Goal: Information Seeking & Learning: Find specific fact

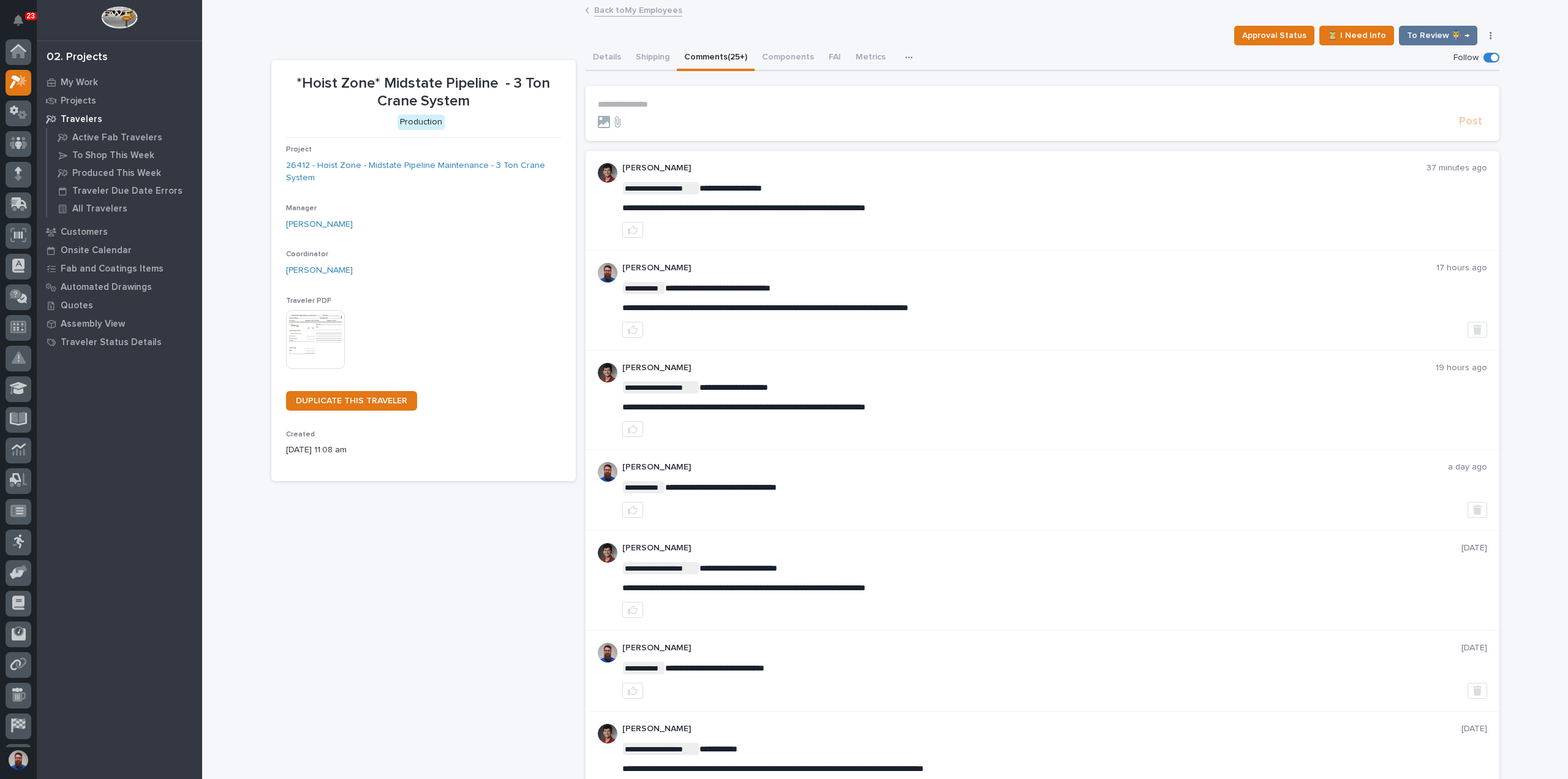
scroll to position [27, 0]
click at [641, 101] on p "**********" at bounding box center [1043, 104] width 890 height 10
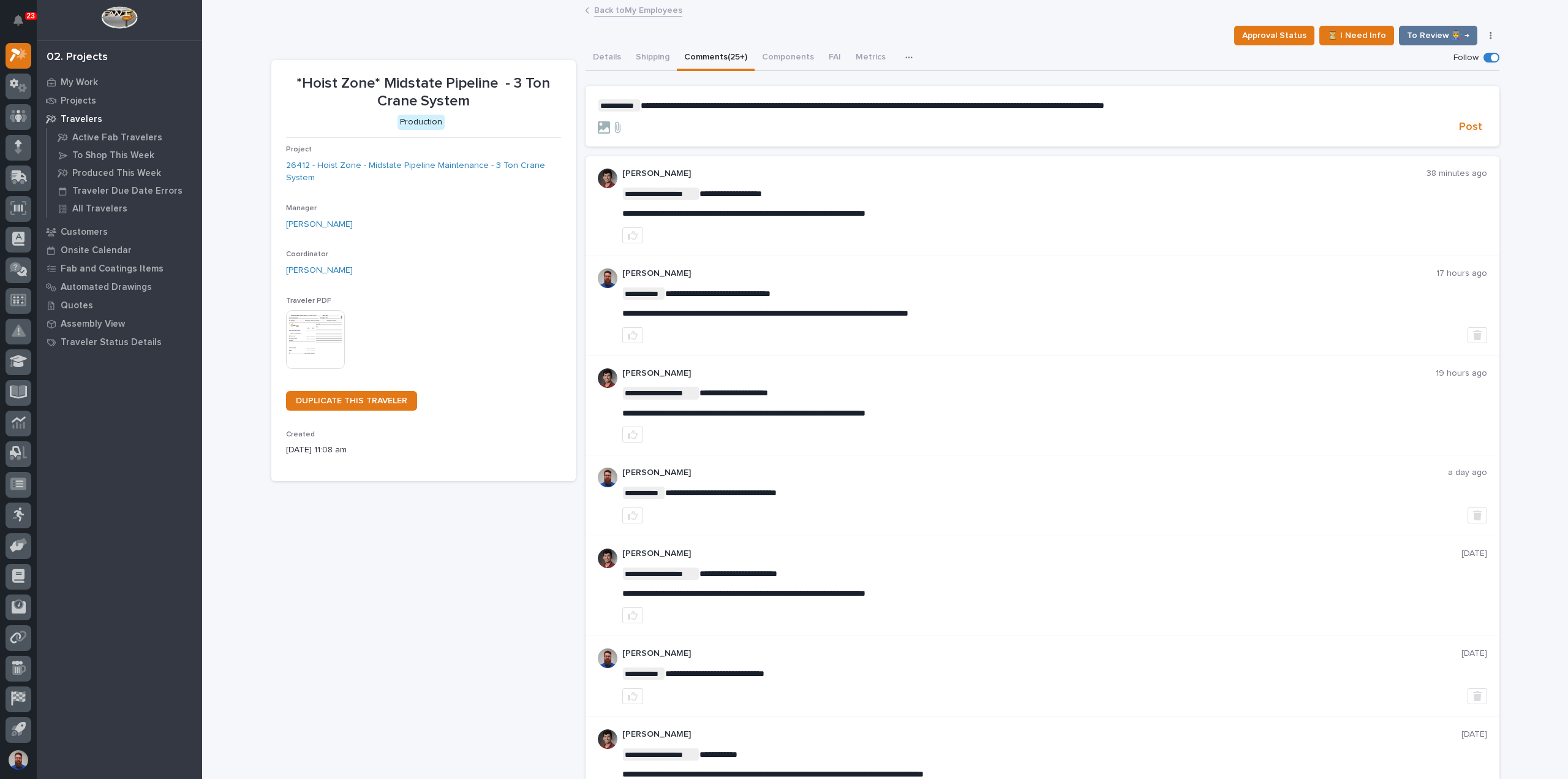
click at [877, 104] on span "**********" at bounding box center [872, 105] width 464 height 9
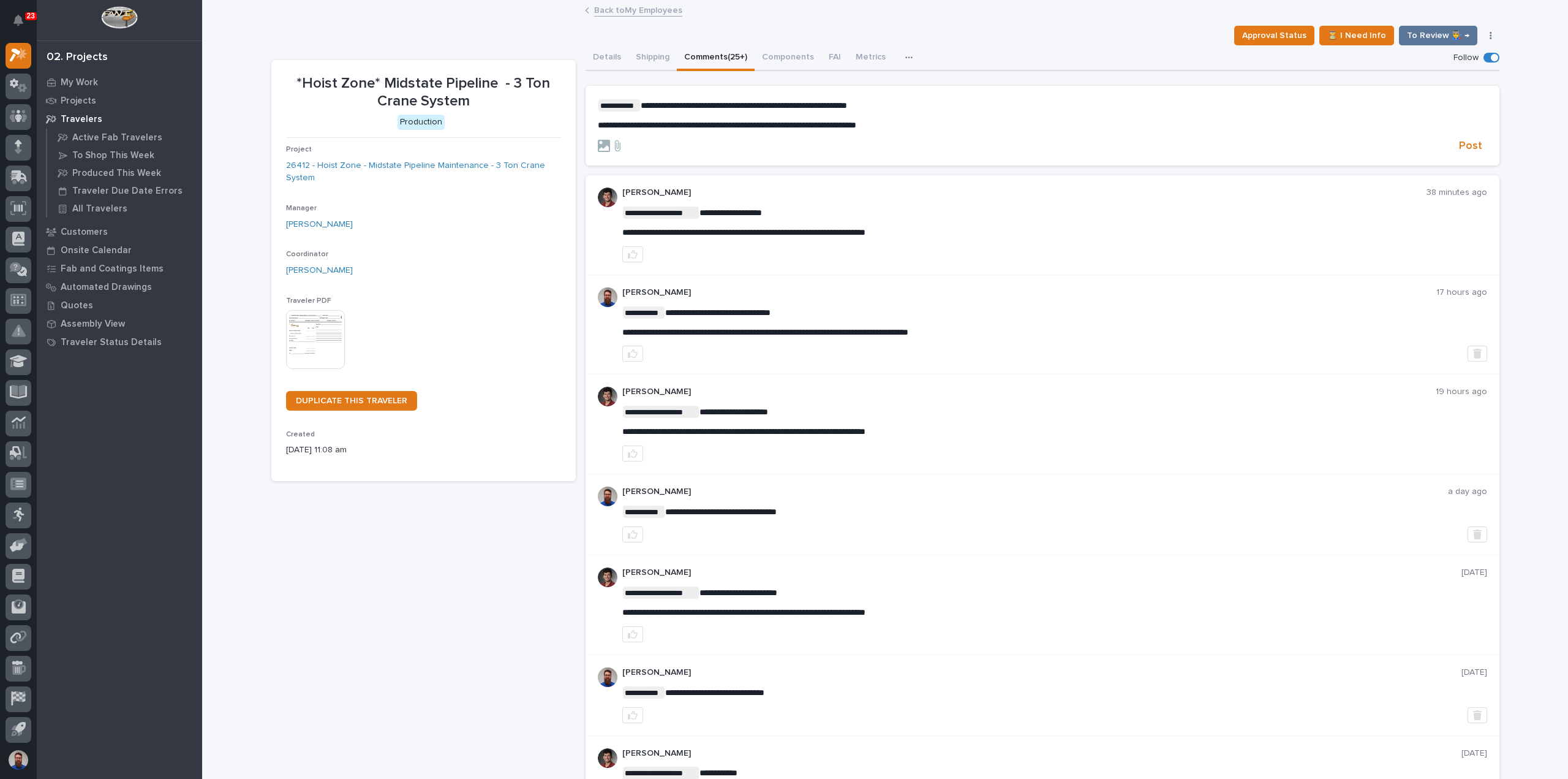
click at [903, 106] on p "**********" at bounding box center [1043, 105] width 890 height 12
click at [884, 101] on p "**********" at bounding box center [1043, 105] width 890 height 12
click at [908, 101] on p "**********" at bounding box center [1043, 105] width 890 height 12
click at [916, 122] on p "**********" at bounding box center [1043, 125] width 890 height 10
click at [932, 105] on p "**********" at bounding box center [1043, 105] width 890 height 12
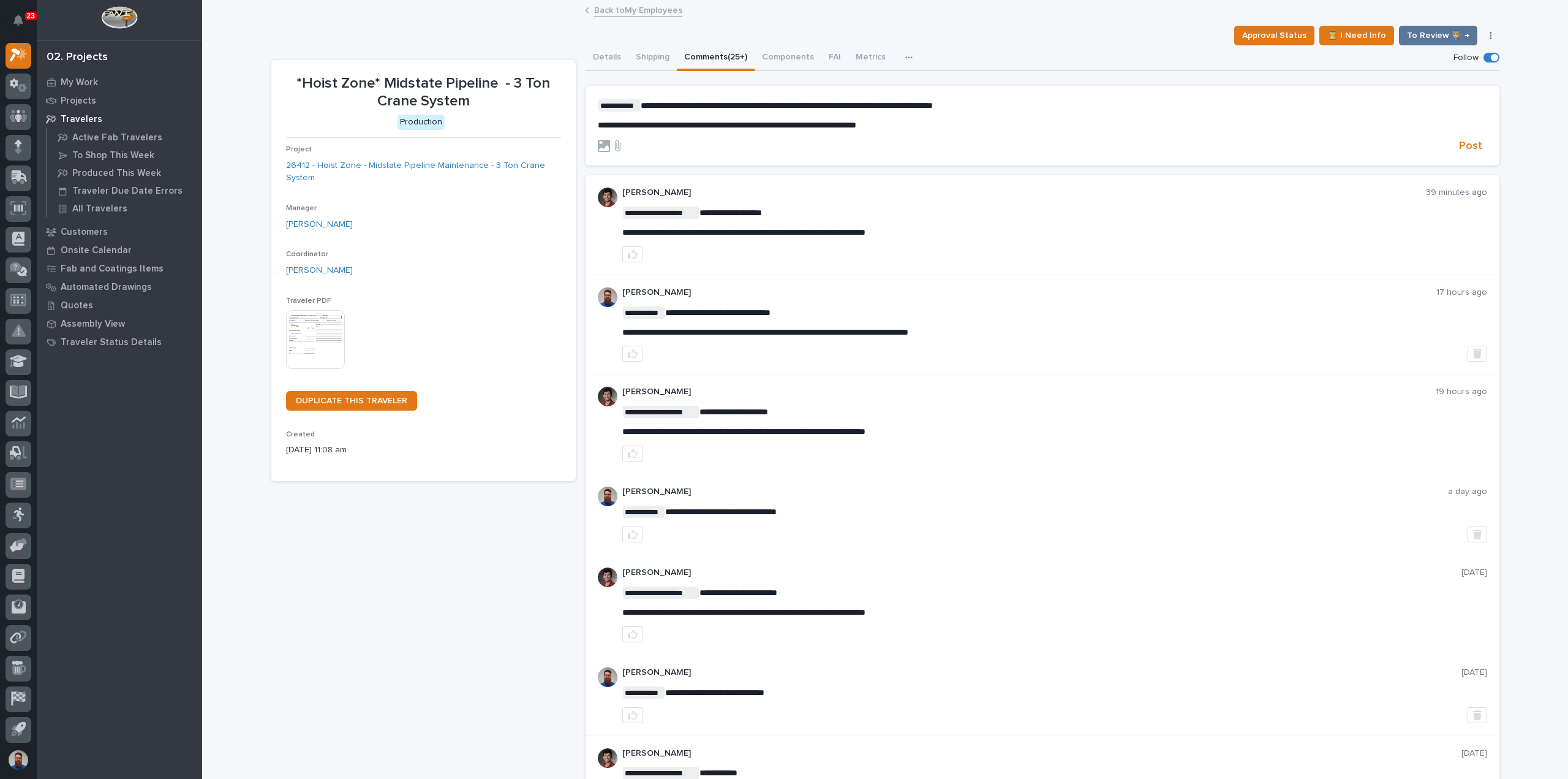
click at [985, 105] on p "**********" at bounding box center [1043, 105] width 890 height 12
click at [986, 126] on p "**********" at bounding box center [1043, 125] width 890 height 10
click at [1024, 96] on section "**********" at bounding box center [1043, 125] width 914 height 80
drag, startPoint x: 689, startPoint y: 104, endPoint x: 778, endPoint y: 116, distance: 89.8
click at [778, 116] on div "**********" at bounding box center [1043, 114] width 890 height 31
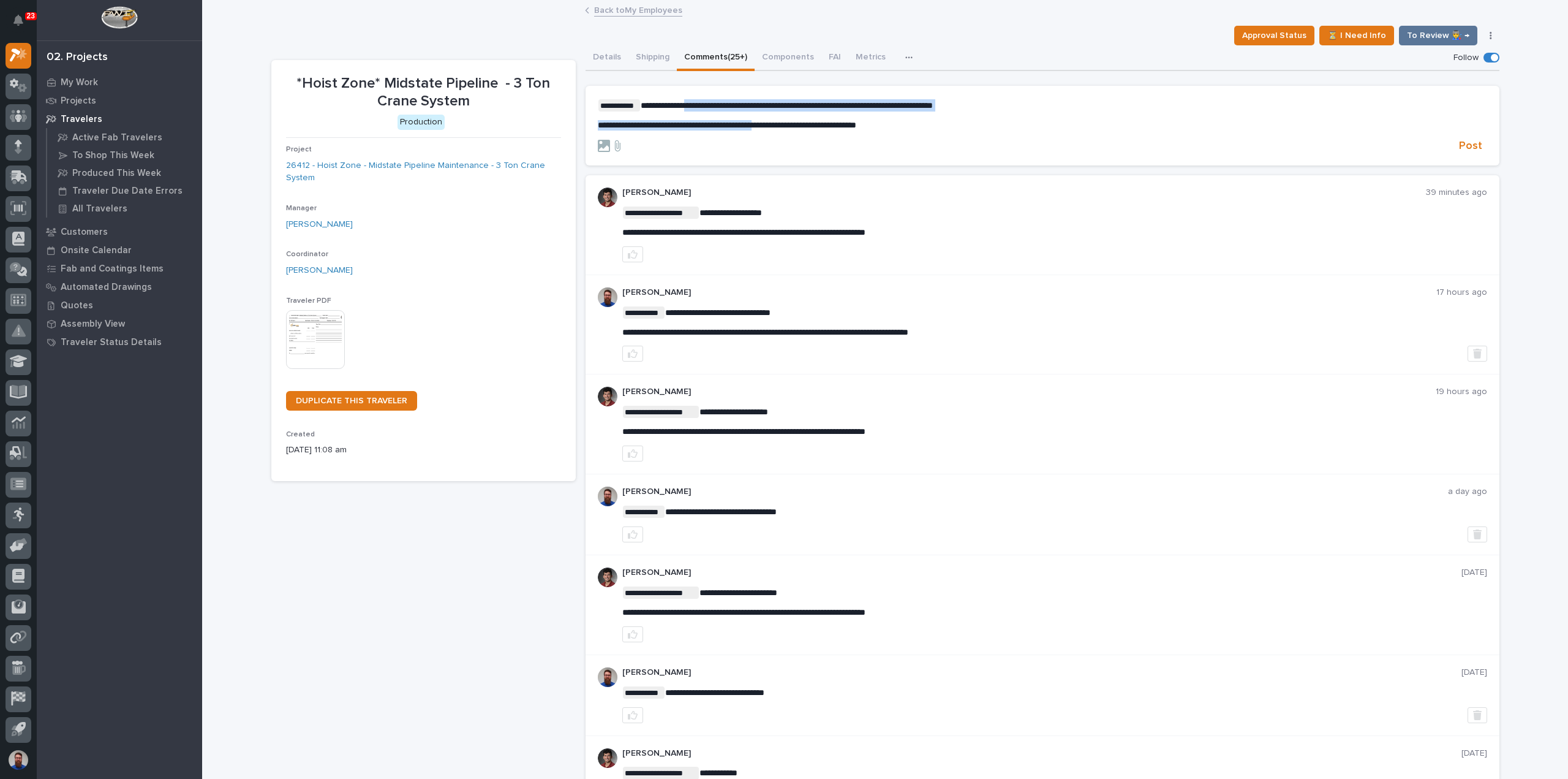
click at [778, 116] on div "**********" at bounding box center [1043, 114] width 890 height 31
click at [856, 120] on span "**********" at bounding box center [727, 124] width 258 height 9
click at [756, 104] on span "**********" at bounding box center [787, 105] width 292 height 9
drag, startPoint x: 956, startPoint y: 131, endPoint x: 878, endPoint y: 118, distance: 79.1
click at [878, 118] on form "**********" at bounding box center [1043, 126] width 890 height 54
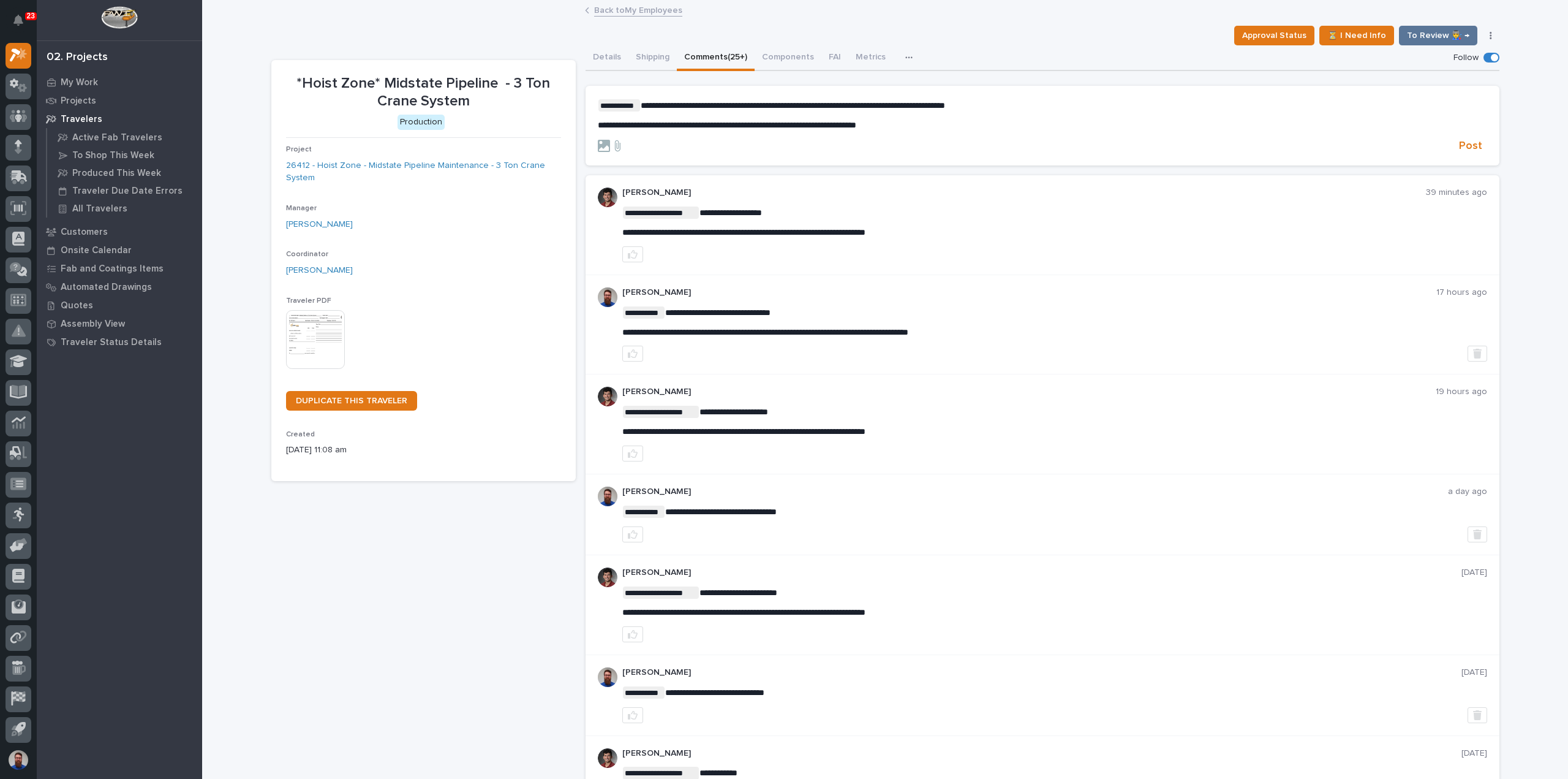
click at [878, 118] on div "**********" at bounding box center [1043, 114] width 890 height 31
drag, startPoint x: 921, startPoint y: 136, endPoint x: 868, endPoint y: 117, distance: 56.3
click at [868, 117] on form "**********" at bounding box center [1043, 126] width 890 height 54
drag, startPoint x: 922, startPoint y: 124, endPoint x: 918, endPoint y: 139, distance: 15.5
click at [914, 124] on p "**********" at bounding box center [1043, 125] width 890 height 10
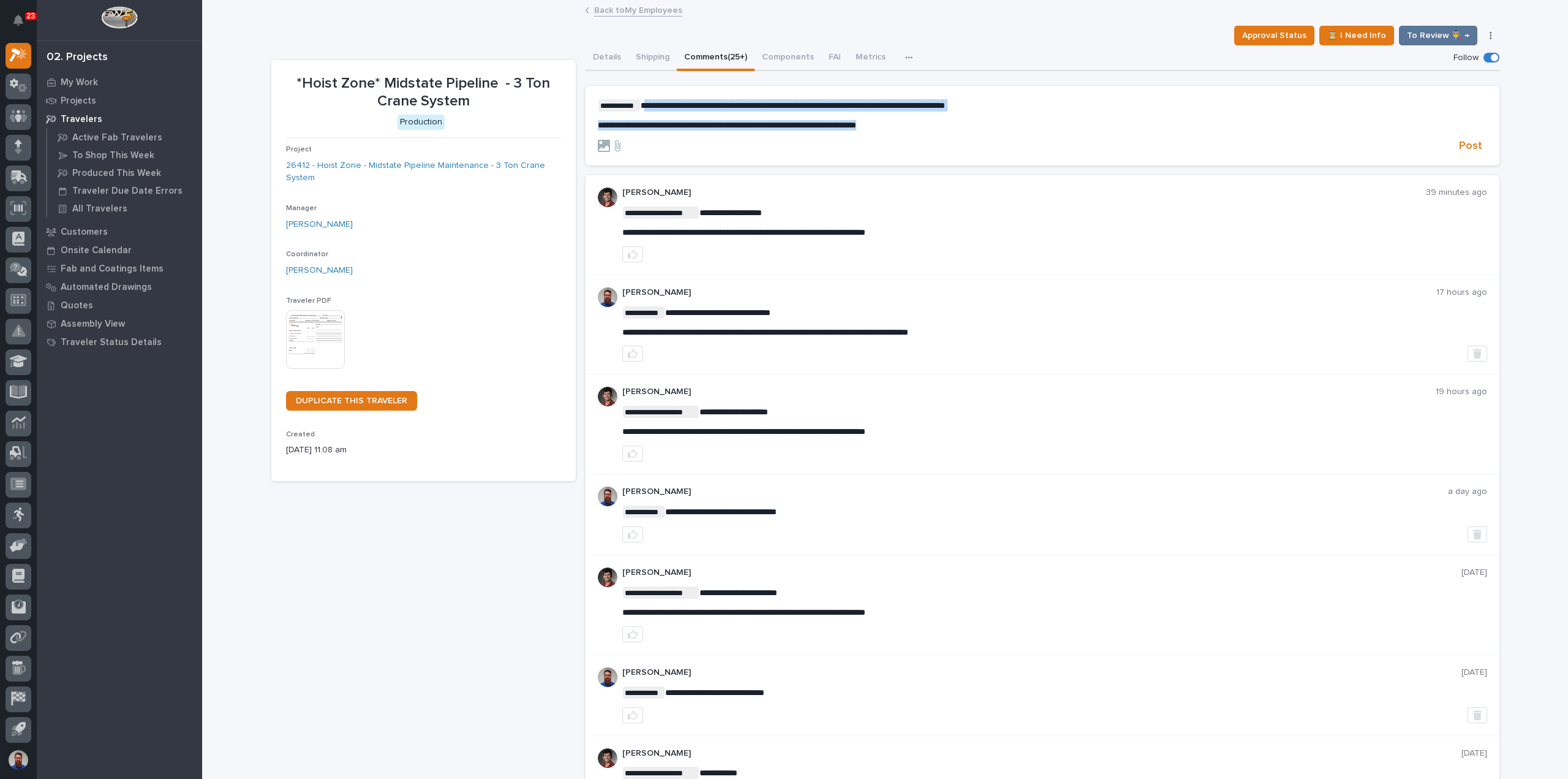
drag, startPoint x: 640, startPoint y: 105, endPoint x: 998, endPoint y: 127, distance: 358.7
click at [998, 127] on div "**********" at bounding box center [1043, 114] width 890 height 31
click at [998, 126] on p "**********" at bounding box center [1043, 125] width 890 height 10
click at [1473, 142] on span "Post" at bounding box center [1471, 147] width 23 height 14
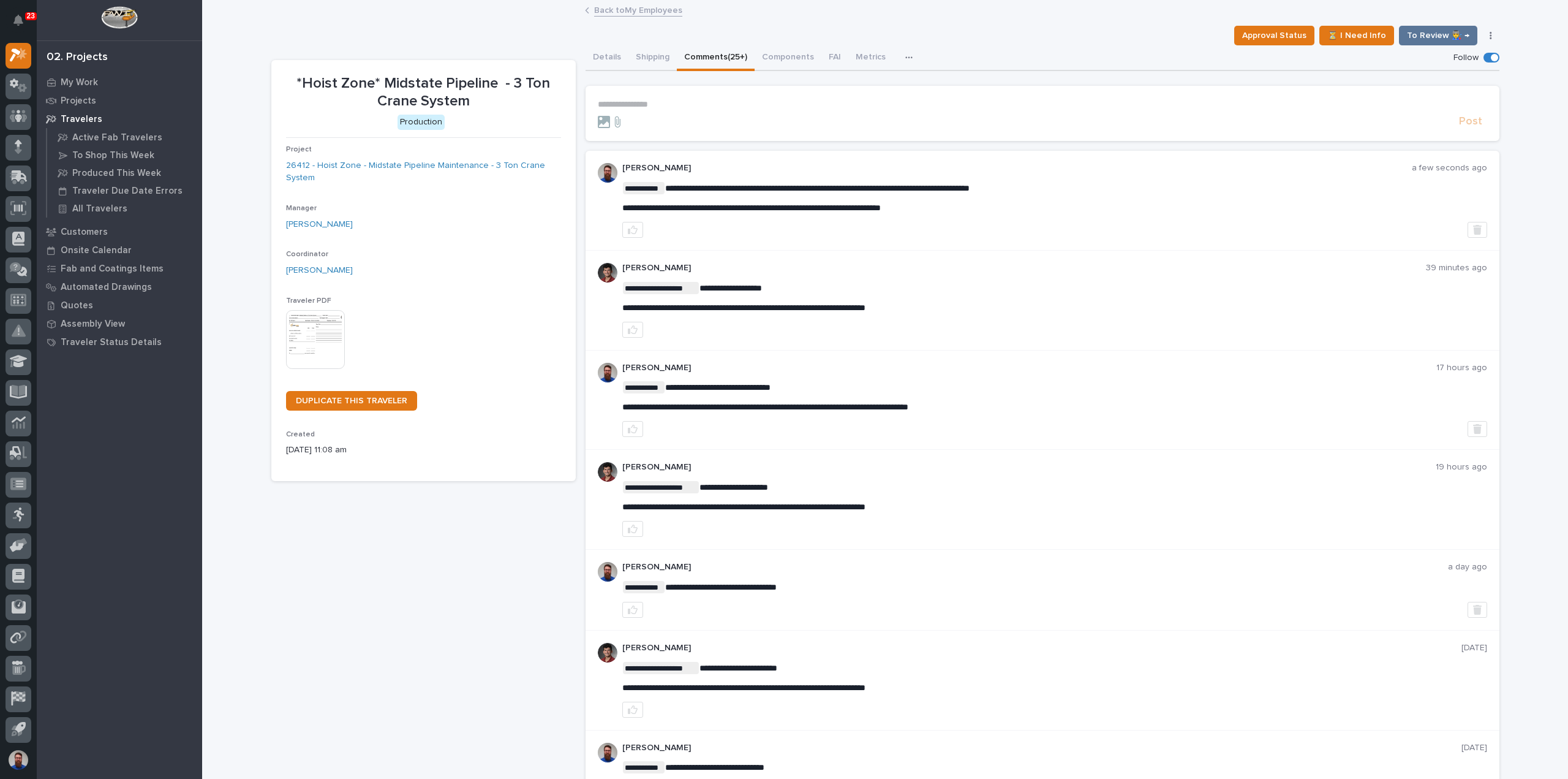
click at [596, 58] on button "Details" at bounding box center [607, 58] width 43 height 25
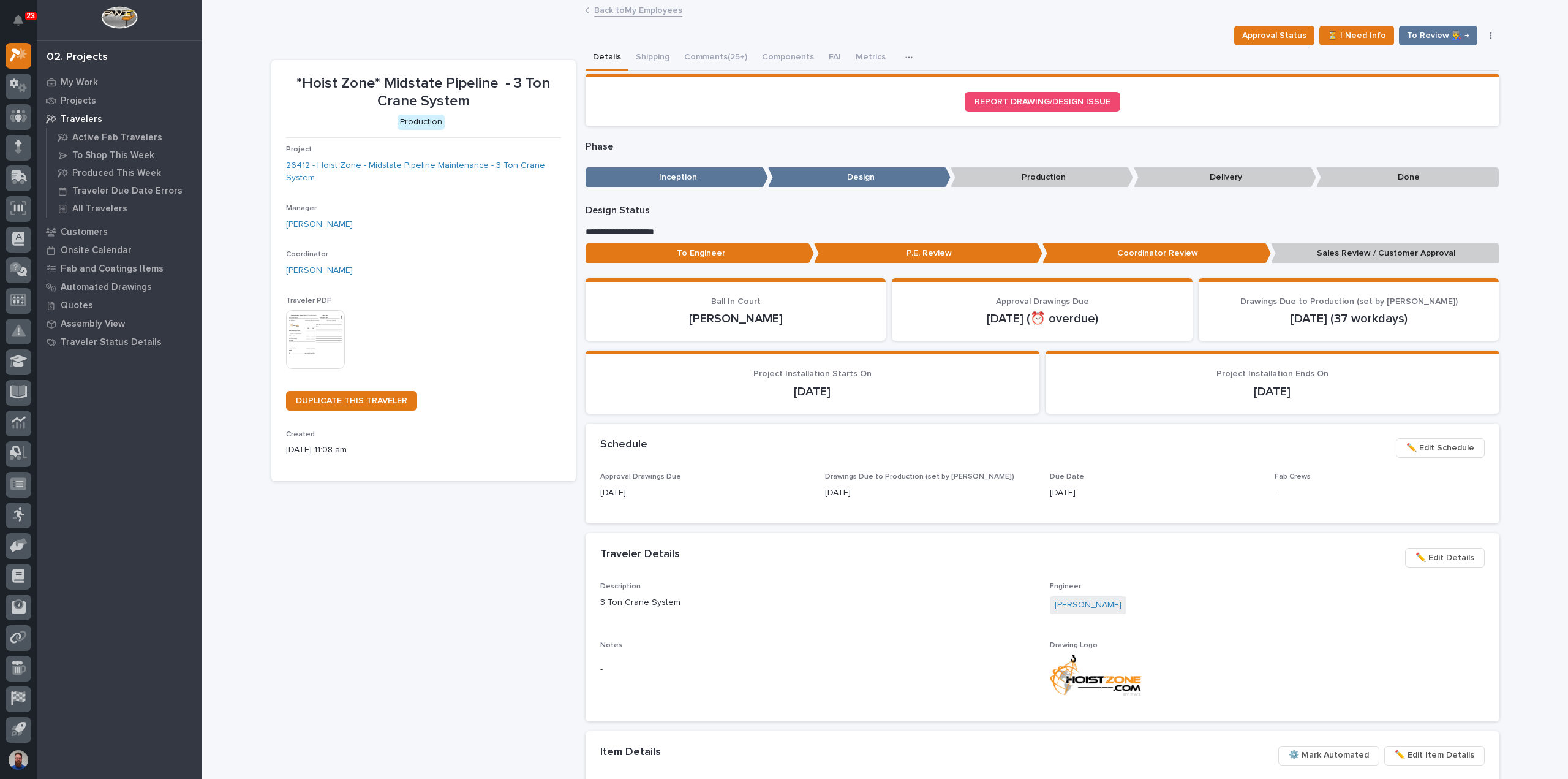
click at [1330, 253] on p "Sales Review / Customer Approval" at bounding box center [1385, 254] width 228 height 21
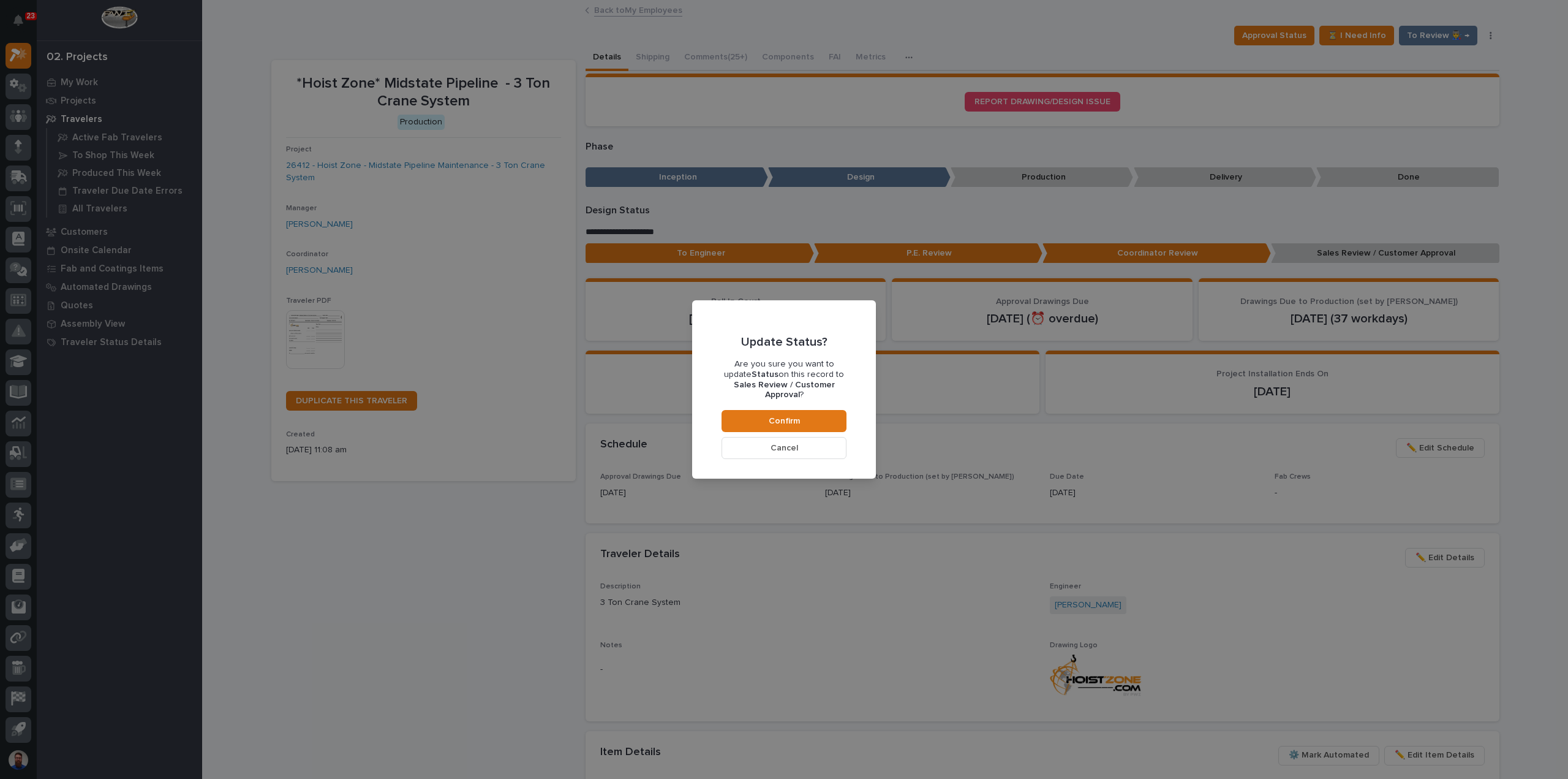
drag, startPoint x: 779, startPoint y: 418, endPoint x: 746, endPoint y: 399, distance: 38.1
click at [780, 418] on span "Confirm" at bounding box center [784, 421] width 31 height 11
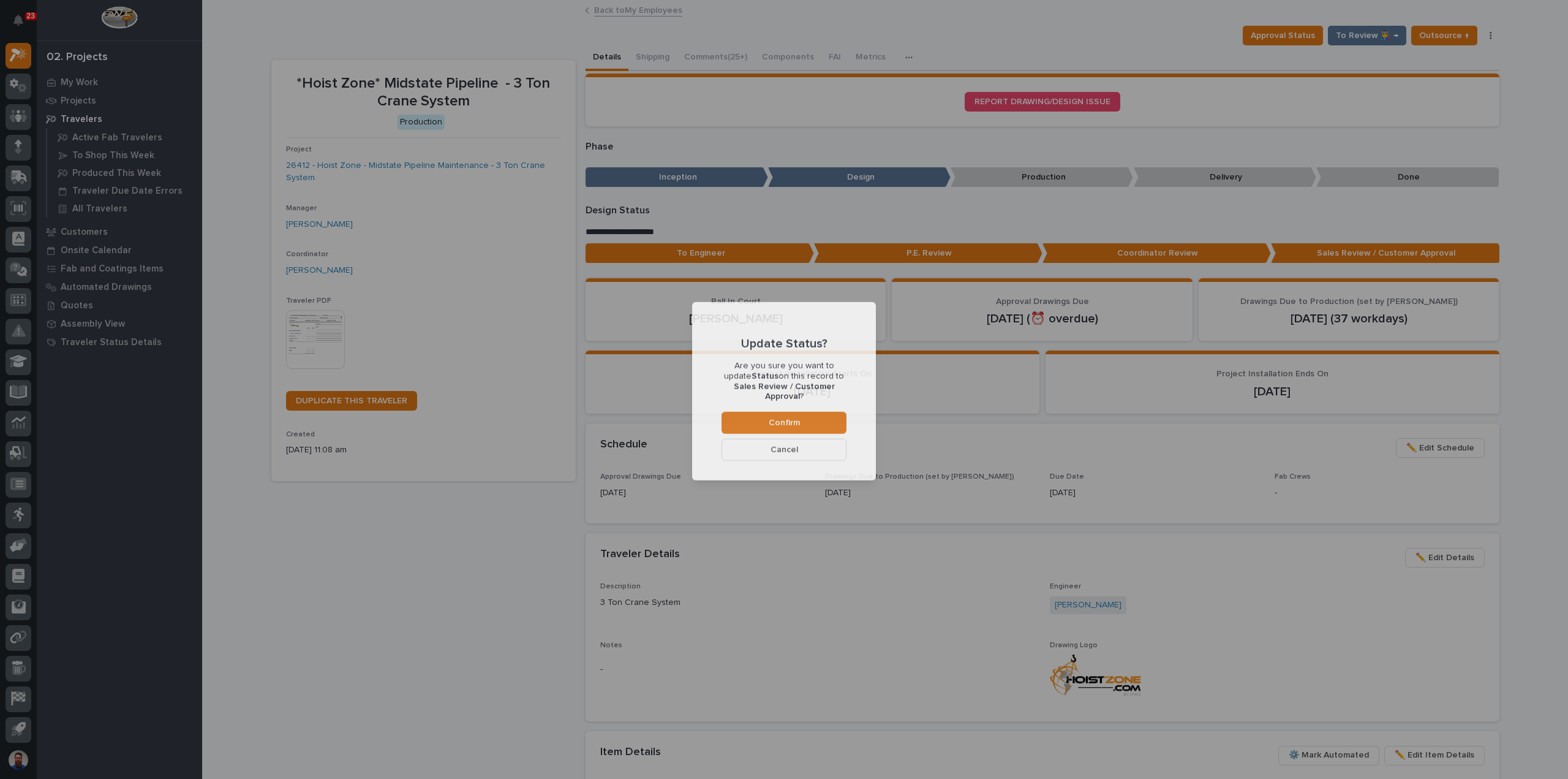
scroll to position [73, 0]
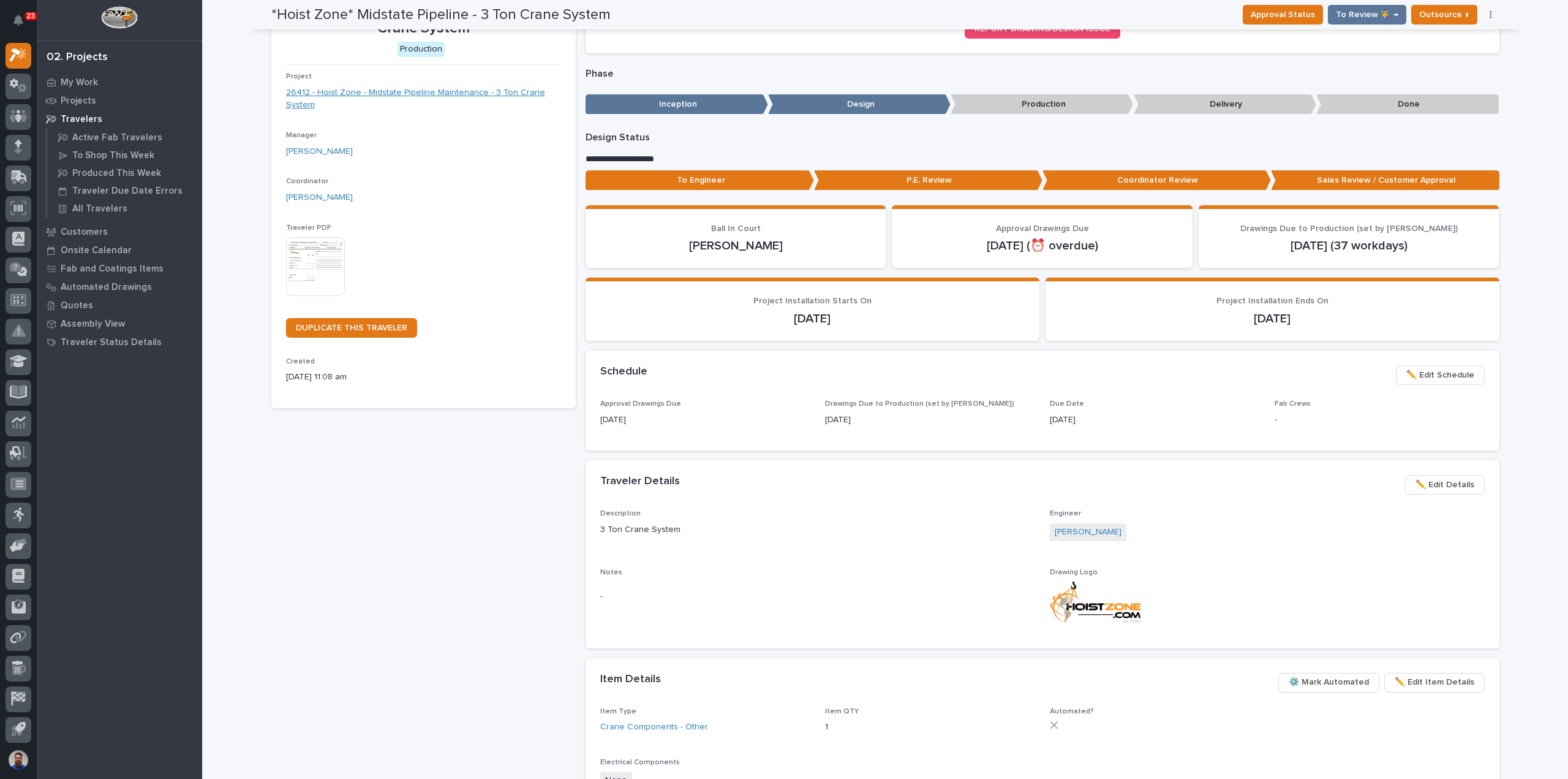
click at [410, 94] on link "26412 - Hoist Zone - Midstate Pipeline Maintenance - 3 Ton Crane System" at bounding box center [423, 99] width 275 height 25
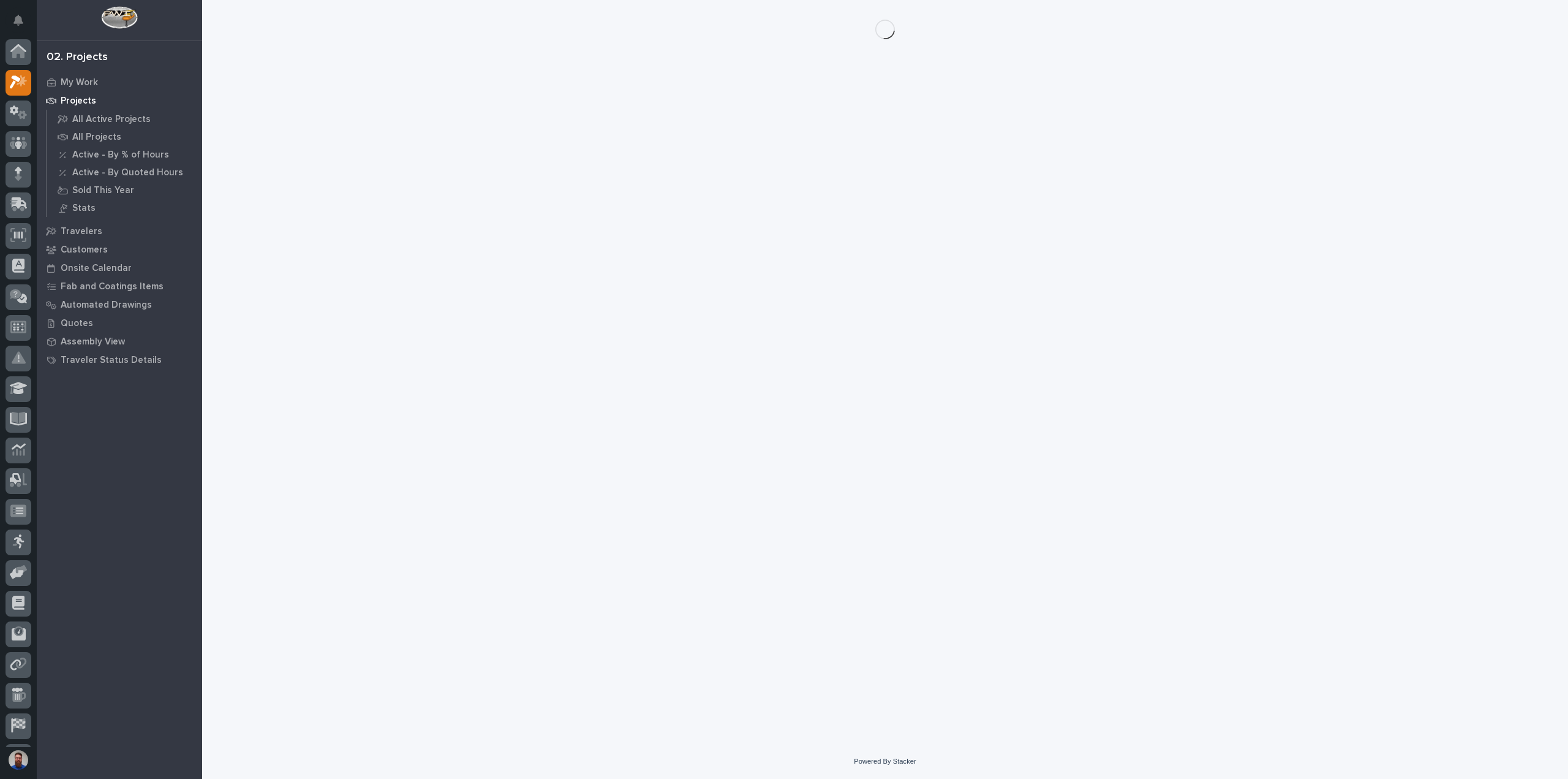
scroll to position [27, 0]
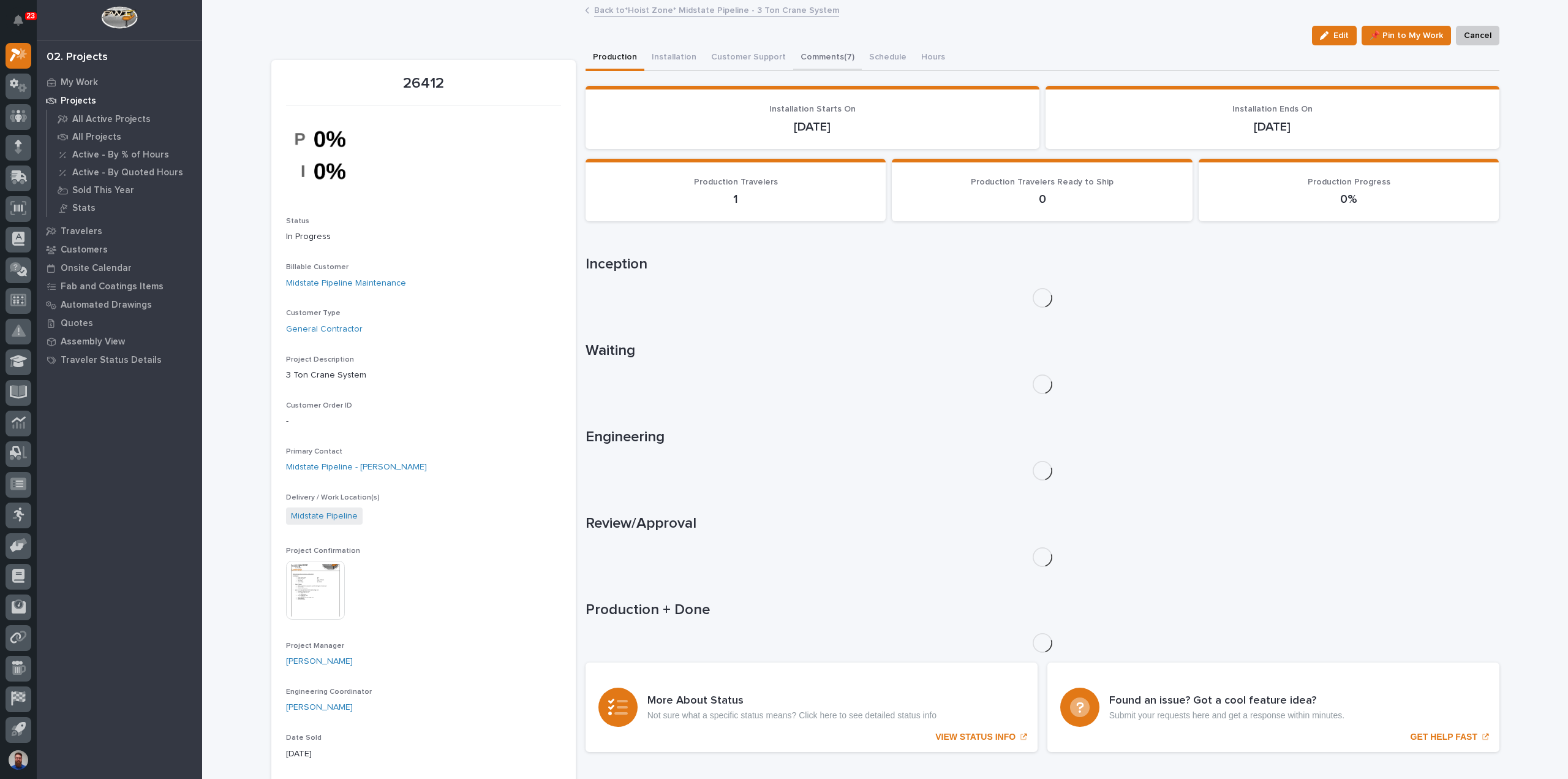
click at [829, 62] on button "Comments (7)" at bounding box center [827, 58] width 69 height 25
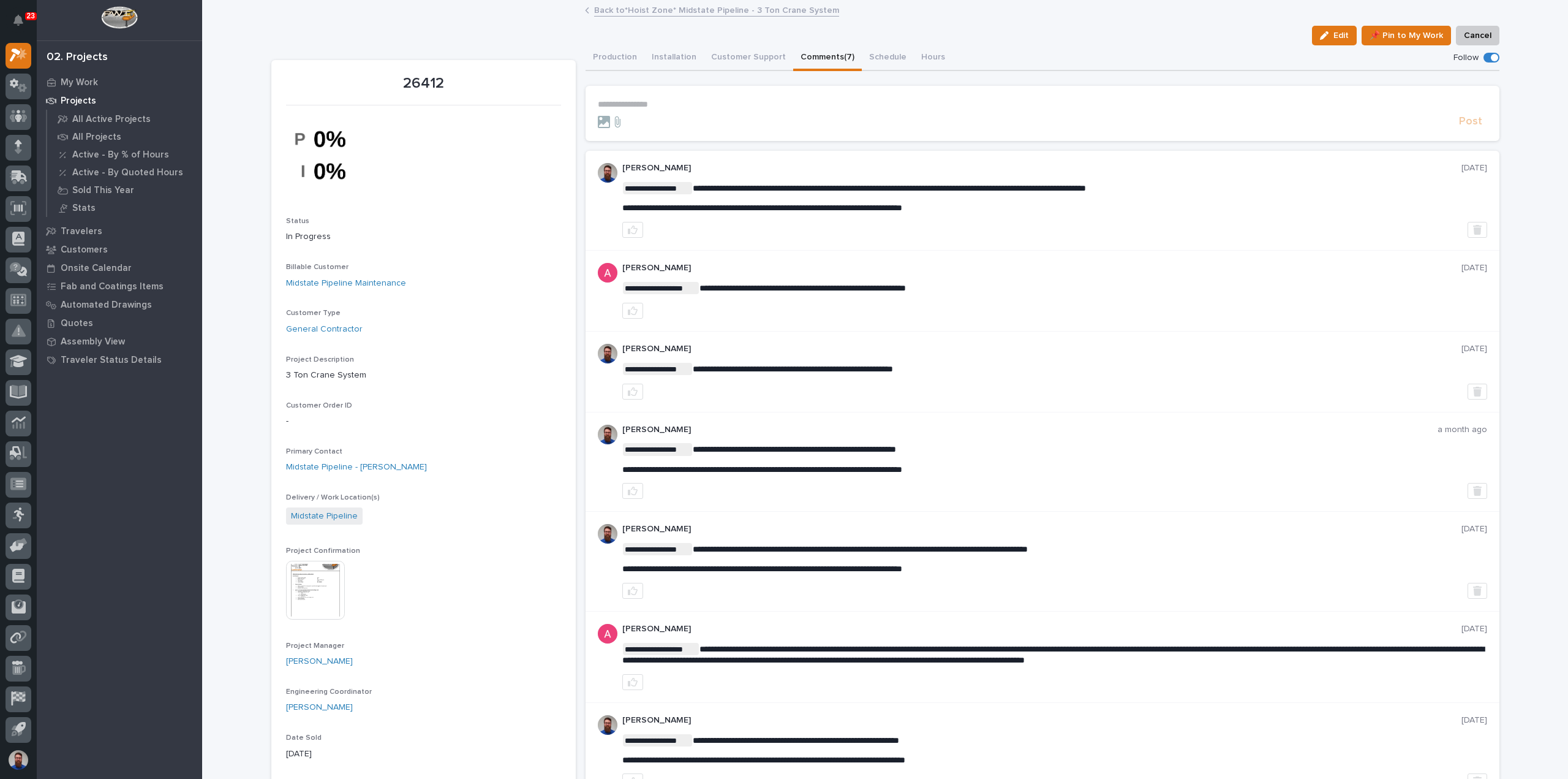
click at [752, 102] on p "**********" at bounding box center [1043, 104] width 890 height 10
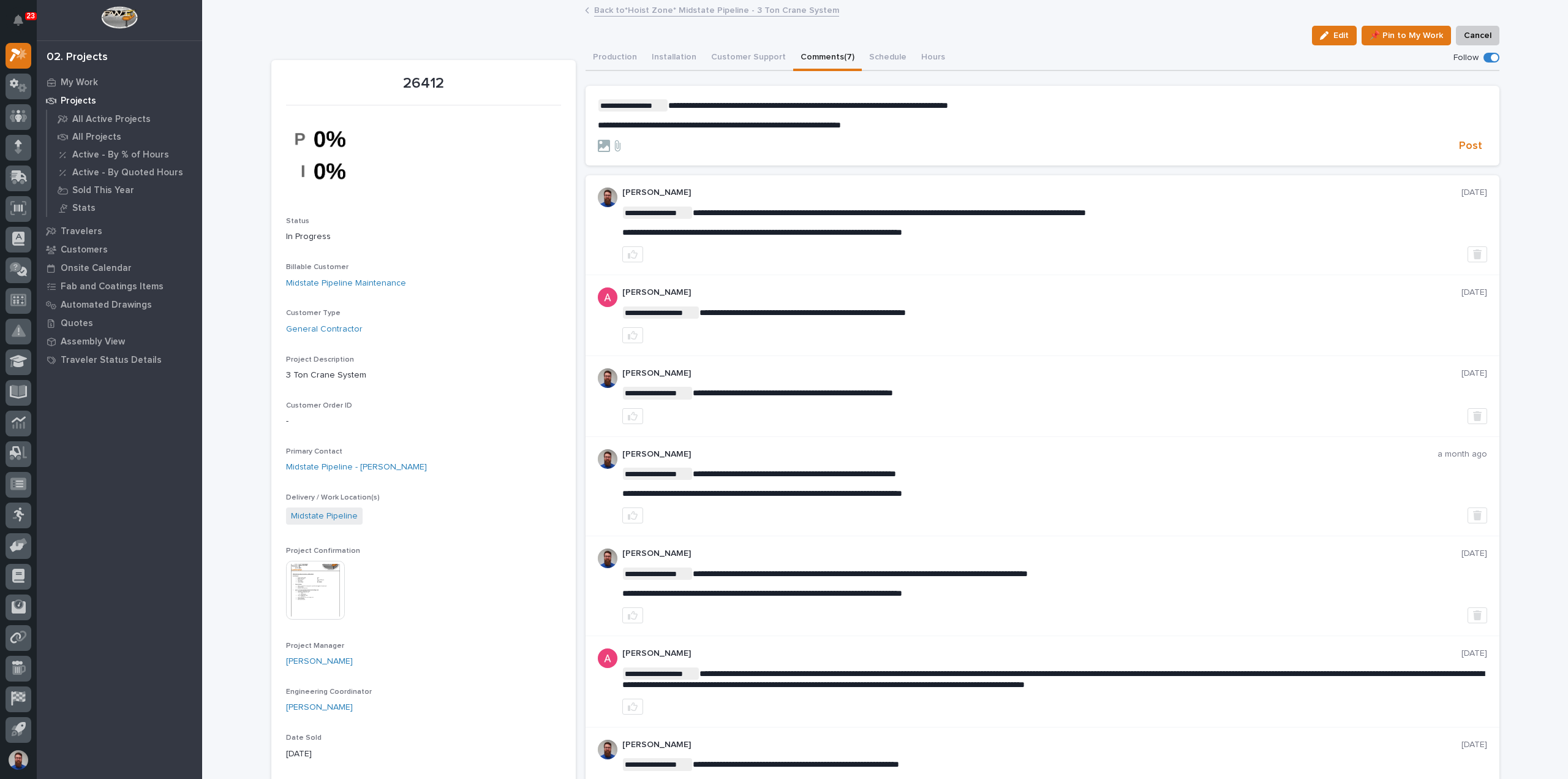
click at [1445, 142] on div at bounding box center [1026, 145] width 856 height 12
click at [1455, 143] on button "Post" at bounding box center [1471, 147] width 33 height 14
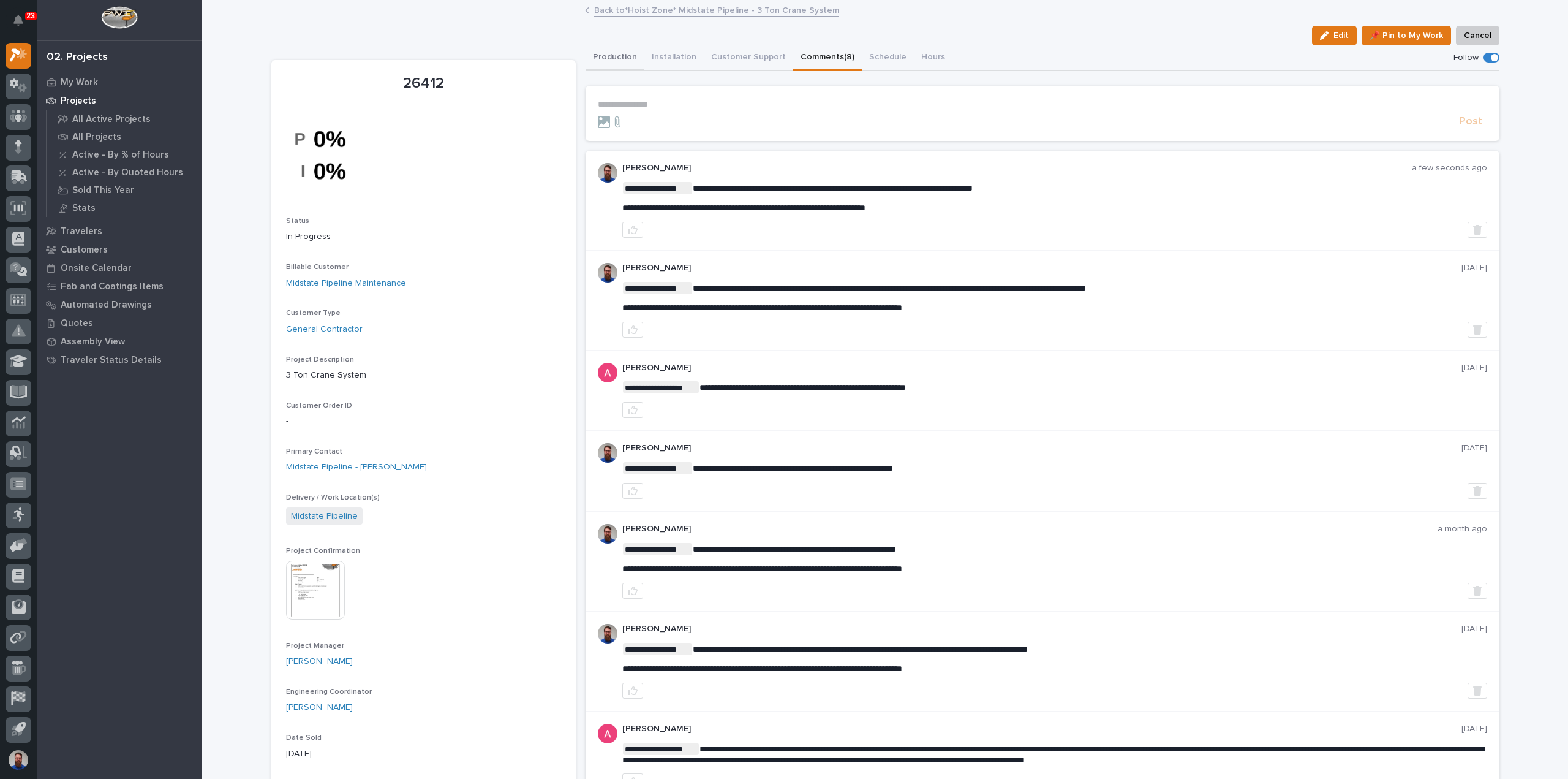
click at [607, 52] on button "Production" at bounding box center [615, 58] width 59 height 25
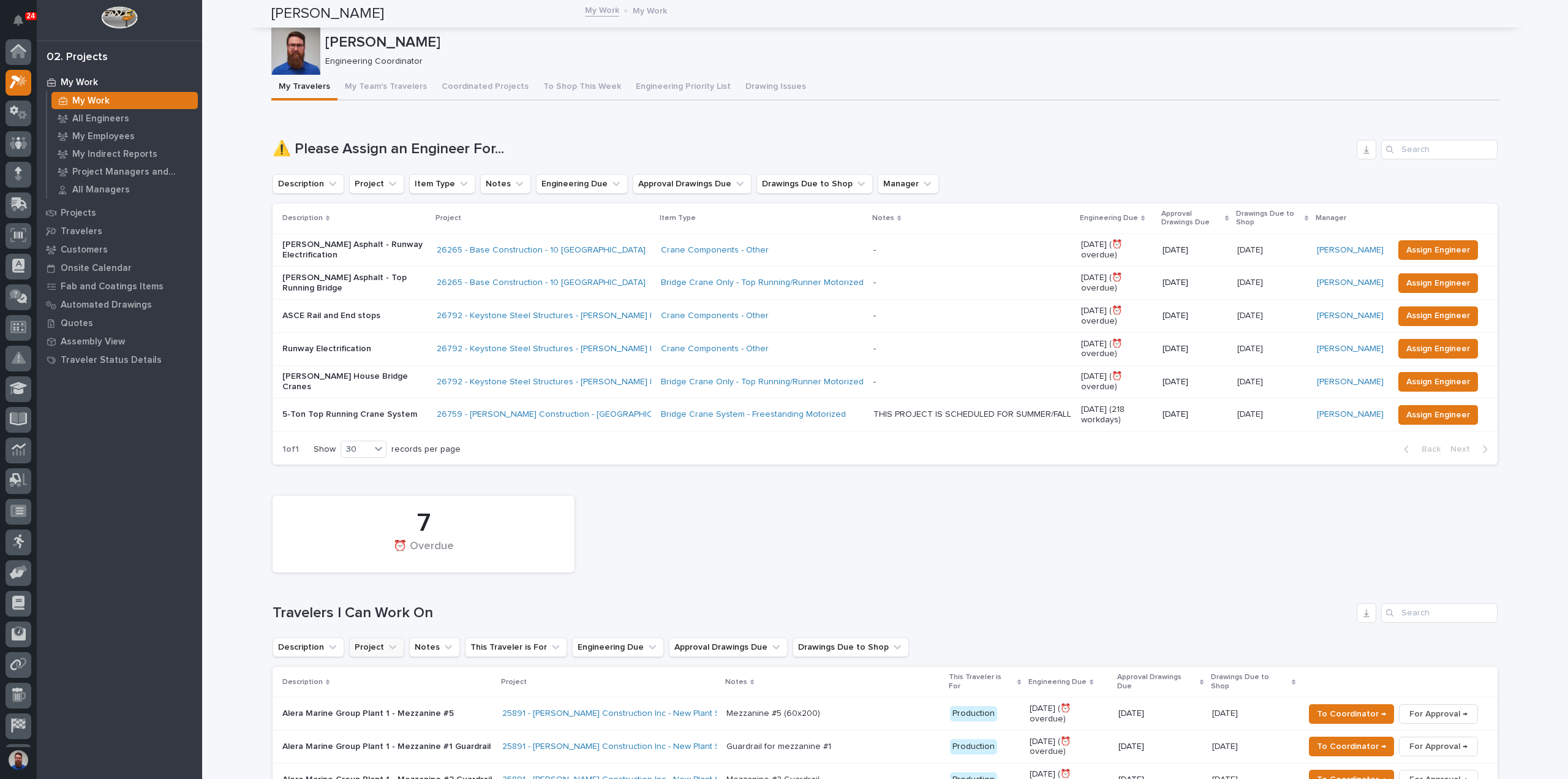
scroll to position [27, 0]
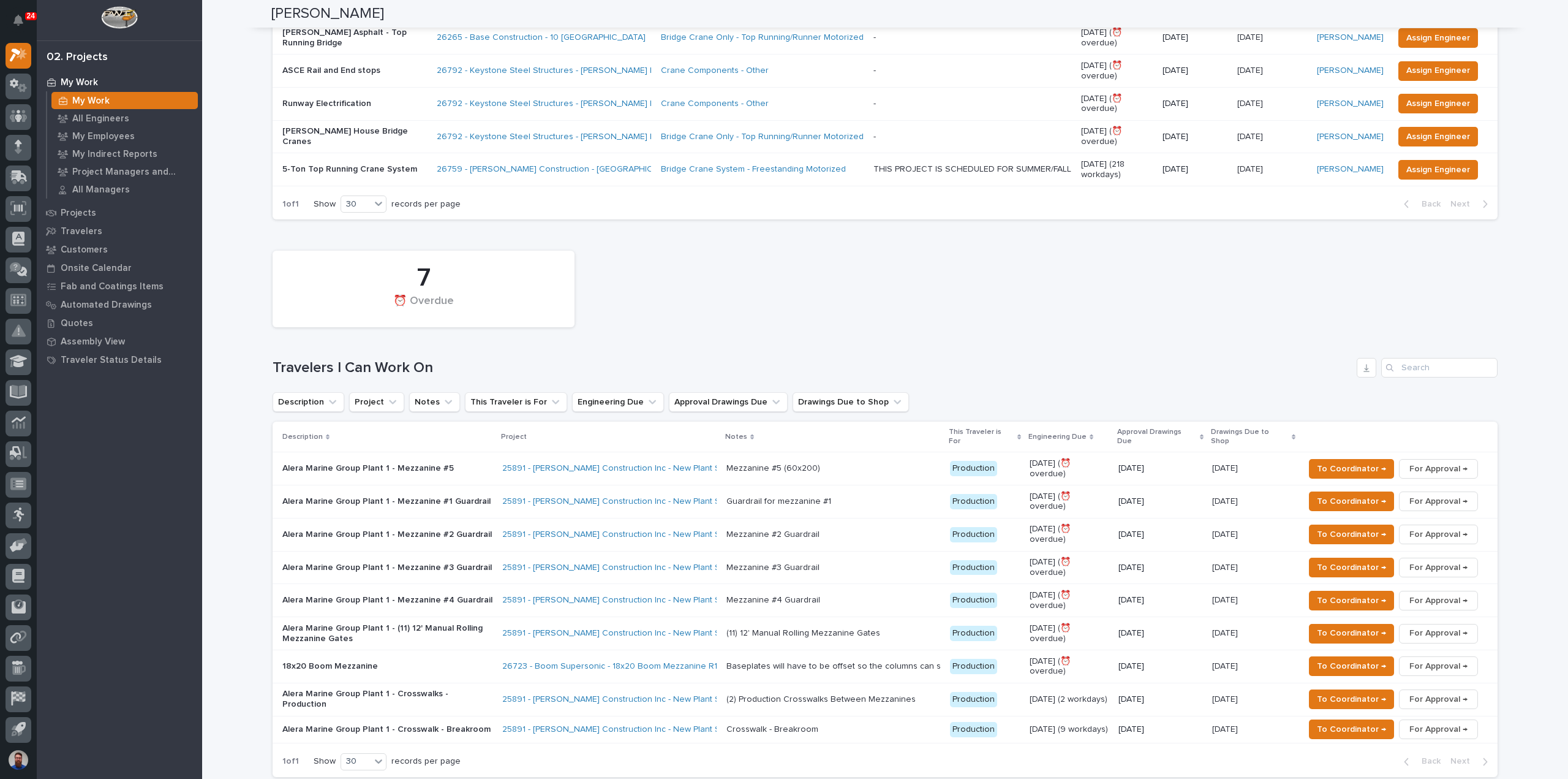
click at [458, 362] on h1 "Travelers I Can Work On" at bounding box center [812, 368] width 1079 height 17
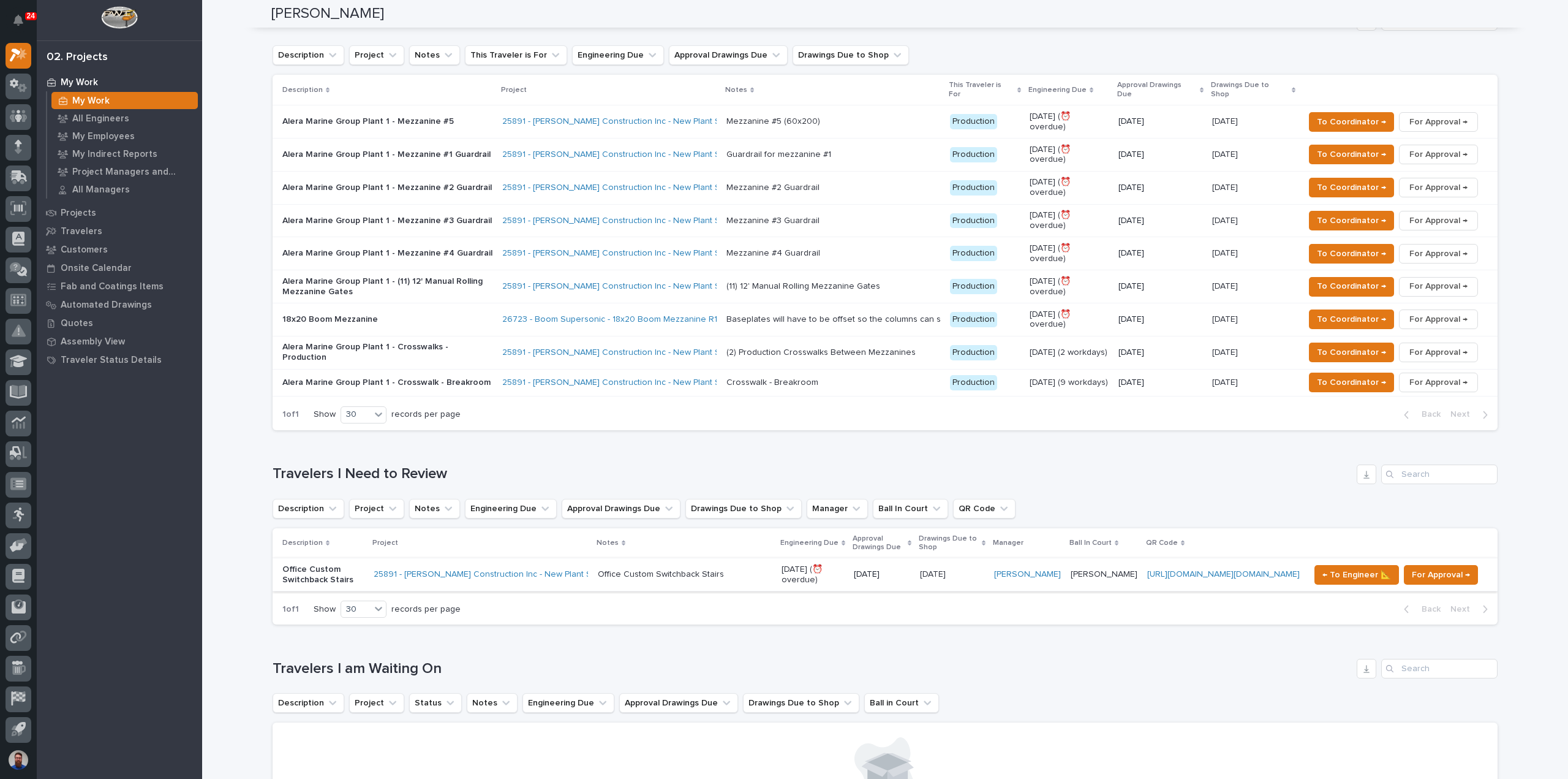
scroll to position [653, 0]
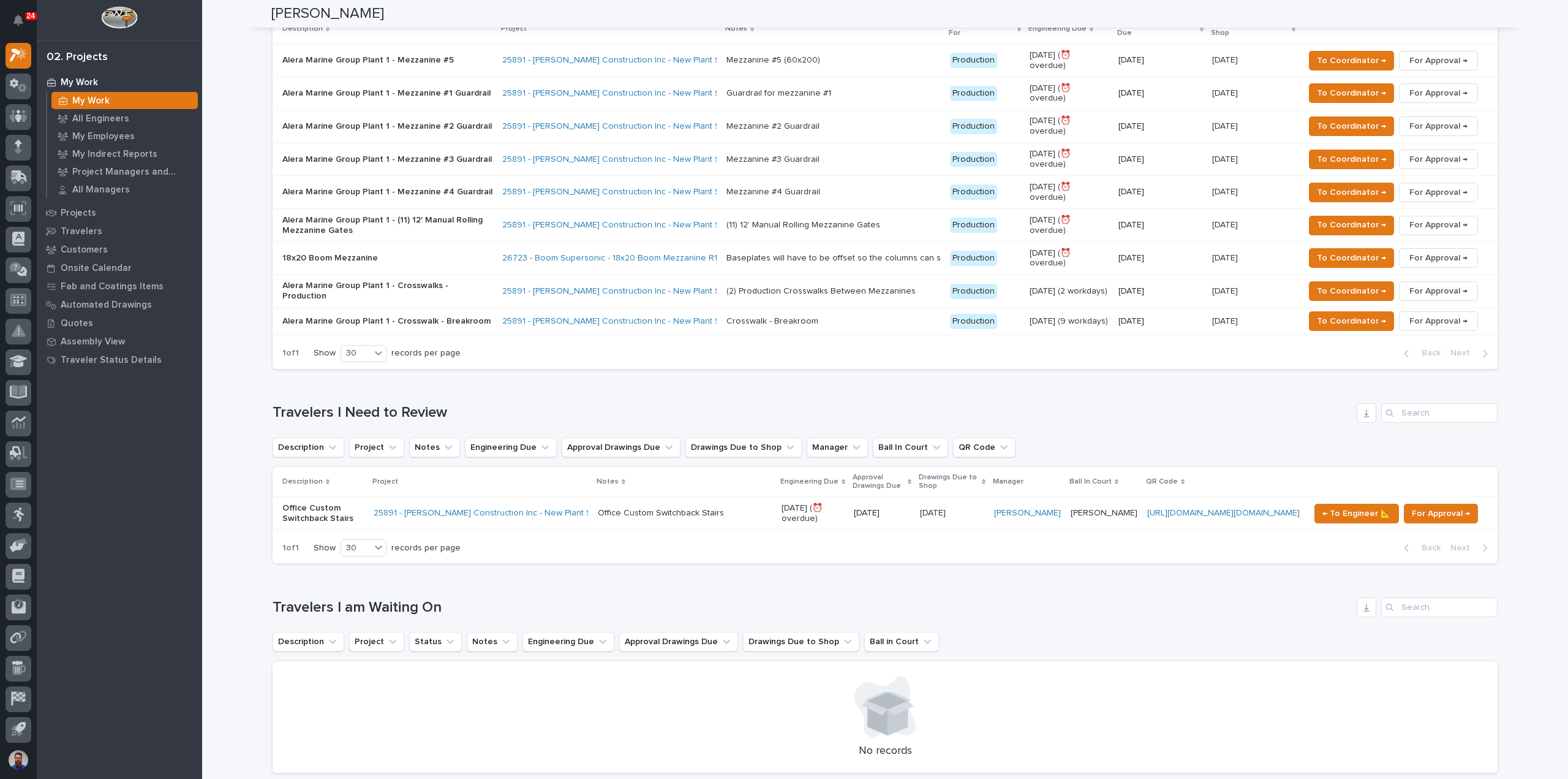
click at [469, 404] on h1 "Travelers I Need to Review" at bounding box center [812, 413] width 1079 height 17
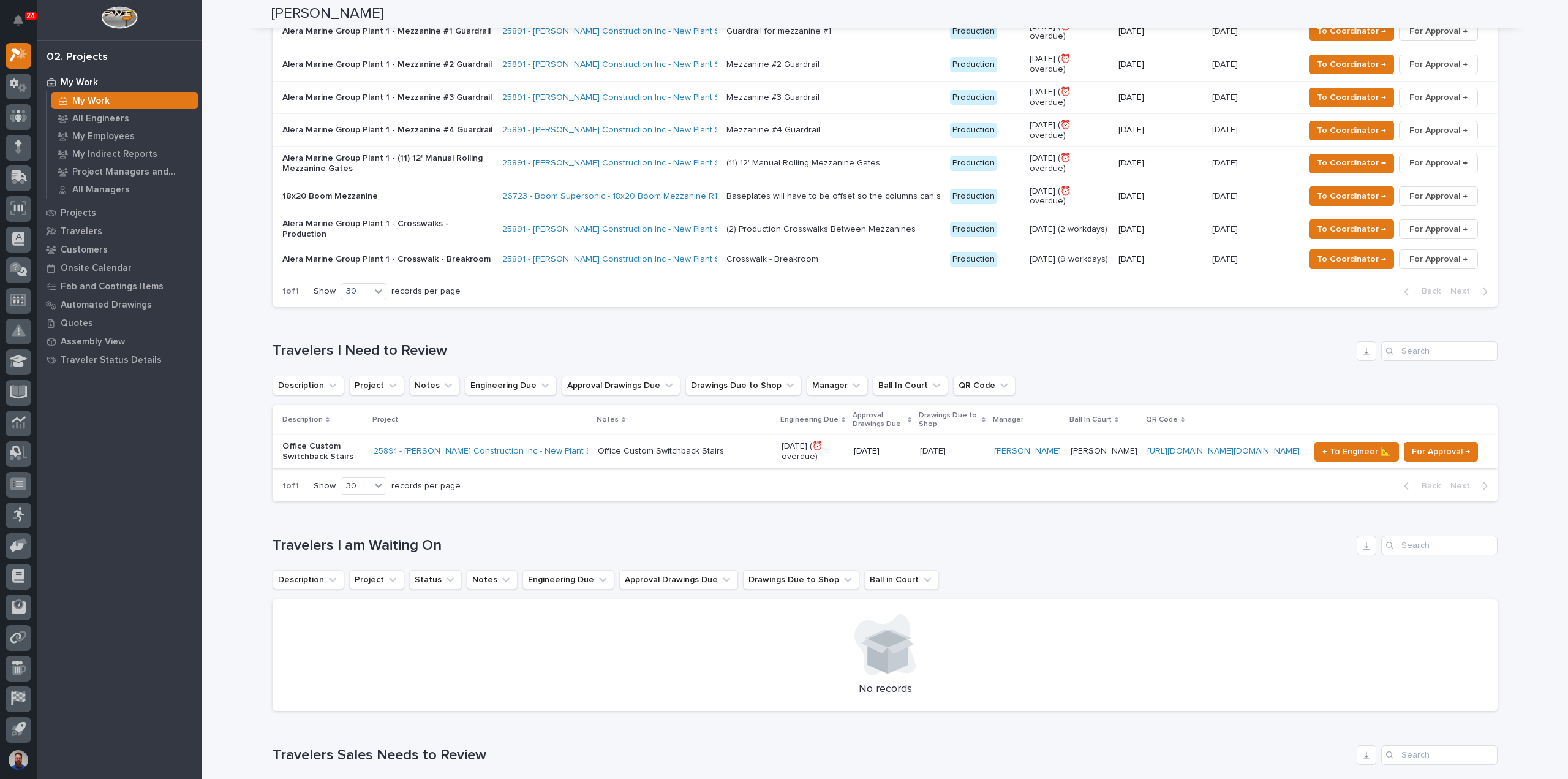
scroll to position [735, 0]
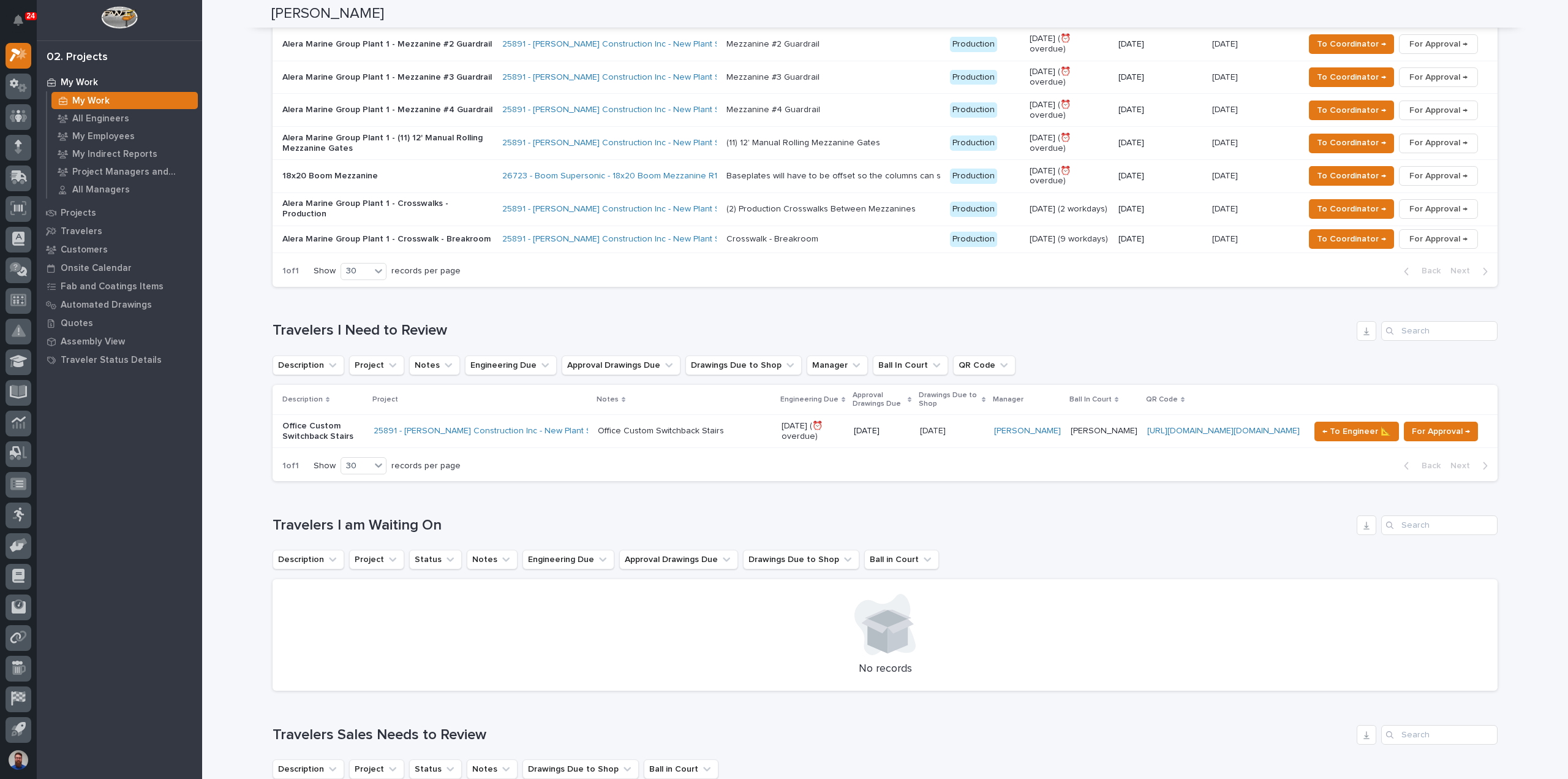
click at [471, 322] on h1 "Travelers I Need to Review" at bounding box center [812, 330] width 1079 height 17
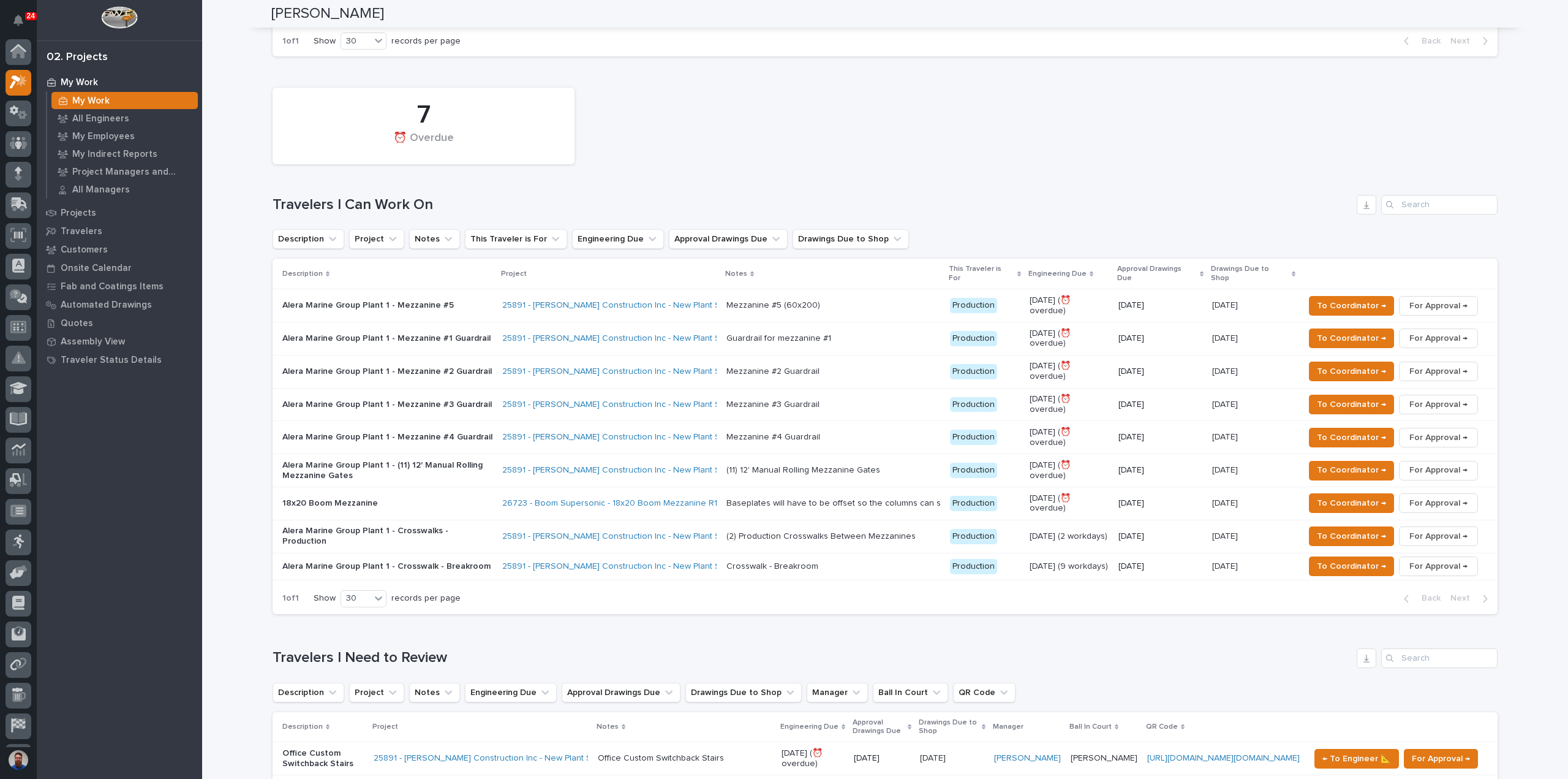
scroll to position [0, 0]
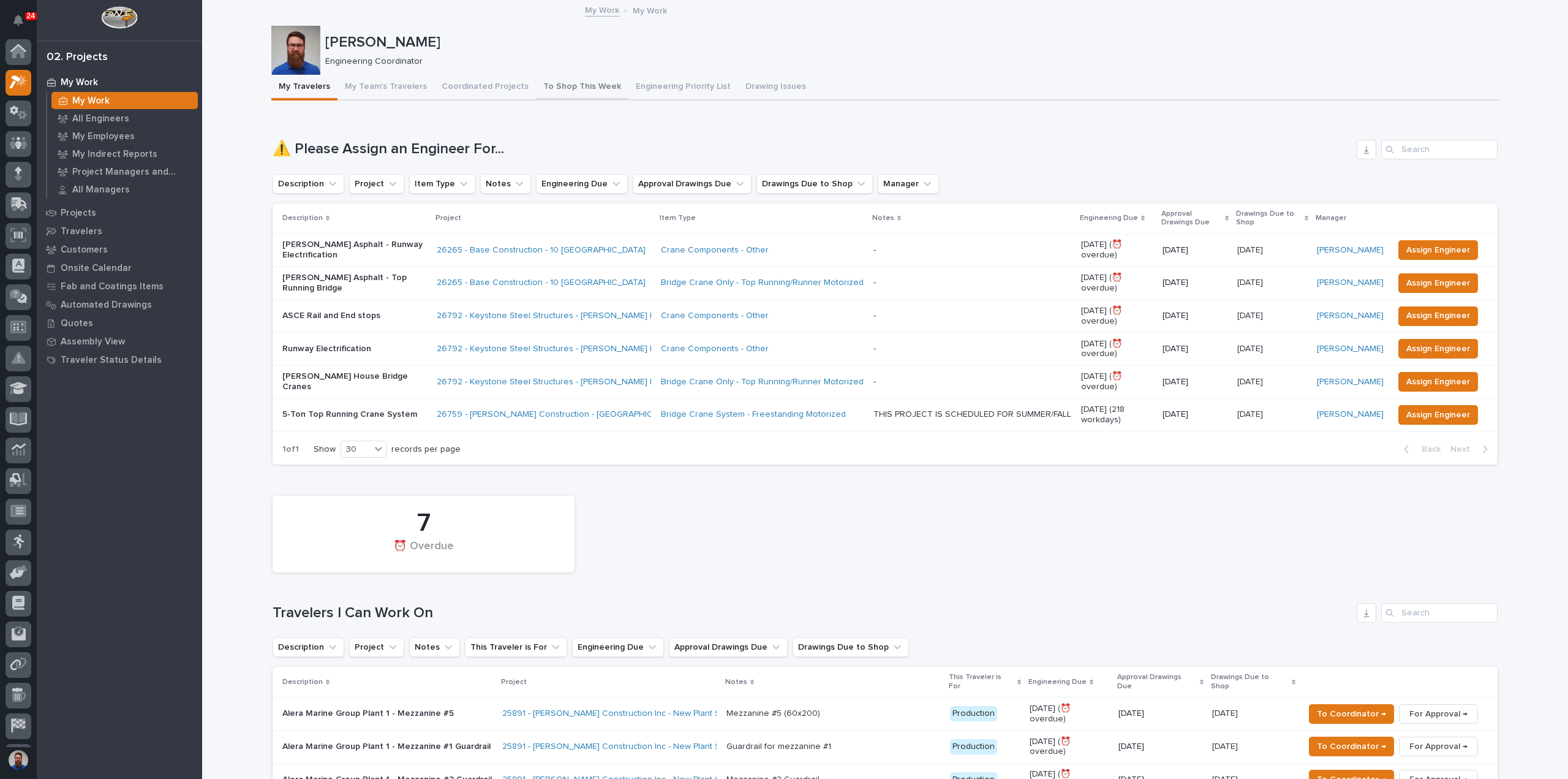
click at [550, 84] on button "To Shop This Week" at bounding box center [582, 87] width 93 height 25
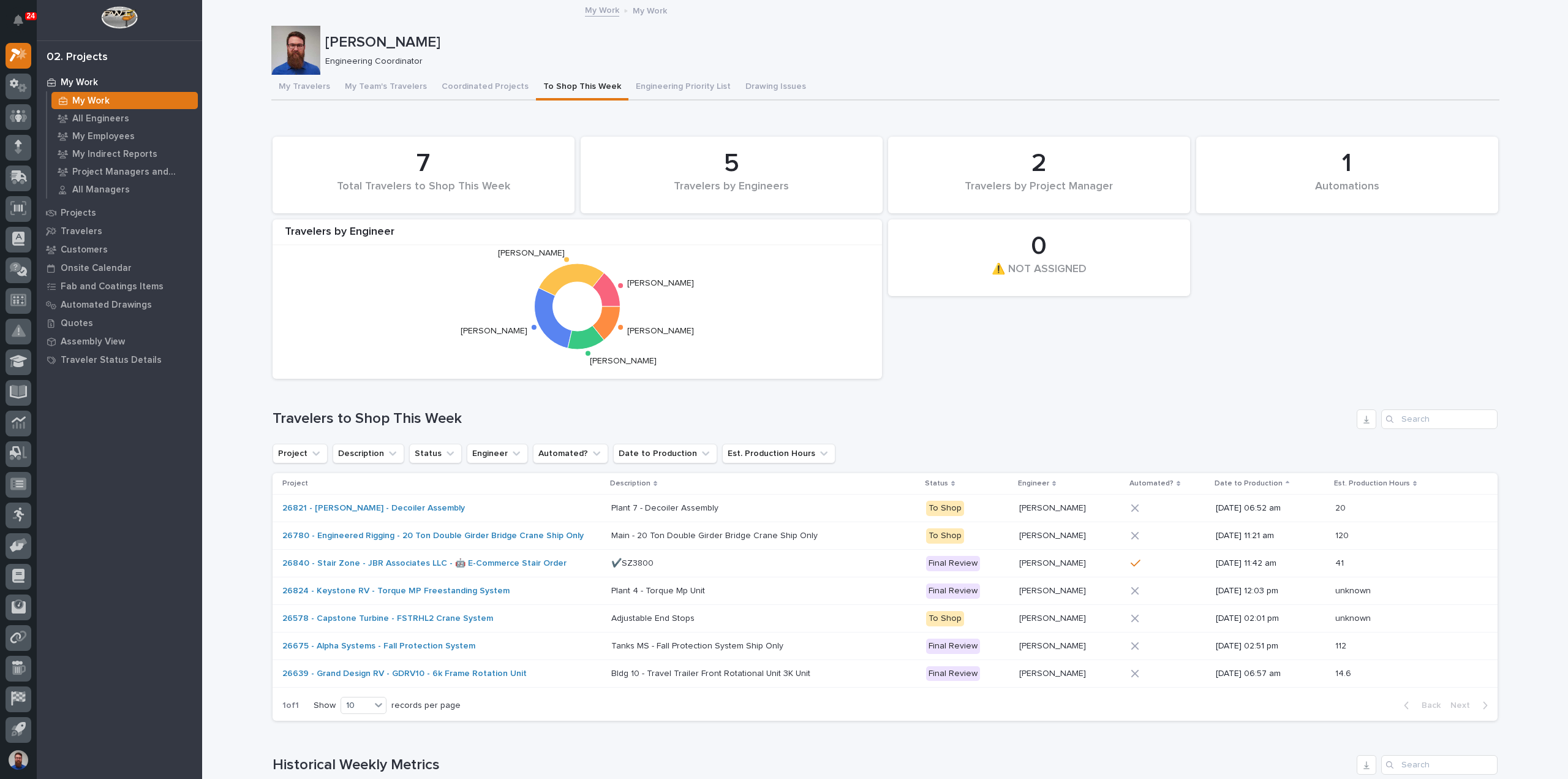
click at [282, 91] on button "My Travelers" at bounding box center [305, 87] width 67 height 25
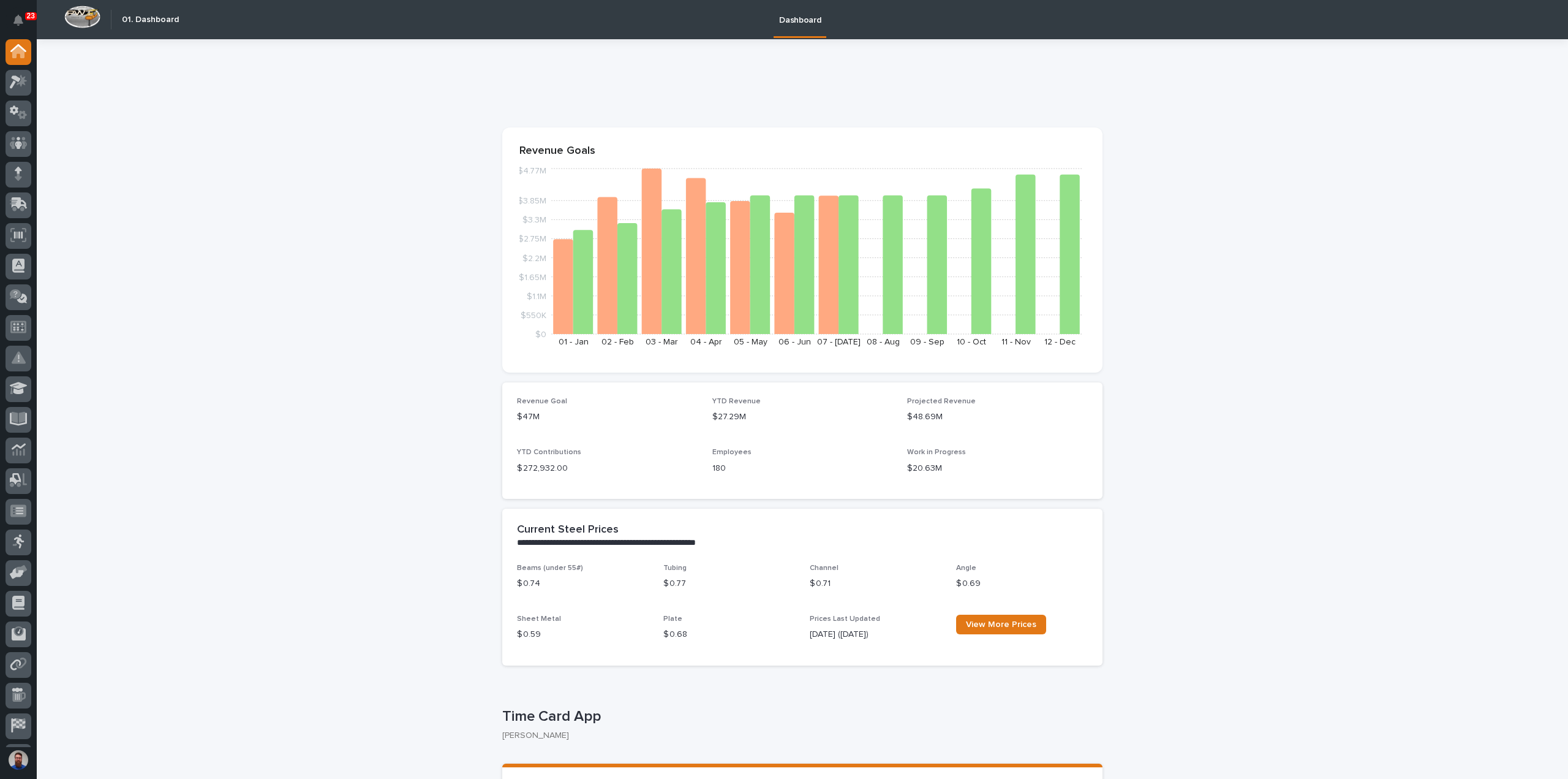
click at [15, 147] on icon at bounding box center [18, 143] width 7 height 12
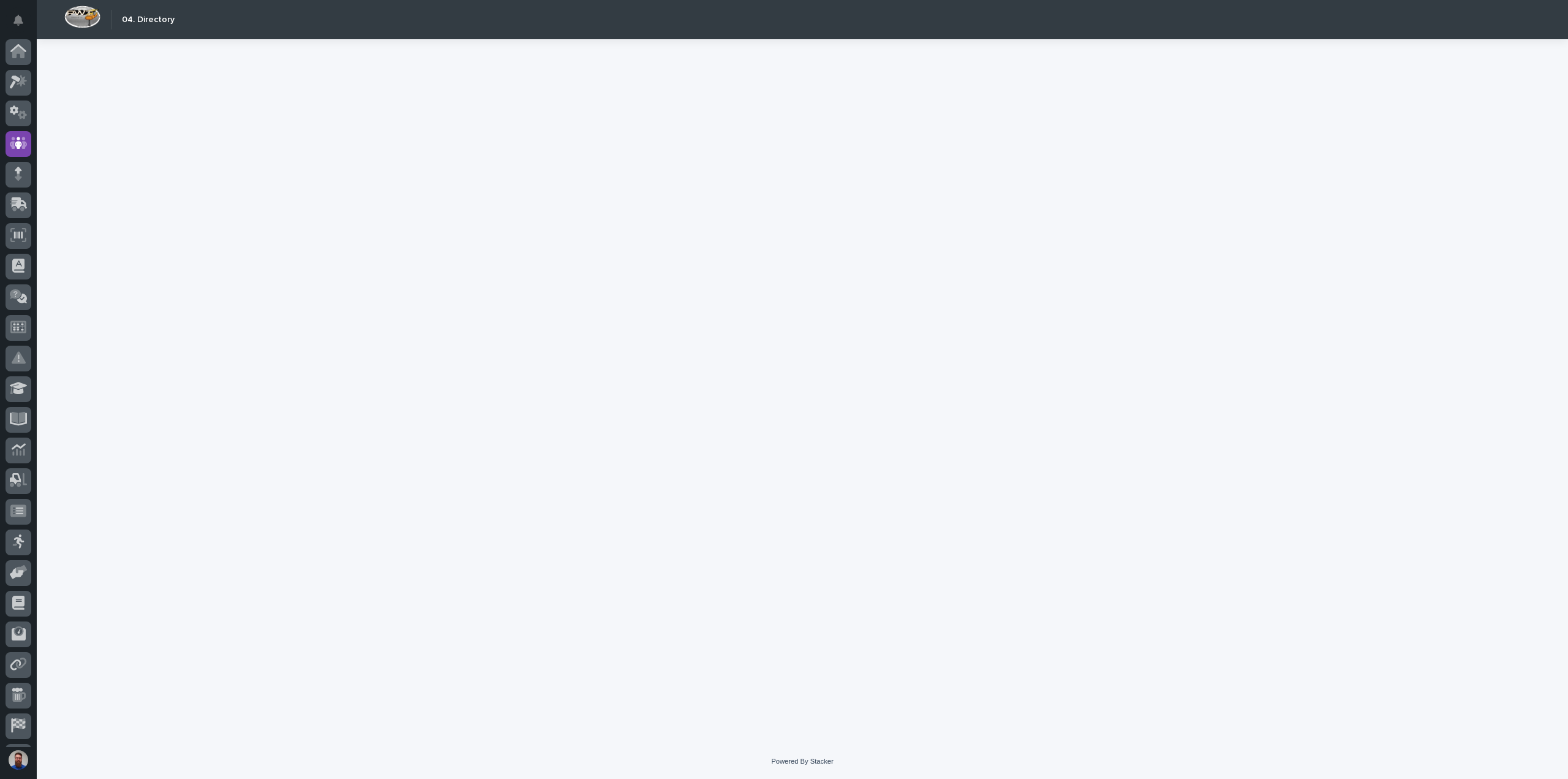
scroll to position [27, 0]
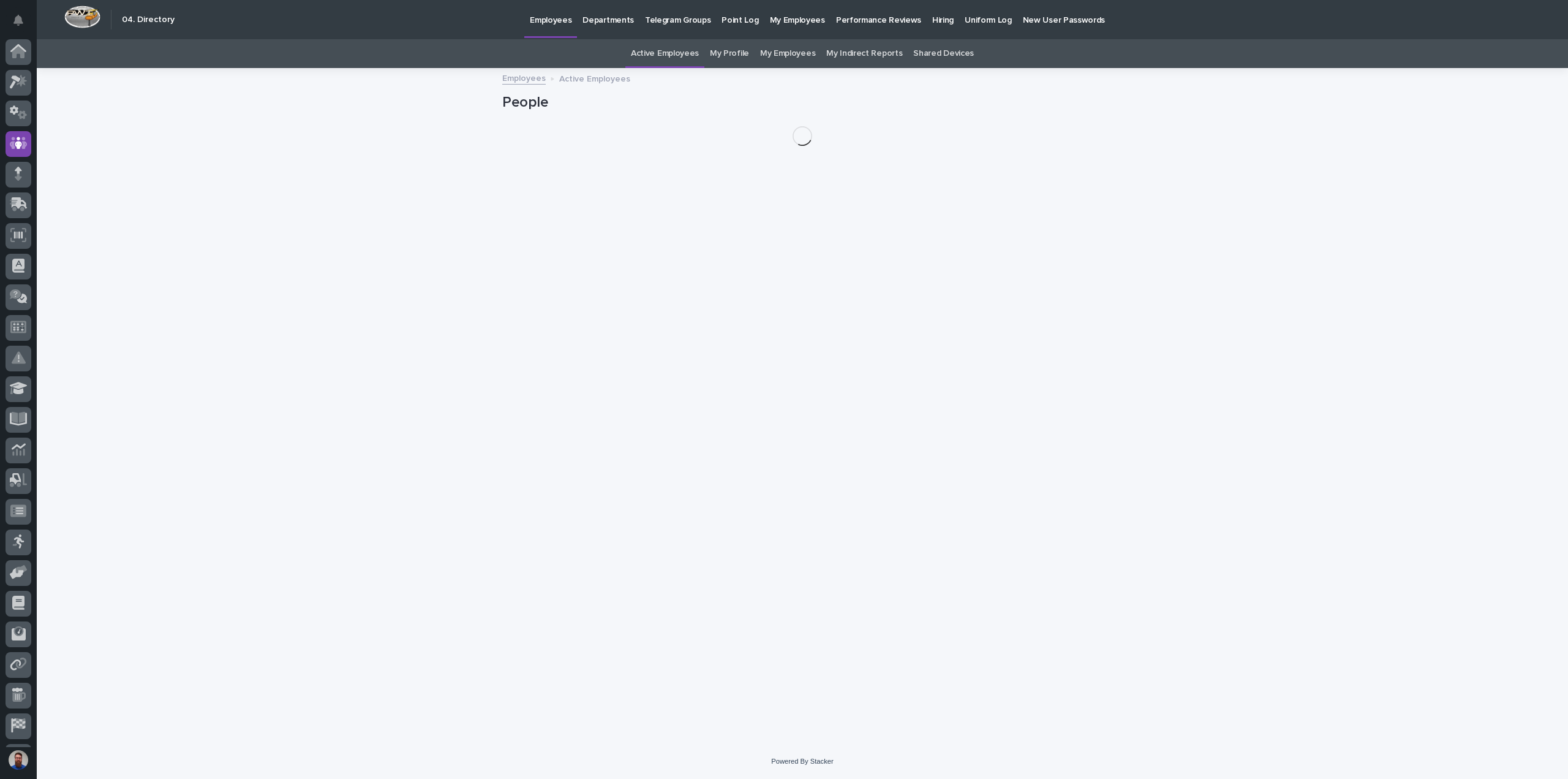
scroll to position [27, 0]
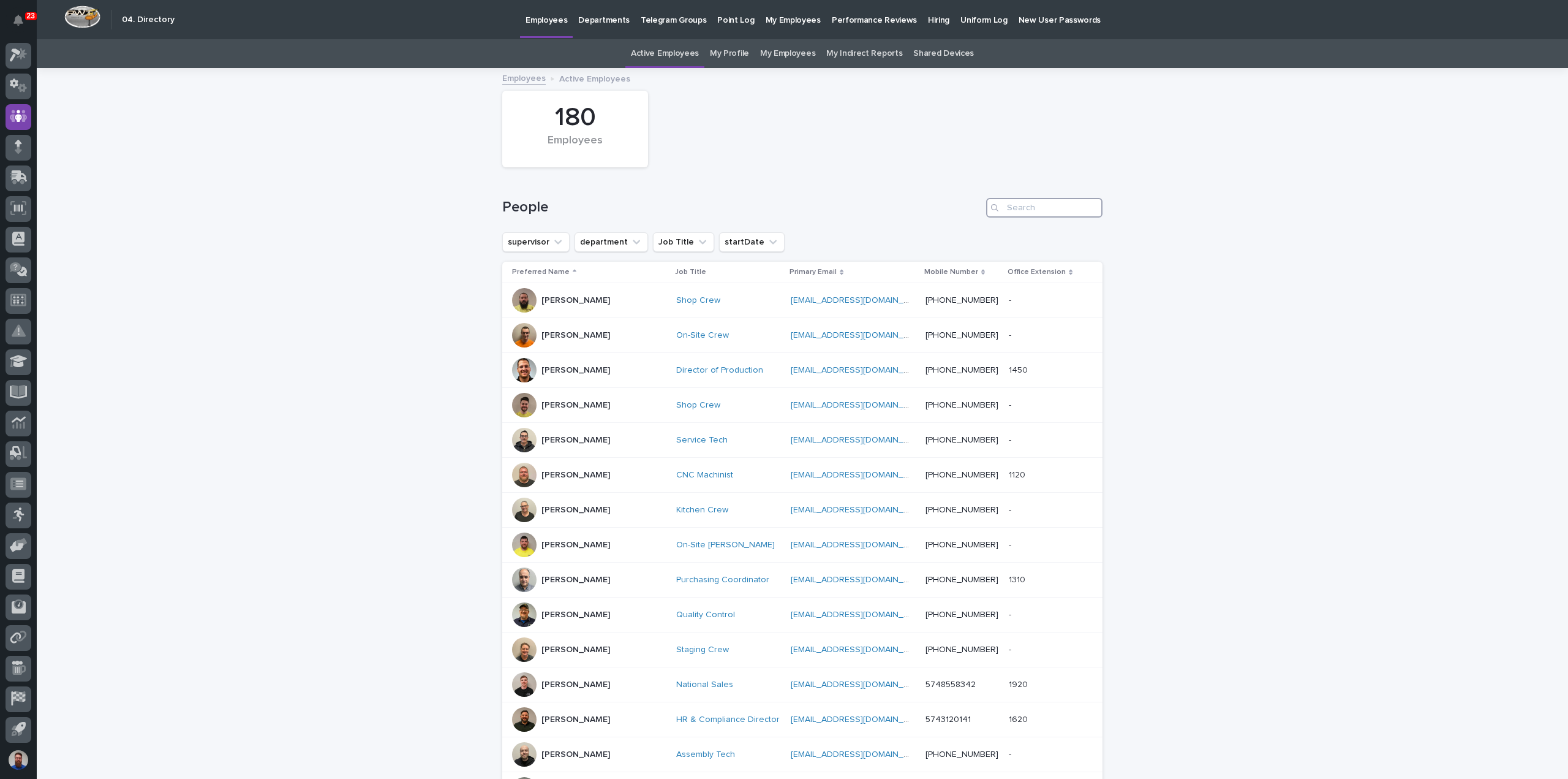
click at [1061, 212] on input "Search" at bounding box center [1044, 208] width 116 height 20
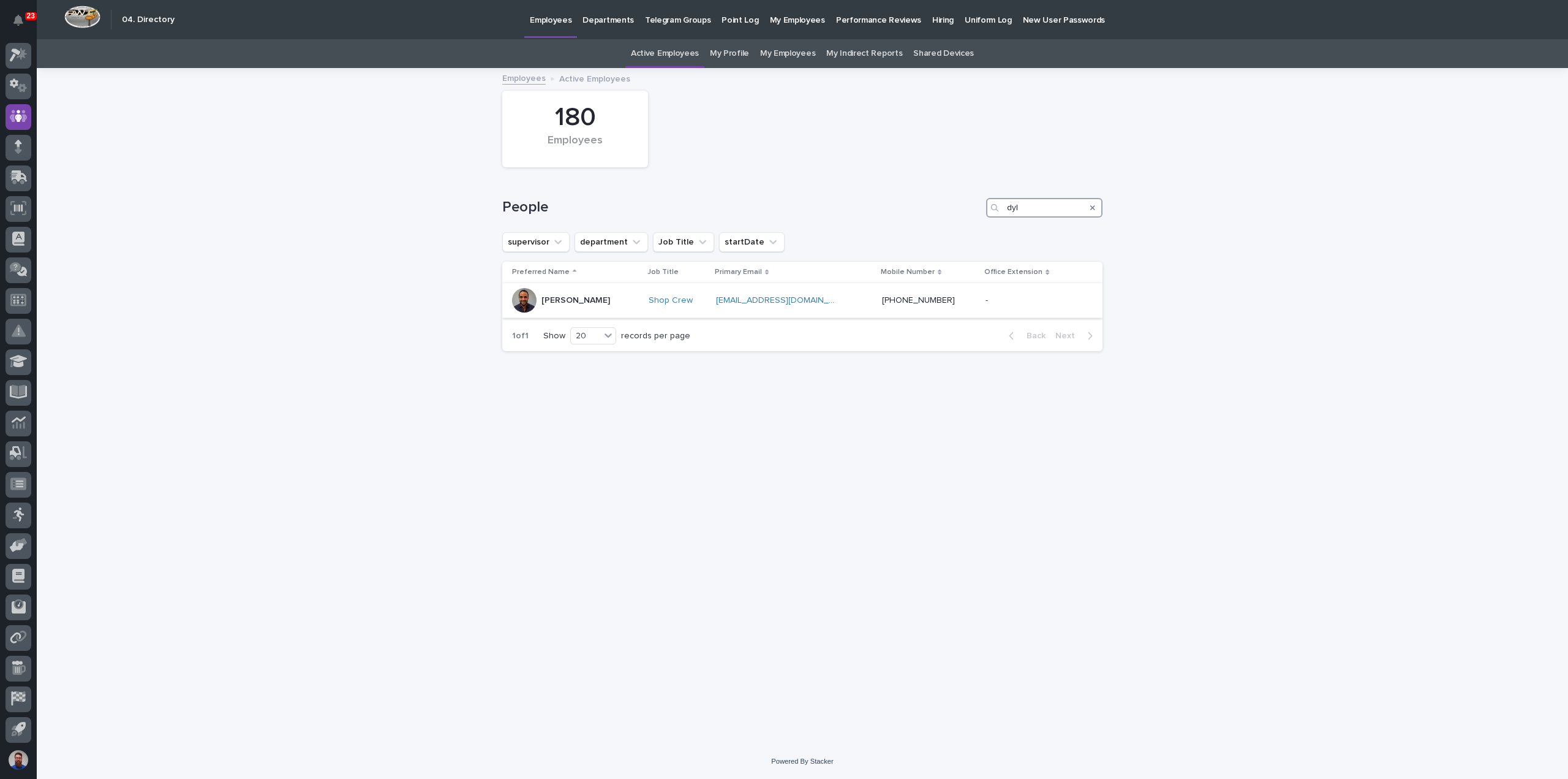
type input "dyl"
click at [620, 295] on div "Dylan Schlabach" at bounding box center [575, 300] width 127 height 25
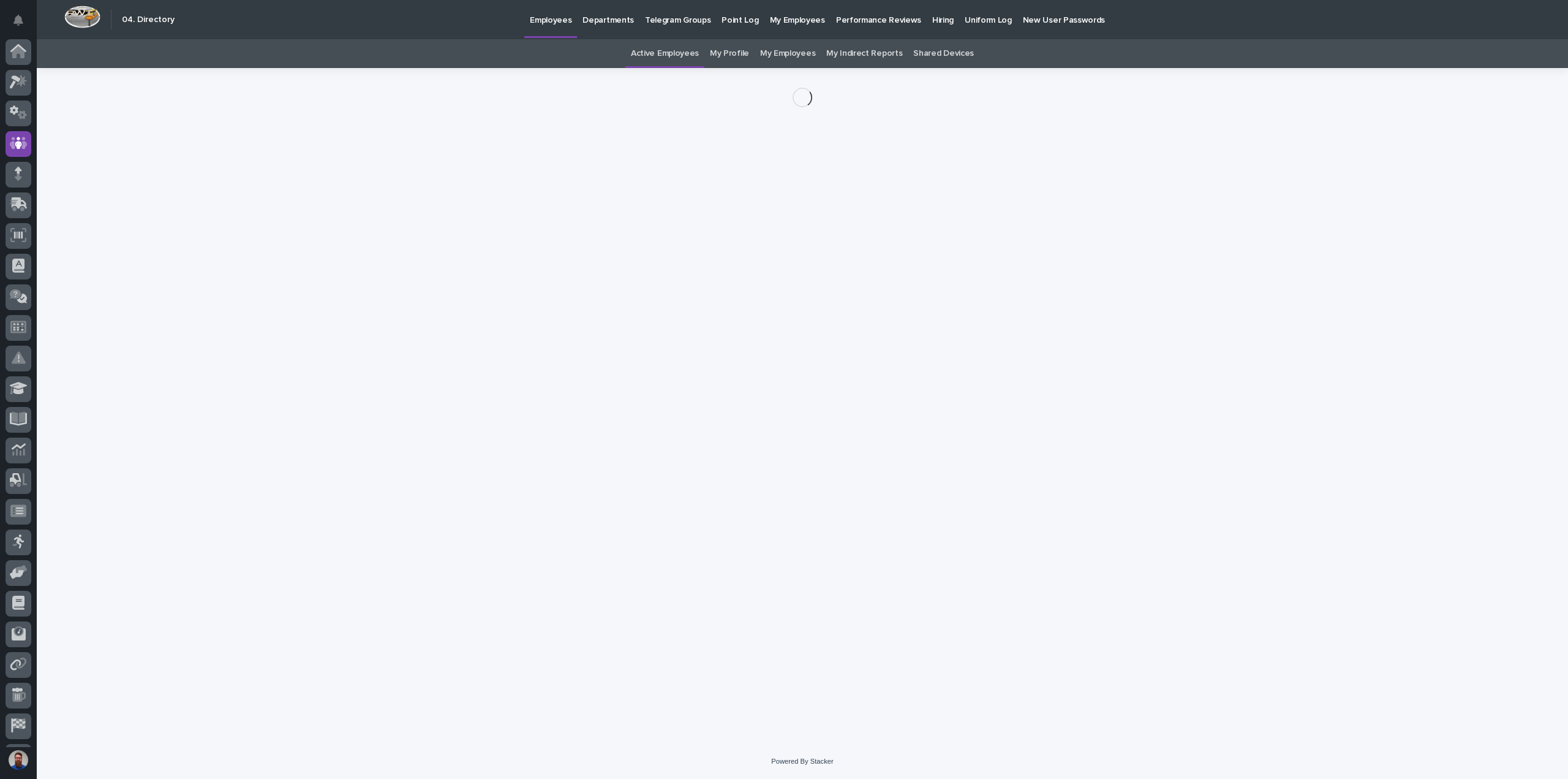
scroll to position [27, 0]
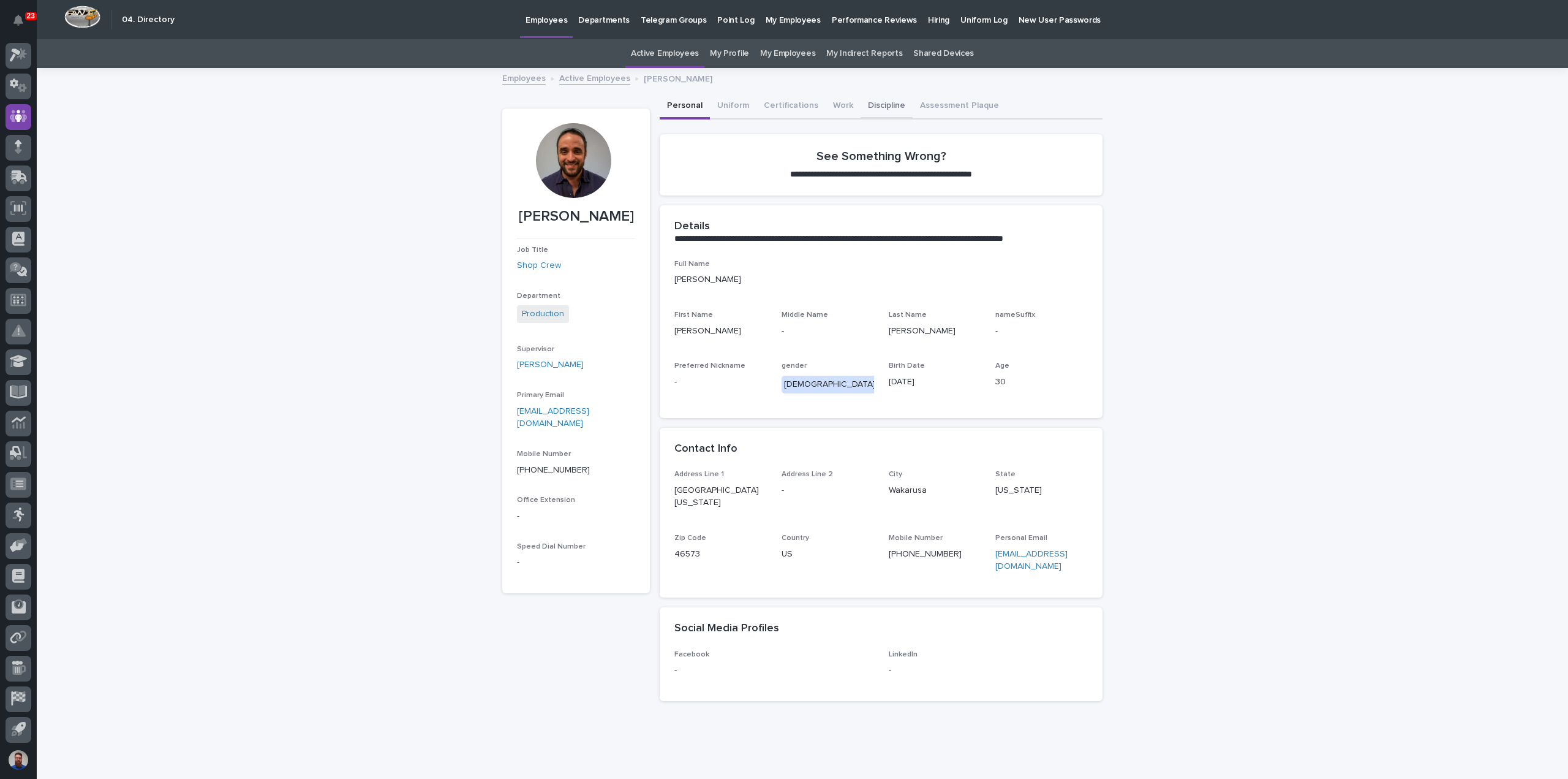
click at [868, 96] on button "Discipline" at bounding box center [887, 106] width 52 height 25
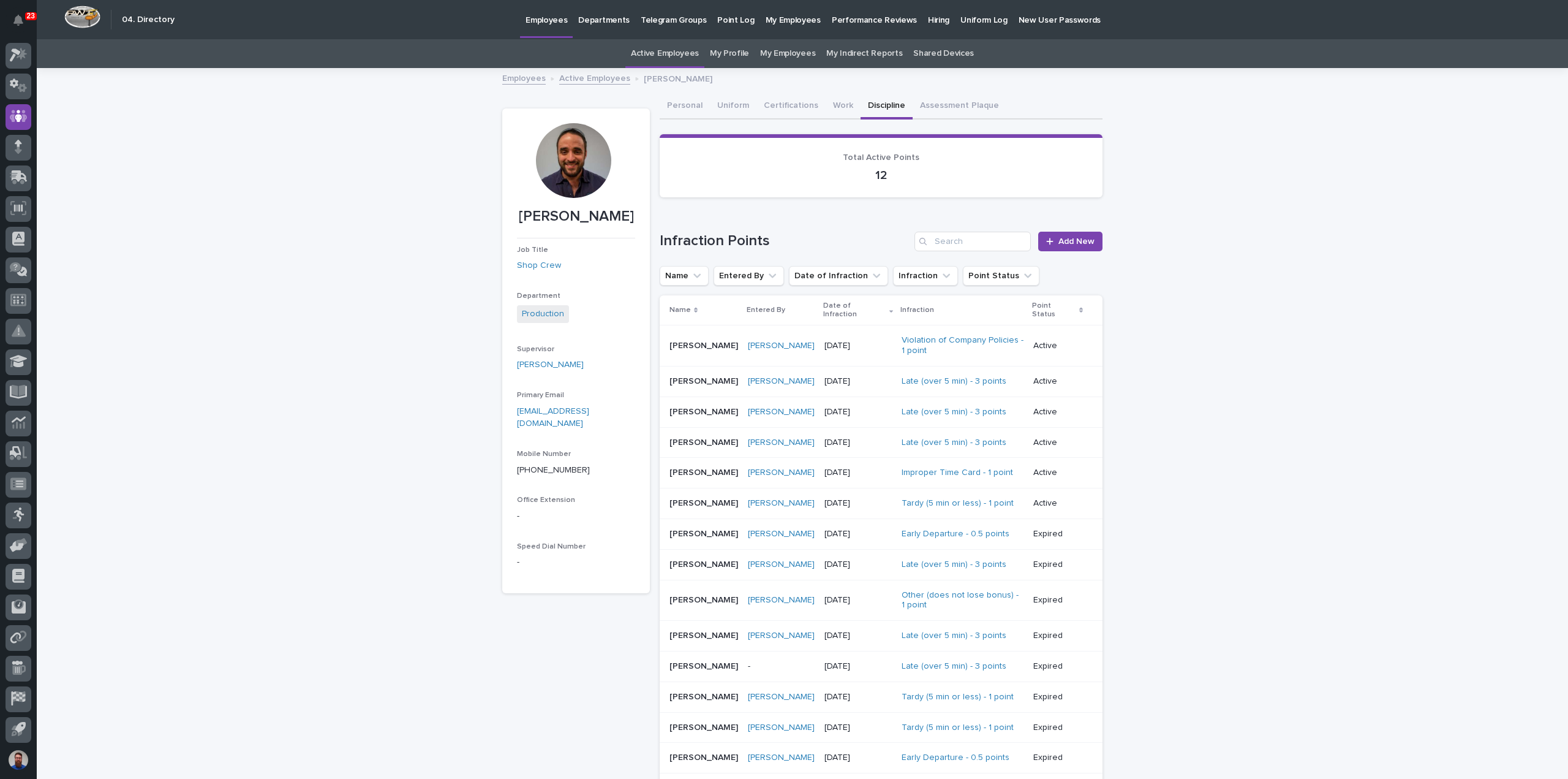
click at [837, 341] on p "08/11/2025" at bounding box center [858, 346] width 67 height 10
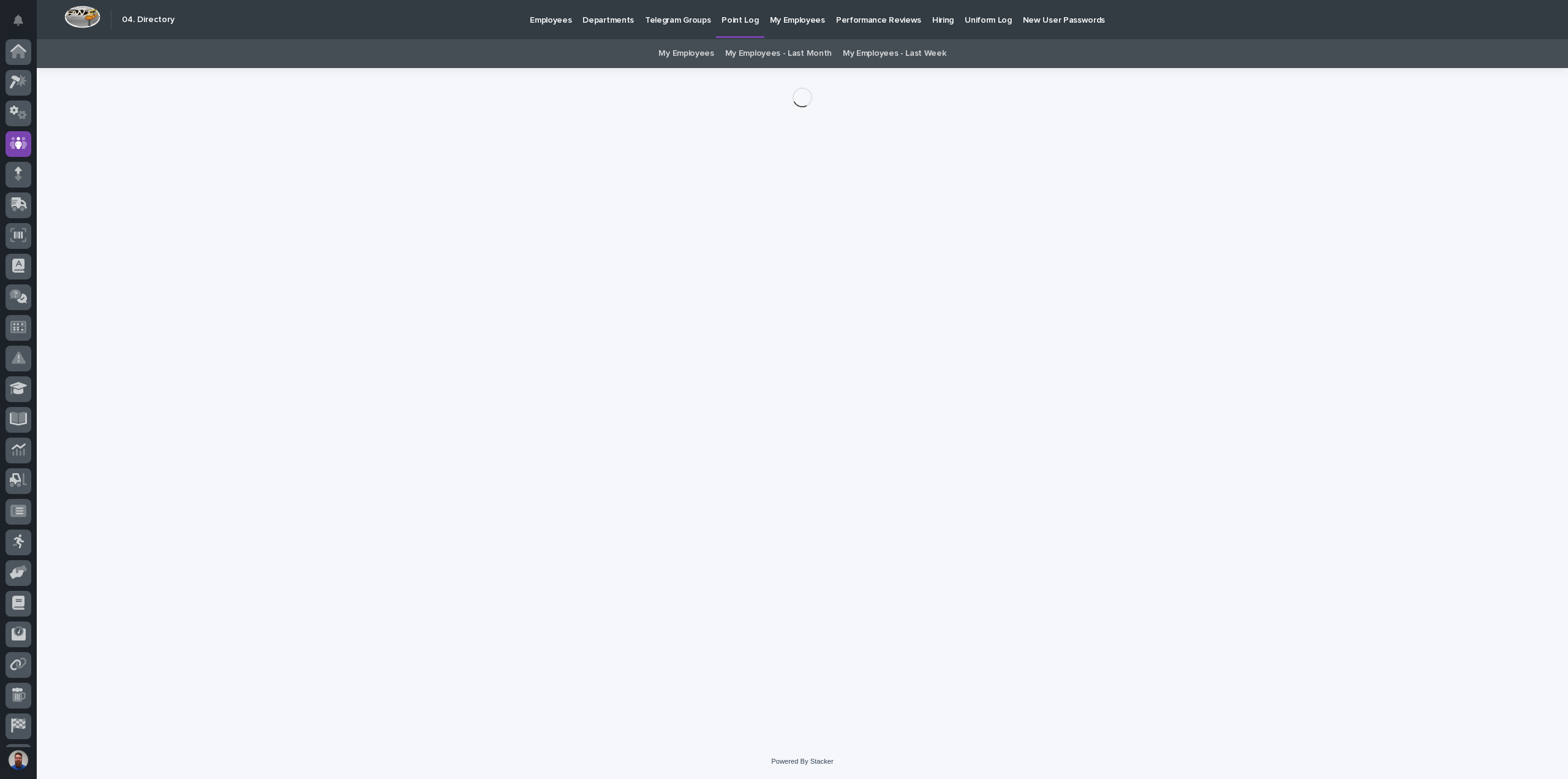
scroll to position [27, 0]
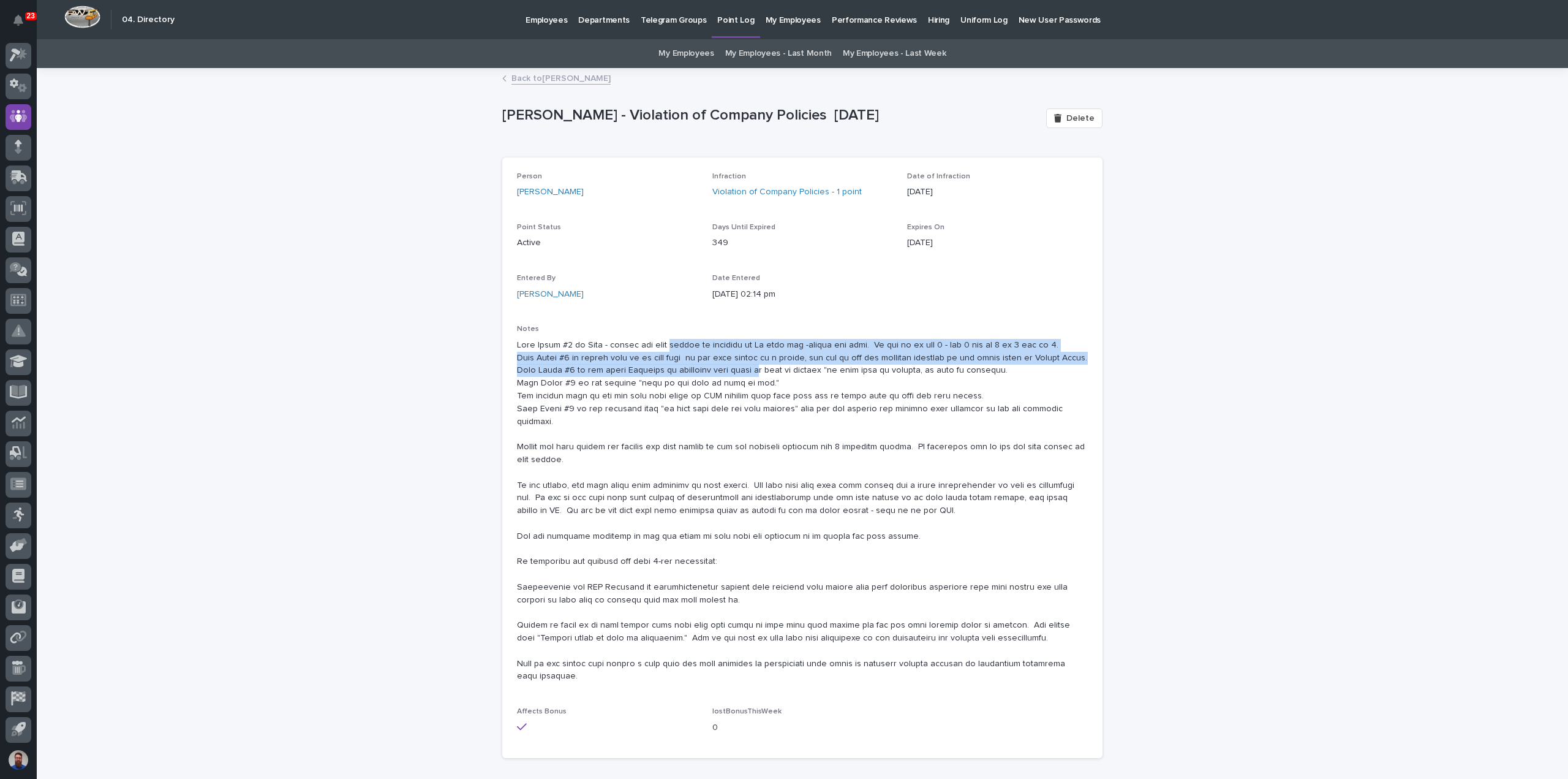
drag, startPoint x: 684, startPoint y: 350, endPoint x: 748, endPoint y: 368, distance: 66.5
click at [748, 368] on p at bounding box center [803, 511] width 571 height 345
drag, startPoint x: 563, startPoint y: 344, endPoint x: 644, endPoint y: 368, distance: 84.5
click at [644, 368] on p at bounding box center [803, 511] width 571 height 345
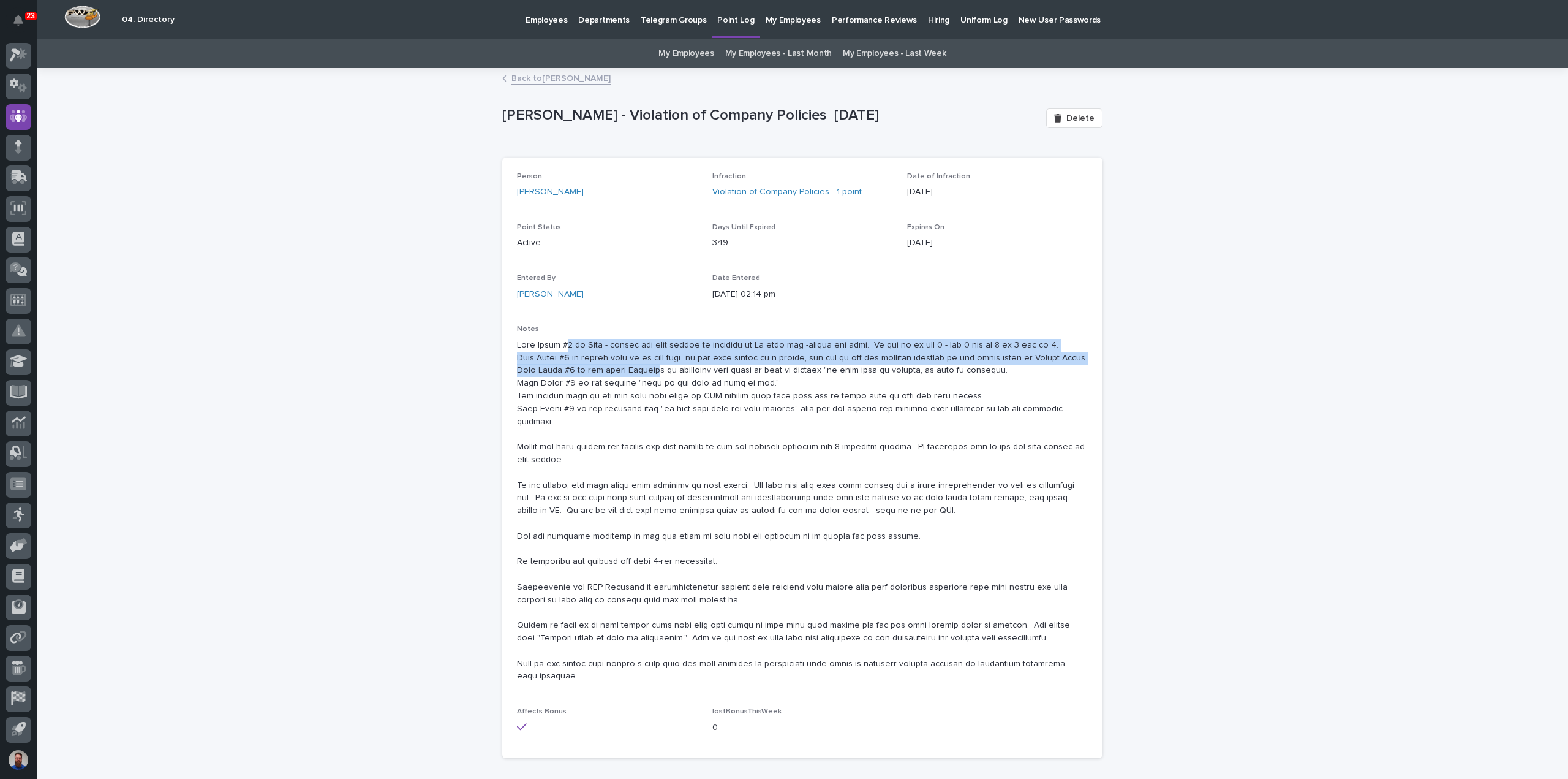
click at [644, 368] on p at bounding box center [803, 511] width 571 height 345
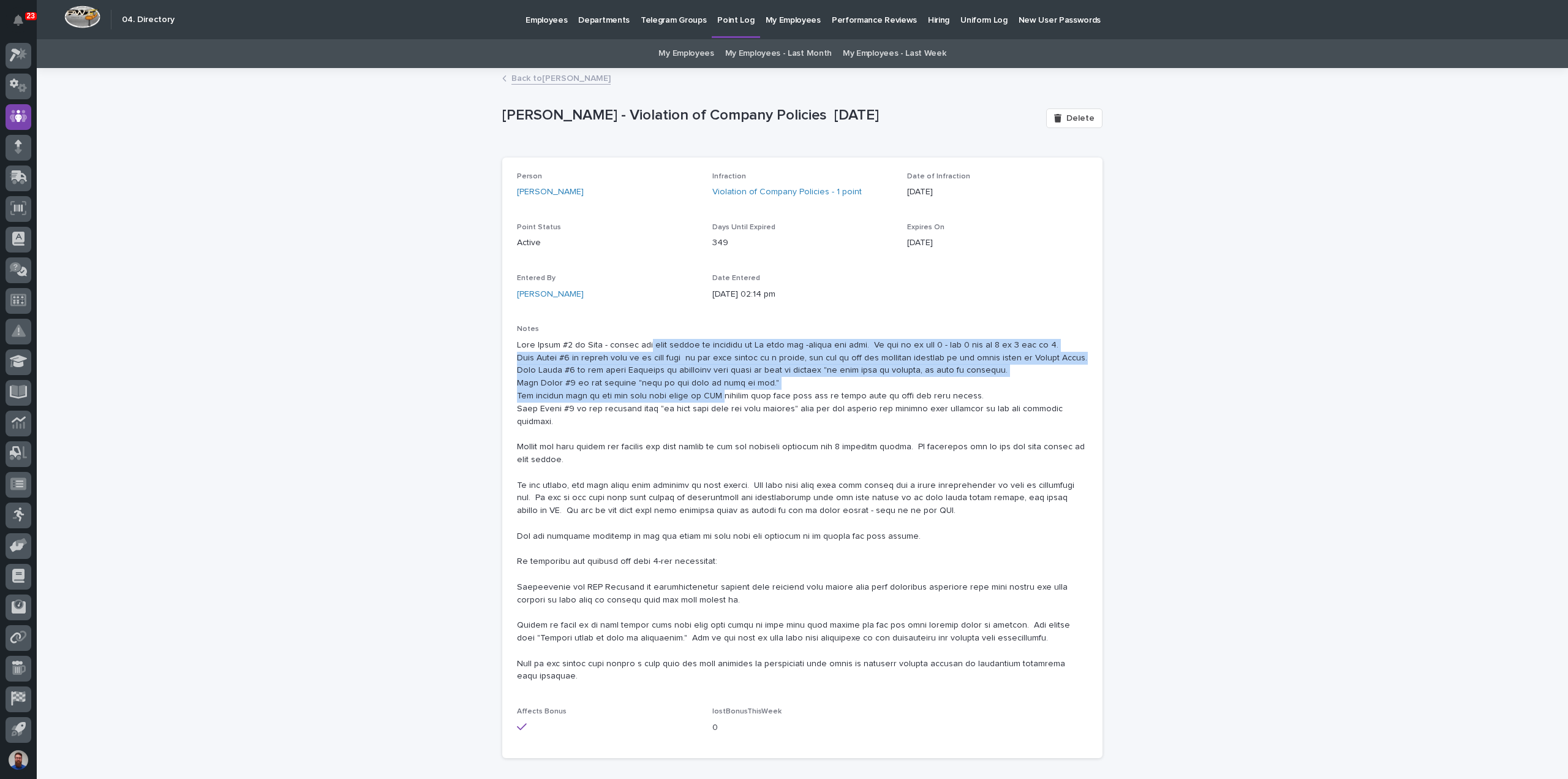
drag, startPoint x: 701, startPoint y: 391, endPoint x: 642, endPoint y: 345, distance: 74.8
click at [642, 345] on p at bounding box center [803, 511] width 571 height 345
click at [641, 344] on p at bounding box center [803, 511] width 571 height 345
drag, startPoint x: 601, startPoint y: 338, endPoint x: 712, endPoint y: 376, distance: 117.3
click at [712, 376] on p at bounding box center [803, 511] width 571 height 345
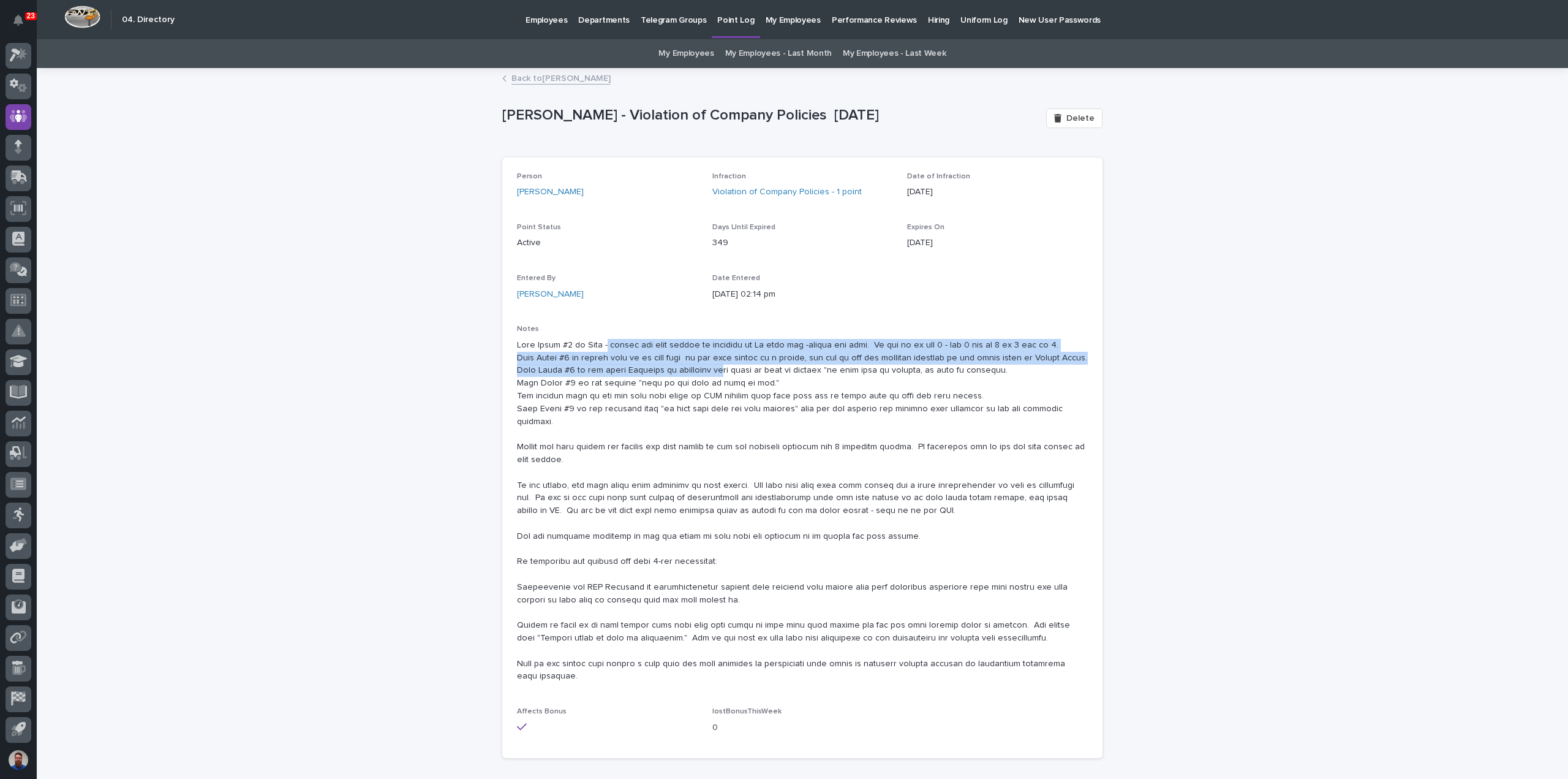
click at [712, 376] on p at bounding box center [803, 511] width 571 height 345
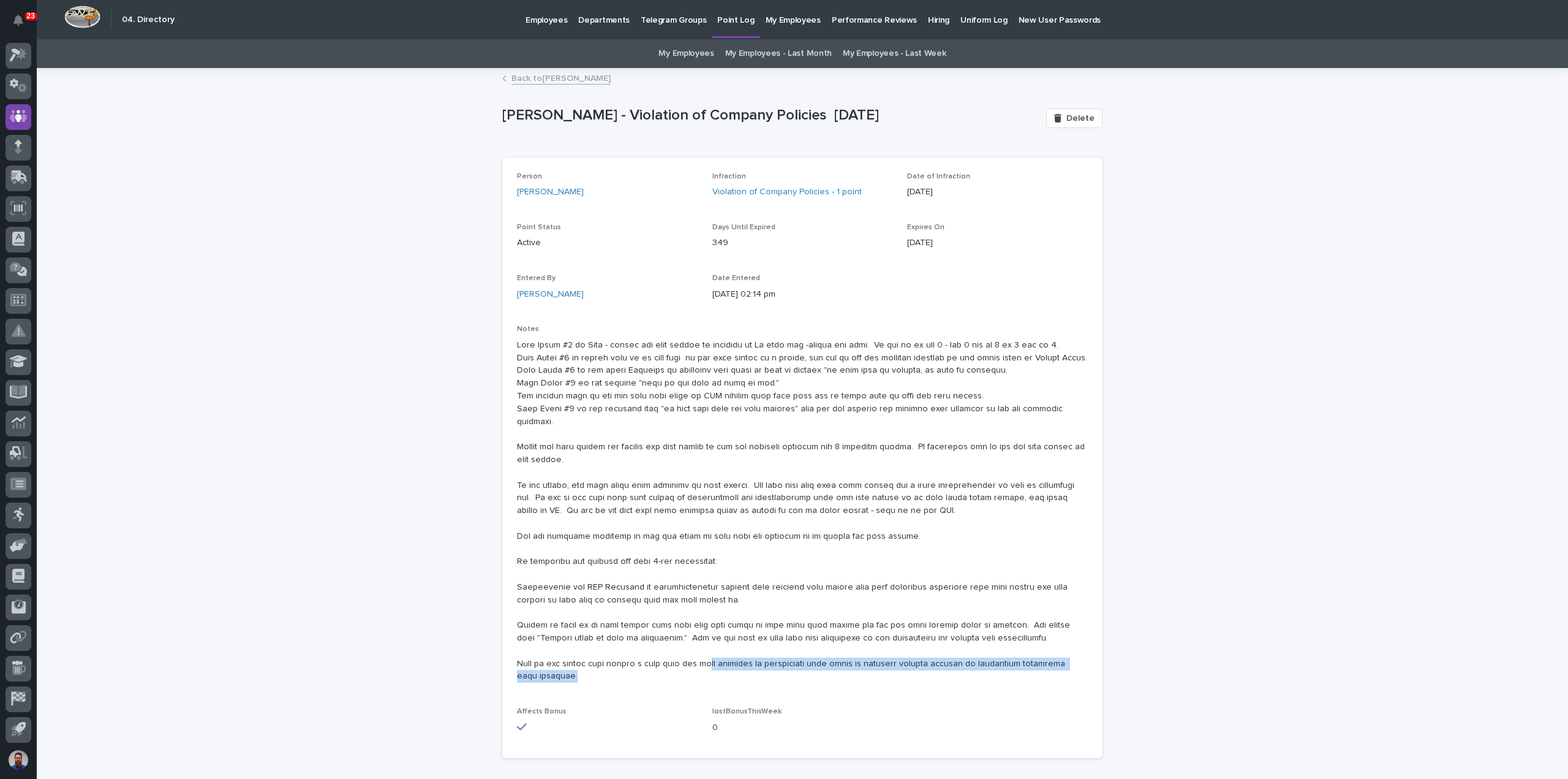
drag, startPoint x: 727, startPoint y: 661, endPoint x: 692, endPoint y: 651, distance: 36.4
click at [692, 651] on p at bounding box center [803, 511] width 571 height 345
click at [692, 651] on p at bounding box center [803, 511] width 571 height 345
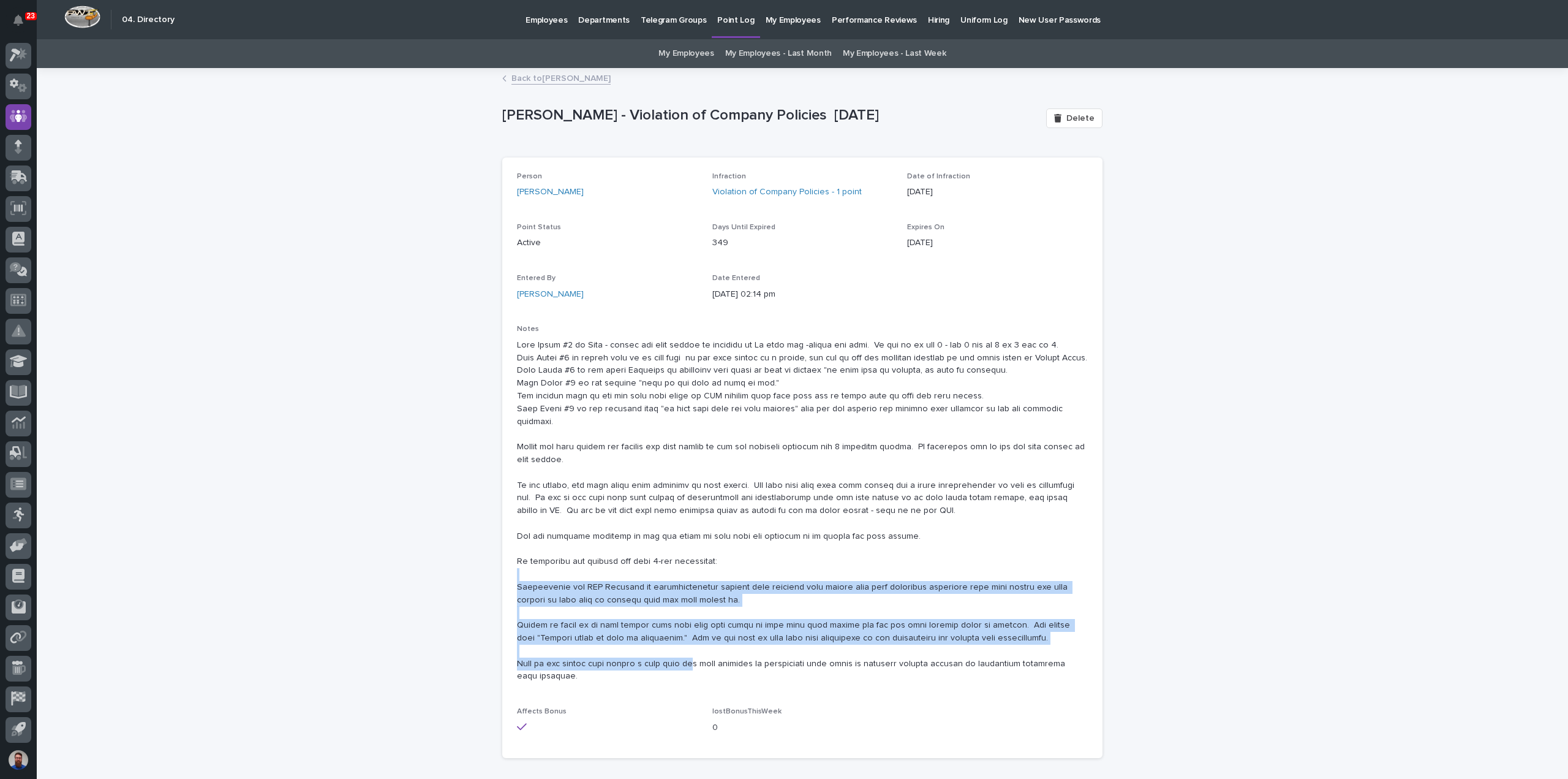
drag, startPoint x: 674, startPoint y: 655, endPoint x: 657, endPoint y: 558, distance: 98.5
click at [657, 558] on p at bounding box center [803, 511] width 571 height 345
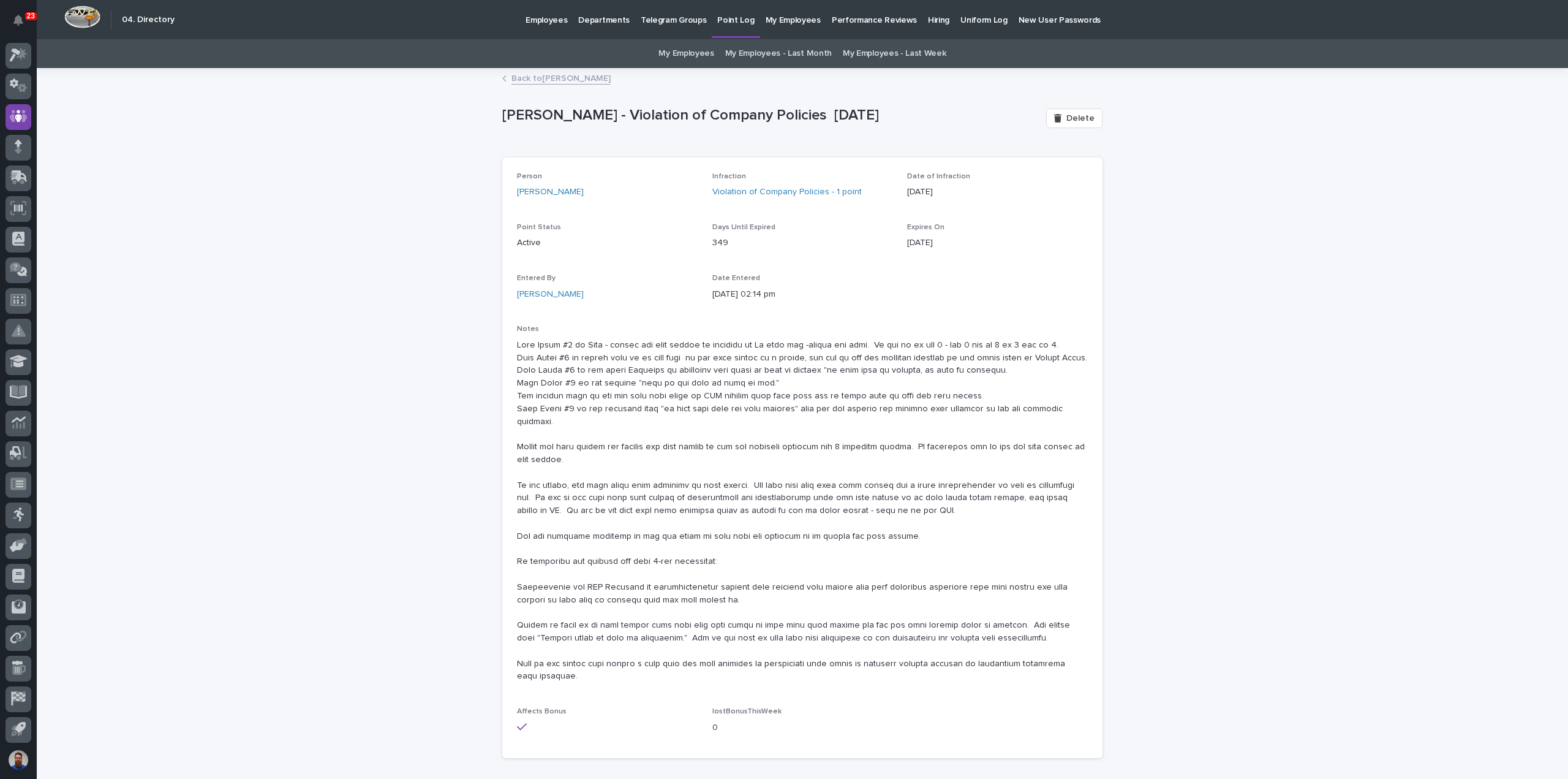
click at [628, 497] on p at bounding box center [803, 511] width 571 height 345
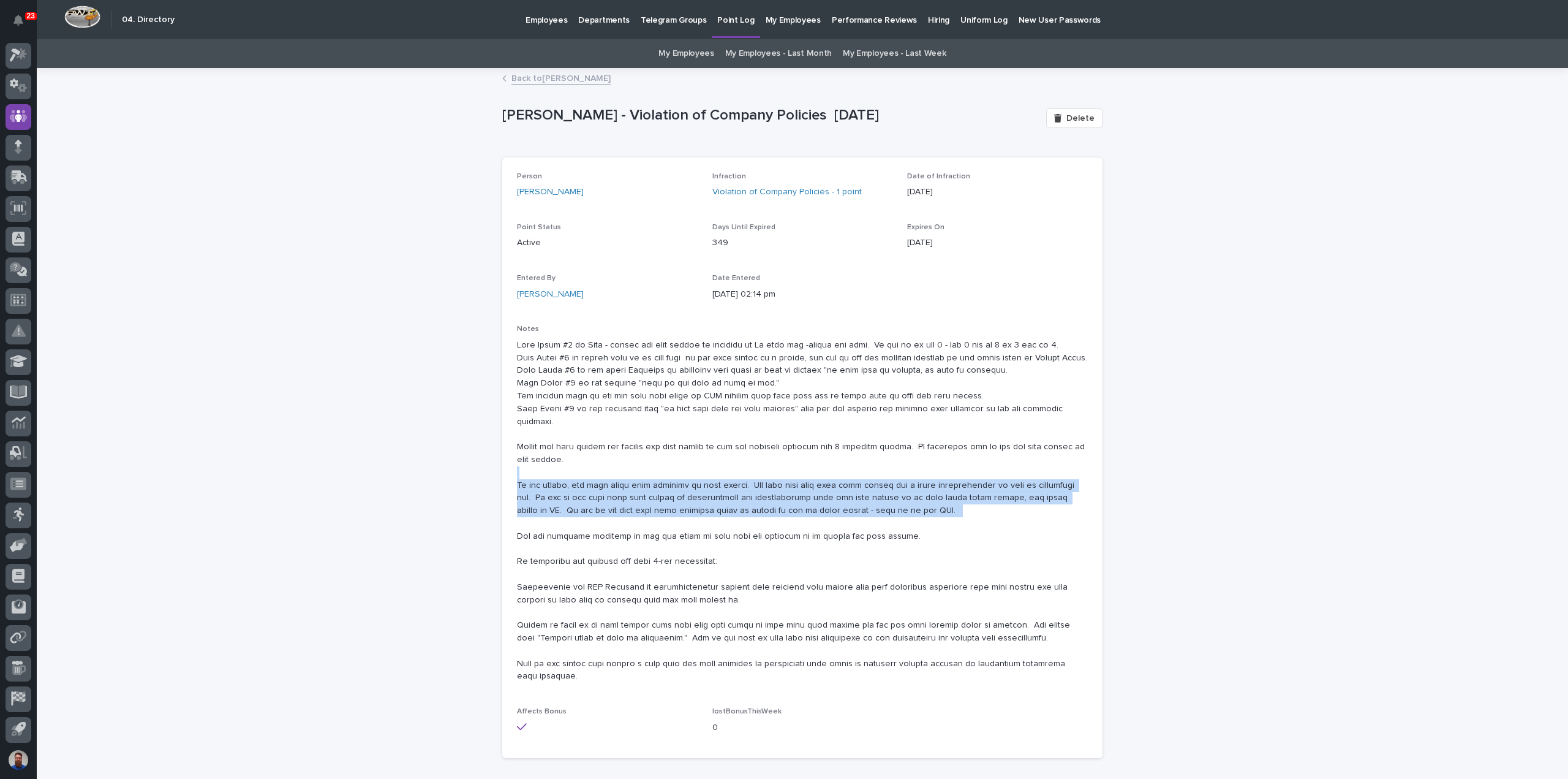
drag, startPoint x: 525, startPoint y: 463, endPoint x: 729, endPoint y: 513, distance: 210.0
click at [728, 513] on p at bounding box center [803, 511] width 571 height 345
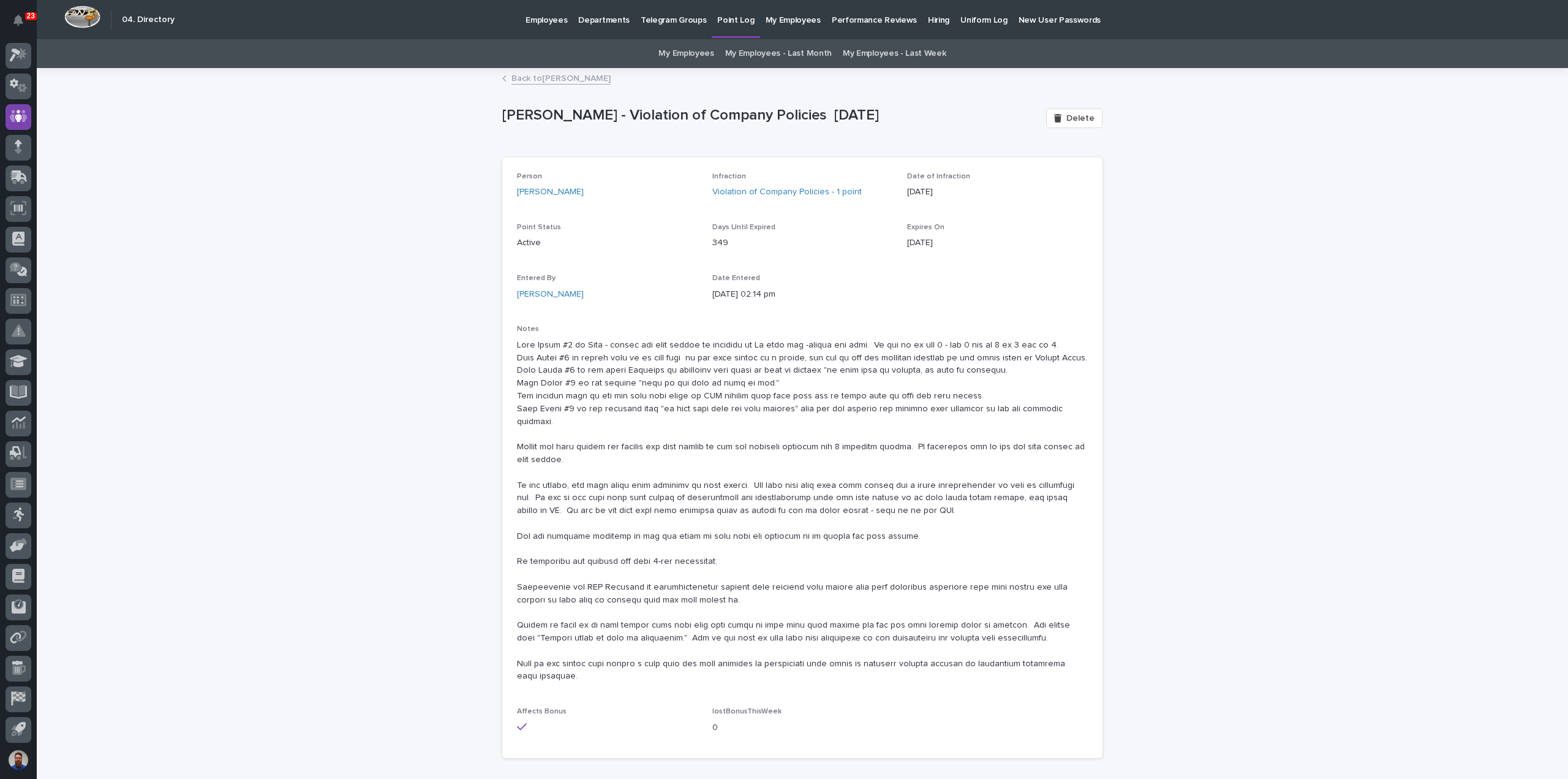
click at [722, 531] on p at bounding box center [803, 511] width 571 height 345
click at [921, 505] on p at bounding box center [803, 511] width 571 height 345
click at [914, 493] on p at bounding box center [803, 511] width 571 height 345
drag, startPoint x: 917, startPoint y: 505, endPoint x: 830, endPoint y: 480, distance: 90.5
click at [830, 480] on p at bounding box center [803, 511] width 571 height 345
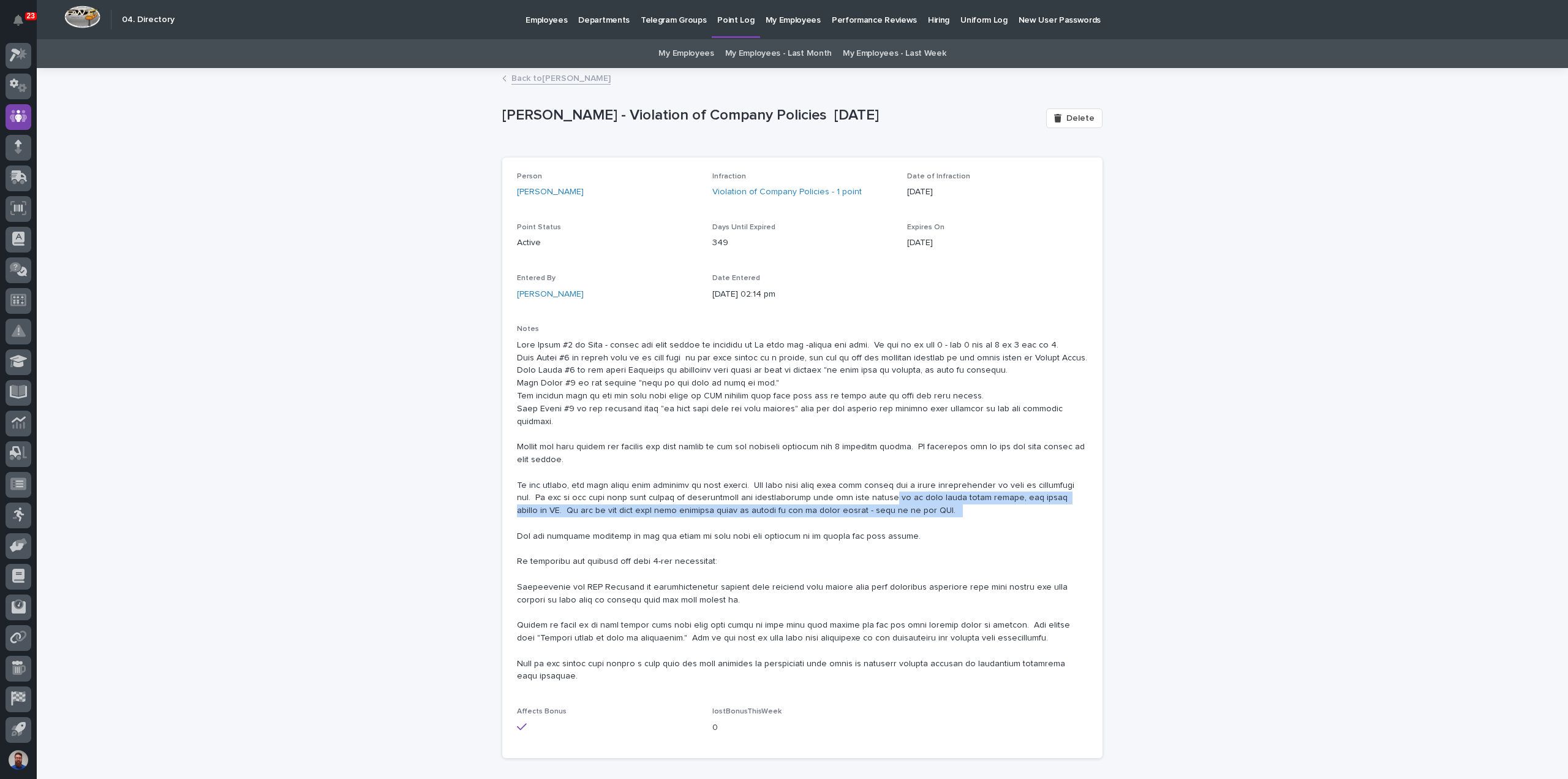
click at [830, 479] on p at bounding box center [803, 511] width 571 height 345
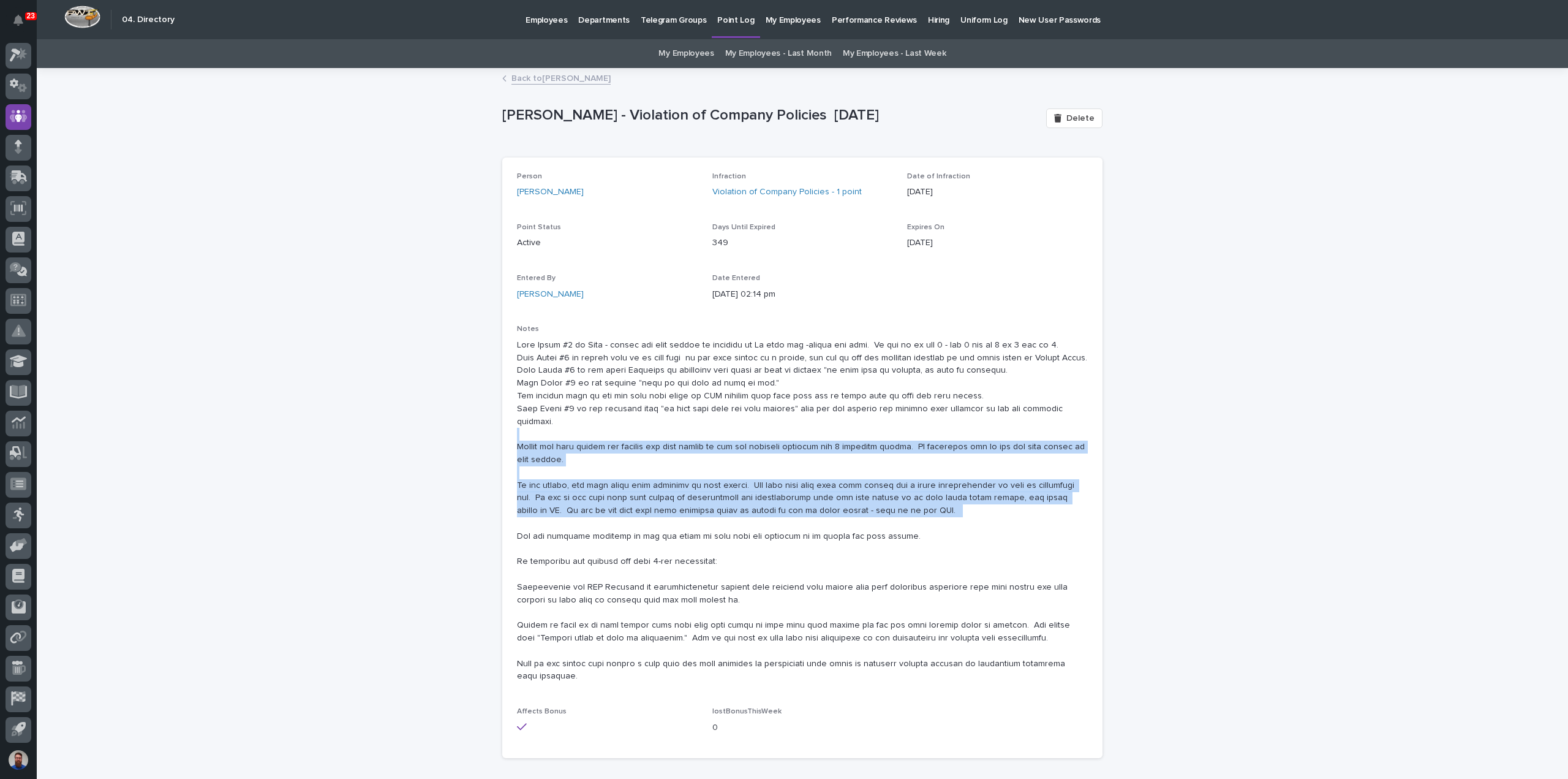
drag, startPoint x: 924, startPoint y: 506, endPoint x: 722, endPoint y: 416, distance: 221.1
click at [722, 416] on p at bounding box center [803, 511] width 571 height 345
click at [740, 467] on p at bounding box center [803, 511] width 571 height 345
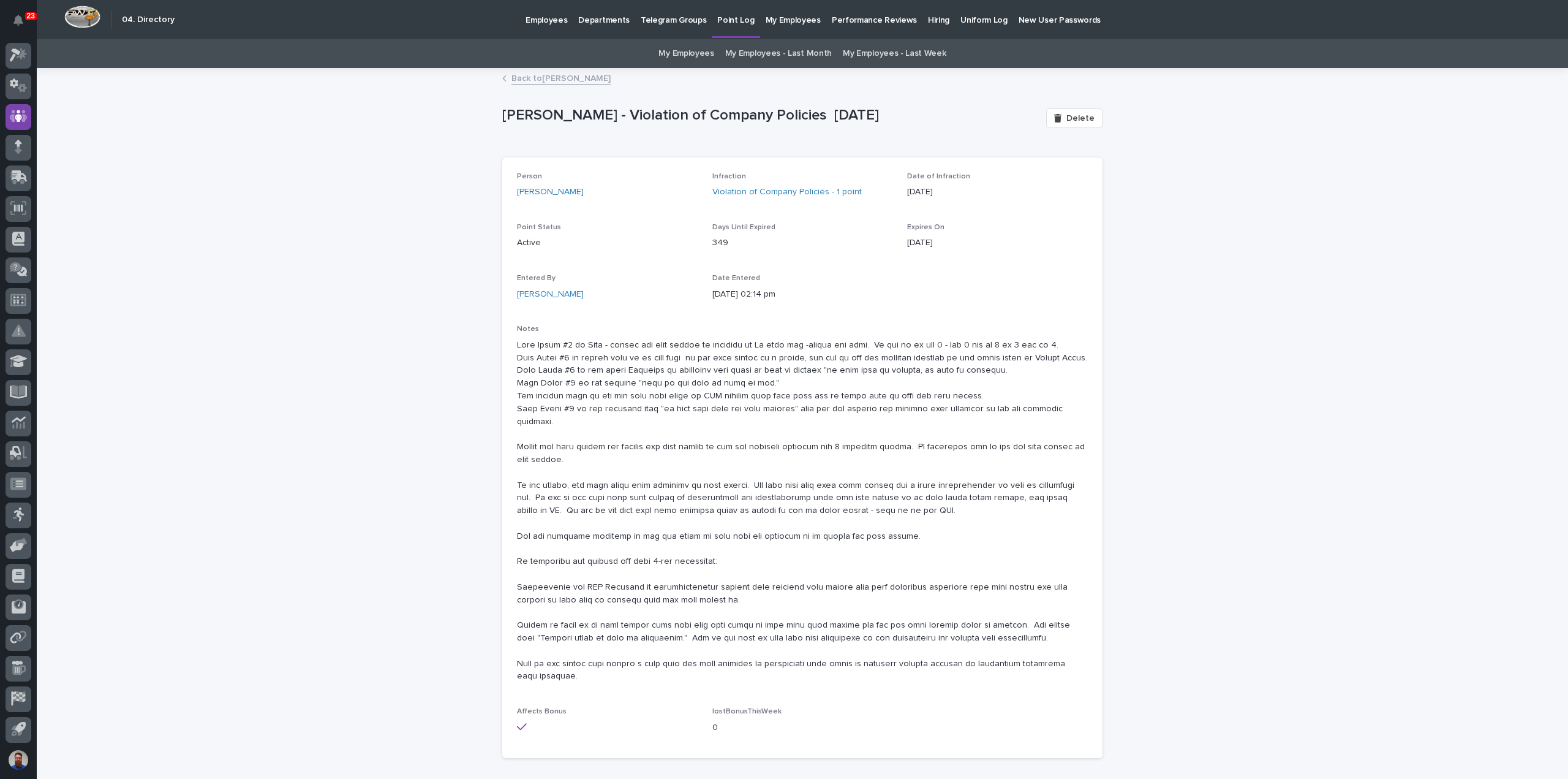
click at [800, 455] on p at bounding box center [803, 511] width 571 height 345
drag, startPoint x: 513, startPoint y: 118, endPoint x: 642, endPoint y: 118, distance: 129.0
click at [631, 120] on p "Dylan Schlabach - Violation of Company Policies 8/11/25" at bounding box center [769, 116] width 534 height 17
drag, startPoint x: 642, startPoint y: 118, endPoint x: 655, endPoint y: 121, distance: 13.3
click at [647, 120] on p "Dylan Schlabach - Violation of Company Policies 8/11/25" at bounding box center [769, 116] width 534 height 17
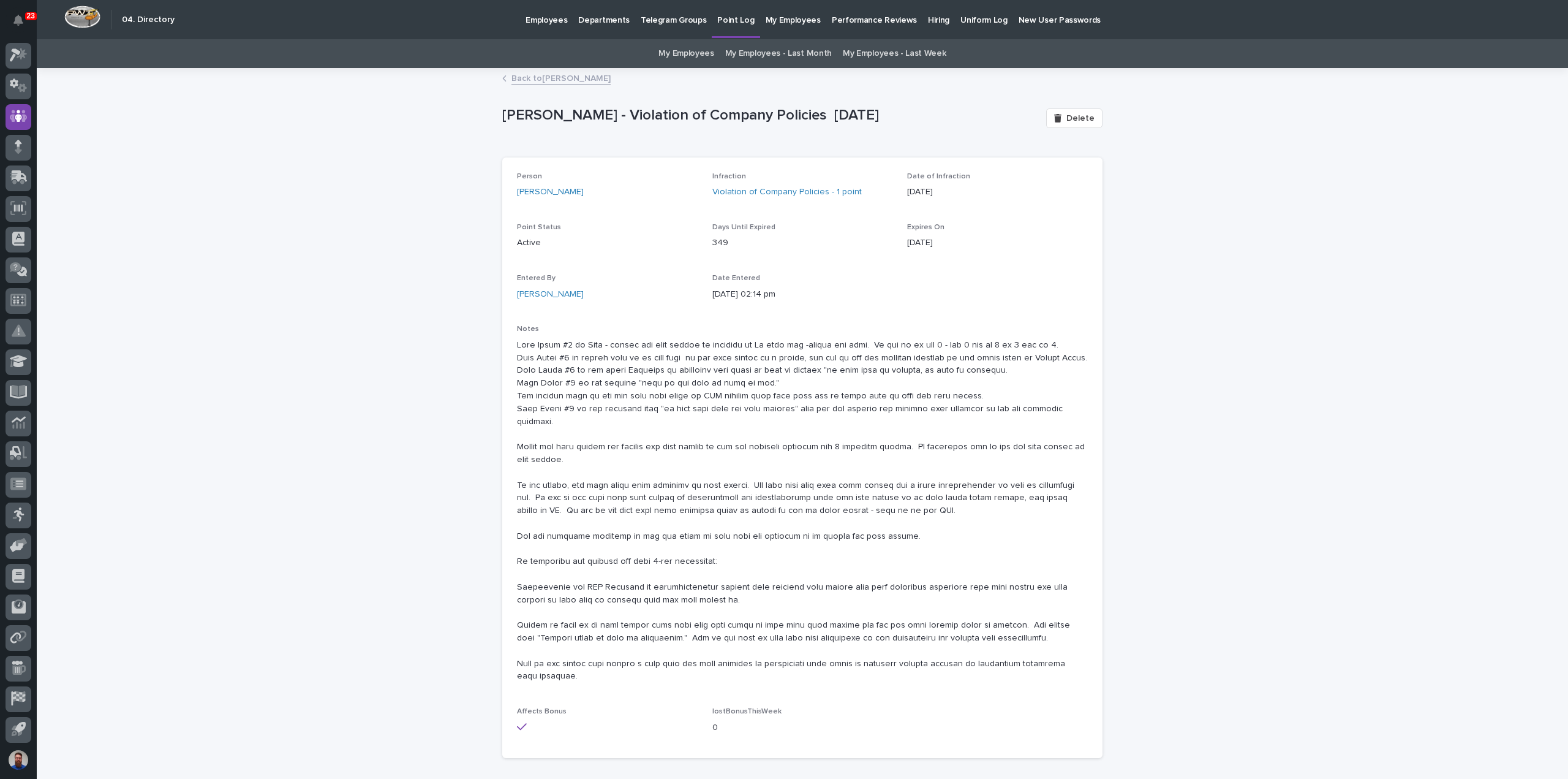
drag, startPoint x: 965, startPoint y: 123, endPoint x: 868, endPoint y: 120, distance: 97.0
click at [868, 120] on p "Dylan Schlabach - Violation of Company Policies 8/11/25" at bounding box center [769, 116] width 534 height 17
drag, startPoint x: 905, startPoint y: 118, endPoint x: 647, endPoint y: 107, distance: 258.2
click at [647, 107] on p "Dylan Schlabach - Violation of Company Policies 8/11/25" at bounding box center [769, 116] width 534 height 17
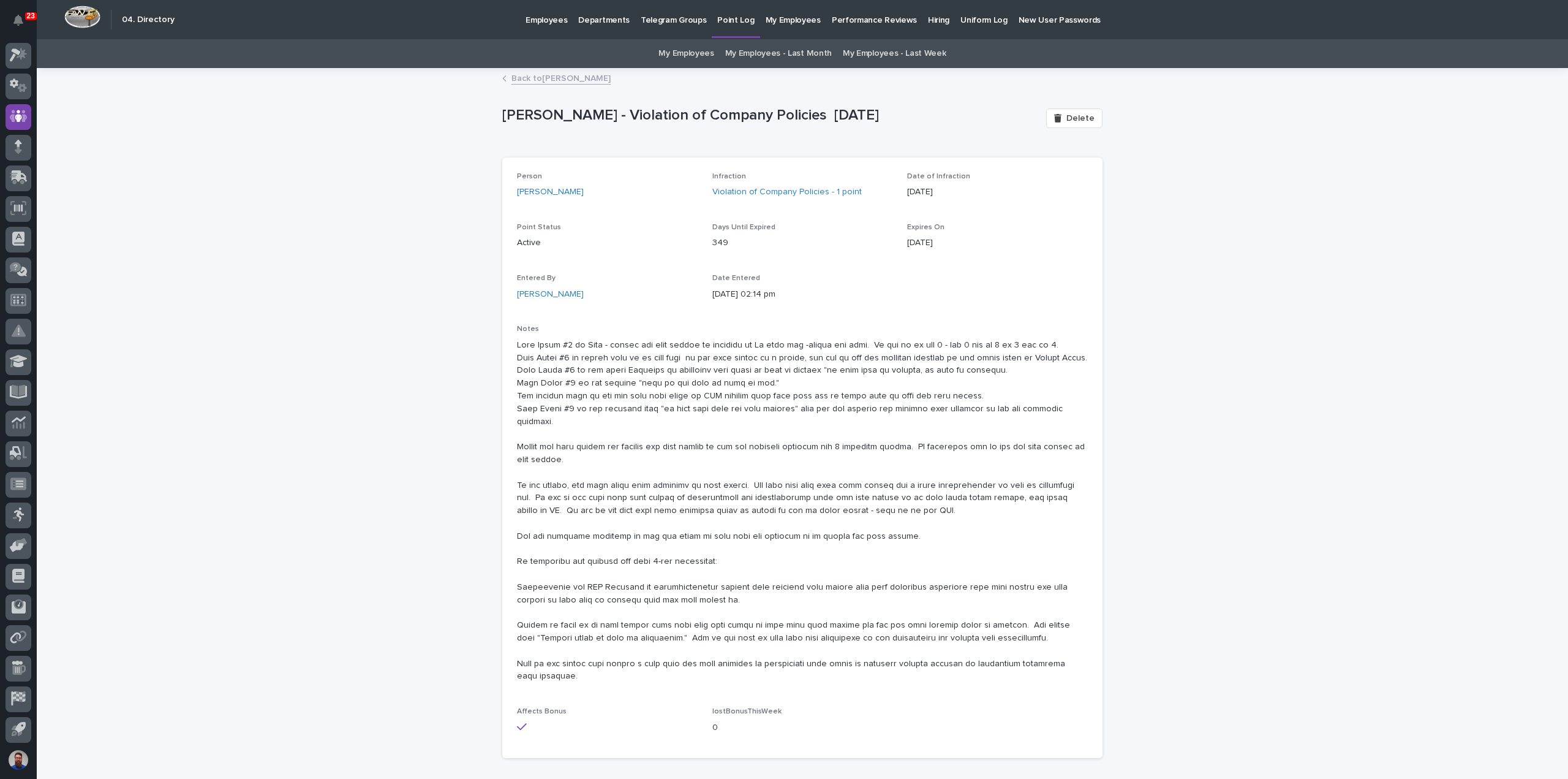
click at [647, 107] on p "Dylan Schlabach - Violation of Company Policies 8/11/25" at bounding box center [769, 116] width 534 height 17
click at [549, 418] on p at bounding box center [803, 511] width 571 height 345
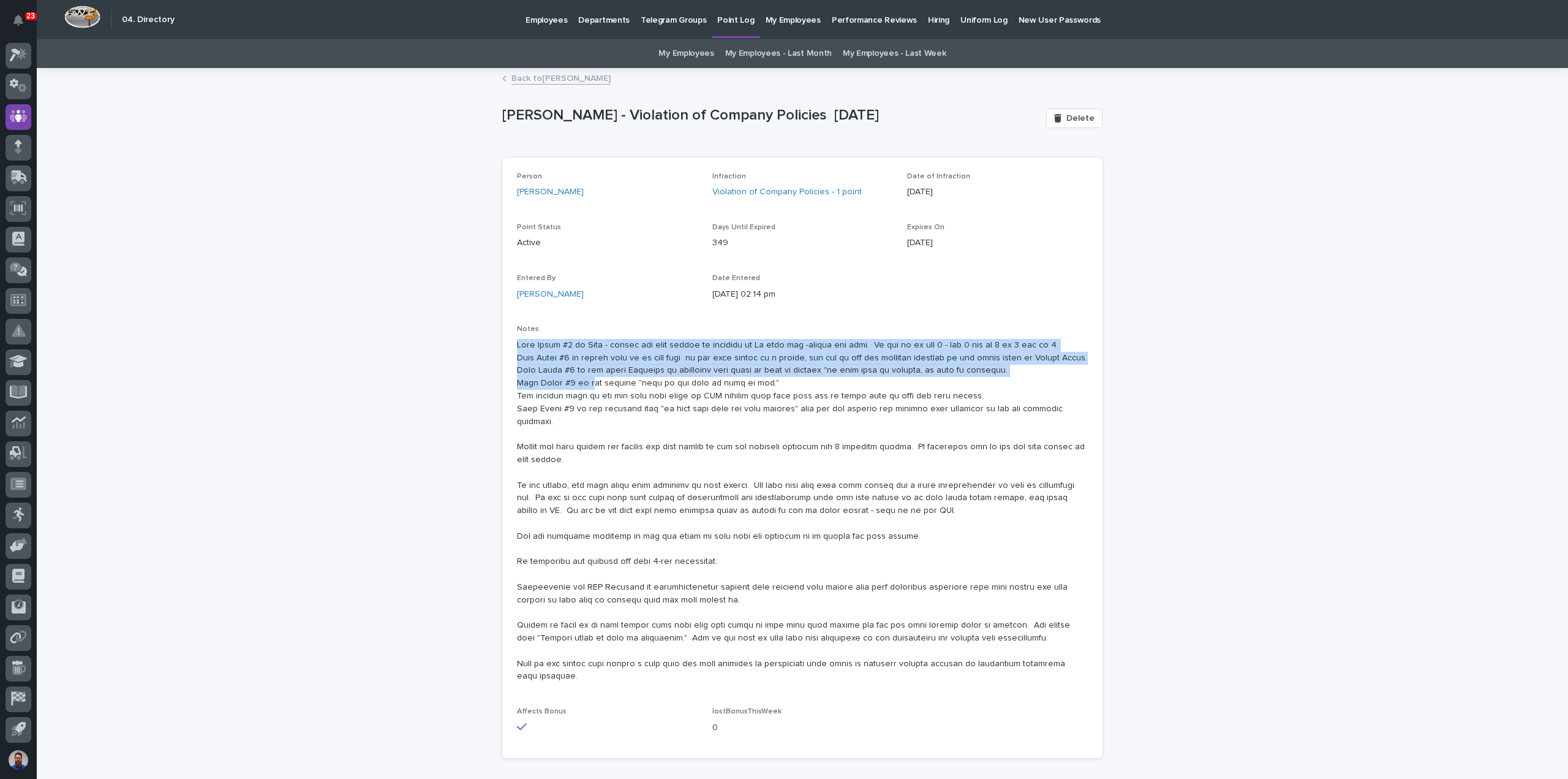
drag, startPoint x: 516, startPoint y: 347, endPoint x: 583, endPoint y: 383, distance: 76.1
click at [583, 383] on p at bounding box center [803, 511] width 571 height 345
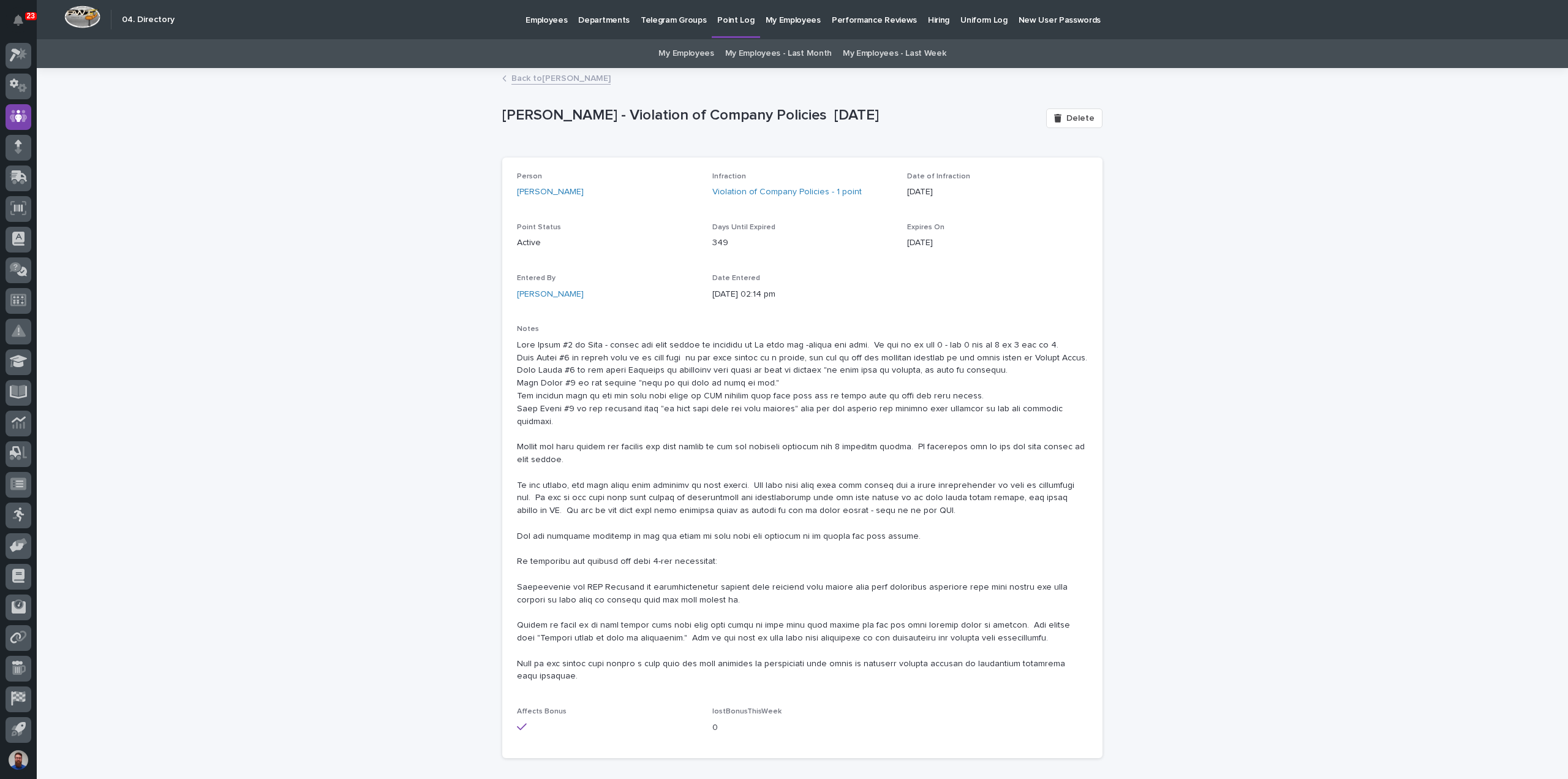
click at [585, 384] on p at bounding box center [803, 511] width 571 height 345
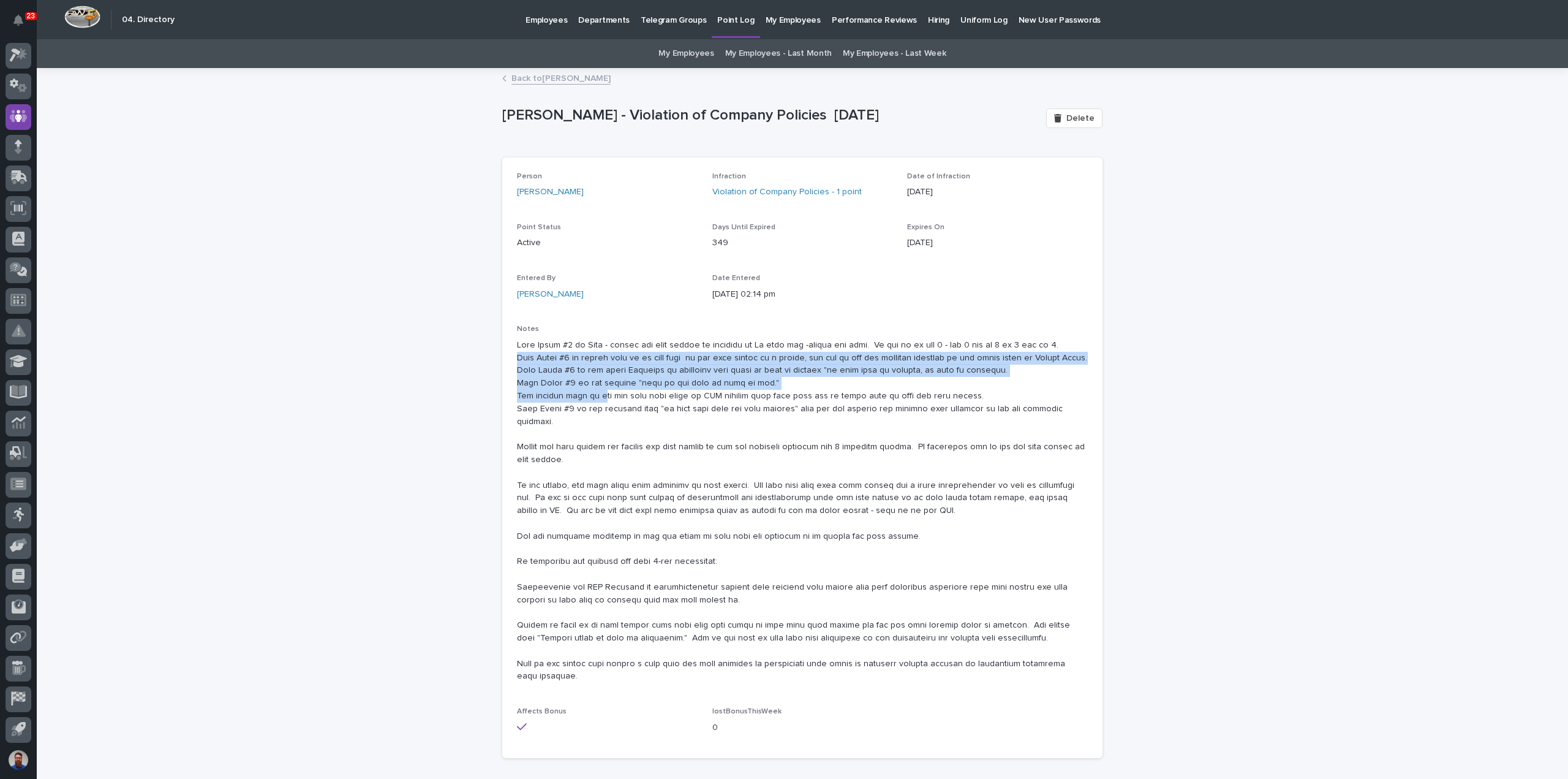
drag, startPoint x: 513, startPoint y: 362, endPoint x: 592, endPoint y: 402, distance: 88.5
click at [592, 402] on p at bounding box center [803, 511] width 571 height 345
click at [593, 402] on p at bounding box center [803, 511] width 571 height 345
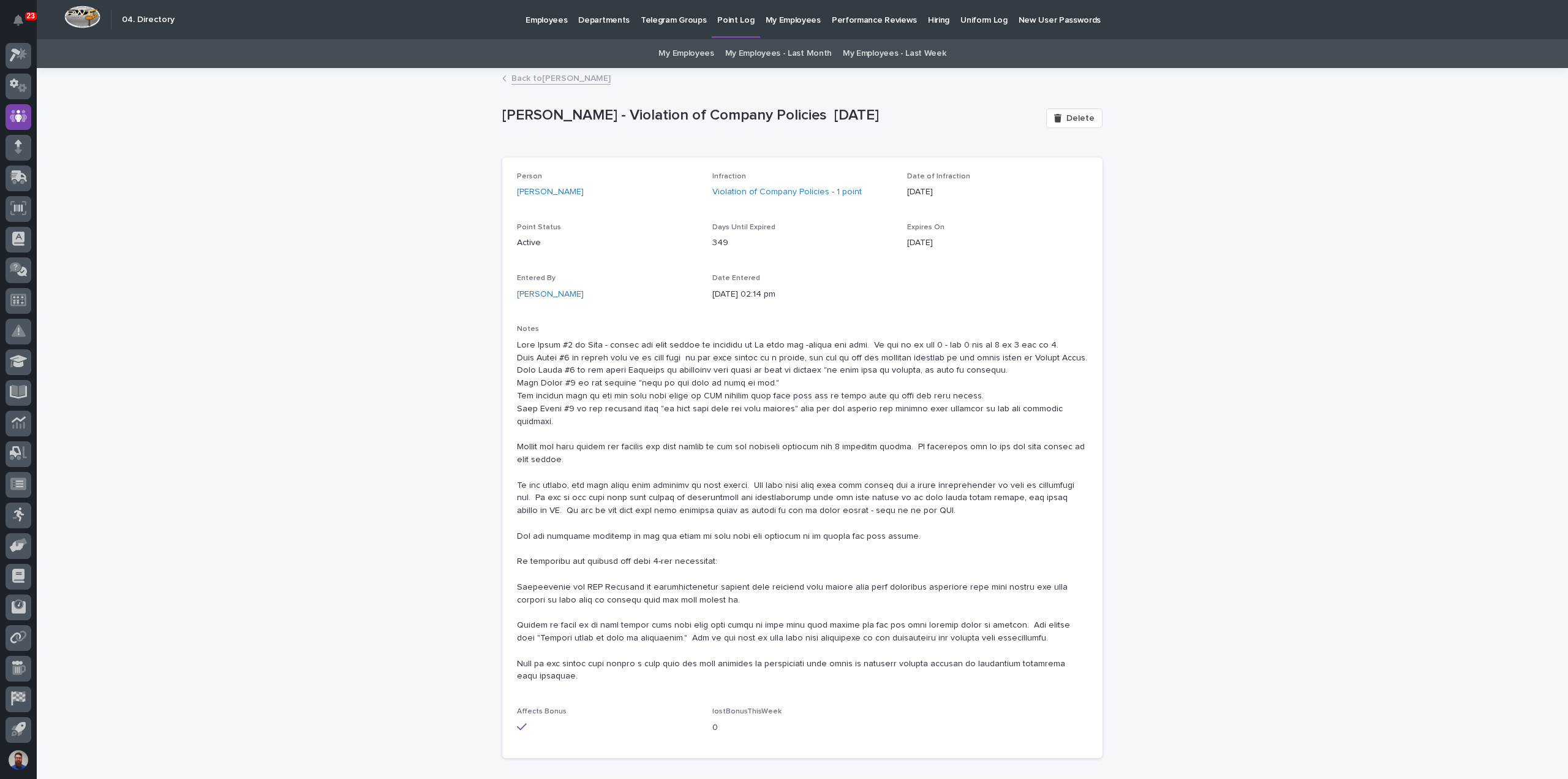
click at [575, 414] on p at bounding box center [803, 511] width 571 height 345
drag, startPoint x: 550, startPoint y: 407, endPoint x: 645, endPoint y: 416, distance: 95.4
click at [645, 416] on p at bounding box center [803, 511] width 571 height 345
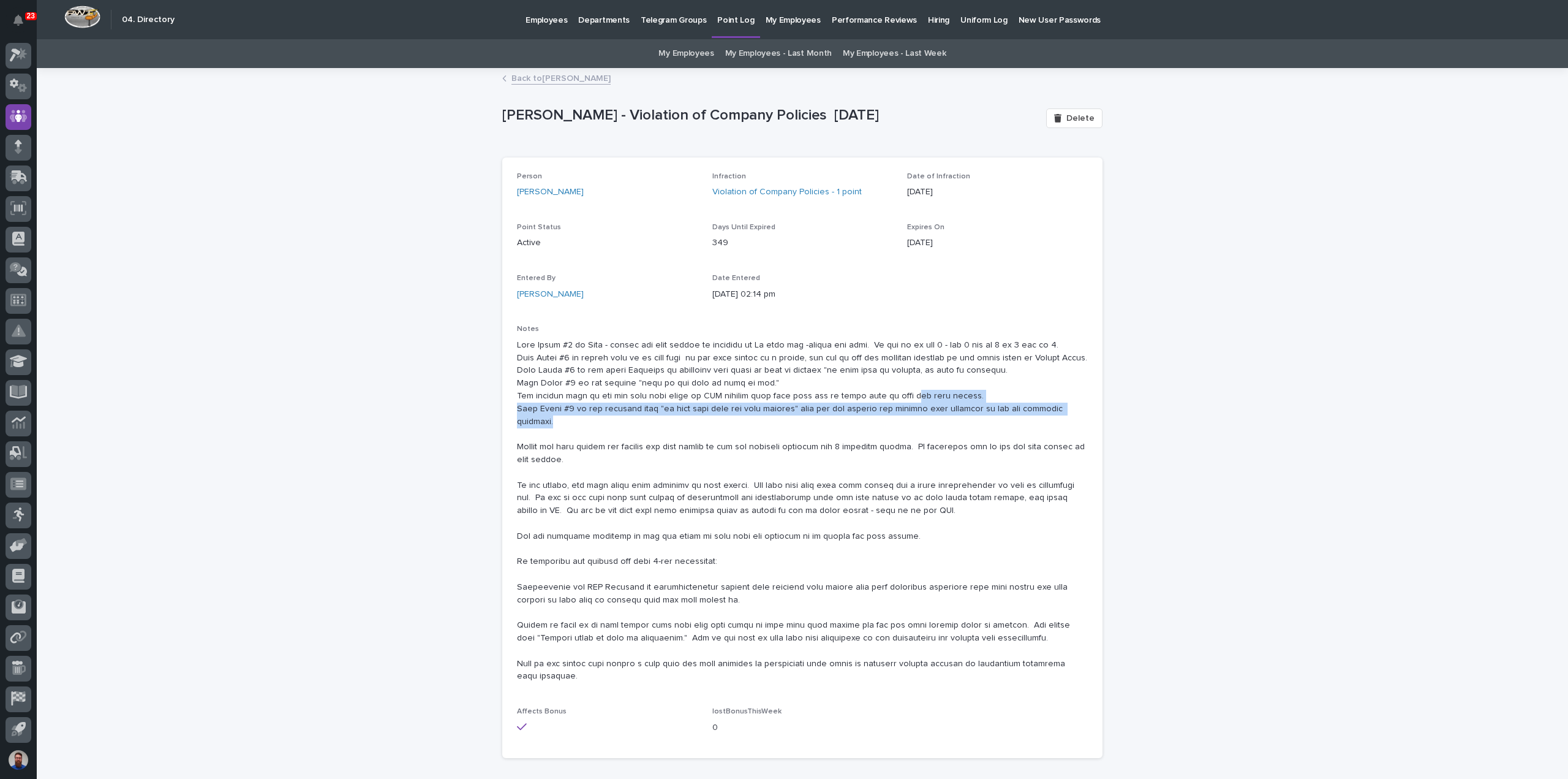
drag, startPoint x: 1034, startPoint y: 398, endPoint x: 892, endPoint y: 392, distance: 142.1
click at [893, 392] on div "Person Dylan Schlabach Infraction Violation of Company Policies - 1 point Date …" at bounding box center [803, 458] width 601 height 601
click at [892, 393] on p at bounding box center [803, 511] width 571 height 345
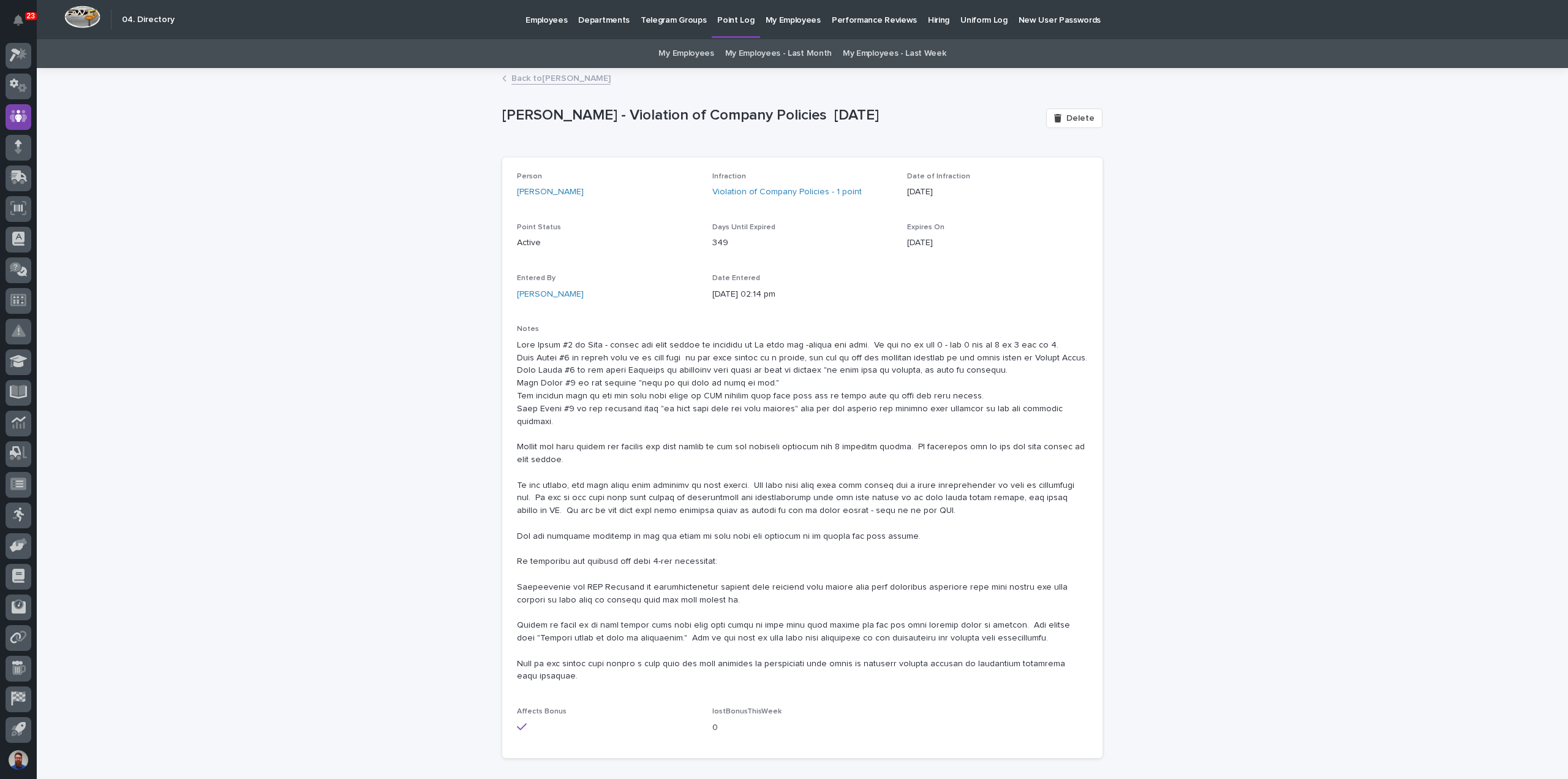
click at [845, 417] on p at bounding box center [803, 511] width 571 height 345
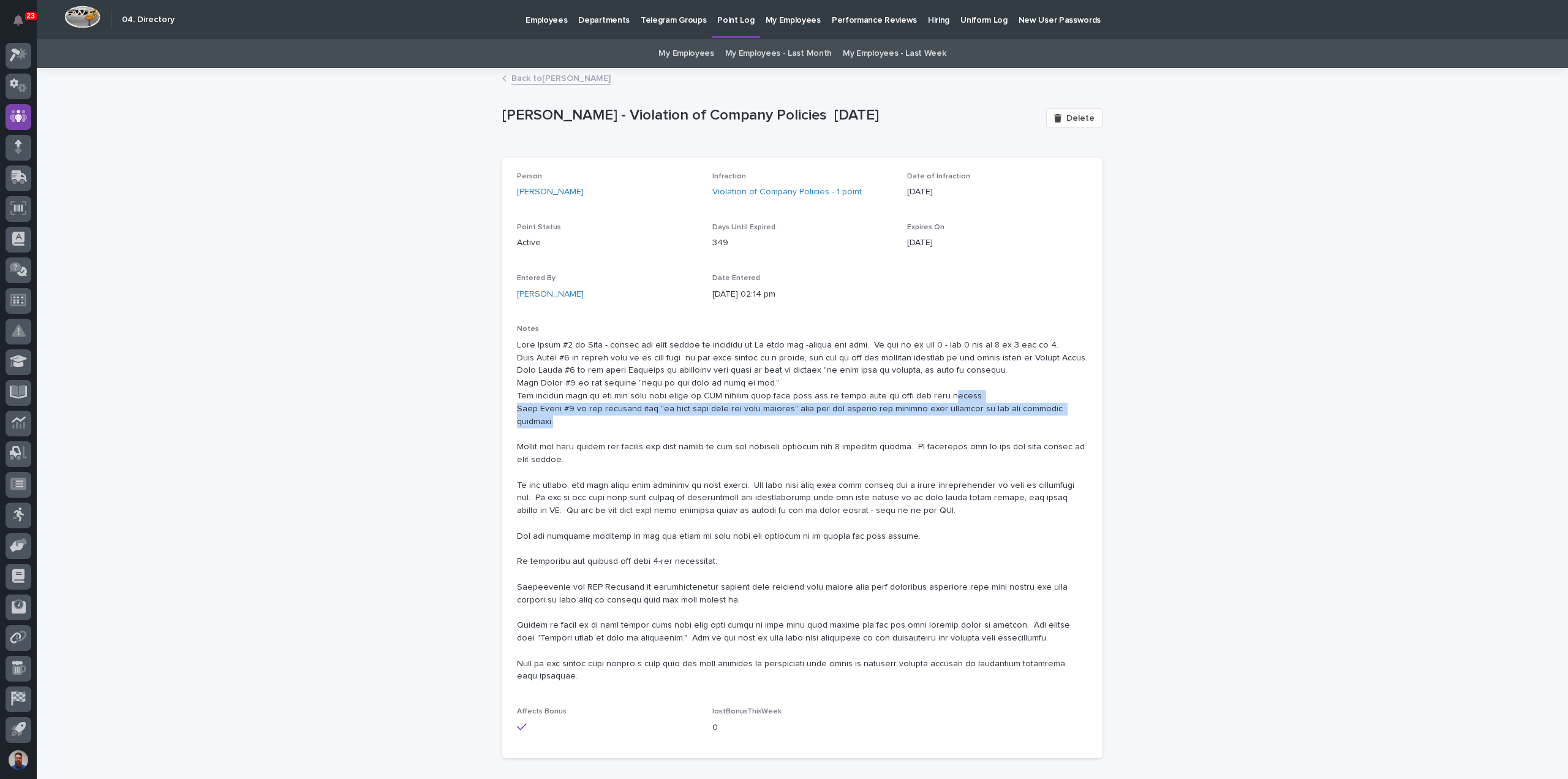
drag, startPoint x: 1060, startPoint y: 412, endPoint x: 923, endPoint y: 395, distance: 138.1
click at [924, 395] on p at bounding box center [803, 511] width 571 height 345
click at [922, 395] on p at bounding box center [803, 511] width 571 height 345
drag, startPoint x: 511, startPoint y: 398, endPoint x: 582, endPoint y: 405, distance: 71.3
click at [582, 405] on div "Person Dylan Schlabach Infraction Violation of Company Policies - 1 point Date …" at bounding box center [803, 458] width 601 height 601
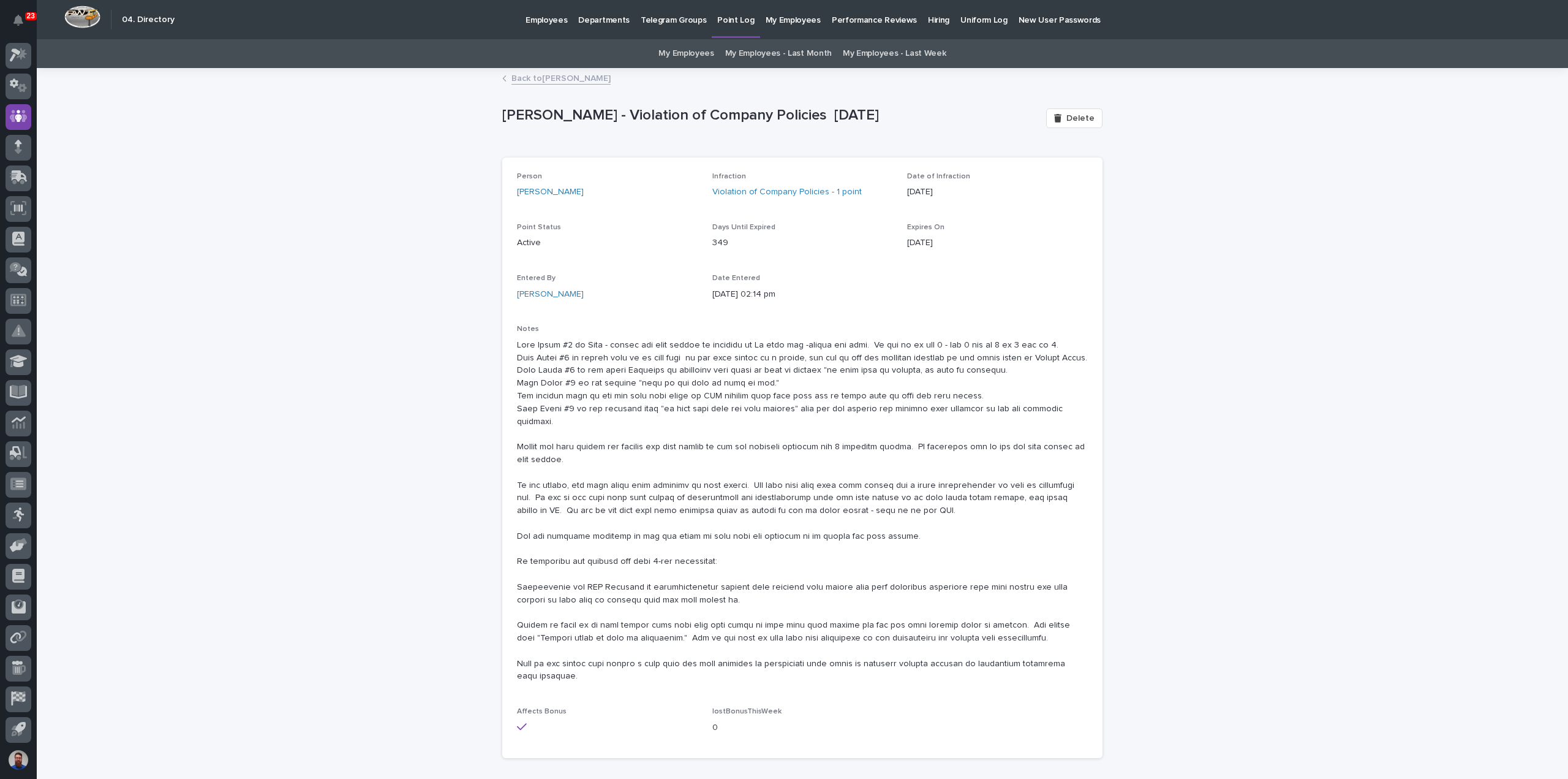
click at [553, 418] on p at bounding box center [803, 511] width 571 height 345
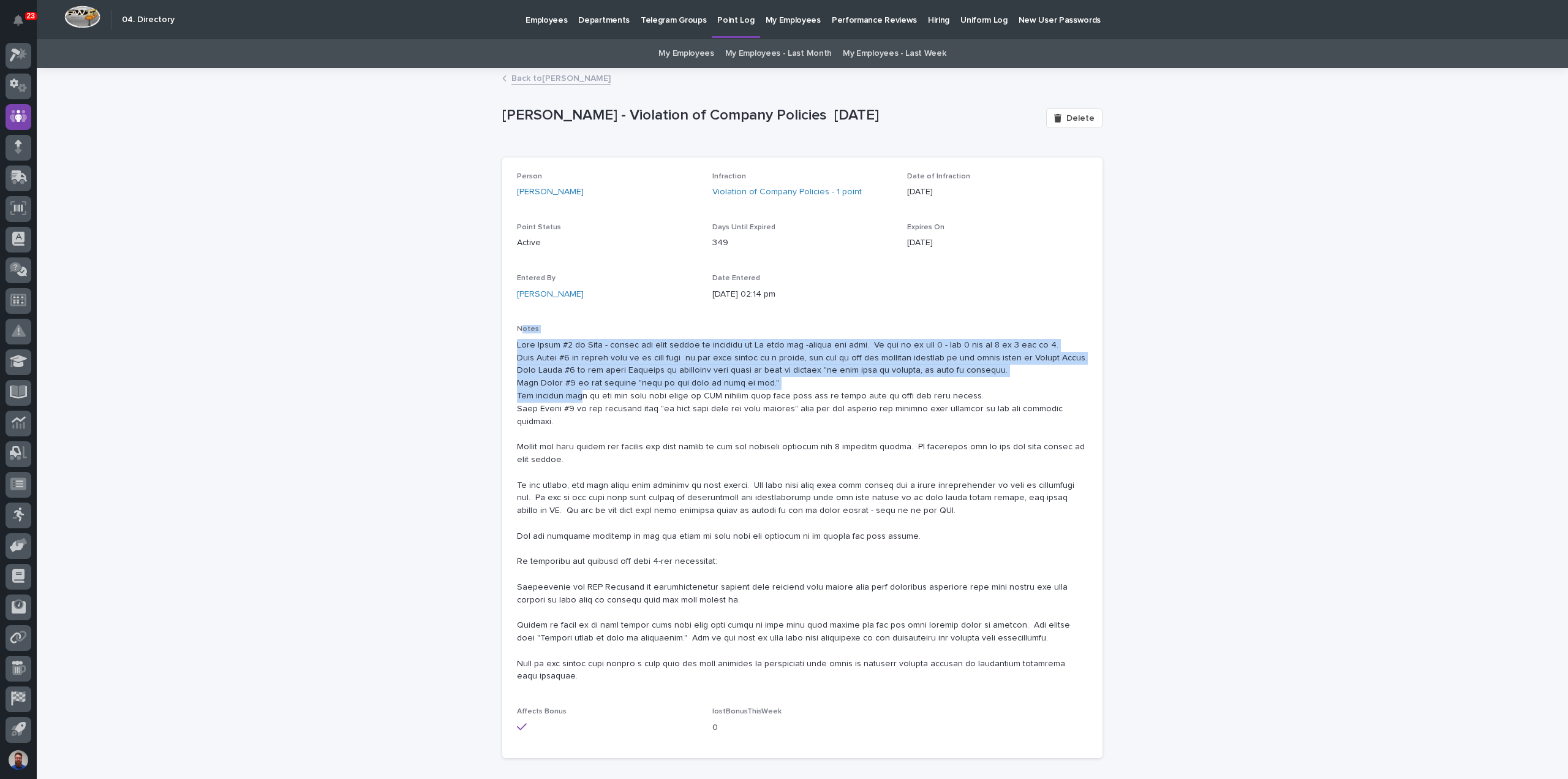
drag, startPoint x: 517, startPoint y: 329, endPoint x: 567, endPoint y: 400, distance: 86.8
click at [567, 400] on div "Notes" at bounding box center [803, 509] width 571 height 368
click at [567, 400] on p at bounding box center [803, 511] width 571 height 345
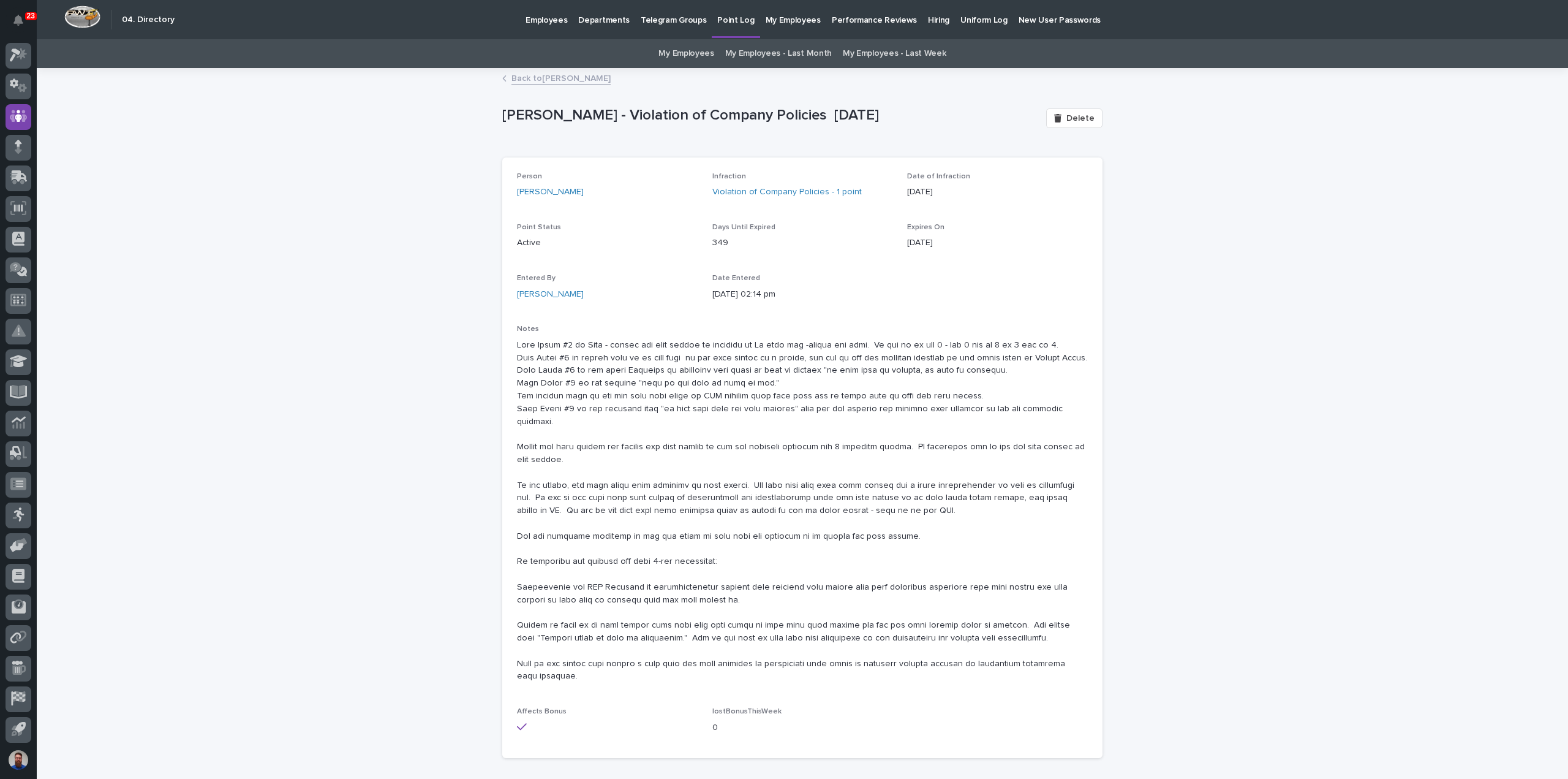
click at [617, 512] on p at bounding box center [803, 511] width 571 height 345
click at [1217, 257] on div "Loading... Saving… Loading... Saving… Dylan Schlabach - Violation of Company Po…" at bounding box center [802, 449] width 1532 height 761
click at [399, 345] on div "Loading... Saving… Loading... Saving… Dylan Schlabach - Violation of Company Po…" at bounding box center [802, 449] width 1532 height 761
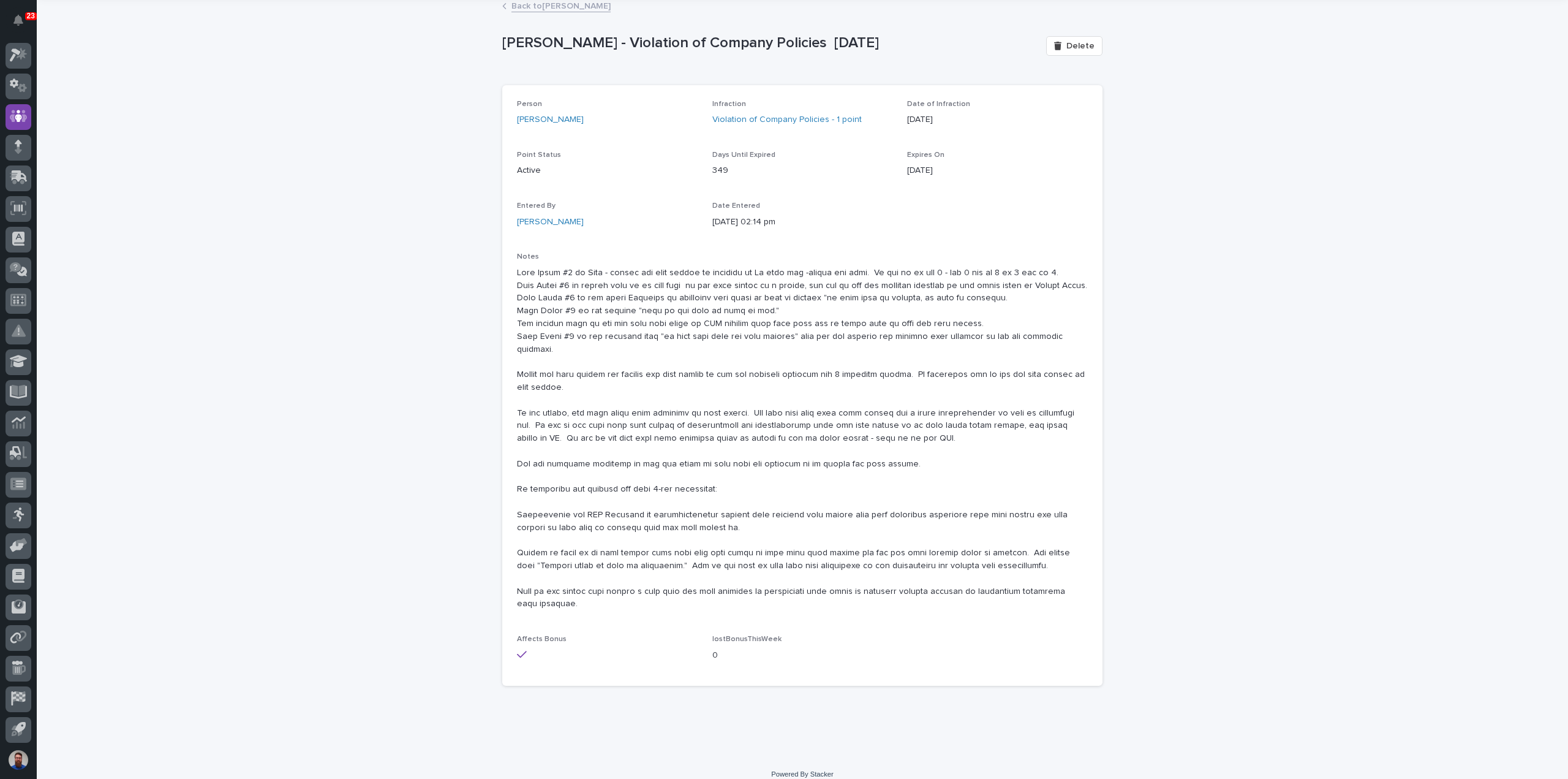
click at [353, 368] on div "Loading... Saving… Loading... Saving… Dylan Schlabach - Violation of Company Po…" at bounding box center [802, 377] width 1532 height 761
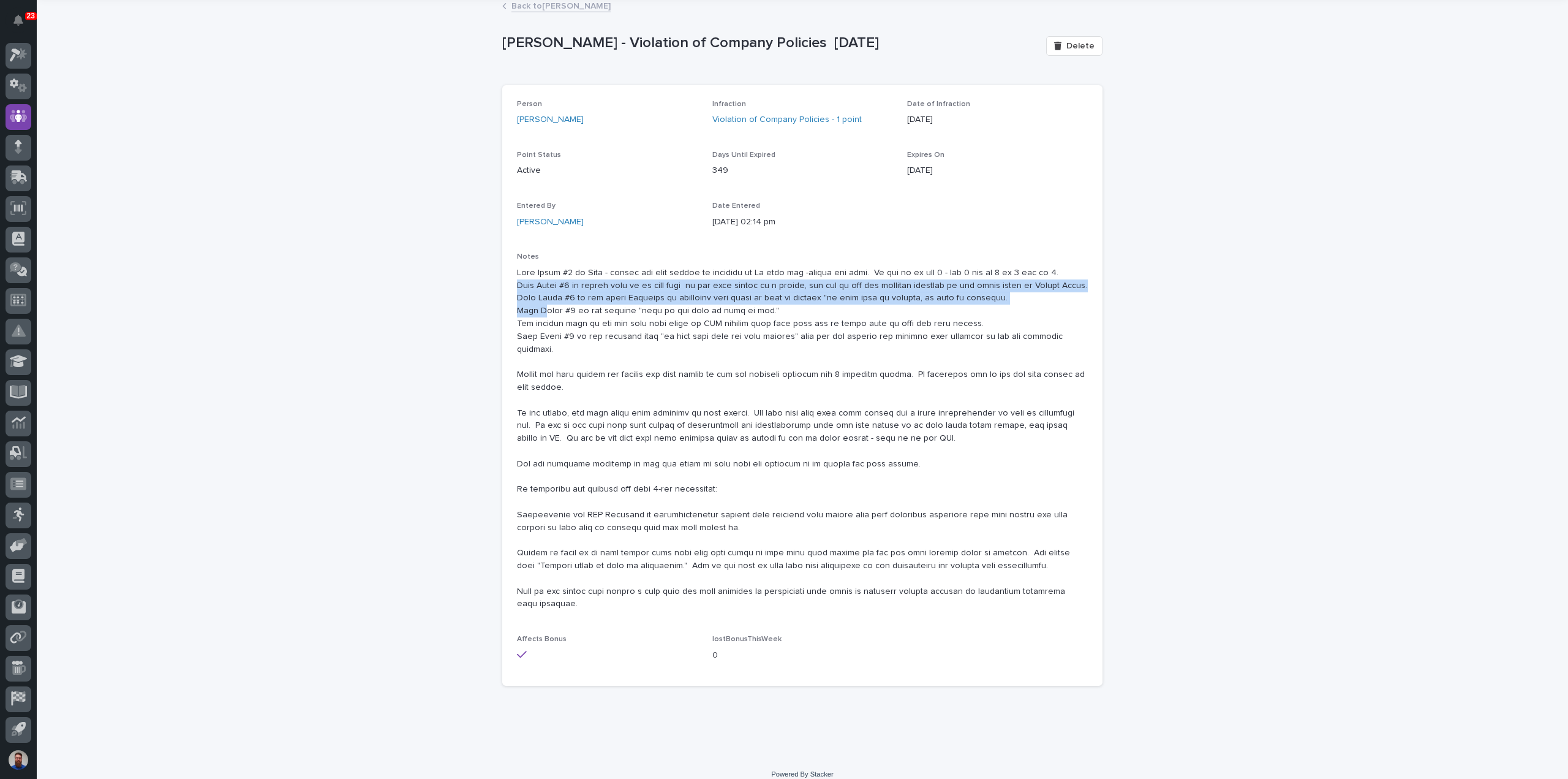
drag, startPoint x: 513, startPoint y: 282, endPoint x: 540, endPoint y: 308, distance: 37.5
click at [540, 308] on p at bounding box center [803, 438] width 571 height 345
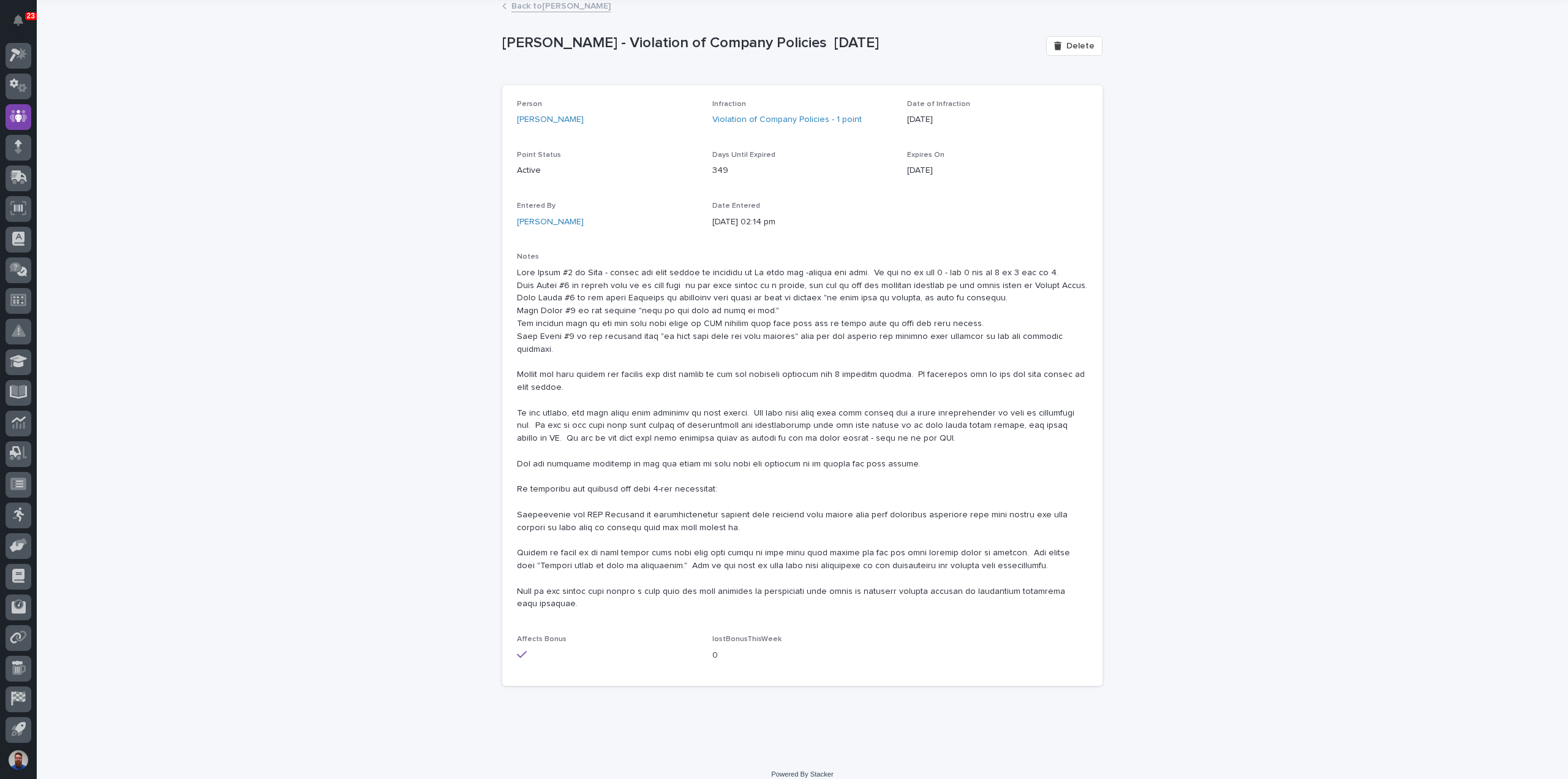
click at [565, 342] on p at bounding box center [803, 438] width 571 height 345
drag, startPoint x: 975, startPoint y: 323, endPoint x: 902, endPoint y: 312, distance: 73.8
click at [902, 312] on p at bounding box center [803, 438] width 571 height 345
click at [877, 319] on p at bounding box center [803, 438] width 571 height 345
click at [920, 327] on p at bounding box center [803, 438] width 571 height 345
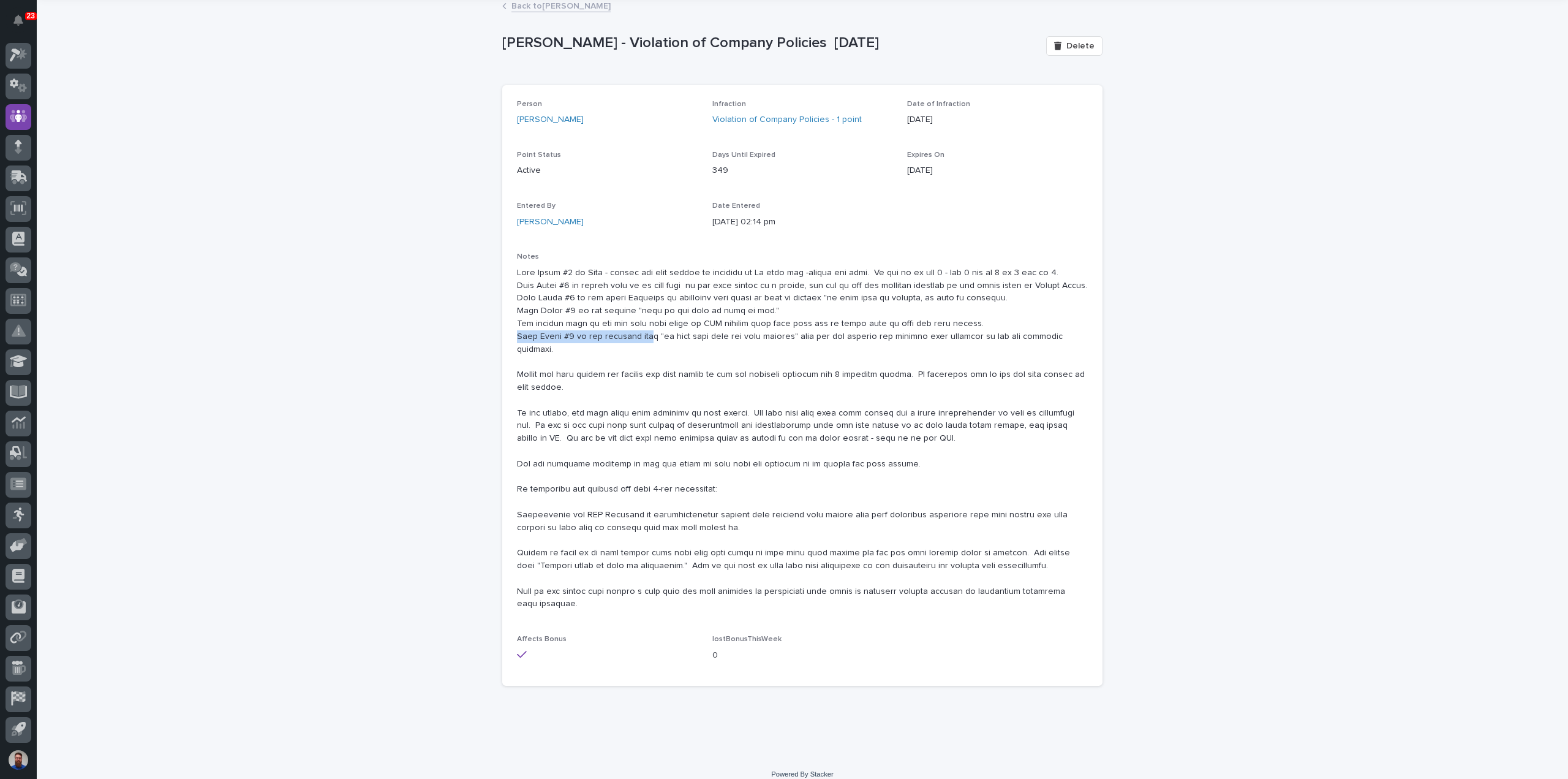
drag, startPoint x: 513, startPoint y: 335, endPoint x: 635, endPoint y: 342, distance: 122.2
click at [635, 342] on p at bounding box center [803, 438] width 571 height 345
drag, startPoint x: 1082, startPoint y: 333, endPoint x: 955, endPoint y: 341, distance: 127.3
click at [955, 341] on p at bounding box center [803, 438] width 571 height 345
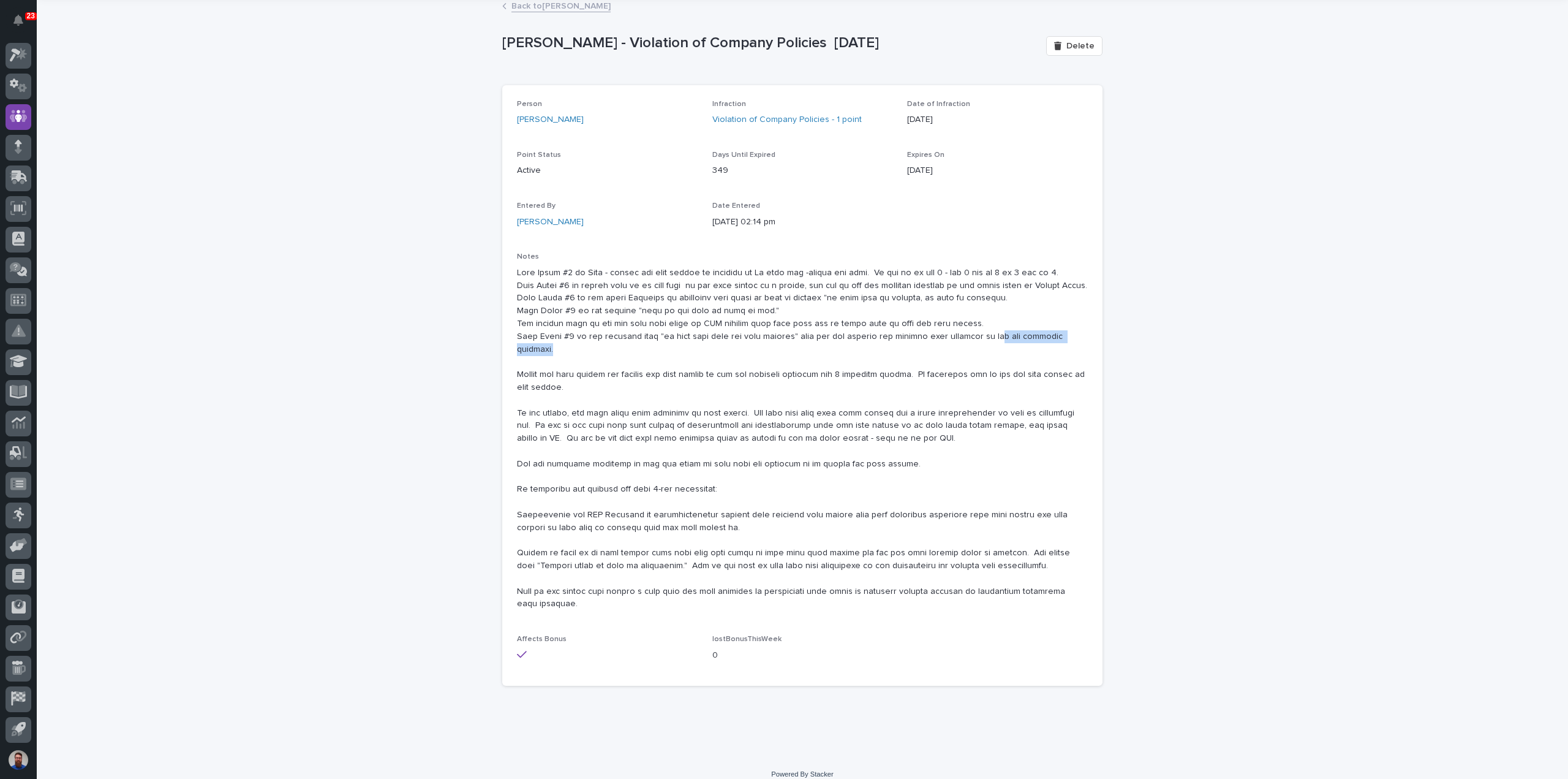
click at [955, 341] on p at bounding box center [803, 438] width 571 height 345
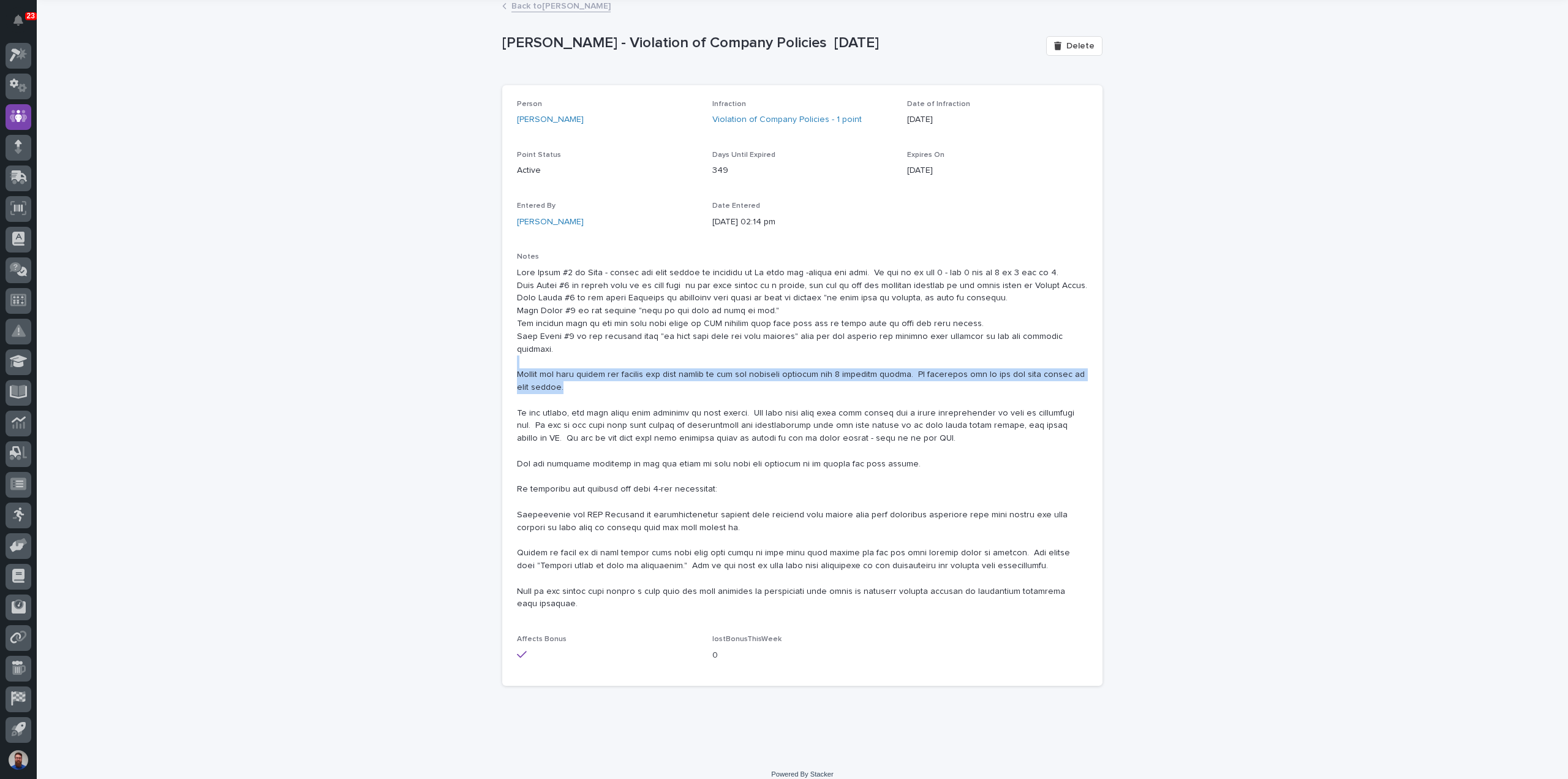
drag, startPoint x: 509, startPoint y: 353, endPoint x: 563, endPoint y: 374, distance: 57.9
click at [563, 374] on div "Person Dylan Schlabach Infraction Violation of Company Policies - 1 point Date …" at bounding box center [803, 385] width 601 height 601
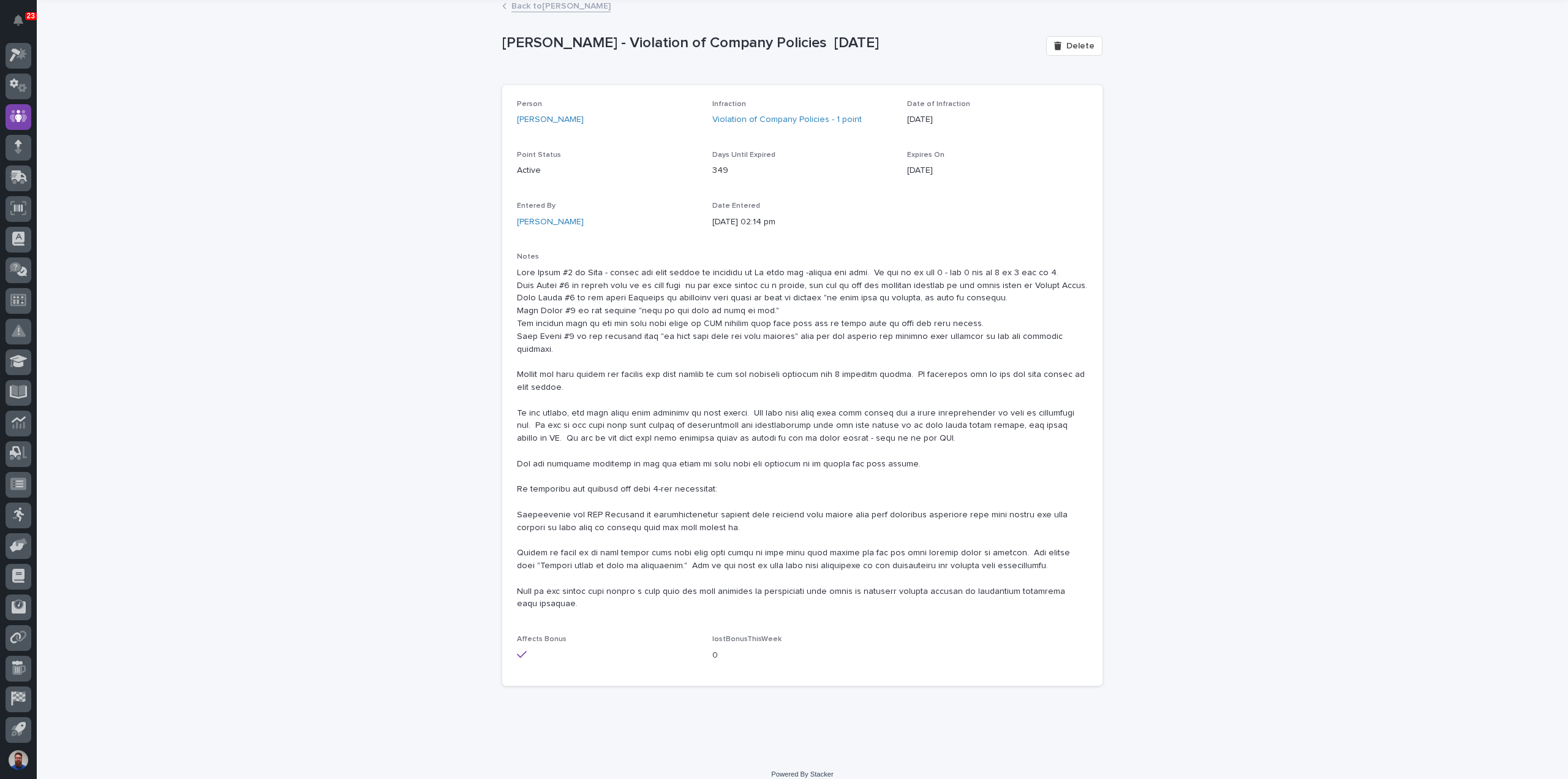
click at [579, 388] on p at bounding box center [803, 438] width 571 height 345
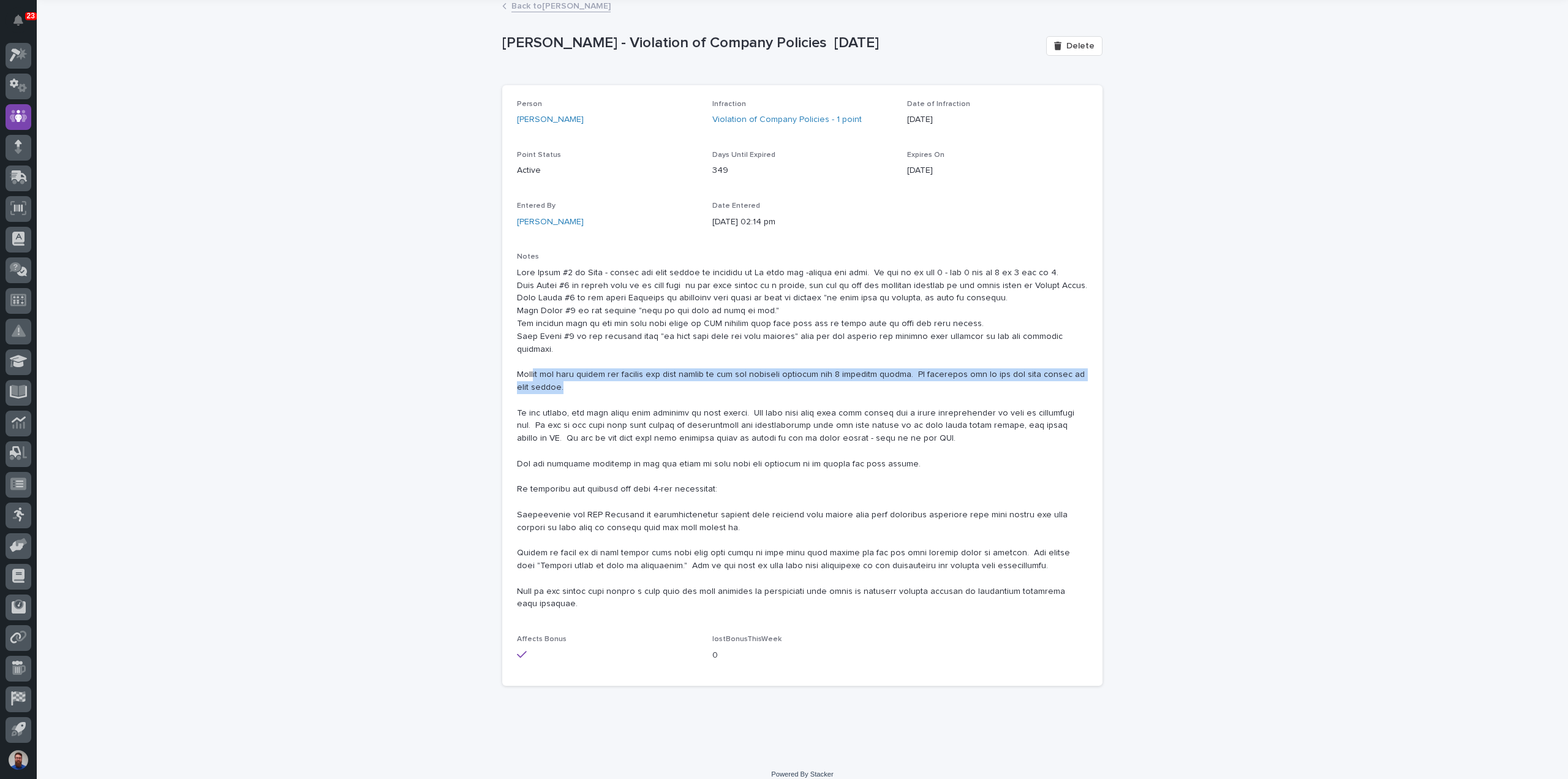
drag, startPoint x: 588, startPoint y: 374, endPoint x: 528, endPoint y: 358, distance: 62.1
click at [528, 358] on p at bounding box center [803, 438] width 571 height 345
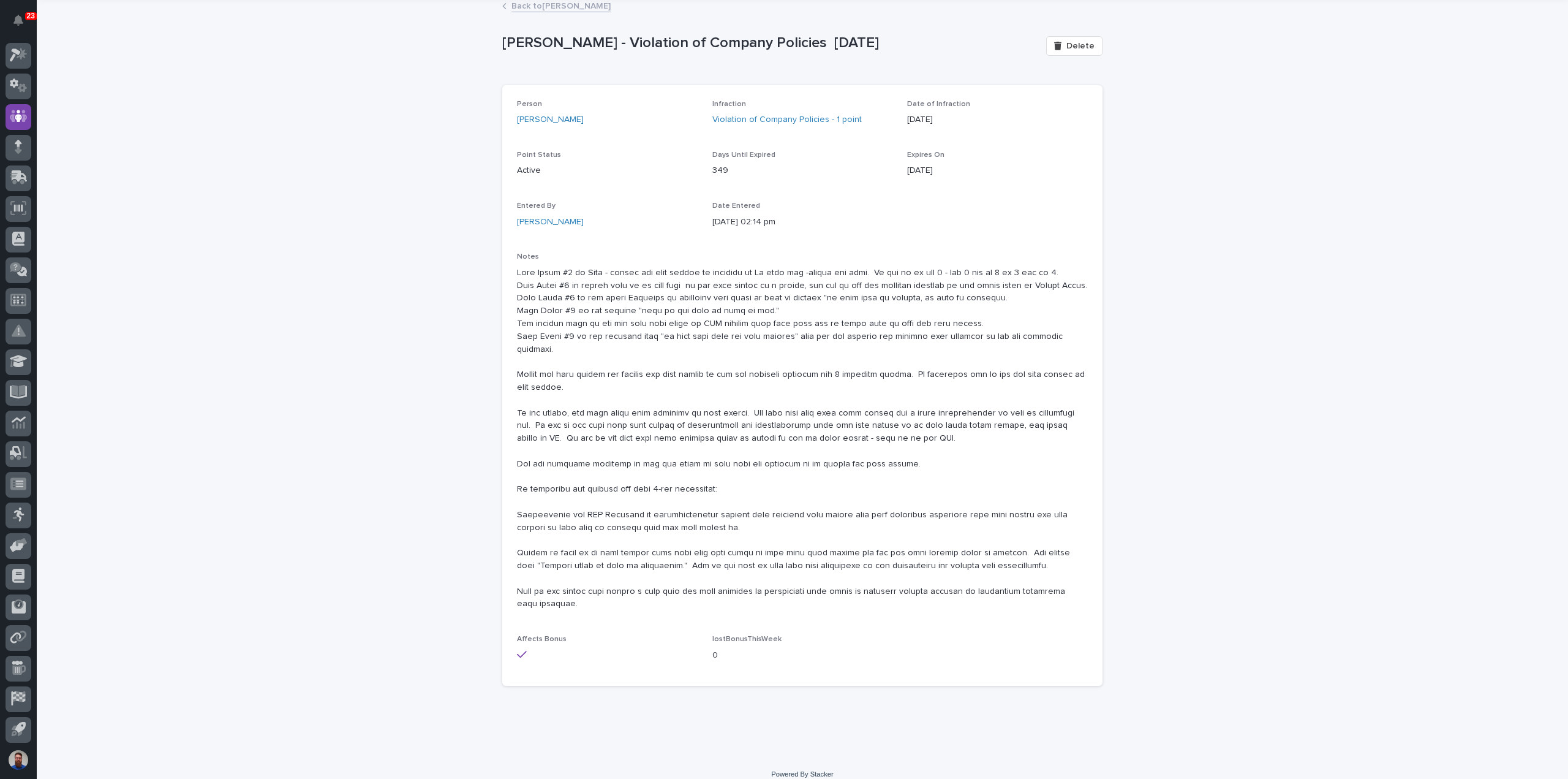
click at [548, 392] on p at bounding box center [803, 438] width 571 height 345
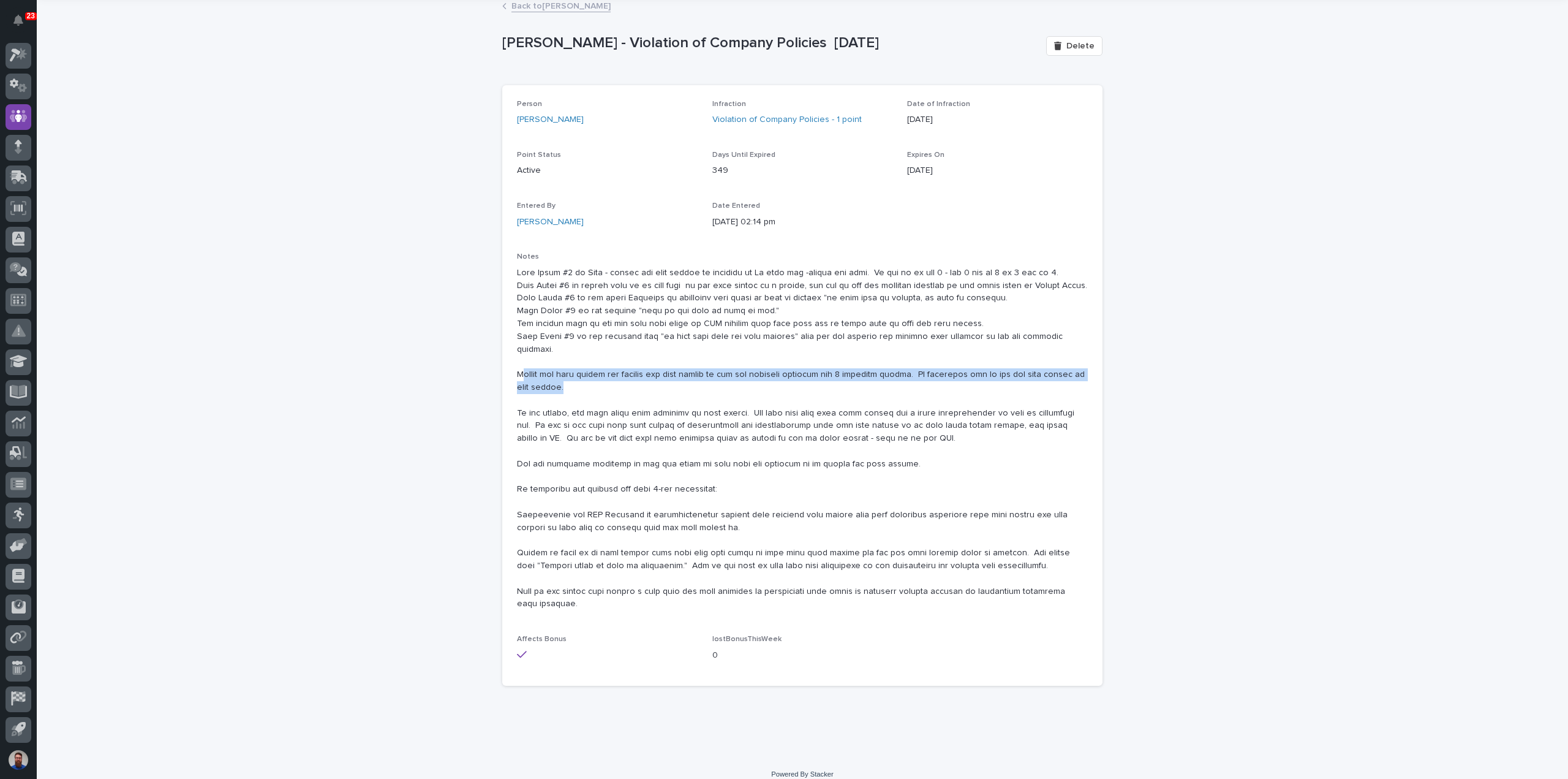
drag, startPoint x: 528, startPoint y: 359, endPoint x: 597, endPoint y: 375, distance: 70.8
click at [596, 375] on p at bounding box center [803, 438] width 571 height 345
click at [597, 375] on p at bounding box center [803, 438] width 571 height 345
drag, startPoint x: 593, startPoint y: 380, endPoint x: 505, endPoint y: 362, distance: 89.8
click at [505, 362] on div "Person Dylan Schlabach Infraction Violation of Company Policies - 1 point Date …" at bounding box center [803, 385] width 601 height 601
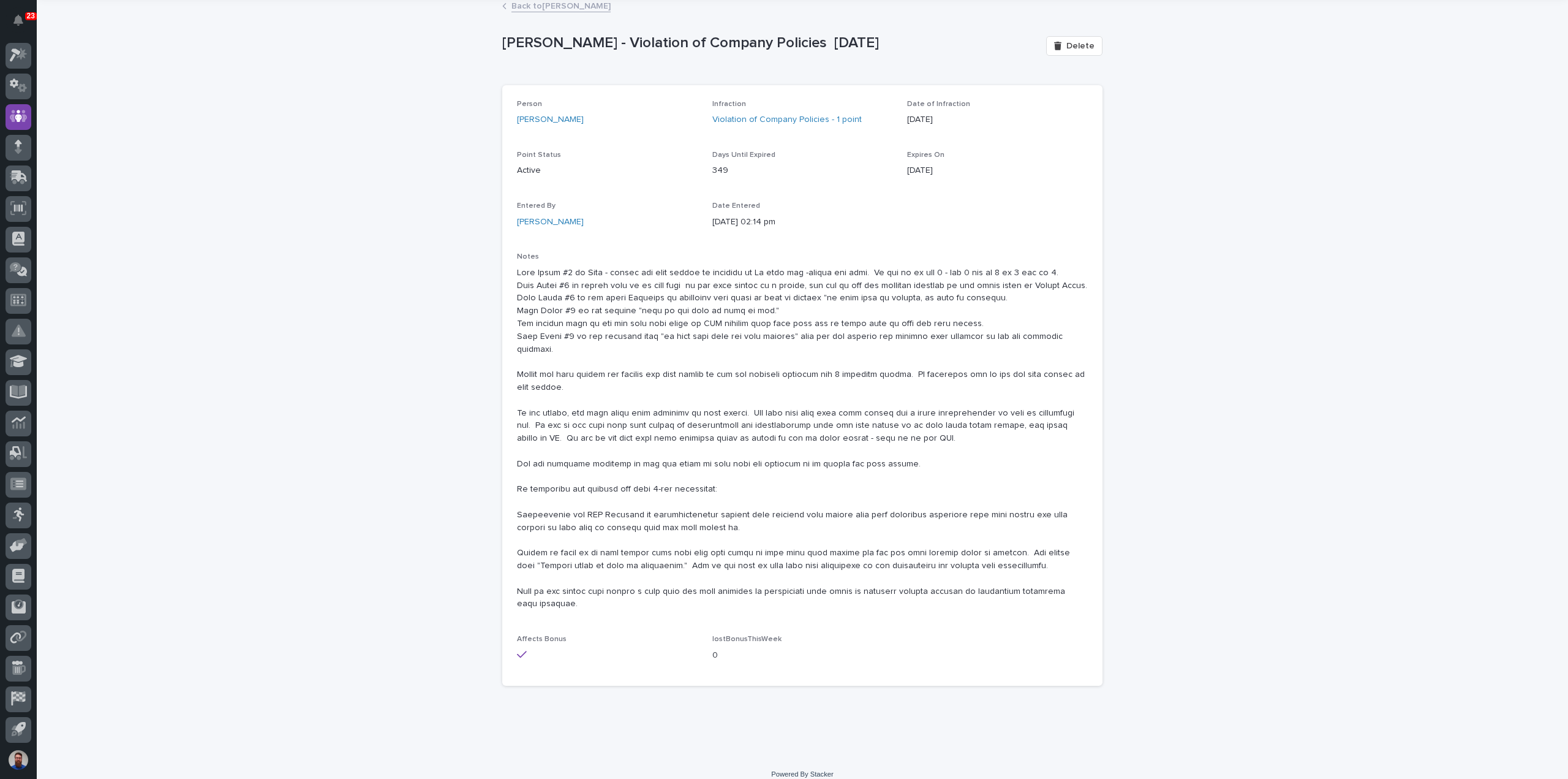
click at [511, 344] on div "Person Dylan Schlabach Infraction Violation of Company Policies - 1 point Date …" at bounding box center [803, 385] width 601 height 601
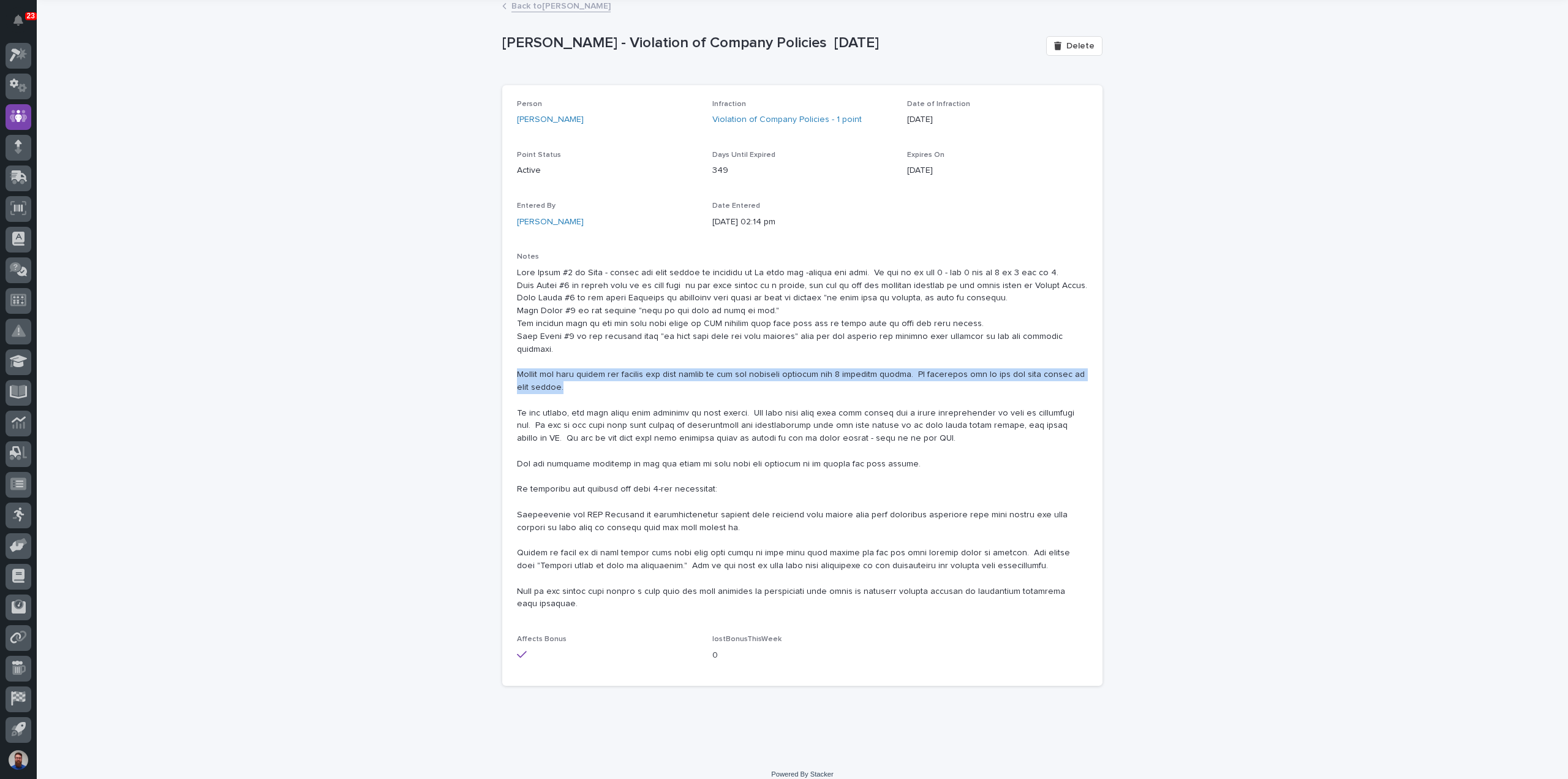
drag, startPoint x: 511, startPoint y: 358, endPoint x: 574, endPoint y: 375, distance: 65.3
click at [574, 375] on div "Person Dylan Schlabach Infraction Violation of Company Policies - 1 point Date …" at bounding box center [803, 385] width 601 height 601
click at [572, 380] on p at bounding box center [803, 438] width 571 height 345
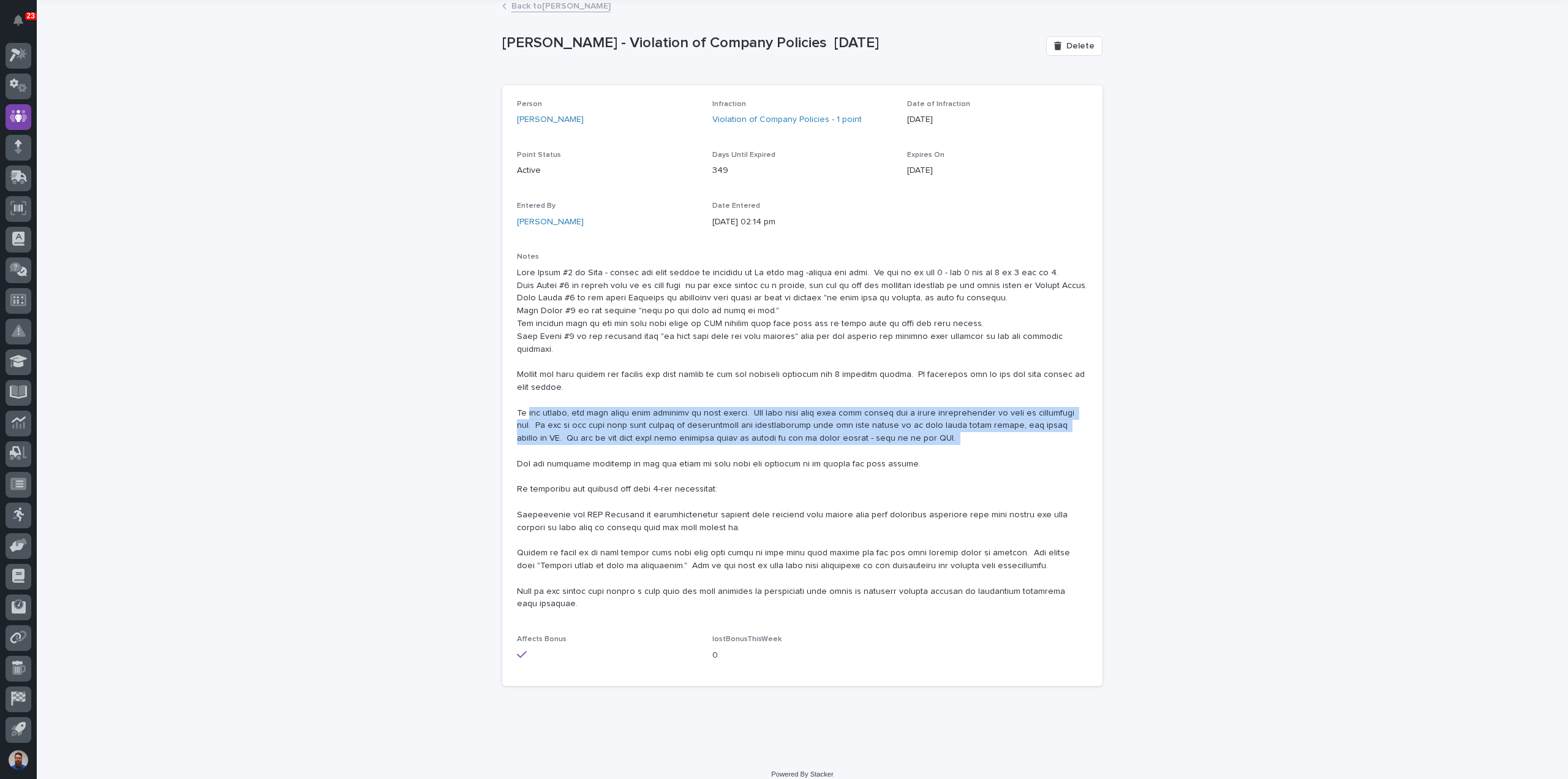
drag, startPoint x: 521, startPoint y: 395, endPoint x: 841, endPoint y: 431, distance: 322.0
click at [841, 431] on p at bounding box center [803, 438] width 571 height 345
click at [837, 426] on p at bounding box center [803, 438] width 571 height 345
drag, startPoint x: 507, startPoint y: 398, endPoint x: 879, endPoint y: 431, distance: 373.5
click at [879, 431] on div "Person Dylan Schlabach Infraction Violation of Company Policies - 1 point Date …" at bounding box center [803, 385] width 601 height 601
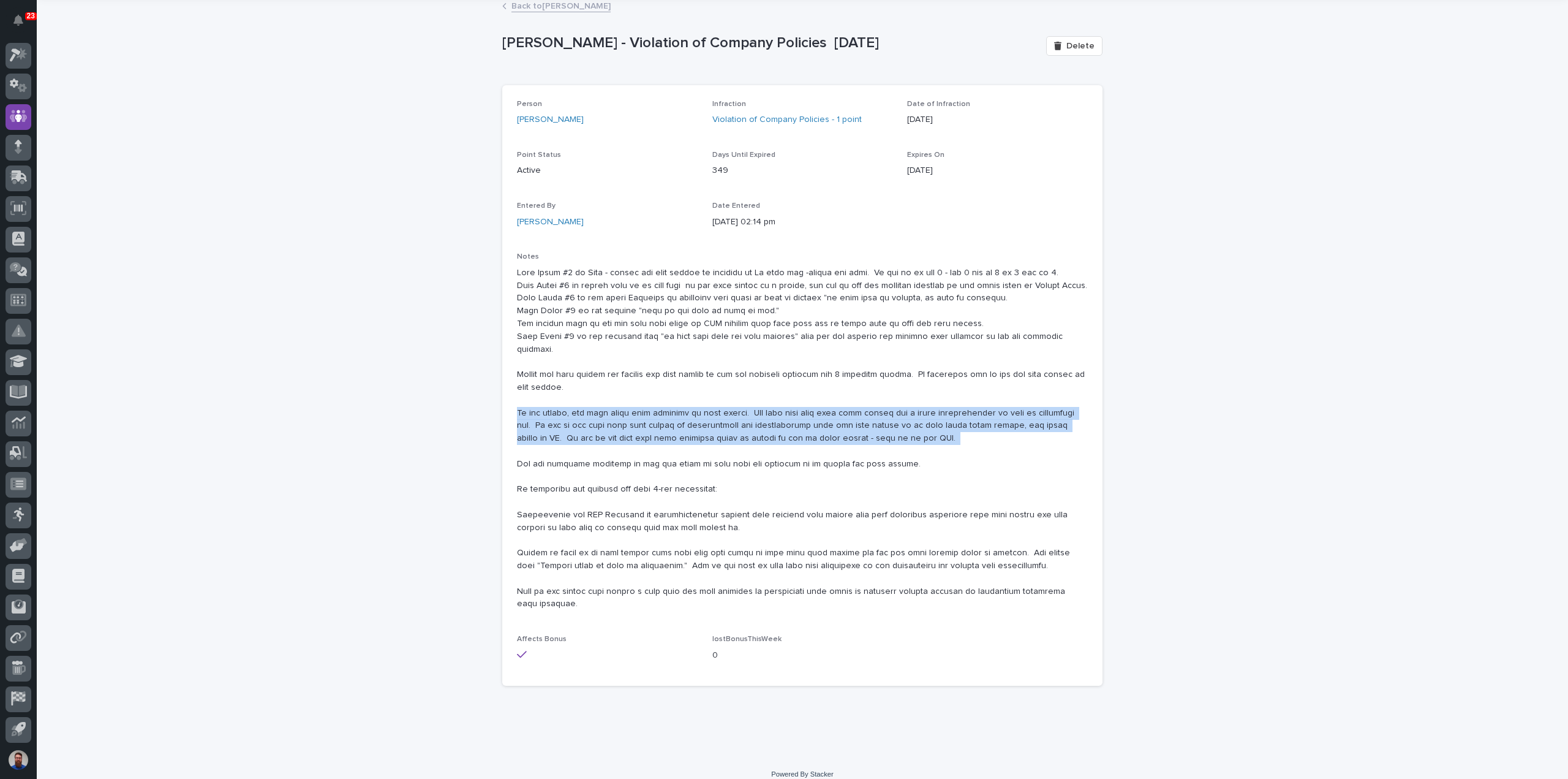
click at [879, 431] on p at bounding box center [803, 438] width 571 height 345
drag, startPoint x: 822, startPoint y: 423, endPoint x: 509, endPoint y: 391, distance: 314.6
click at [509, 391] on div "Person Dylan Schlabach Infraction Violation of Company Policies - 1 point Date …" at bounding box center [803, 385] width 601 height 601
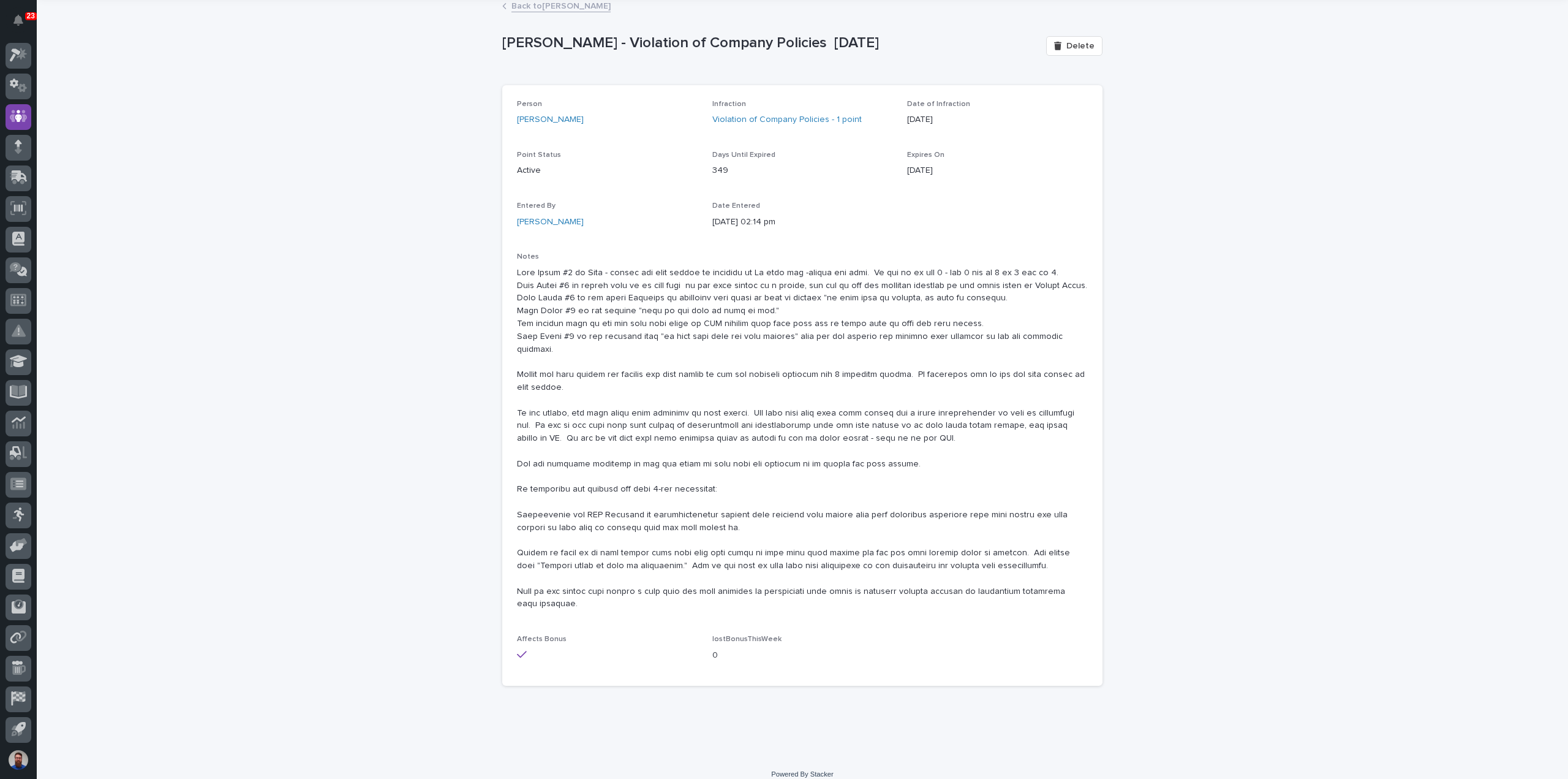
click at [527, 378] on p at bounding box center [803, 438] width 571 height 345
drag, startPoint x: 874, startPoint y: 437, endPoint x: 792, endPoint y: 422, distance: 83.4
click at [792, 422] on p at bounding box center [803, 438] width 571 height 345
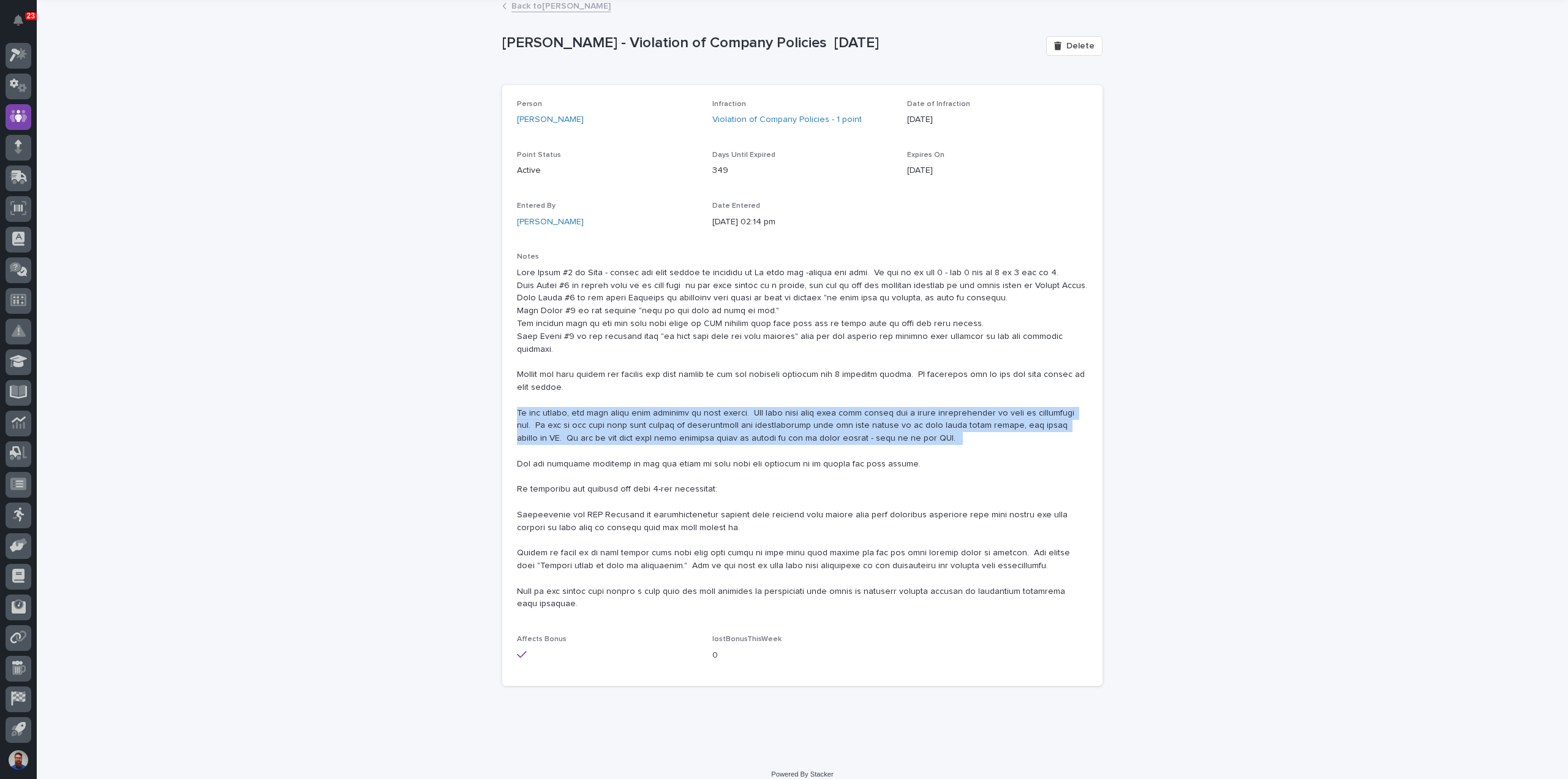
drag, startPoint x: 865, startPoint y: 433, endPoint x: 513, endPoint y: 395, distance: 354.0
click at [517, 395] on p at bounding box center [803, 438] width 571 height 345
drag, startPoint x: 509, startPoint y: 393, endPoint x: 925, endPoint y: 433, distance: 417.9
click at [925, 433] on div "Person Dylan Schlabach Infraction Violation of Company Policies - 1 point Date …" at bounding box center [803, 385] width 601 height 601
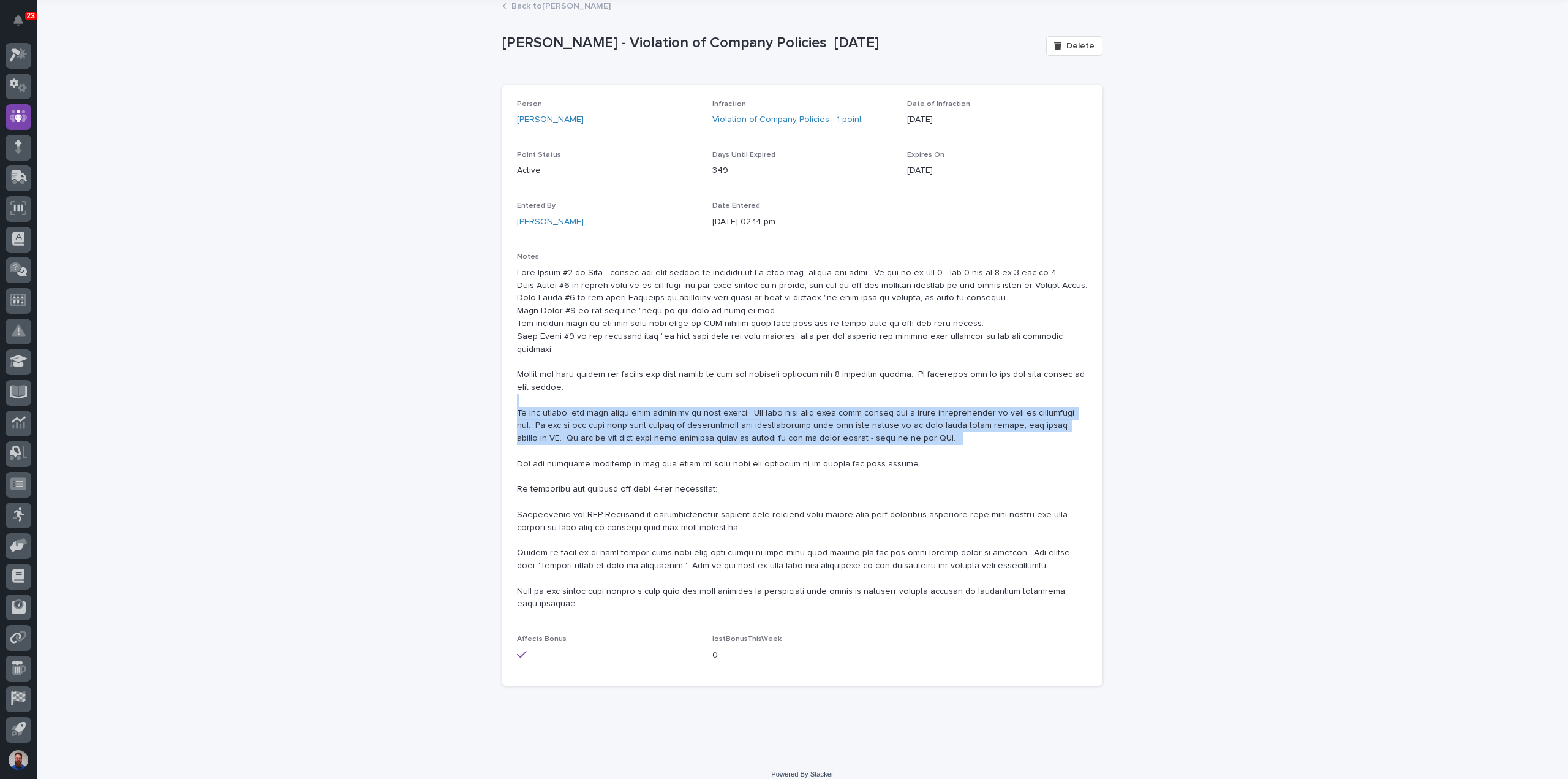
click at [925, 433] on p at bounding box center [803, 438] width 571 height 345
drag, startPoint x: 903, startPoint y: 426, endPoint x: 542, endPoint y: 414, distance: 361.2
click at [542, 416] on p at bounding box center [803, 438] width 571 height 345
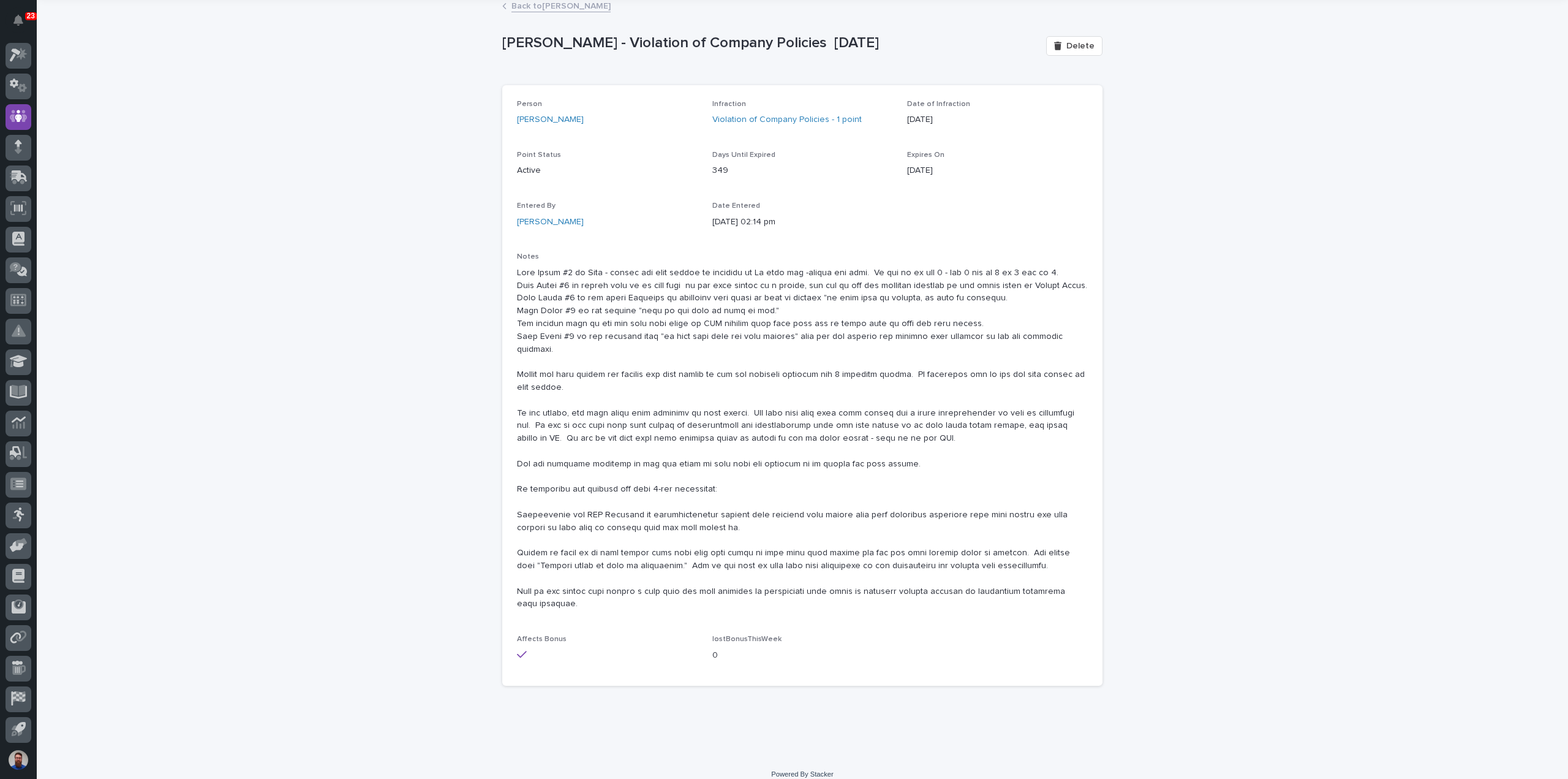
click at [506, 410] on div "Person Dylan Schlabach Infraction Violation of Company Policies - 1 point Date …" at bounding box center [803, 385] width 601 height 601
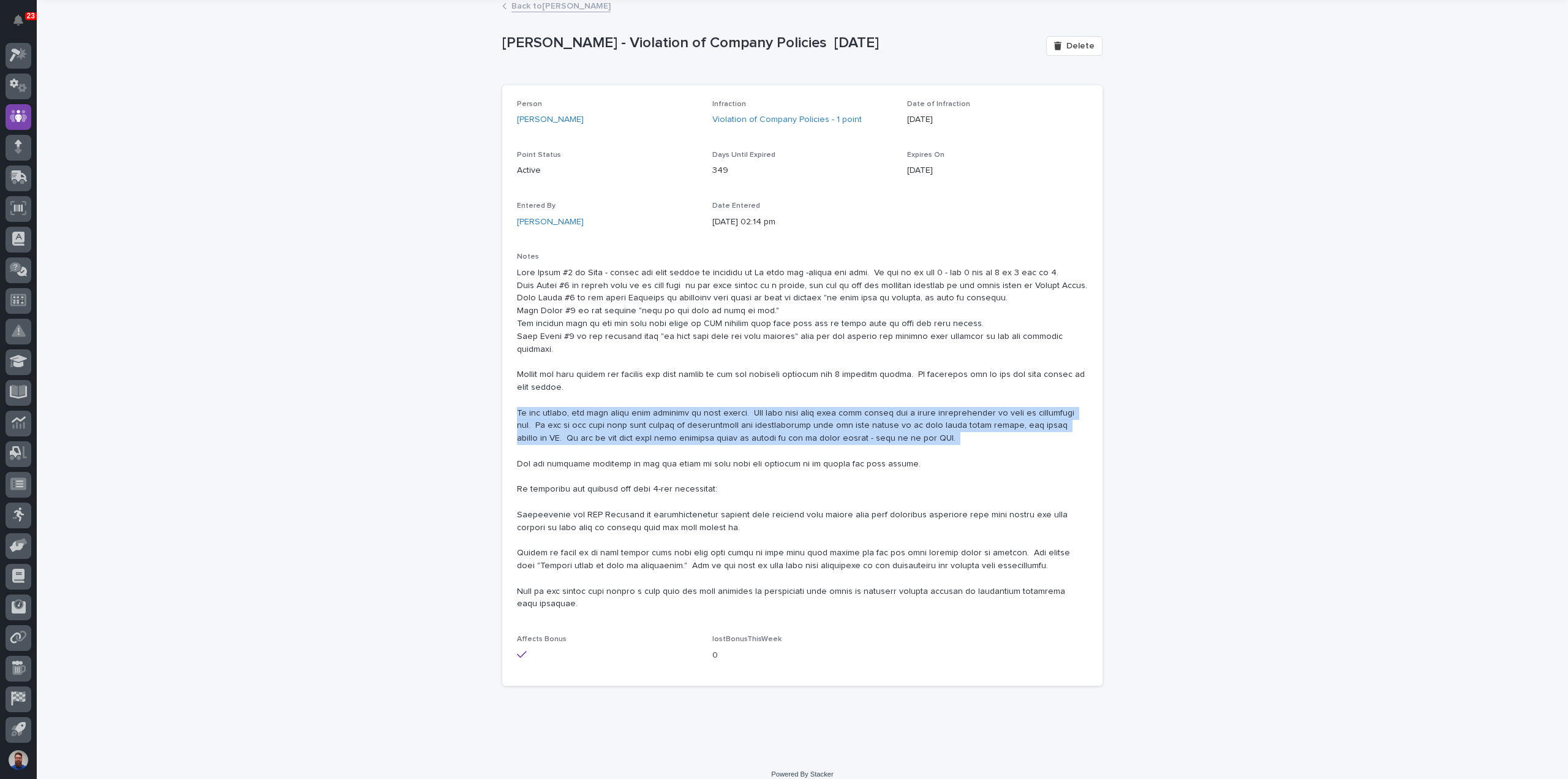
drag, startPoint x: 506, startPoint y: 396, endPoint x: 922, endPoint y: 426, distance: 417.1
click at [922, 426] on div "Person Dylan Schlabach Infraction Violation of Company Policies - 1 point Date …" at bounding box center [803, 385] width 601 height 601
click at [922, 426] on p at bounding box center [803, 438] width 571 height 345
drag, startPoint x: 921, startPoint y: 426, endPoint x: 500, endPoint y: 398, distance: 421.9
click at [502, 398] on div "Person Dylan Schlabach Infraction Violation of Company Policies - 1 point Date …" at bounding box center [803, 385] width 601 height 601
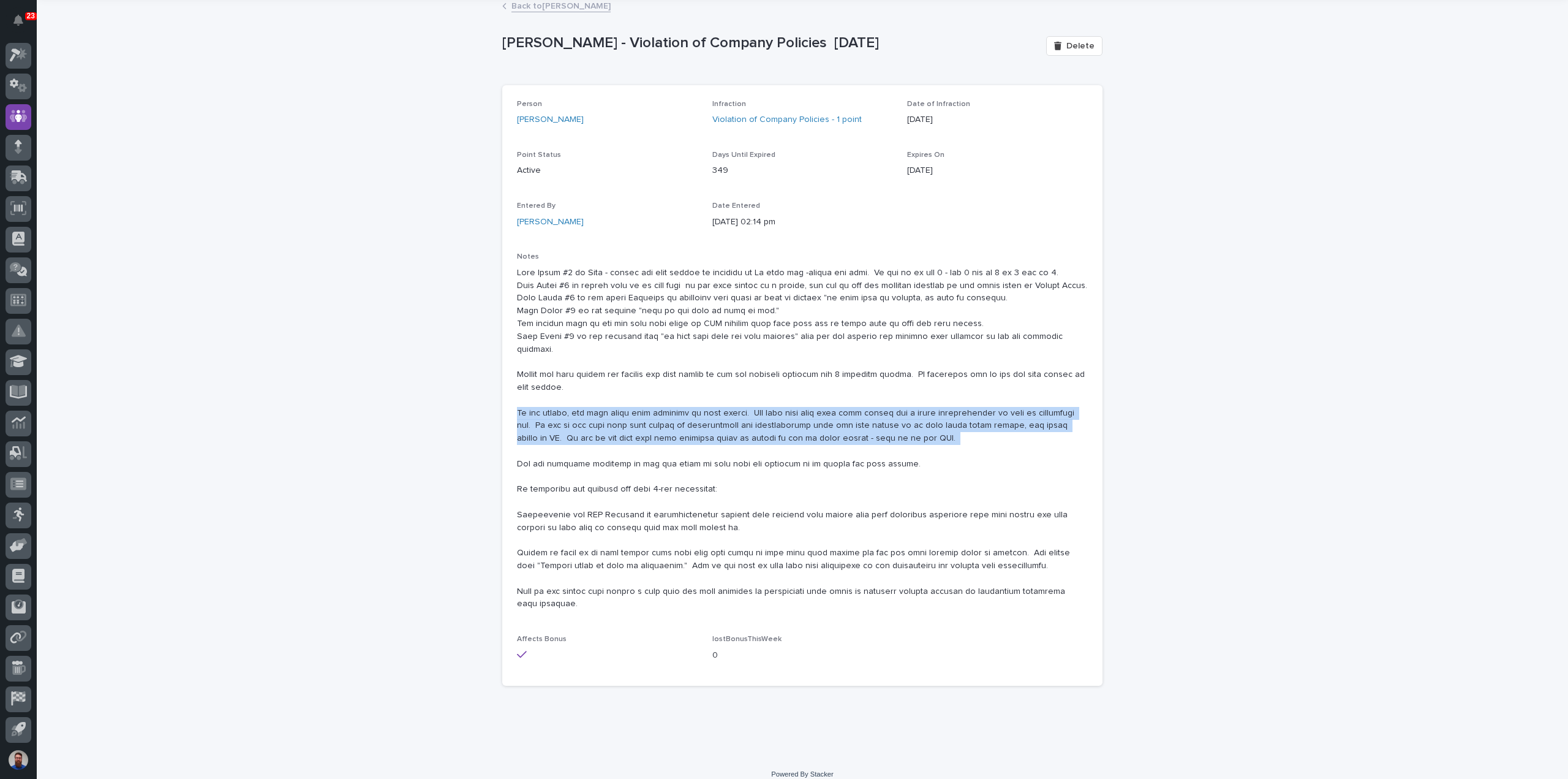
click at [502, 397] on div "Person Dylan Schlabach Infraction Violation of Company Policies - 1 point Date …" at bounding box center [803, 385] width 601 height 601
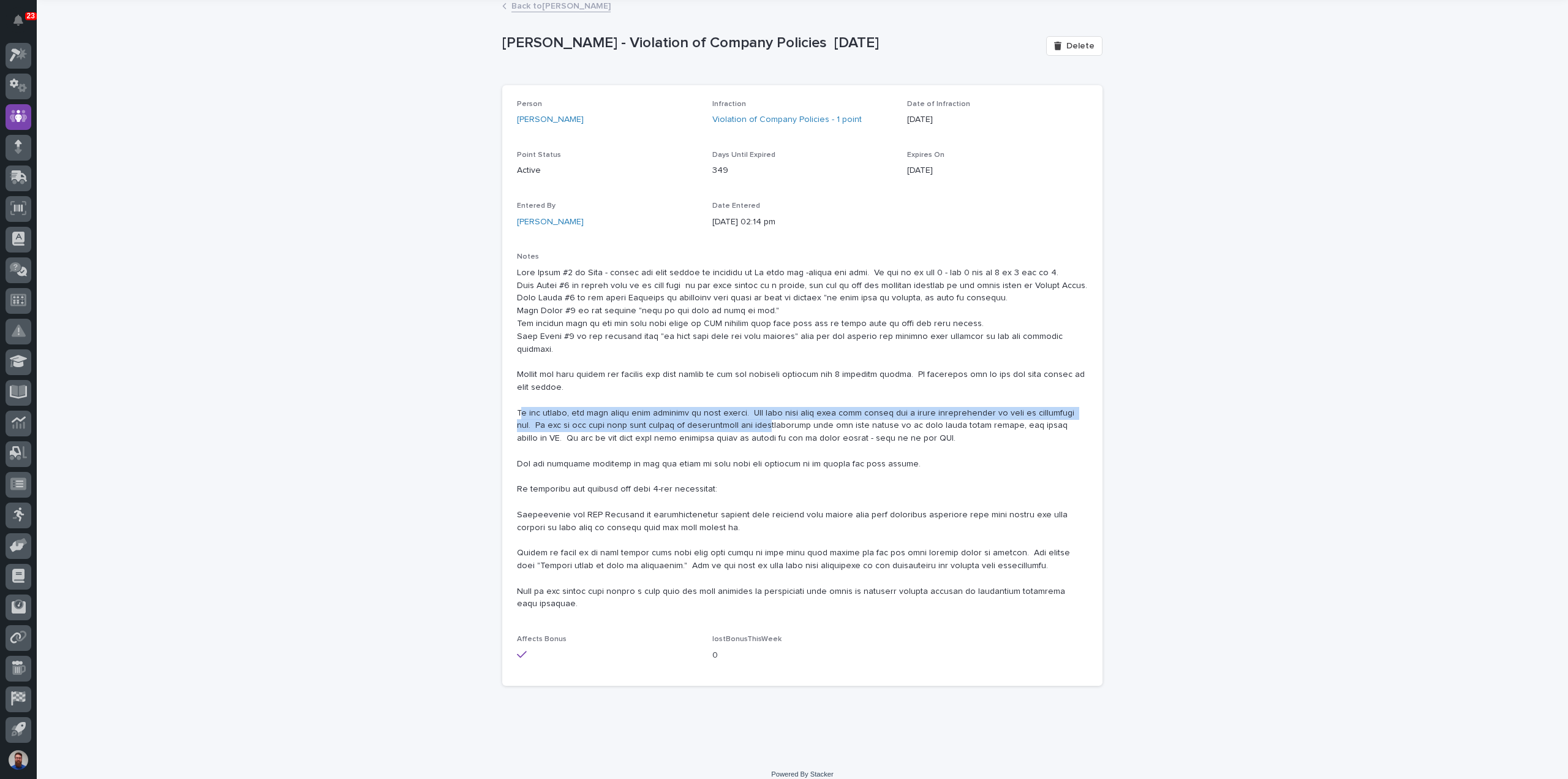
drag, startPoint x: 514, startPoint y: 397, endPoint x: 731, endPoint y: 418, distance: 218.0
click at [731, 418] on p at bounding box center [803, 438] width 571 height 345
click at [731, 418] on p at bounding box center [803, 438] width 571 height 345
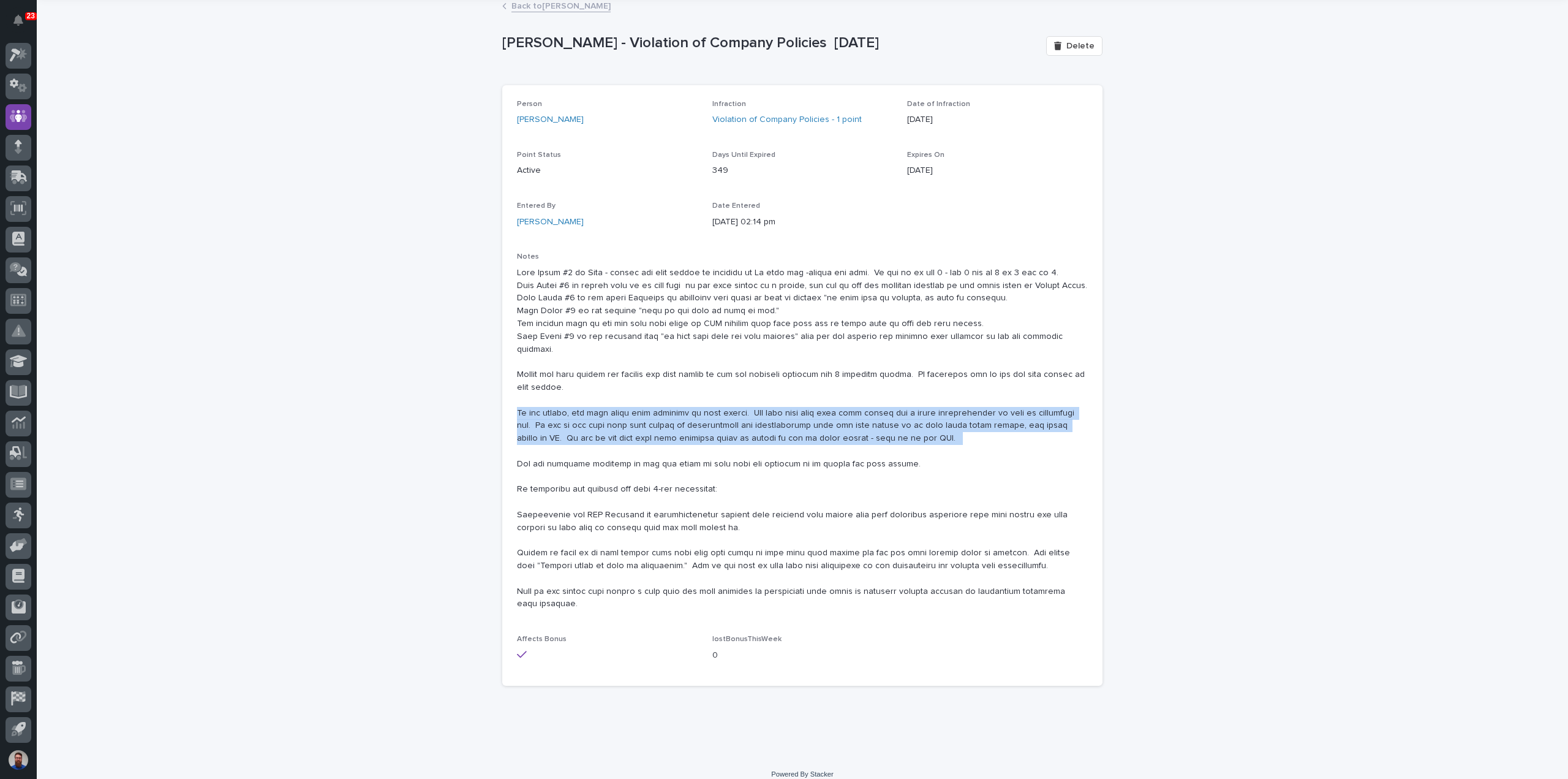
drag, startPoint x: 882, startPoint y: 436, endPoint x: 471, endPoint y: 400, distance: 412.6
click at [471, 400] on div "Loading... Saving… Loading... Saving… Dylan Schlabach - Violation of Company Po…" at bounding box center [802, 377] width 1532 height 761
drag, startPoint x: 505, startPoint y: 401, endPoint x: 928, endPoint y: 430, distance: 424.0
click at [928, 430] on div "Loading... Saving… Loading... Saving… Dylan Schlabach - Violation of Company Po…" at bounding box center [802, 377] width 1532 height 761
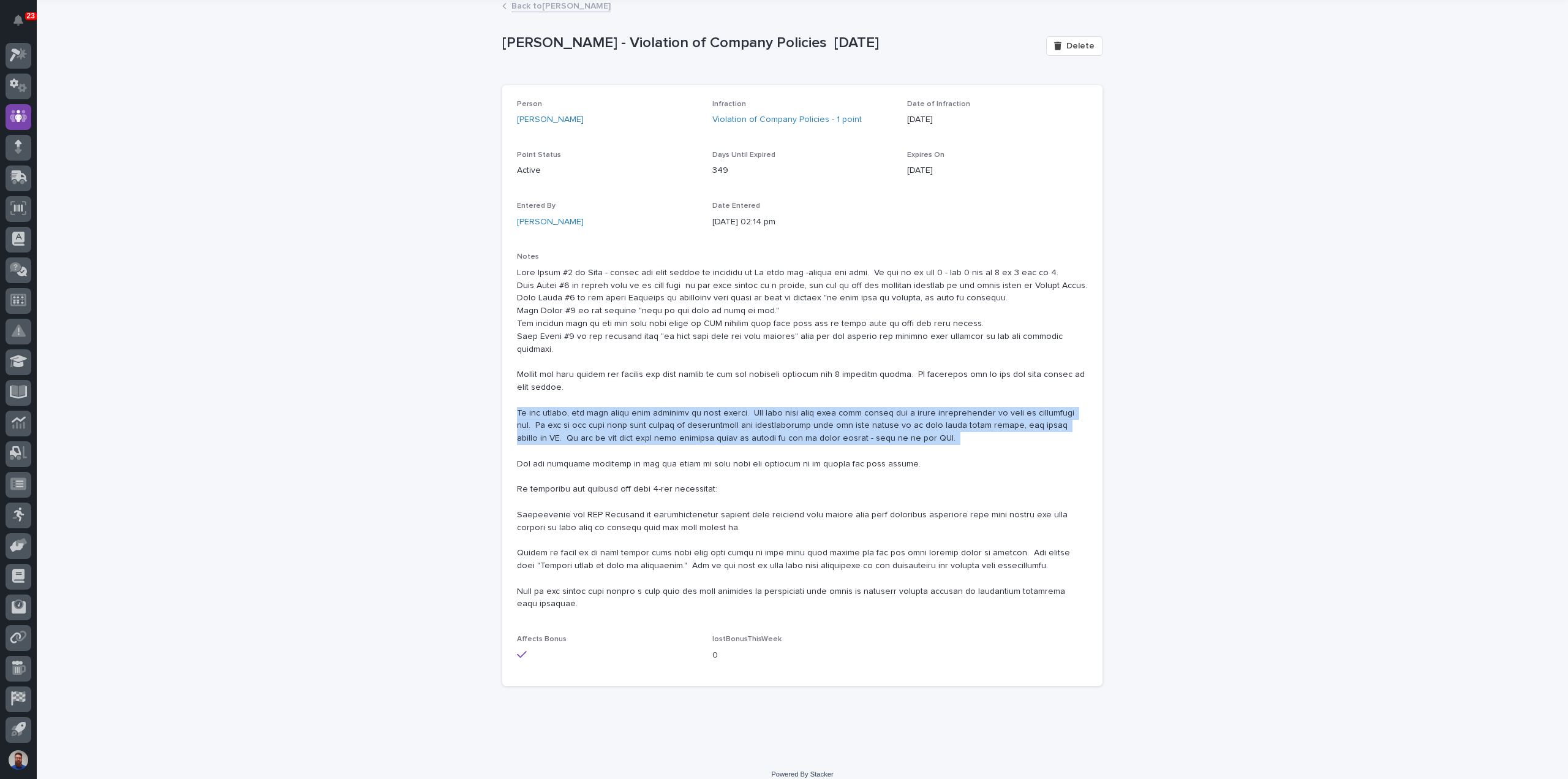
click at [928, 430] on p at bounding box center [803, 438] width 571 height 345
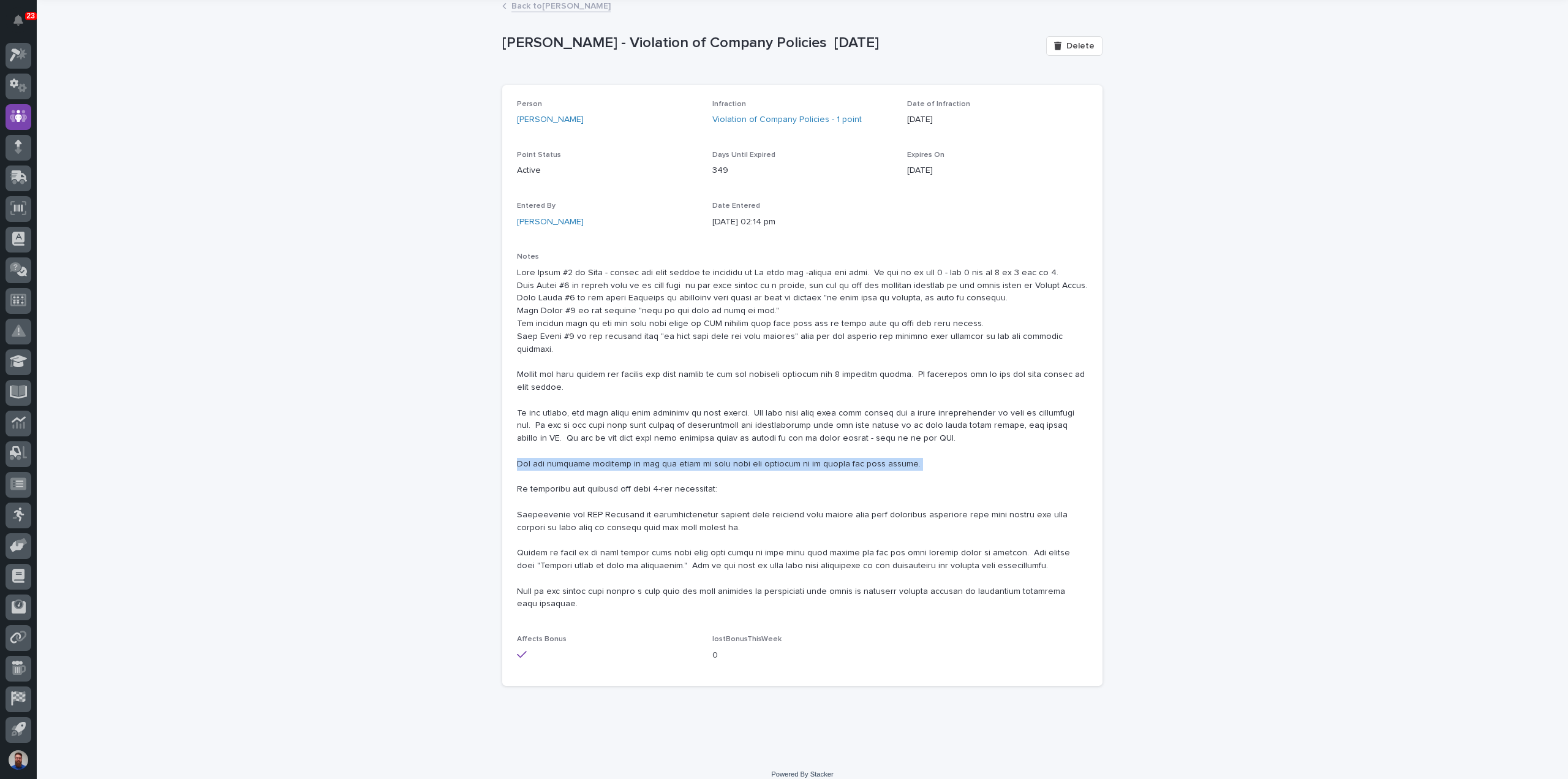
drag, startPoint x: 948, startPoint y: 468, endPoint x: 505, endPoint y: 447, distance: 443.5
click at [505, 447] on div "Person Dylan Schlabach Infraction Violation of Company Policies - 1 point Date …" at bounding box center [803, 385] width 601 height 601
drag, startPoint x: 504, startPoint y: 470, endPoint x: 739, endPoint y: 482, distance: 235.3
click at [739, 482] on div "Person Dylan Schlabach Infraction Violation of Company Policies - 1 point Date …" at bounding box center [803, 385] width 601 height 601
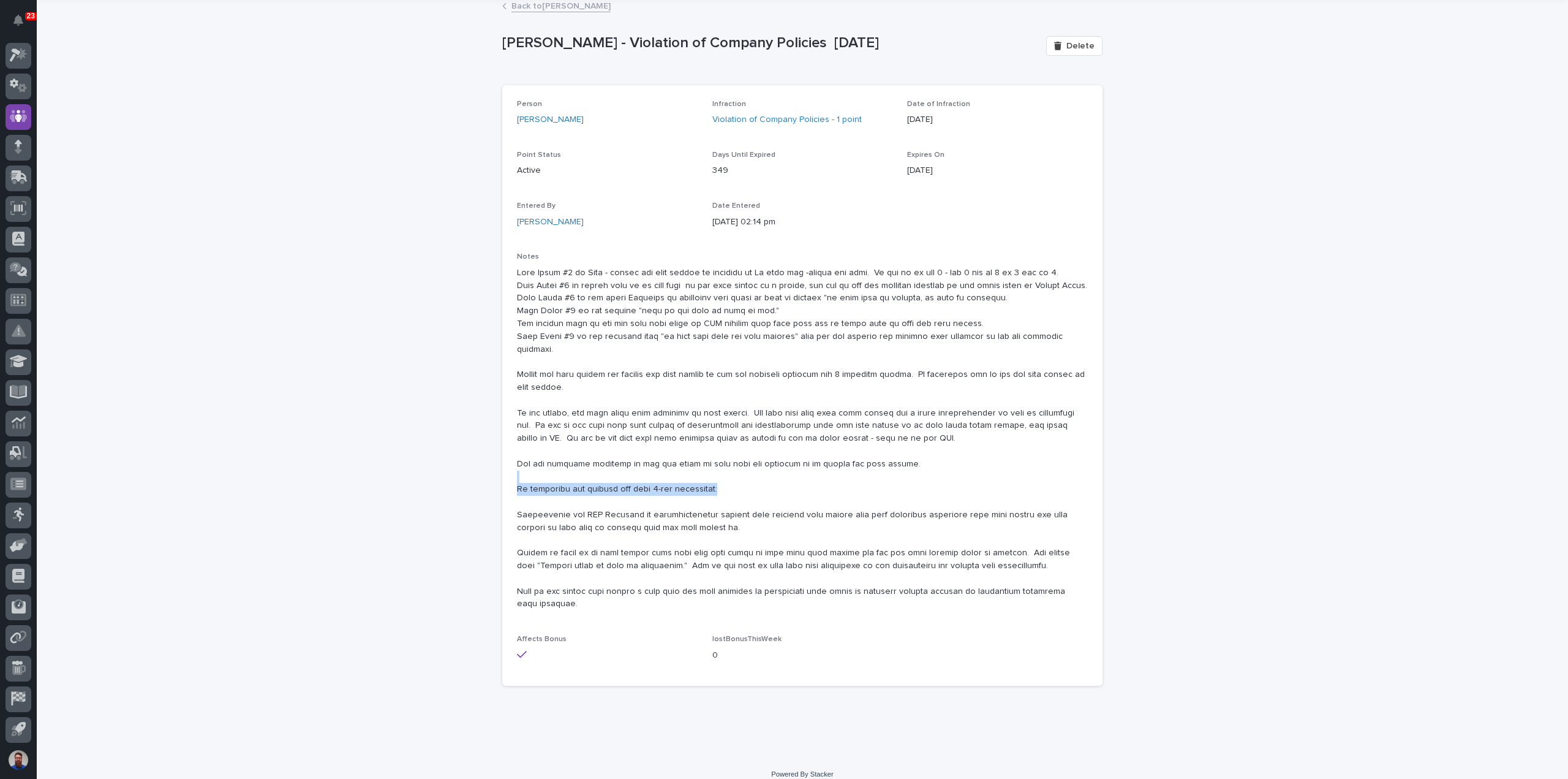
click at [740, 482] on p at bounding box center [803, 438] width 571 height 345
drag, startPoint x: 670, startPoint y: 472, endPoint x: 541, endPoint y: 469, distance: 129.0
click at [542, 469] on p at bounding box center [803, 438] width 571 height 345
click at [542, 464] on p at bounding box center [803, 438] width 571 height 345
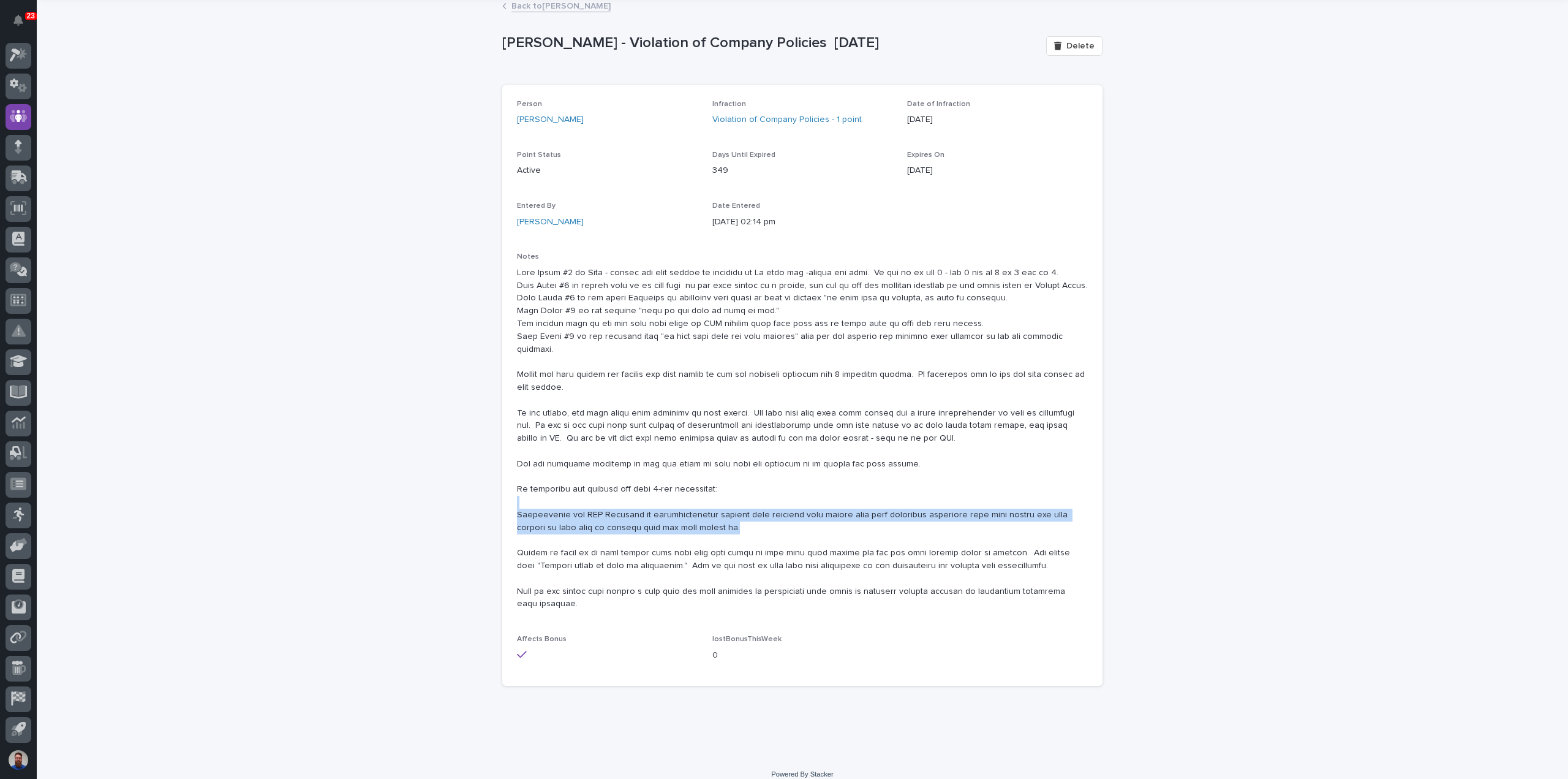
drag, startPoint x: 505, startPoint y: 491, endPoint x: 734, endPoint y: 510, distance: 229.8
click at [734, 510] on div "Person Dylan Schlabach Infraction Violation of Company Policies - 1 point Date …" at bounding box center [803, 385] width 601 height 601
click at [734, 510] on p at bounding box center [803, 438] width 571 height 345
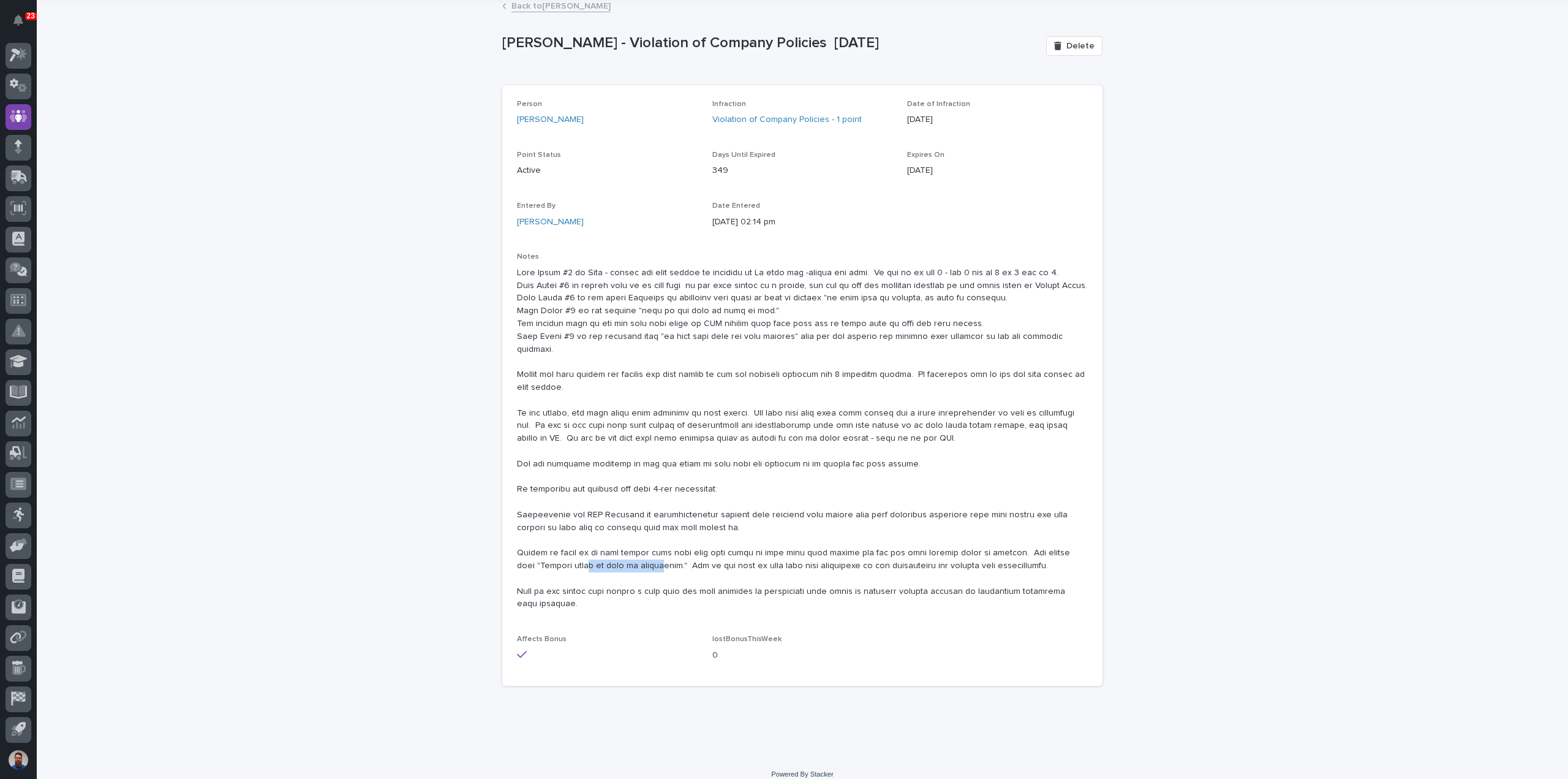
drag, startPoint x: 579, startPoint y: 554, endPoint x: 654, endPoint y: 558, distance: 75.1
click at [654, 558] on p at bounding box center [803, 438] width 571 height 345
click at [655, 558] on p at bounding box center [803, 438] width 571 height 345
drag, startPoint x: 782, startPoint y: 554, endPoint x: 712, endPoint y: 552, distance: 70.0
click at [712, 552] on p at bounding box center [803, 438] width 571 height 345
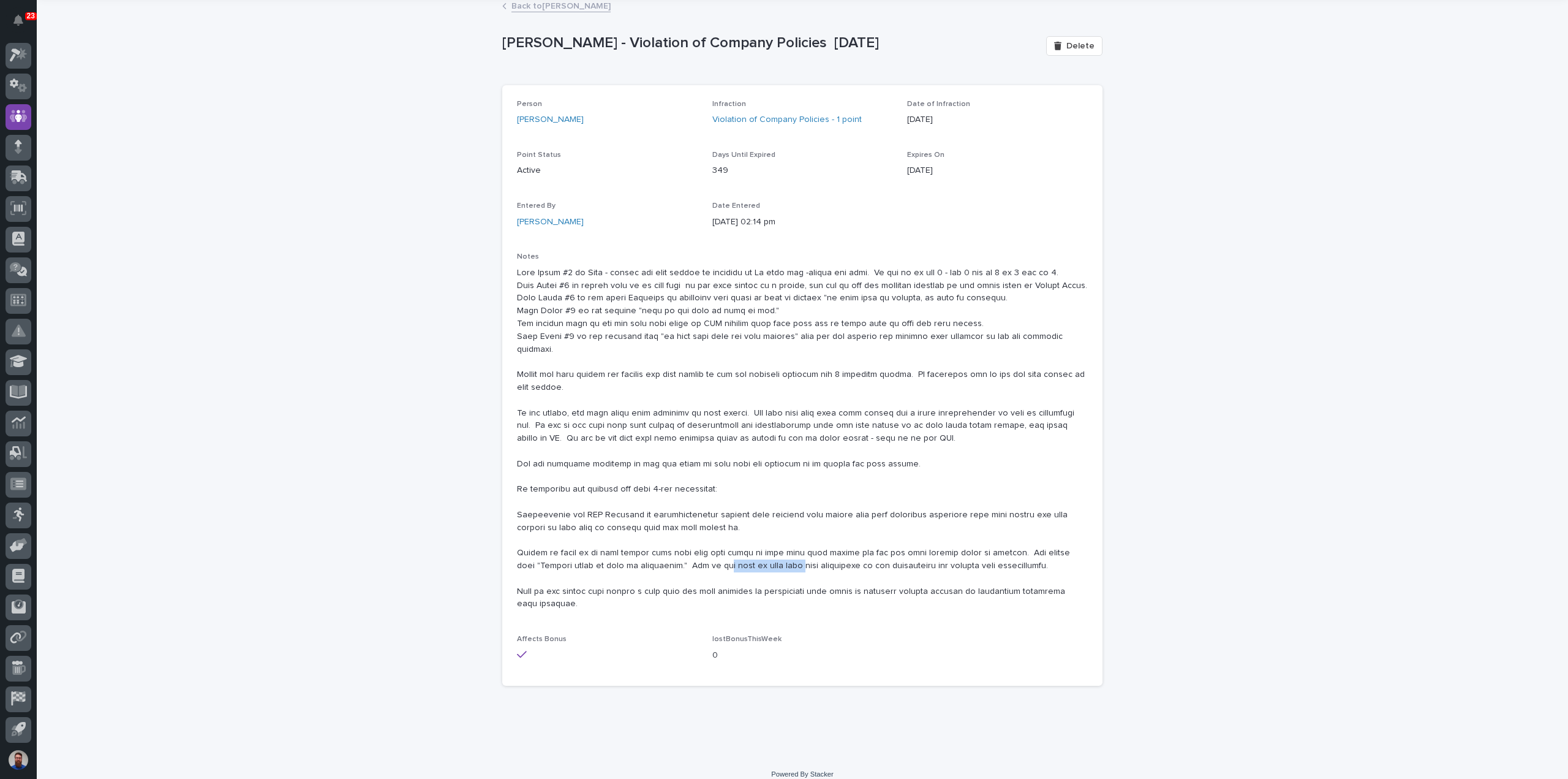
click at [712, 552] on p at bounding box center [803, 438] width 571 height 345
drag, startPoint x: 785, startPoint y: 552, endPoint x: 747, endPoint y: 547, distance: 38.3
click at [747, 547] on p at bounding box center [803, 438] width 571 height 345
click at [756, 550] on p at bounding box center [803, 438] width 571 height 345
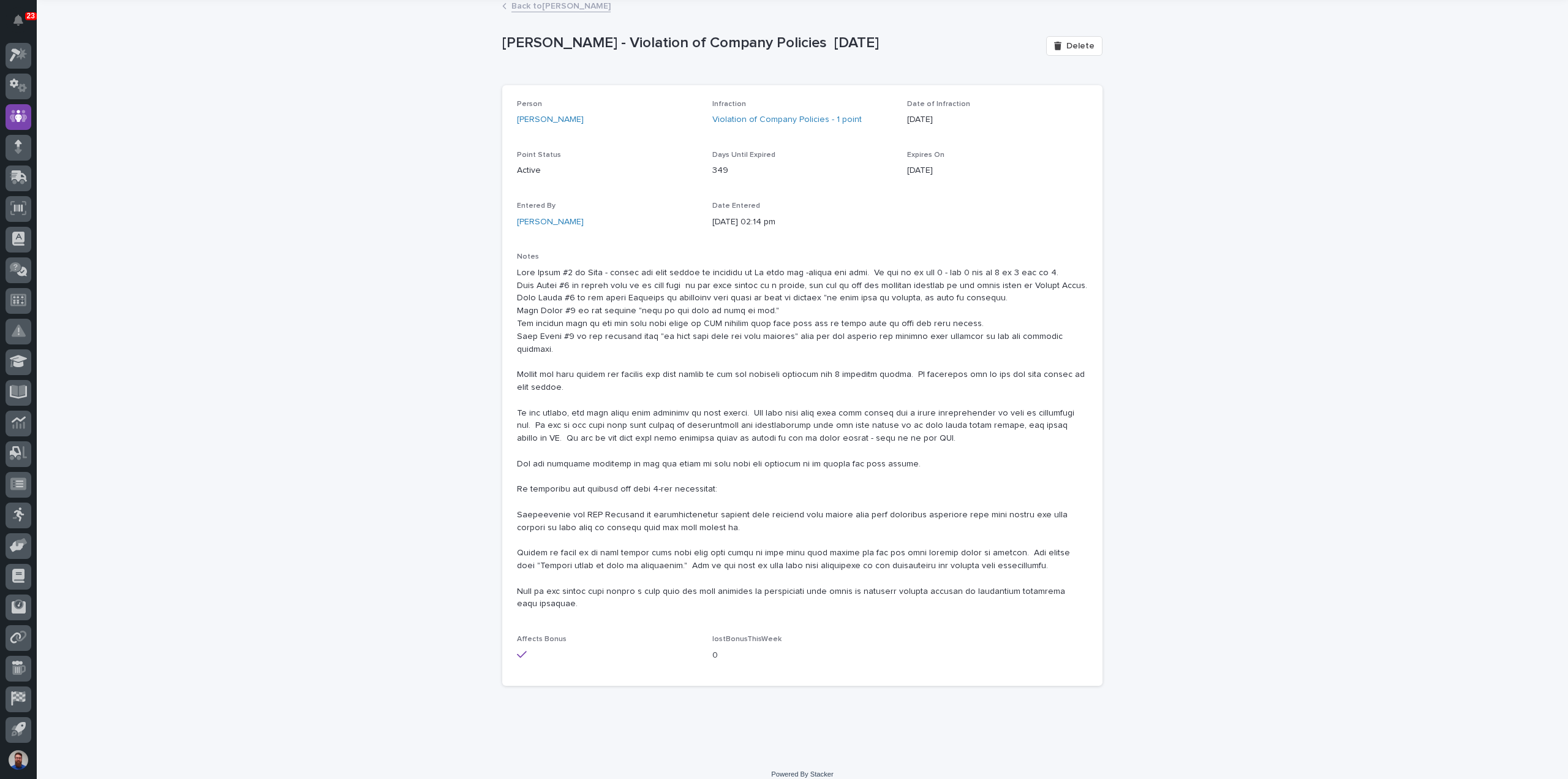
click at [800, 558] on p at bounding box center [803, 438] width 571 height 345
drag, startPoint x: 581, startPoint y: 590, endPoint x: 549, endPoint y: 579, distance: 33.8
click at [547, 579] on p at bounding box center [803, 438] width 571 height 345
click at [583, 591] on p at bounding box center [803, 438] width 571 height 345
click at [593, 590] on p at bounding box center [803, 438] width 571 height 345
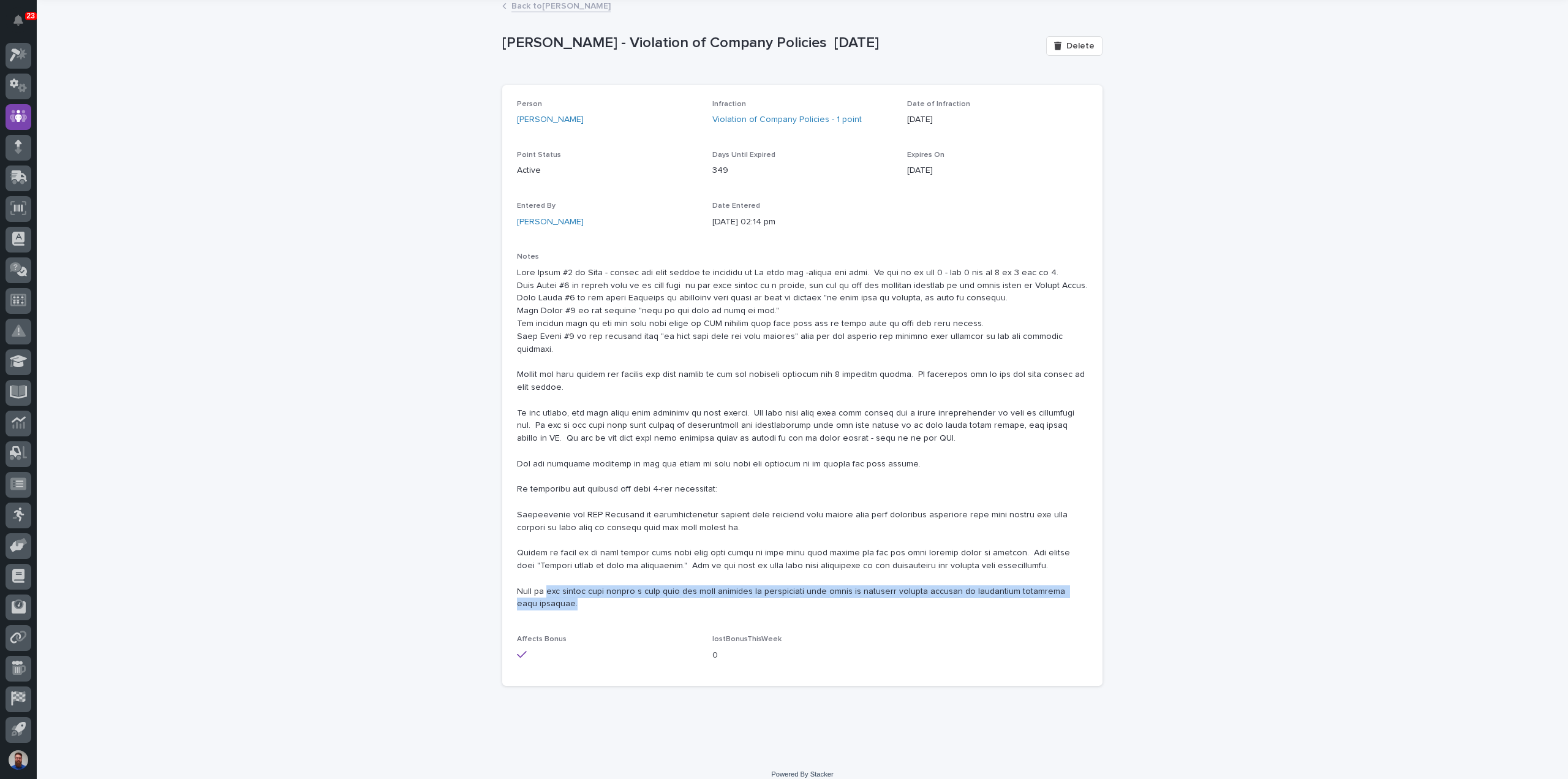
drag, startPoint x: 570, startPoint y: 589, endPoint x: 537, endPoint y: 580, distance: 34.2
click at [537, 580] on p at bounding box center [803, 438] width 571 height 345
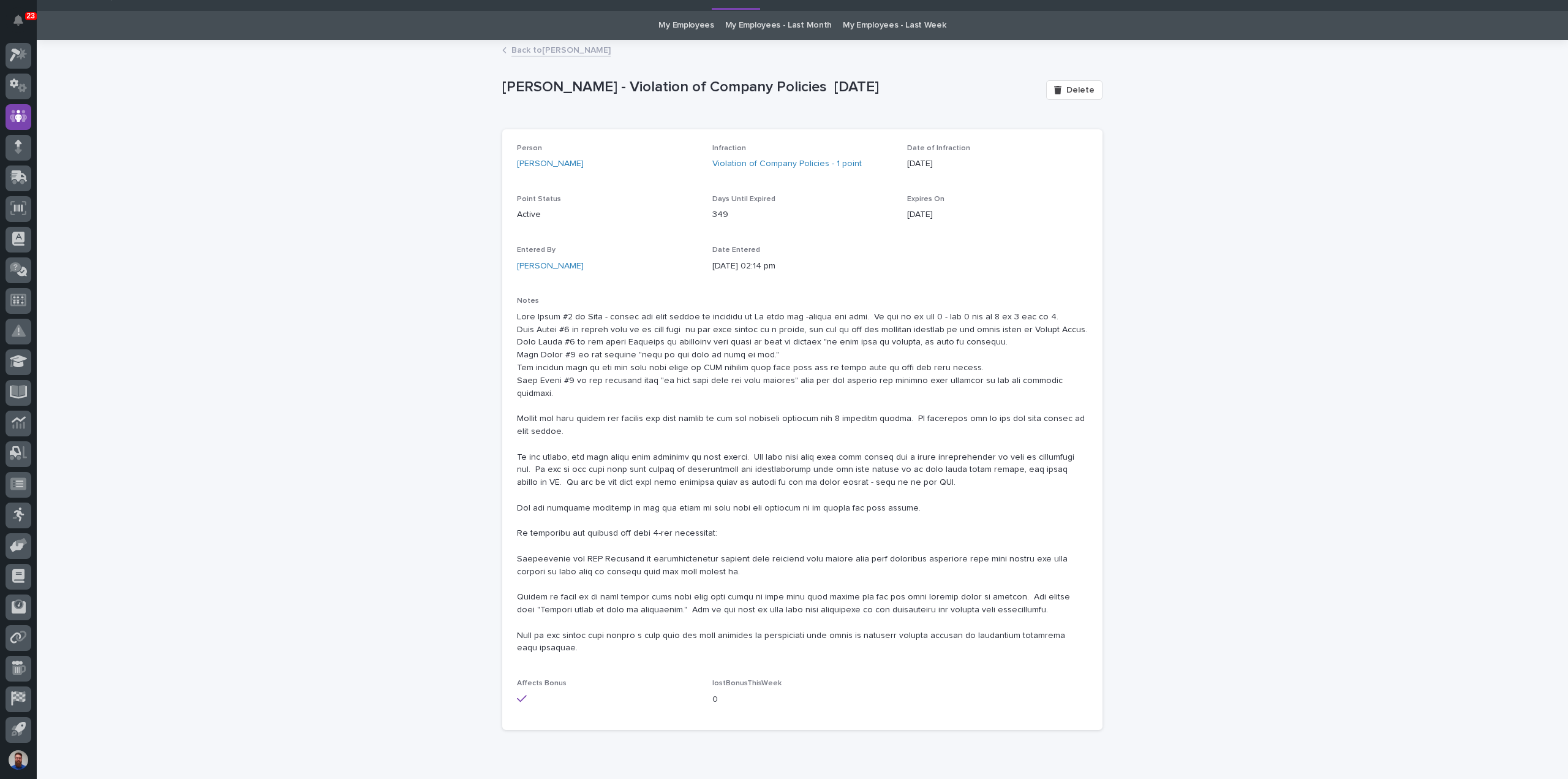
scroll to position [0, 0]
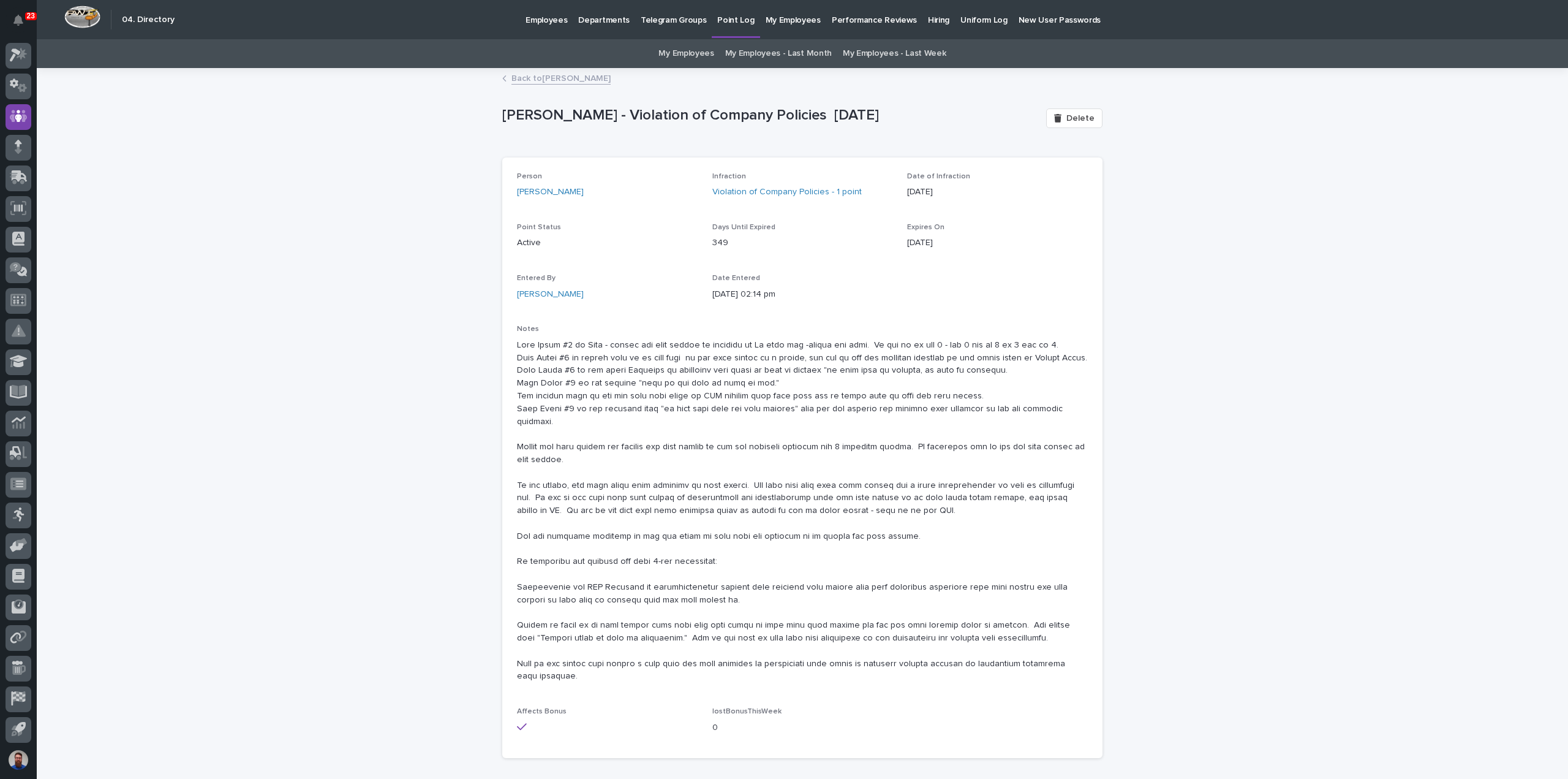
click at [560, 77] on link "Back to Dylan Schlabach" at bounding box center [561, 78] width 99 height 14
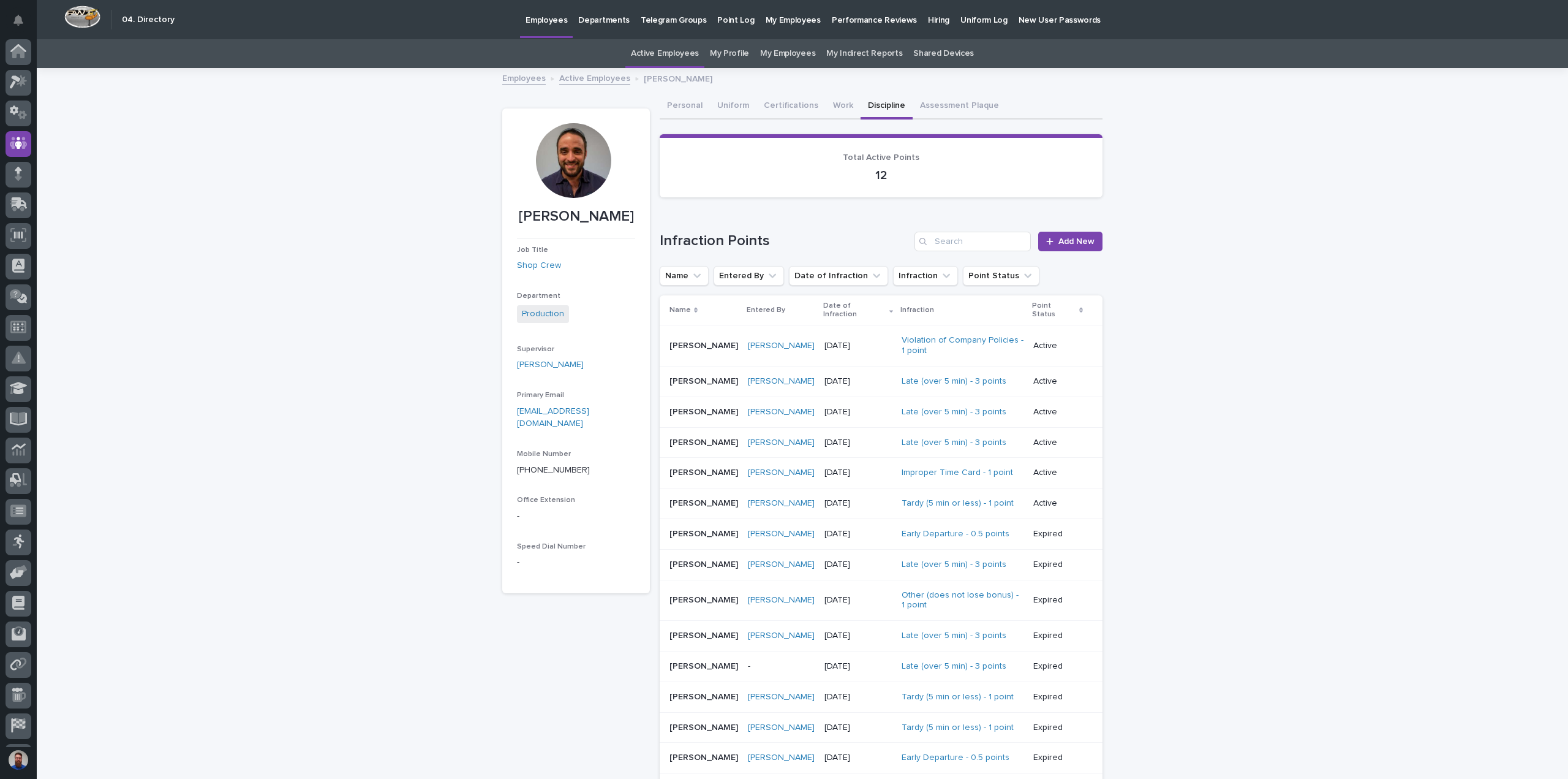
scroll to position [27, 0]
drag, startPoint x: 923, startPoint y: 174, endPoint x: 844, endPoint y: 158, distance: 80.6
click at [845, 158] on div "Total Active Points 12" at bounding box center [881, 168] width 414 height 30
click at [844, 158] on span "Total Active Points" at bounding box center [881, 157] width 77 height 9
drag, startPoint x: 834, startPoint y: 163, endPoint x: 936, endPoint y: 177, distance: 103.0
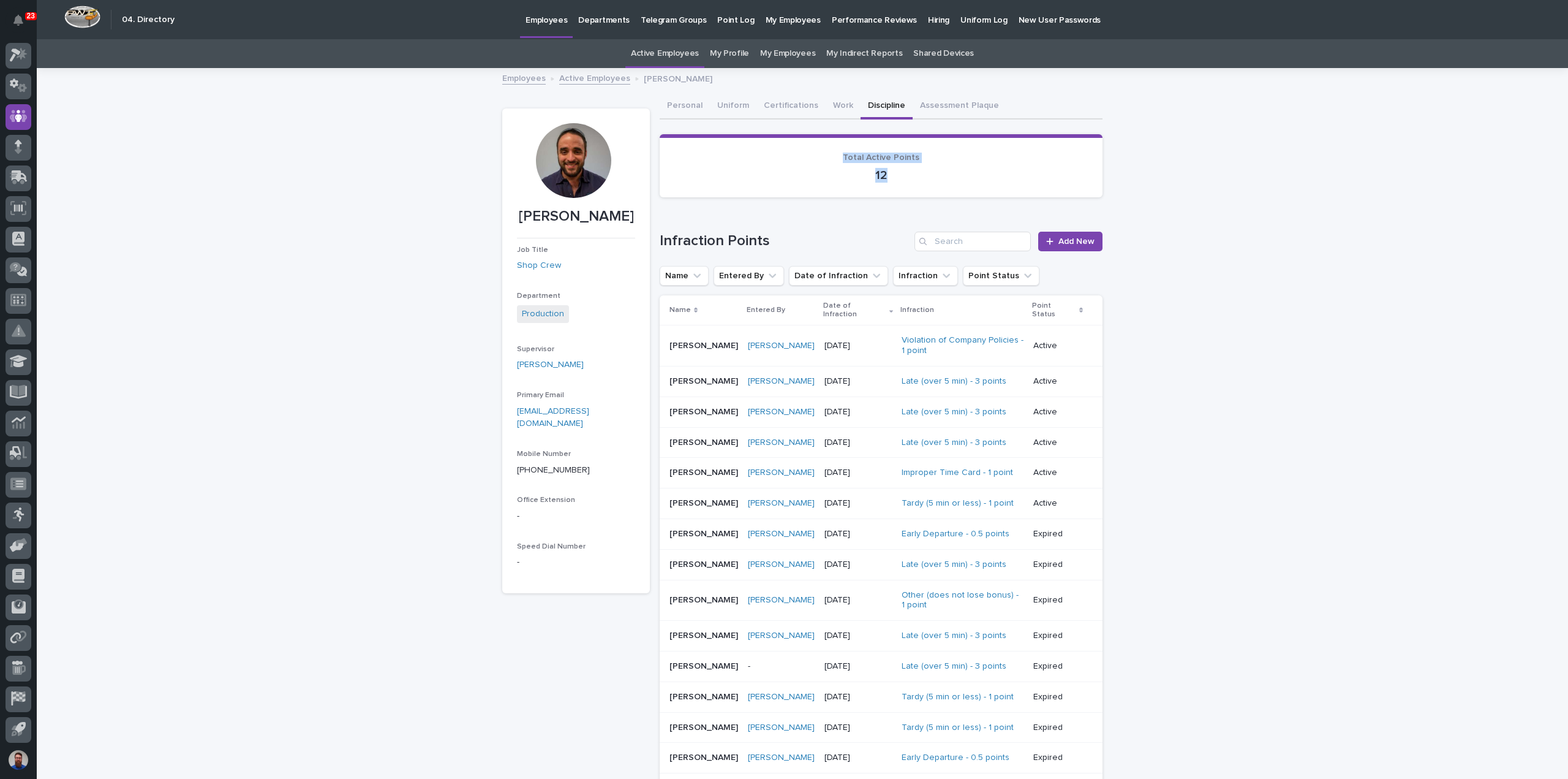
click at [936, 177] on div "Total Active Points 12" at bounding box center [881, 168] width 414 height 30
click at [937, 177] on p "12" at bounding box center [881, 175] width 414 height 15
click at [803, 595] on div "Leon Miller" at bounding box center [781, 600] width 67 height 10
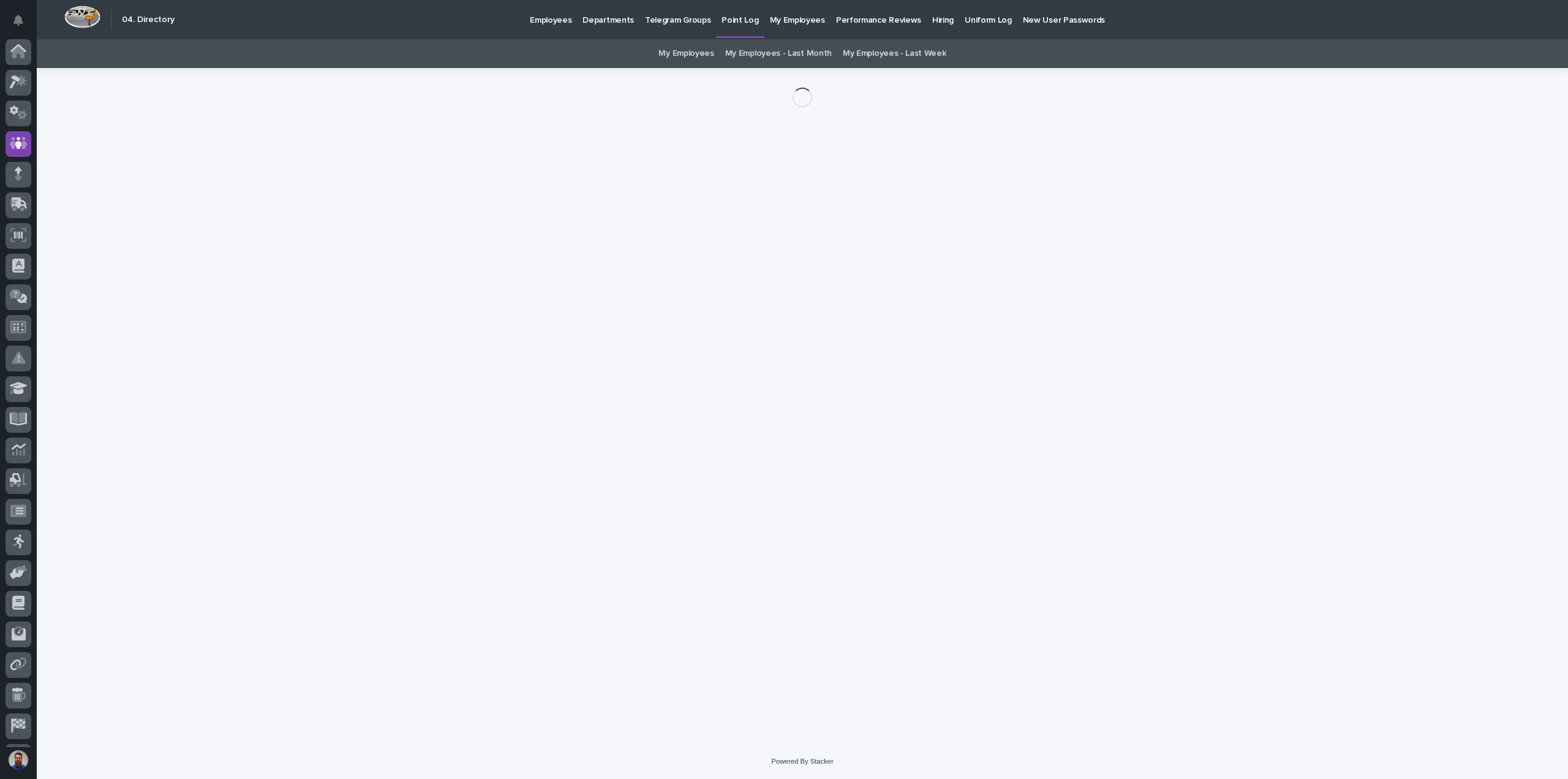
scroll to position [27, 0]
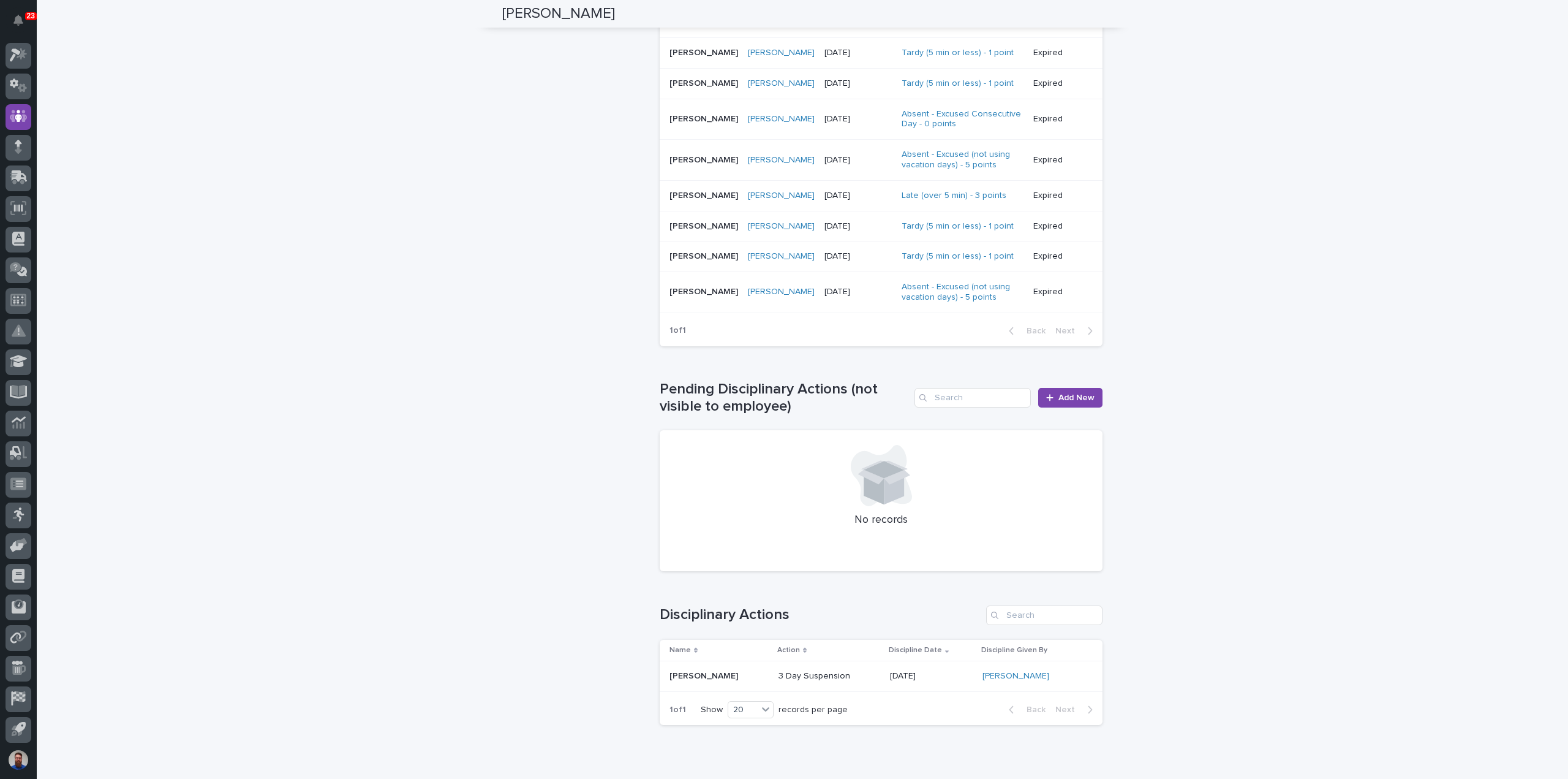
scroll to position [804, 0]
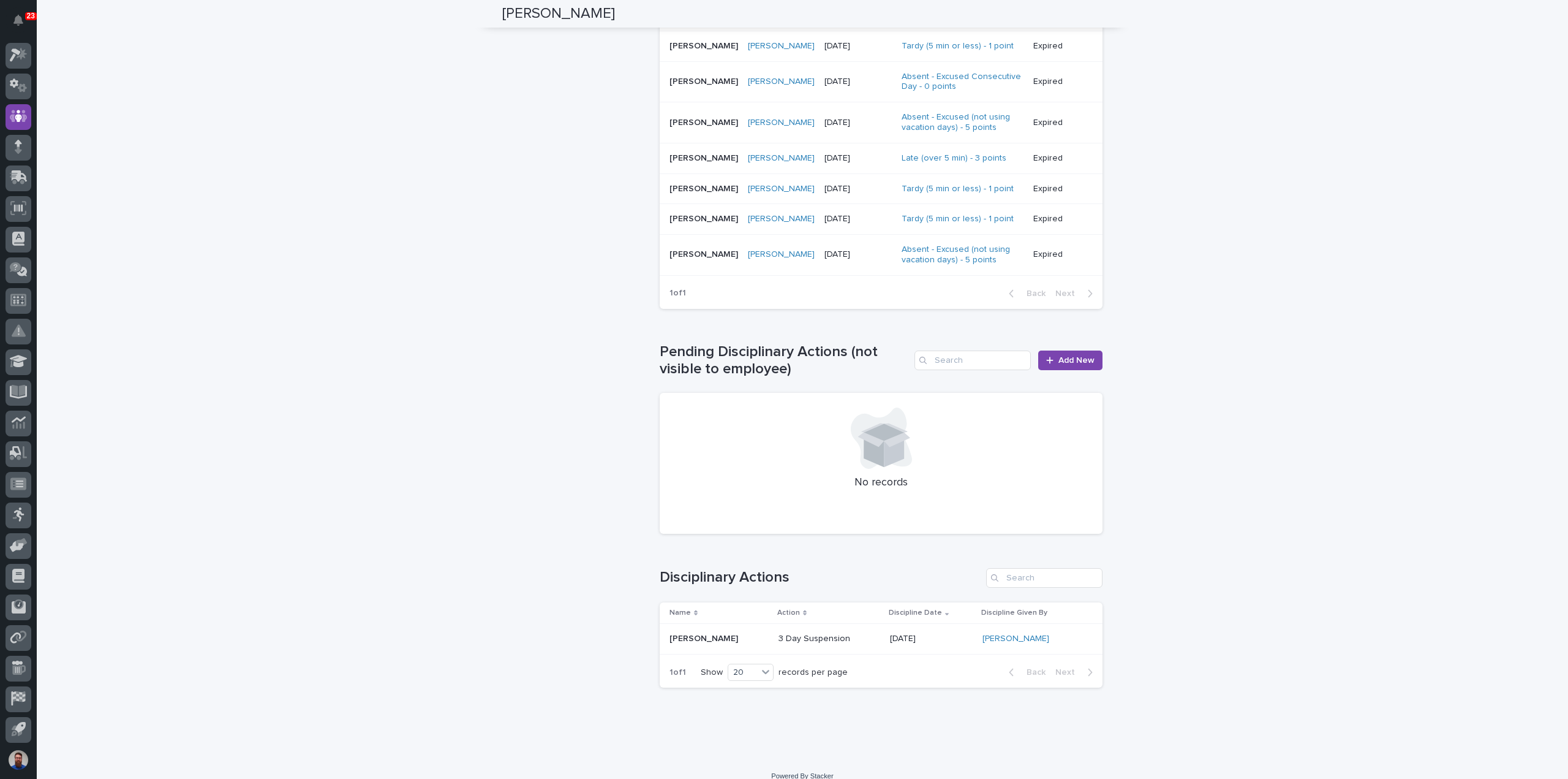
click at [863, 633] on p "3 Day Suspension" at bounding box center [830, 638] width 101 height 10
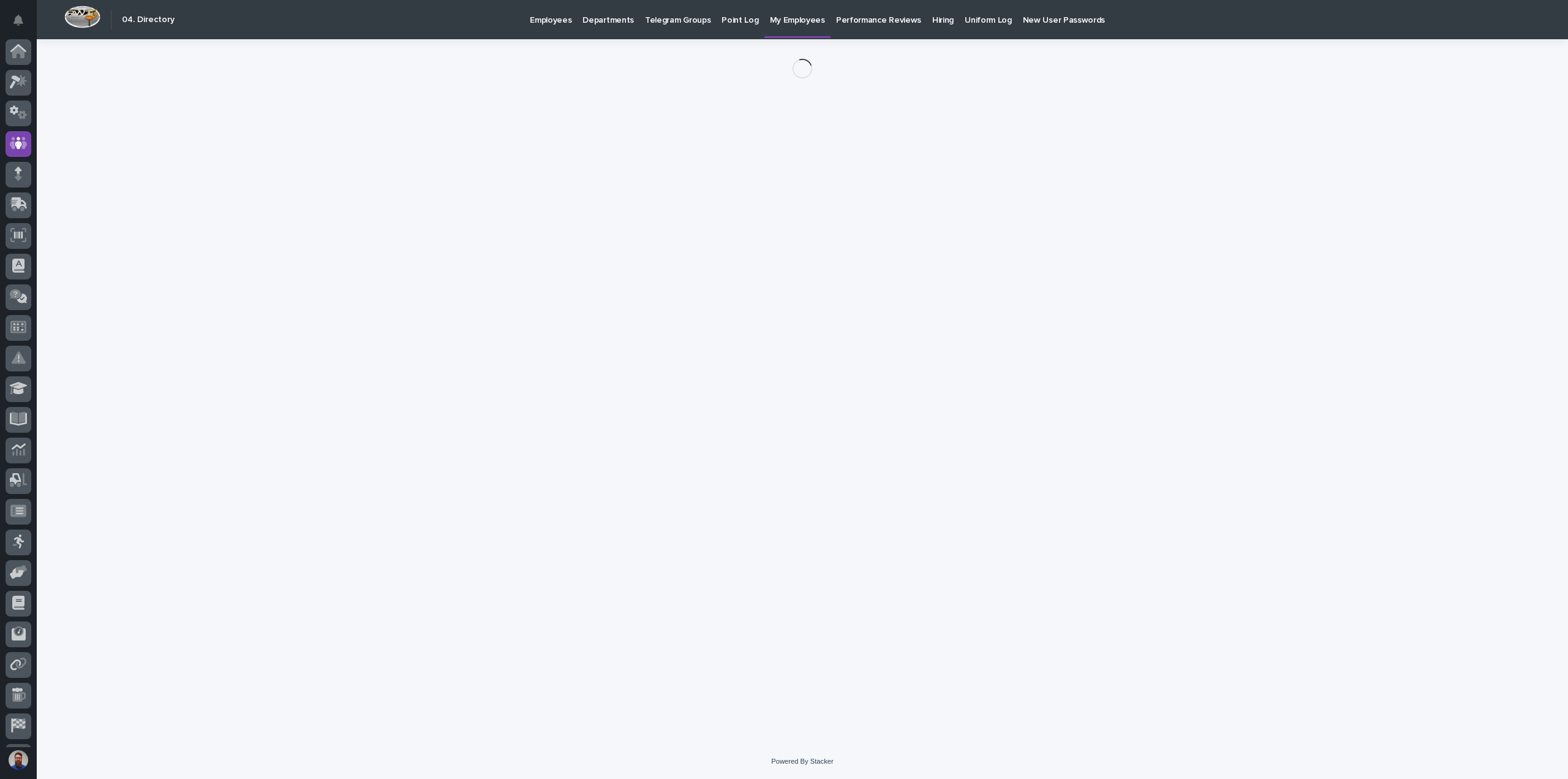
scroll to position [27, 0]
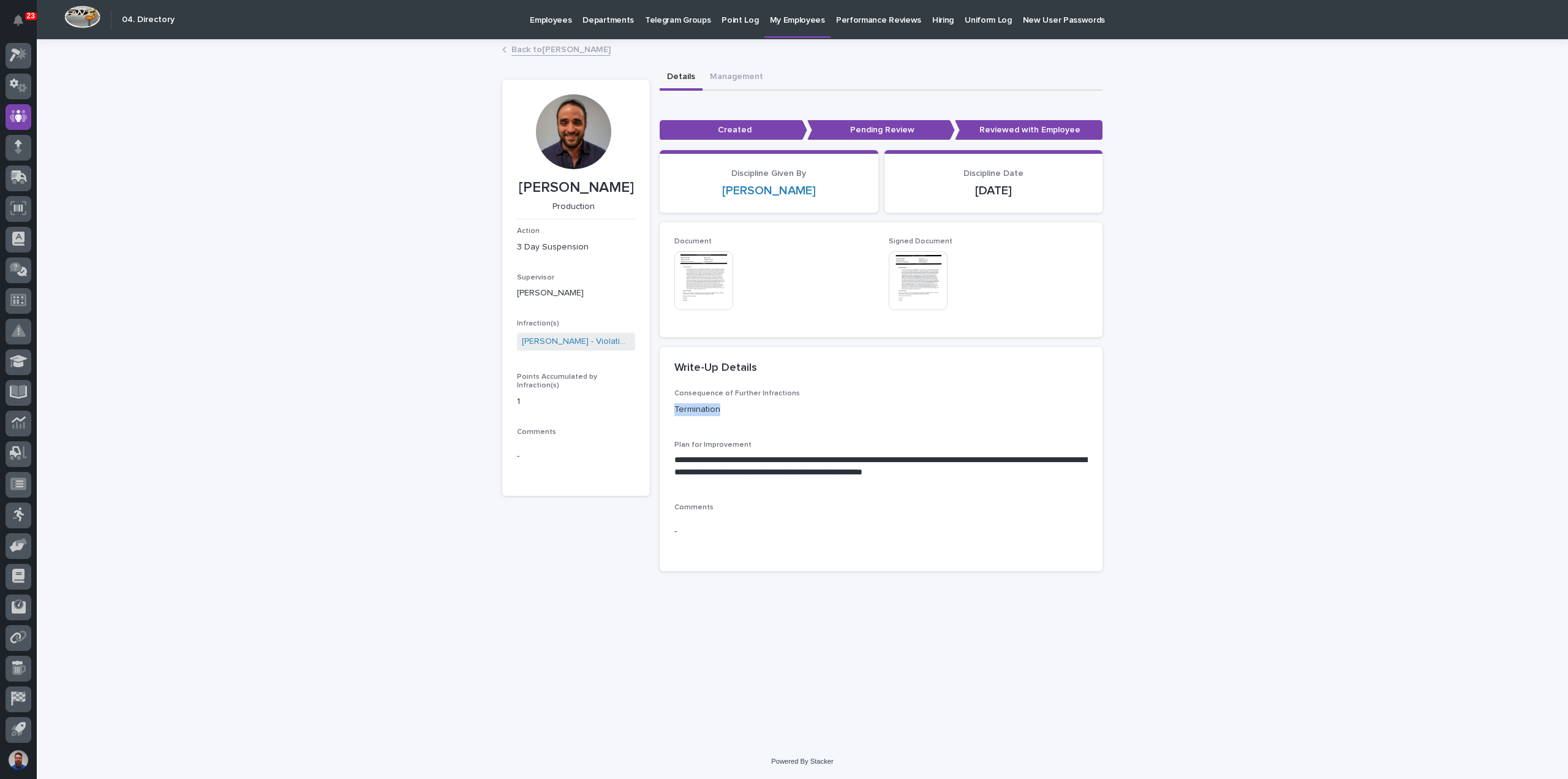
drag, startPoint x: 674, startPoint y: 404, endPoint x: 744, endPoint y: 412, distance: 70.5
click at [744, 412] on div "**********" at bounding box center [881, 479] width 443 height 181
click at [744, 412] on p "Termination" at bounding box center [774, 410] width 200 height 13
drag, startPoint x: 681, startPoint y: 457, endPoint x: 1054, endPoint y: 468, distance: 373.2
click at [1054, 468] on p "**********" at bounding box center [881, 466] width 414 height 25
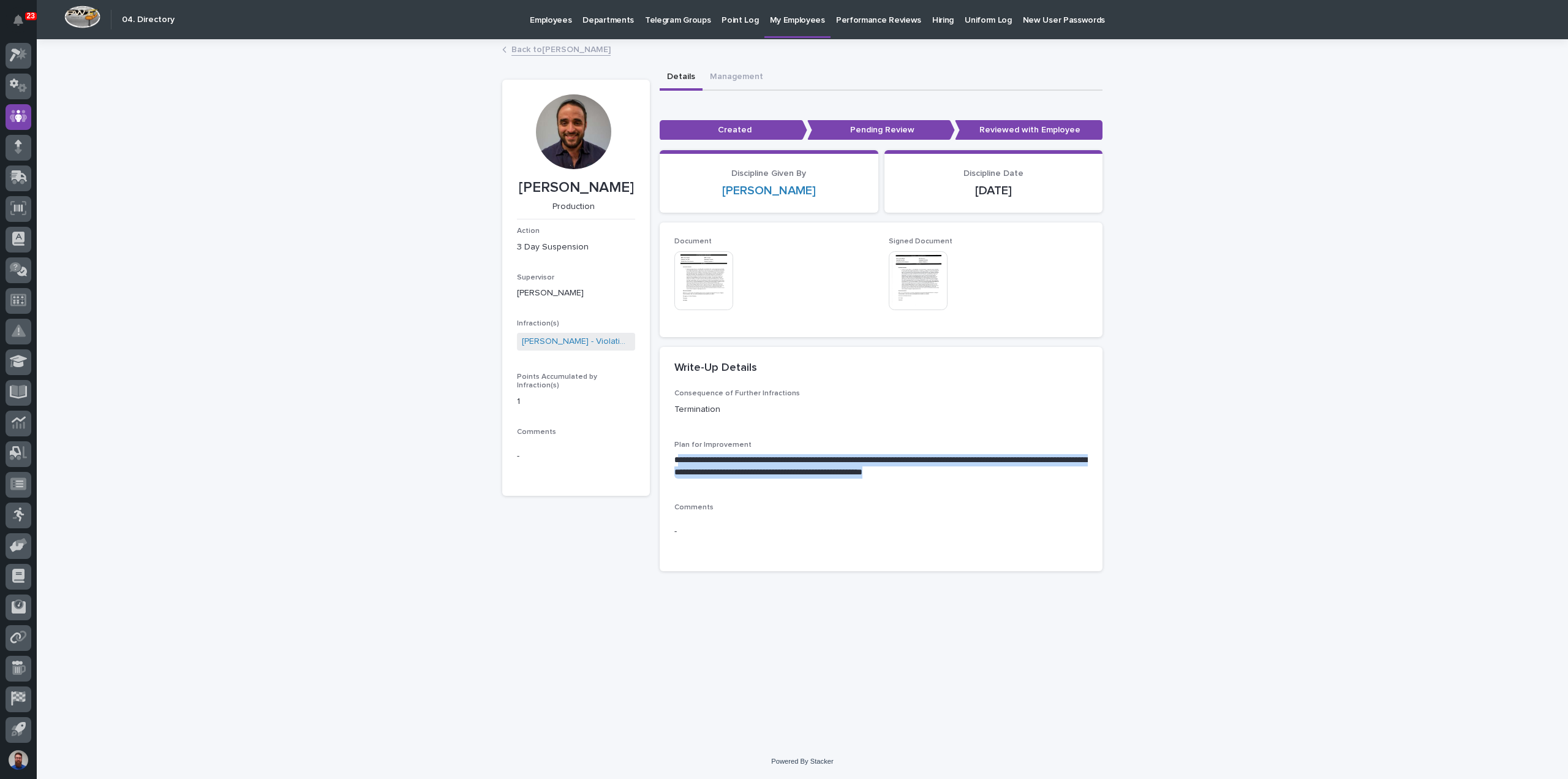
click at [1054, 468] on p "**********" at bounding box center [881, 466] width 414 height 25
drag, startPoint x: 1071, startPoint y: 468, endPoint x: 673, endPoint y: 455, distance: 398.2
click at [672, 455] on div "**********" at bounding box center [881, 479] width 443 height 181
click at [684, 455] on p "**********" at bounding box center [881, 466] width 414 height 25
drag, startPoint x: 675, startPoint y: 458, endPoint x: 1049, endPoint y: 475, distance: 374.4
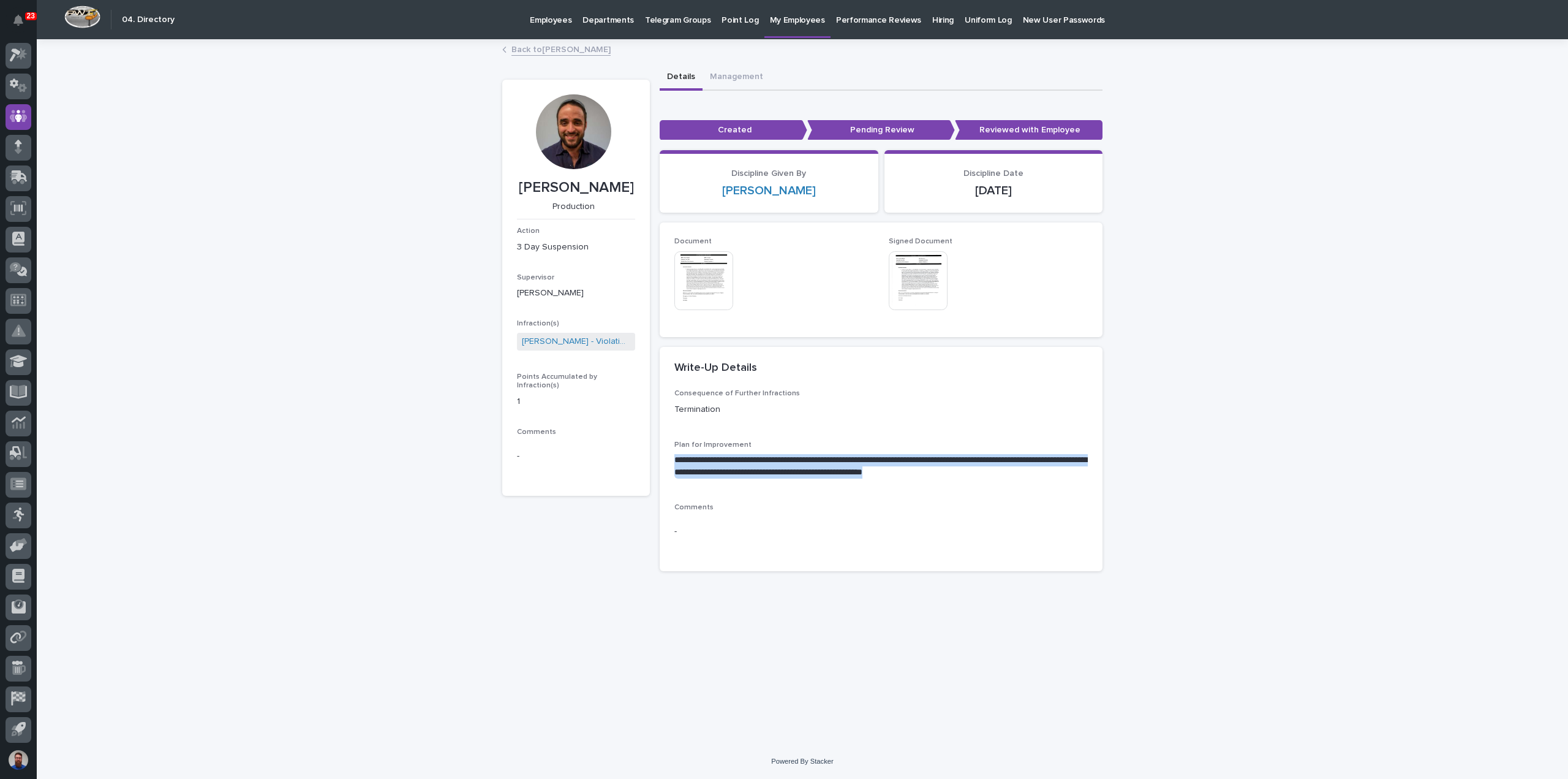
click at [1049, 476] on p "**********" at bounding box center [881, 466] width 414 height 25
click at [1049, 475] on p "**********" at bounding box center [881, 466] width 414 height 25
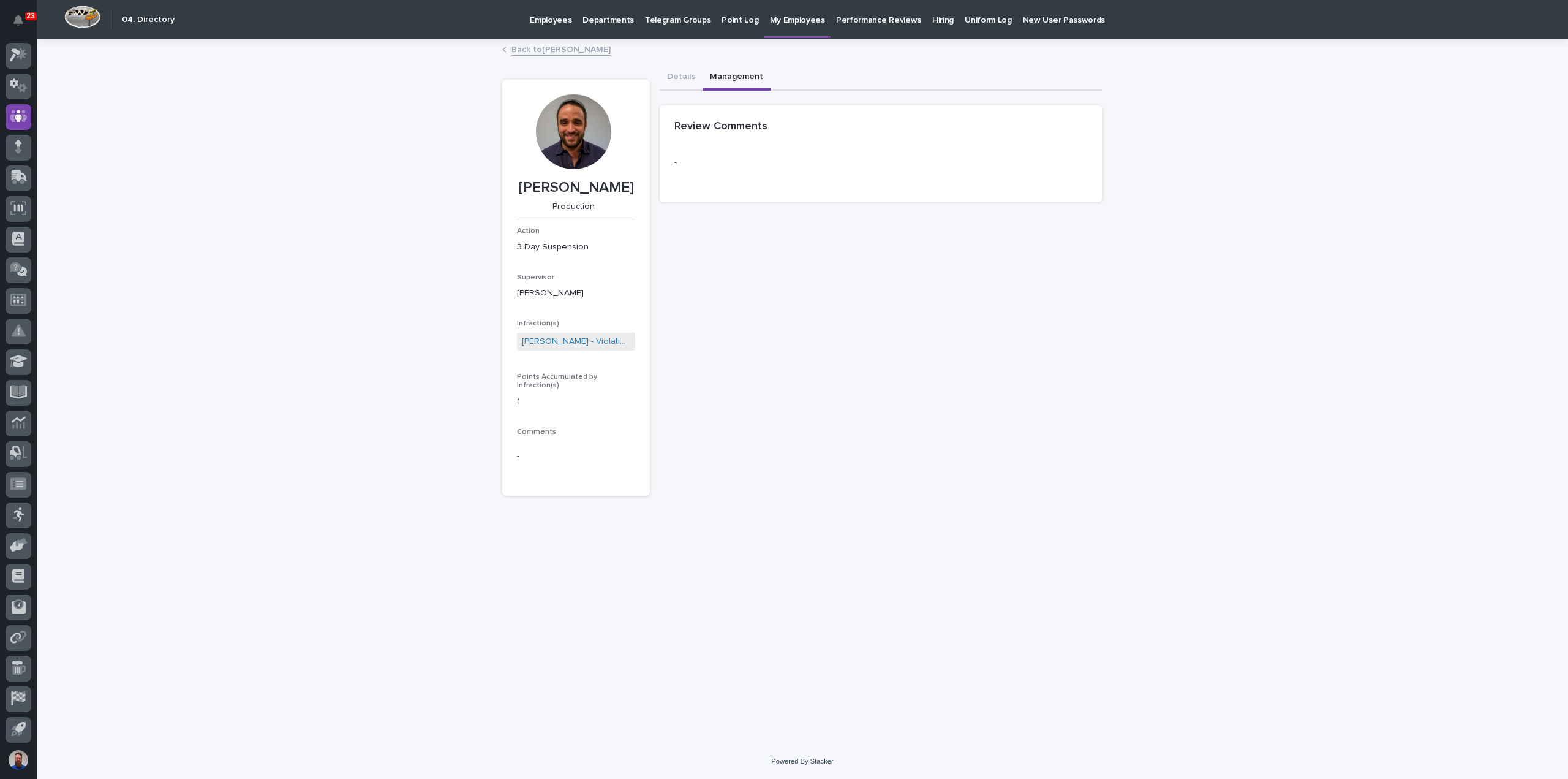
click at [750, 79] on button "Management" at bounding box center [737, 78] width 68 height 25
click at [683, 78] on button "Details" at bounding box center [681, 78] width 43 height 25
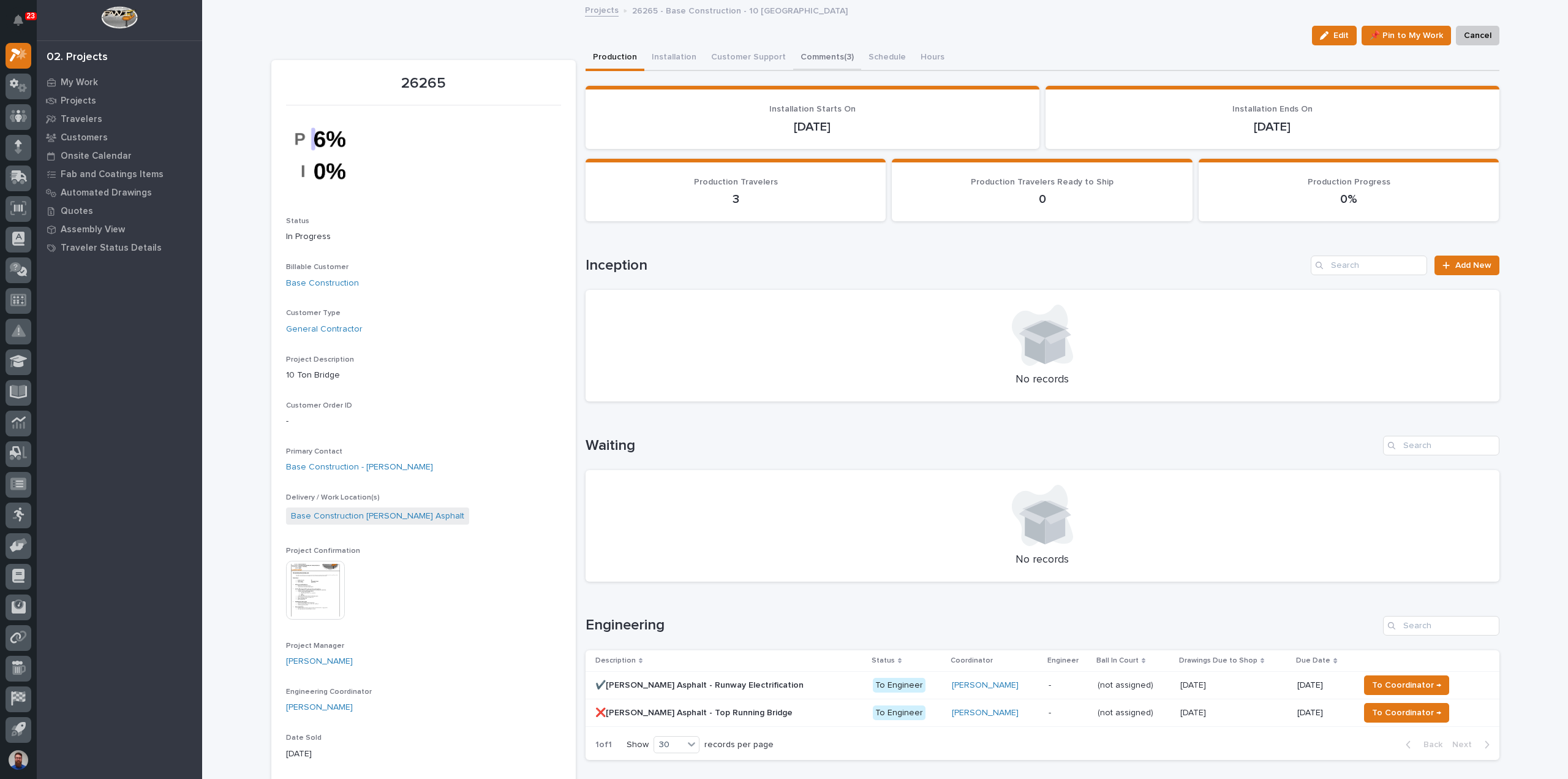
click at [818, 55] on button "Comments (3)" at bounding box center [827, 58] width 68 height 25
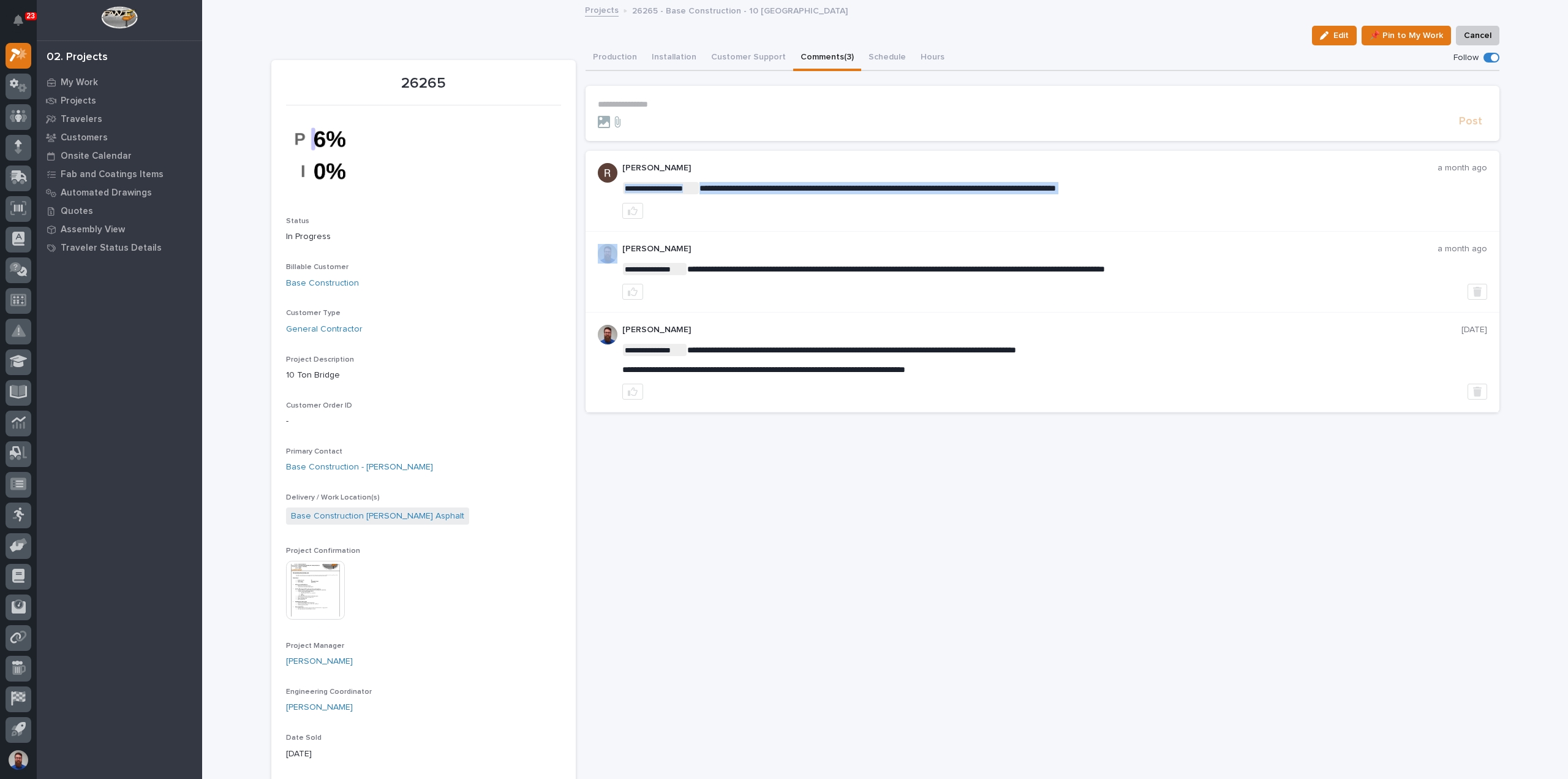
drag, startPoint x: 850, startPoint y: 196, endPoint x: 876, endPoint y: 194, distance: 26.1
click at [876, 194] on div "**********" at bounding box center [1055, 191] width 865 height 55
click at [830, 184] on span "**********" at bounding box center [878, 188] width 357 height 9
drag, startPoint x: 728, startPoint y: 271, endPoint x: 887, endPoint y: 281, distance: 159.3
click at [888, 280] on div "**********" at bounding box center [1055, 272] width 865 height 55
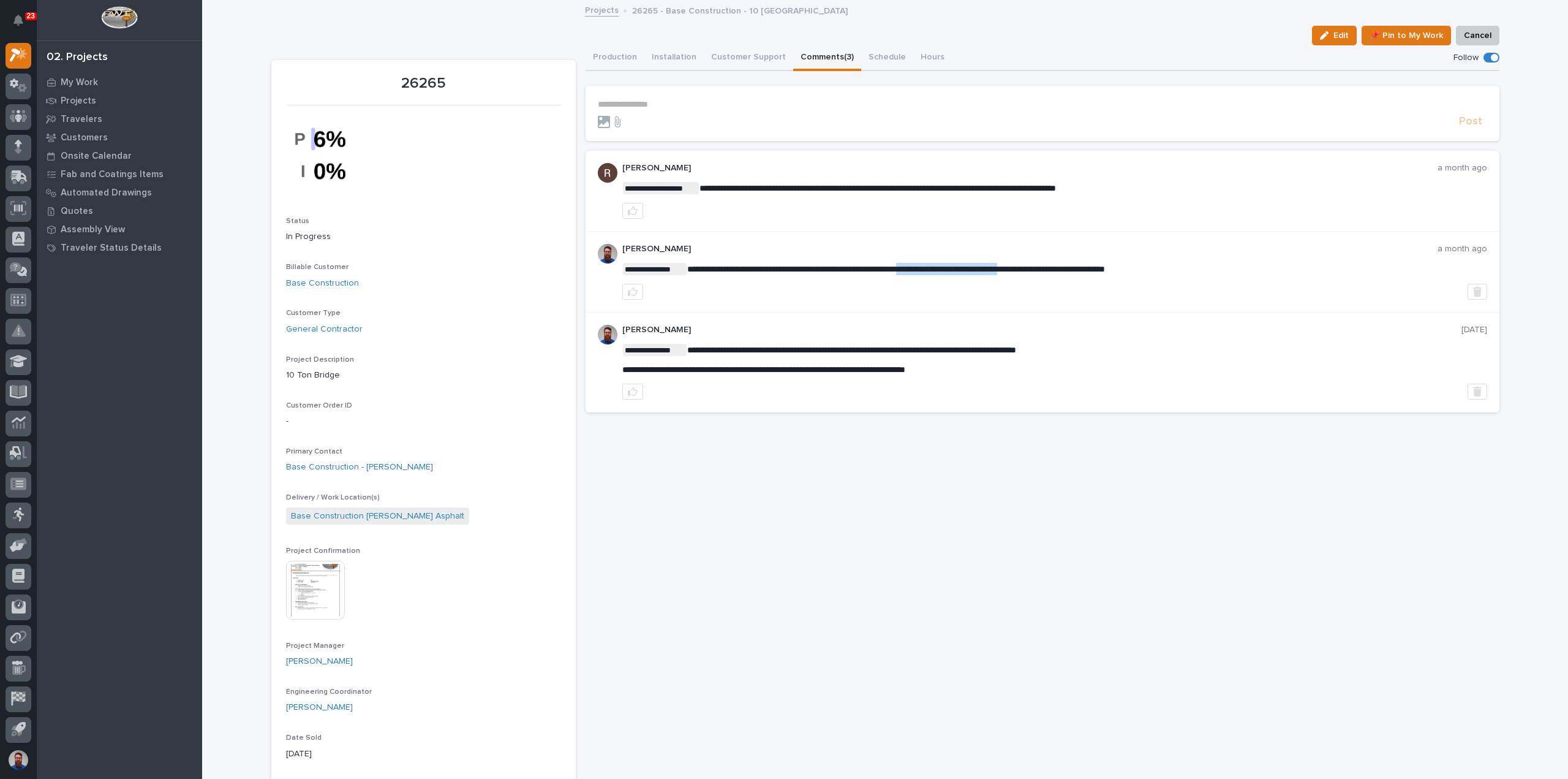
drag, startPoint x: 952, startPoint y: 269, endPoint x: 1063, endPoint y: 262, distance: 111.2
click at [1059, 265] on span "**********" at bounding box center [896, 269] width 418 height 9
click at [1063, 263] on p "**********" at bounding box center [1055, 269] width 865 height 12
drag, startPoint x: 1196, startPoint y: 272, endPoint x: 1025, endPoint y: 268, distance: 171.0
click at [1028, 268] on p "**********" at bounding box center [1055, 269] width 865 height 12
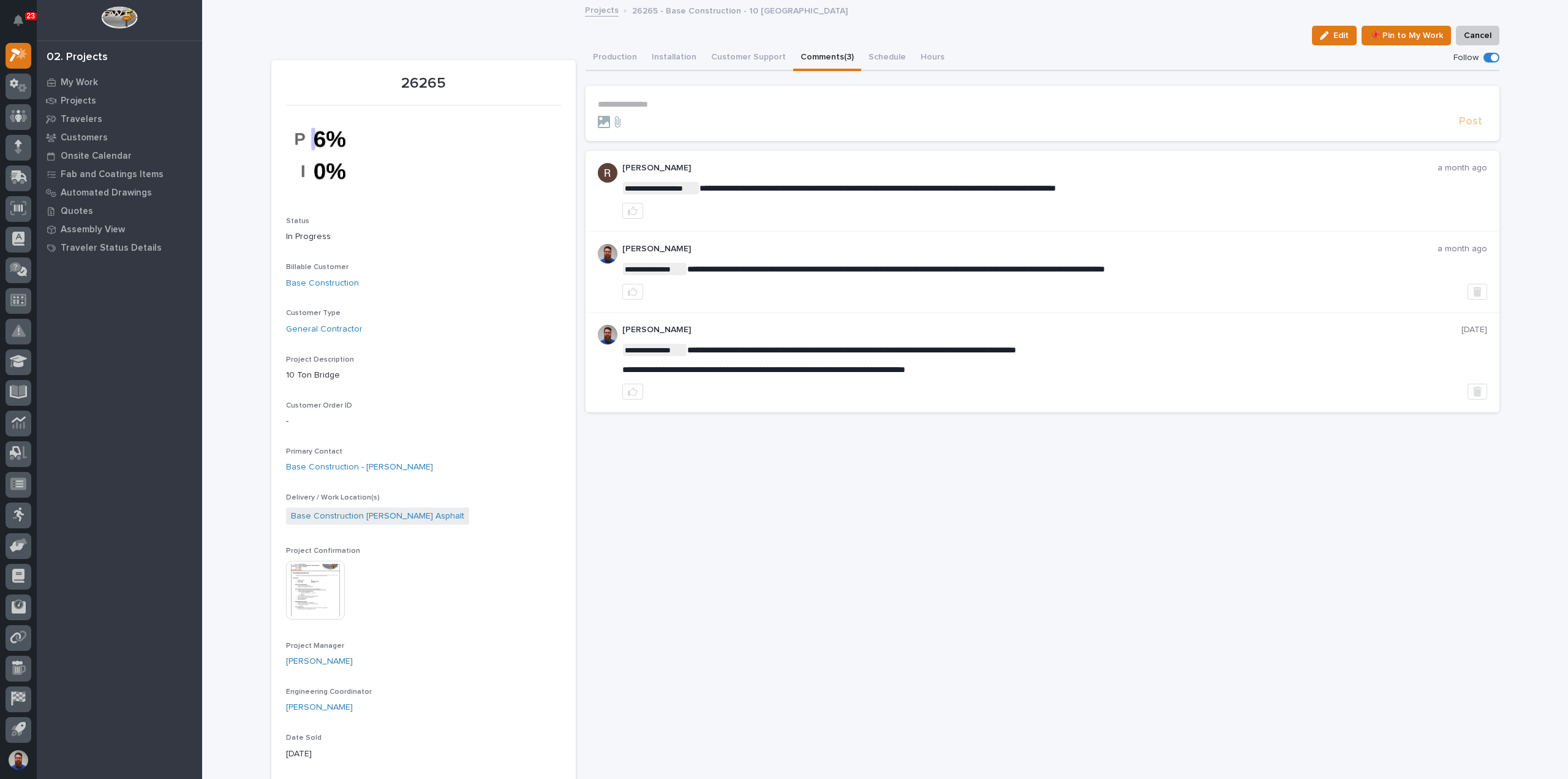
click at [1025, 268] on span "**********" at bounding box center [896, 269] width 418 height 9
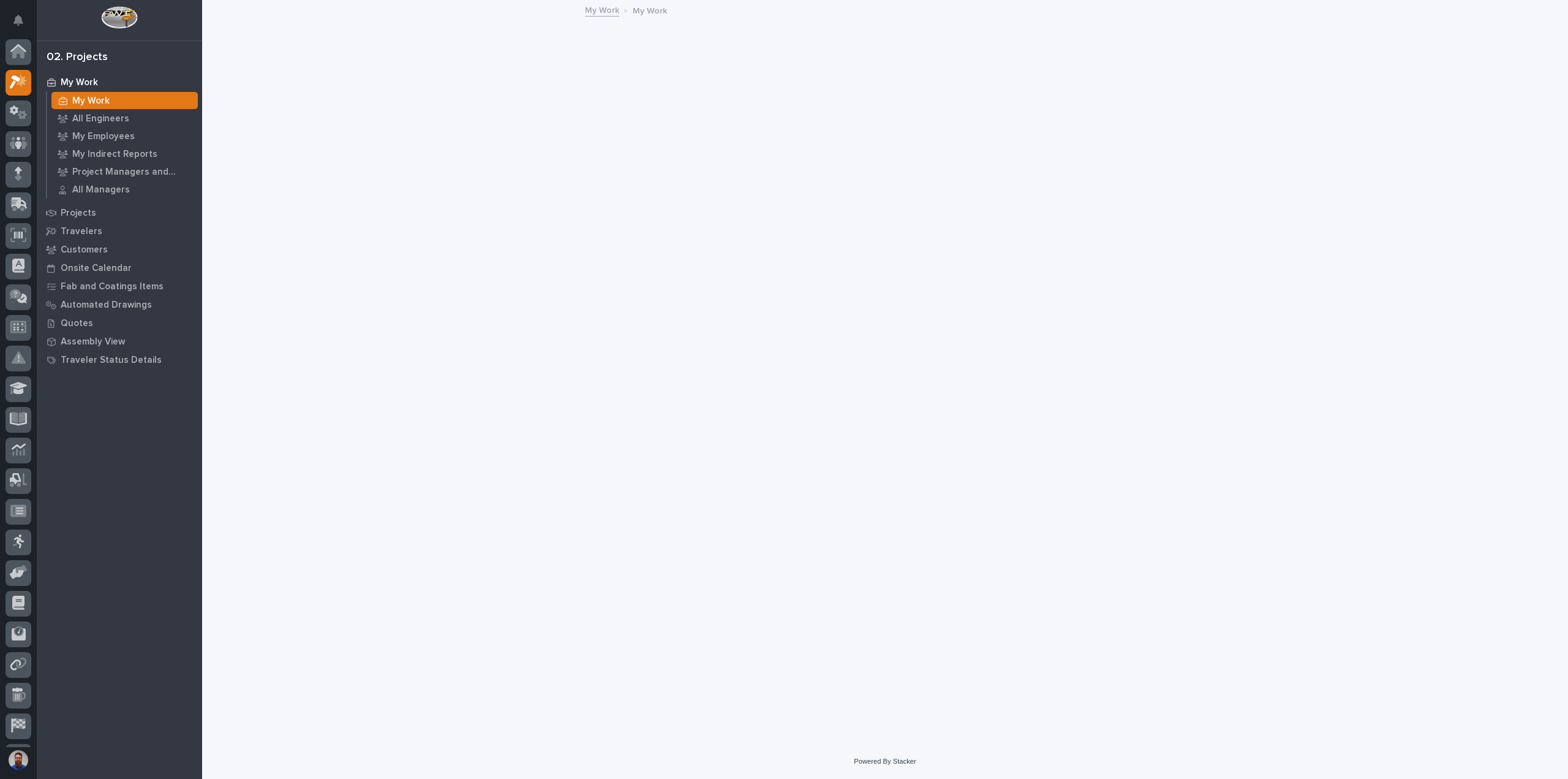
scroll to position [27, 0]
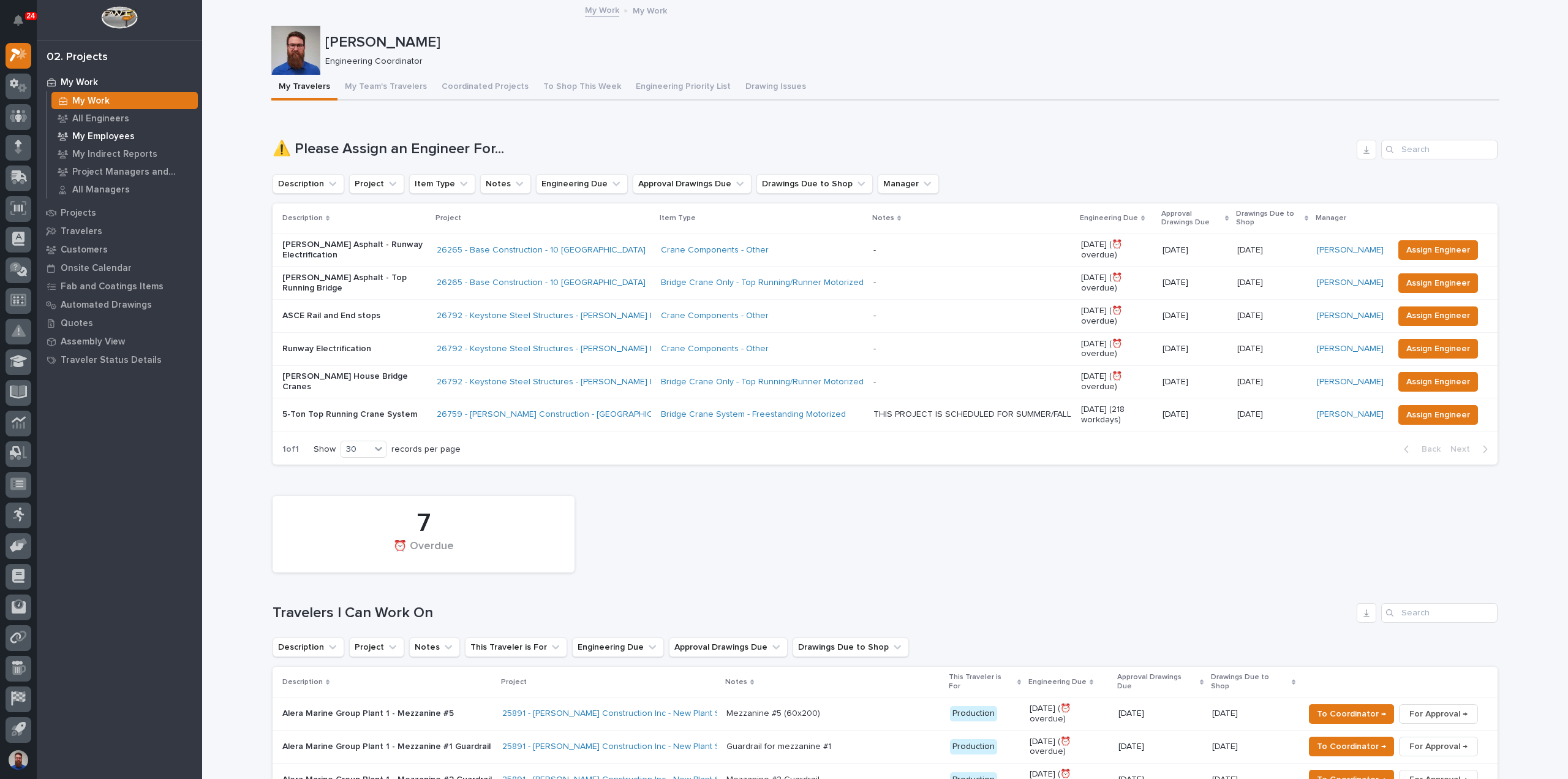
click at [111, 135] on p "My Employees" at bounding box center [103, 136] width 63 height 11
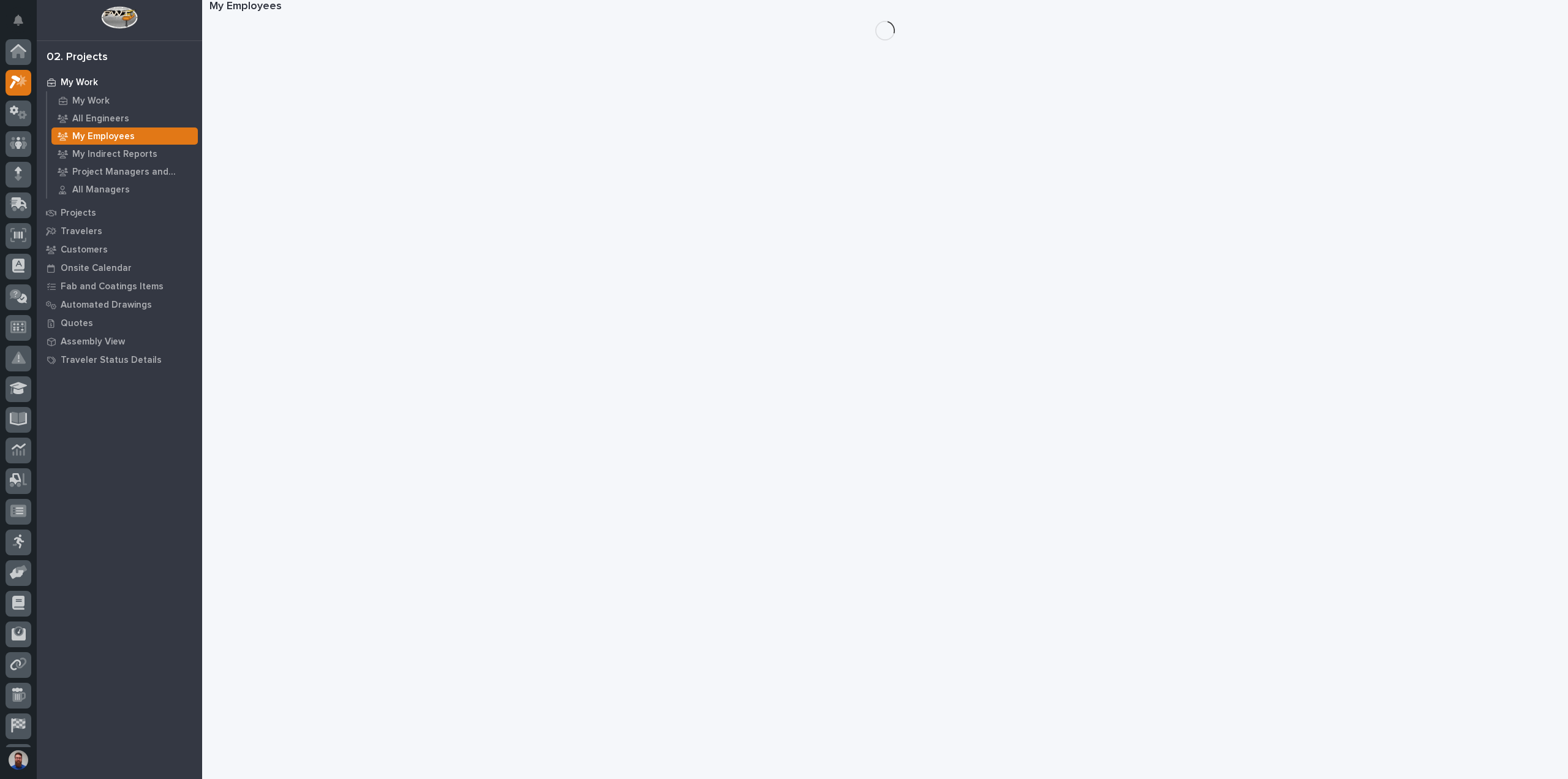
scroll to position [27, 0]
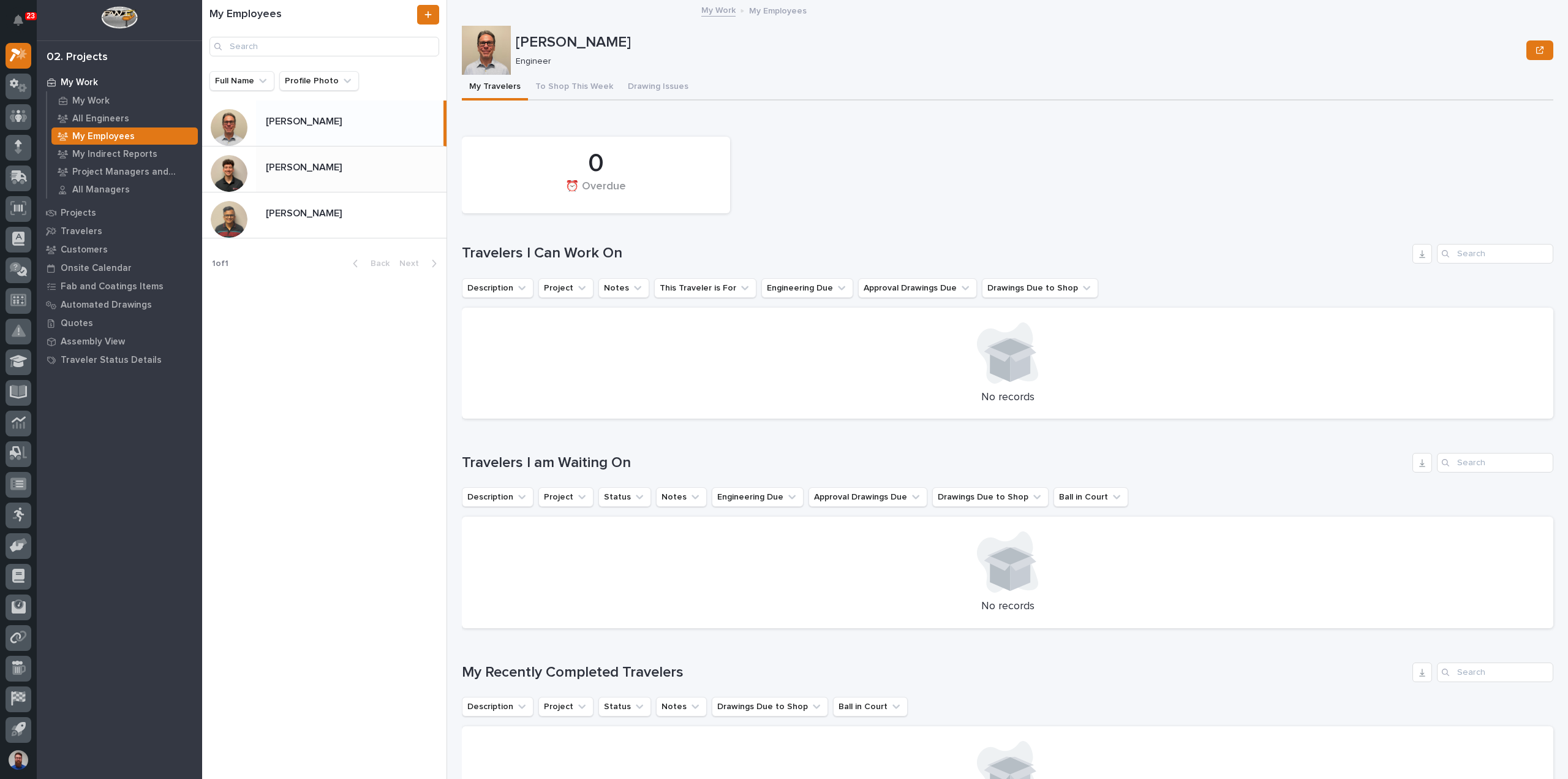
click at [343, 176] on div "Nate Rulli Nate Rulli" at bounding box center [351, 169] width 190 height 24
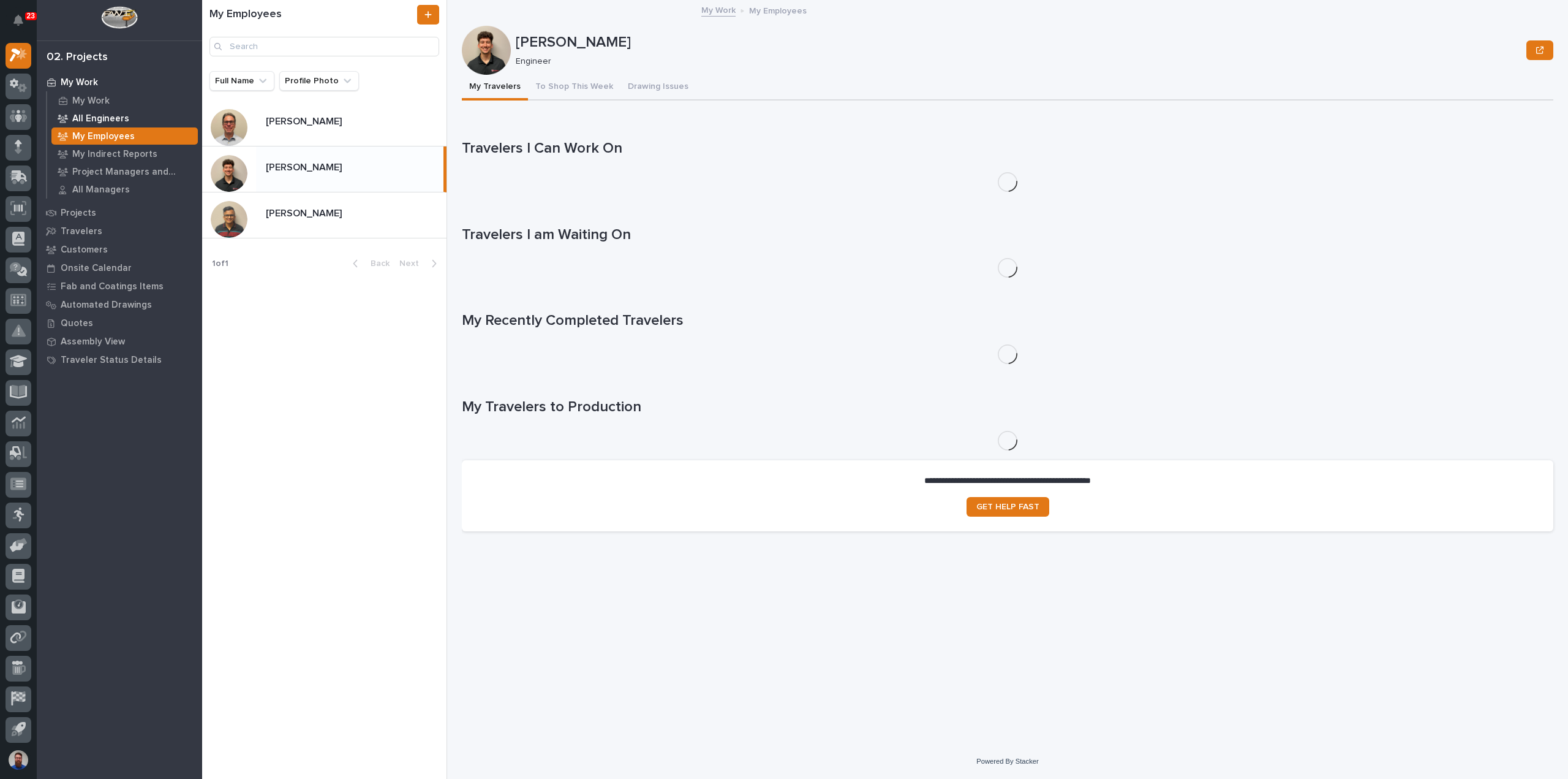
click at [110, 120] on p "All Engineers" at bounding box center [101, 119] width 57 height 11
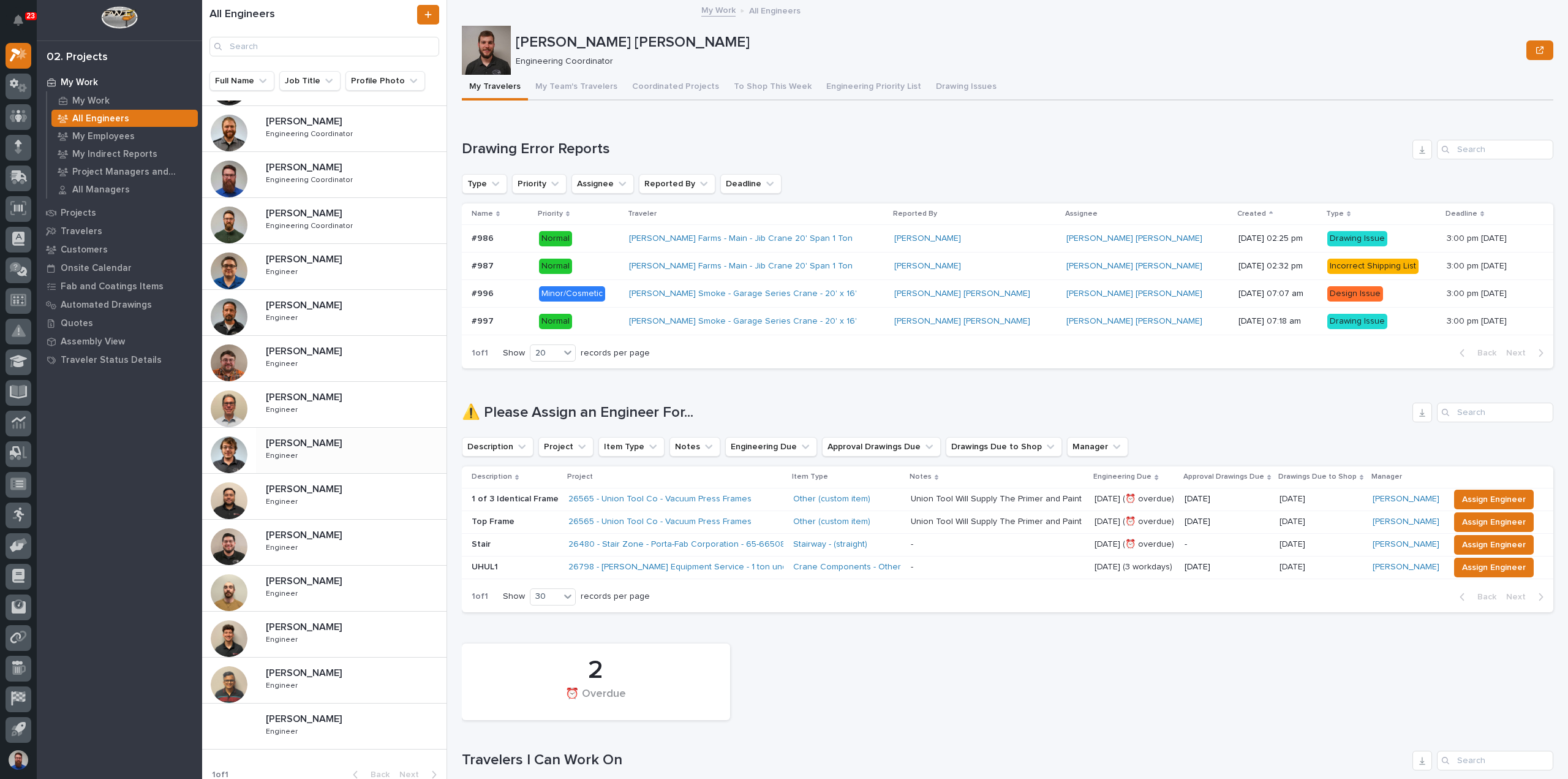
scroll to position [277, 0]
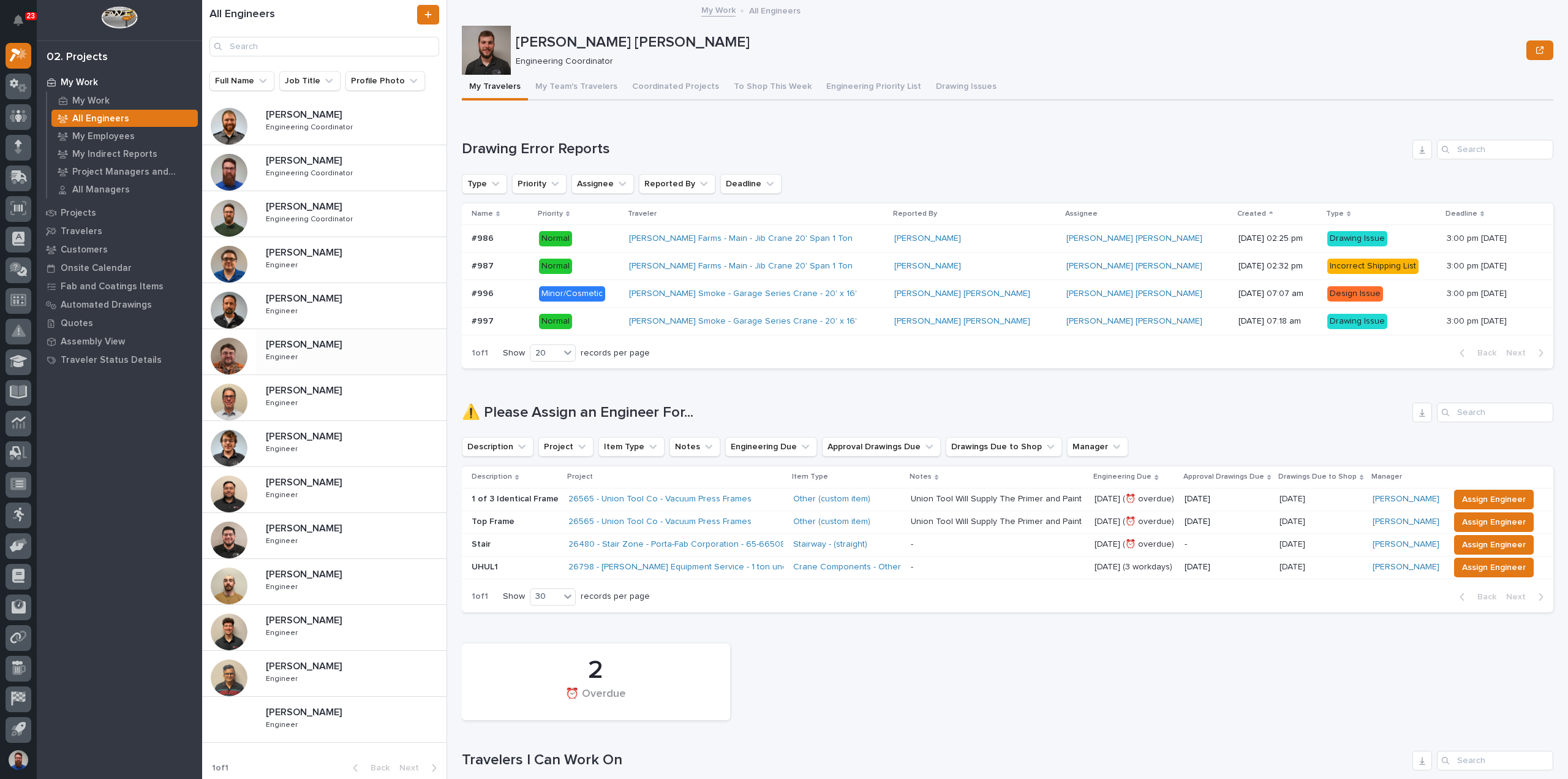
click at [341, 355] on div "[PERSON_NAME] [PERSON_NAME] Engineer Engineer" at bounding box center [351, 351] width 190 height 36
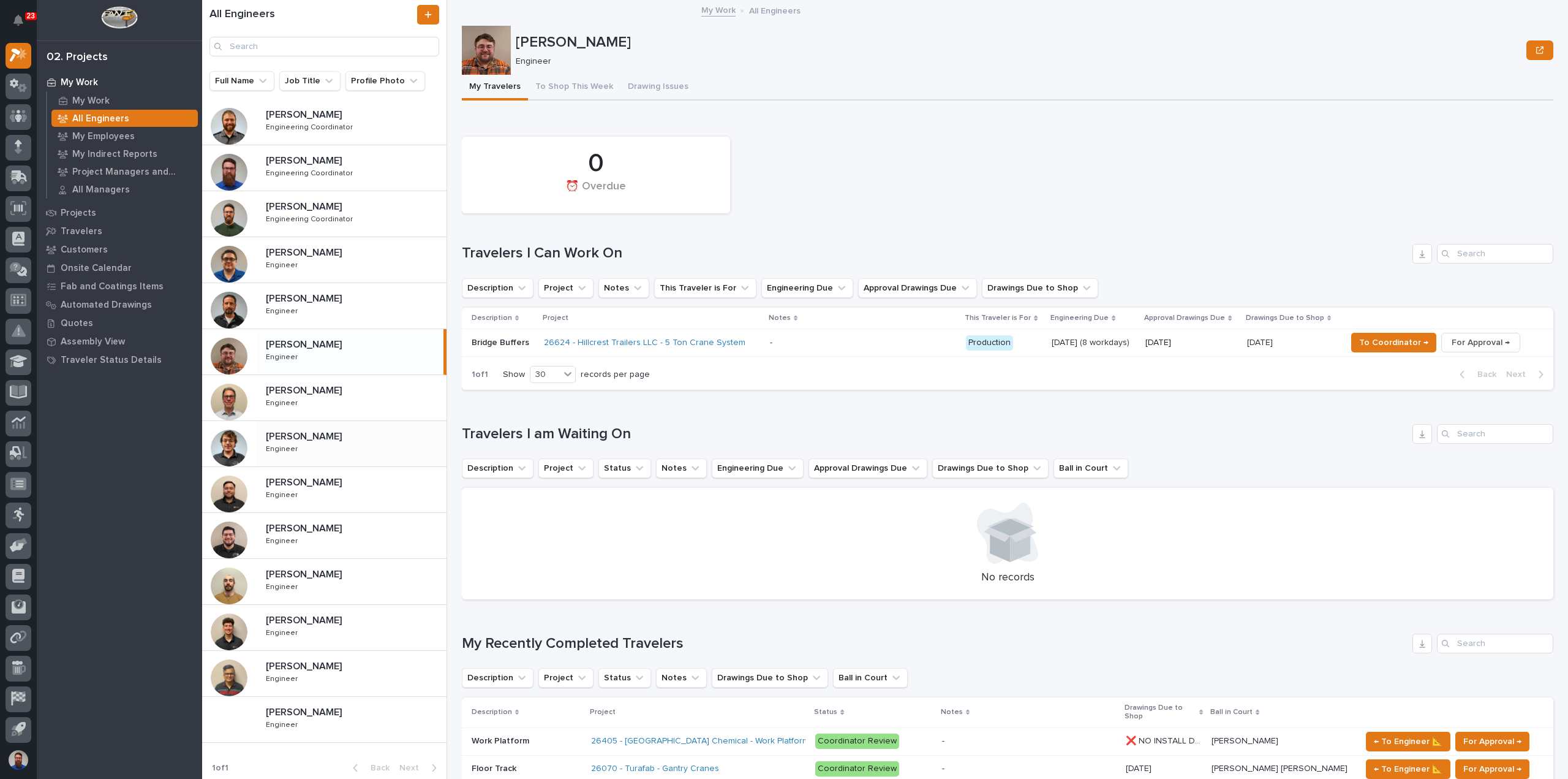
click at [343, 453] on div "John McGurn John McGurn Engineer Engineer" at bounding box center [351, 443] width 190 height 36
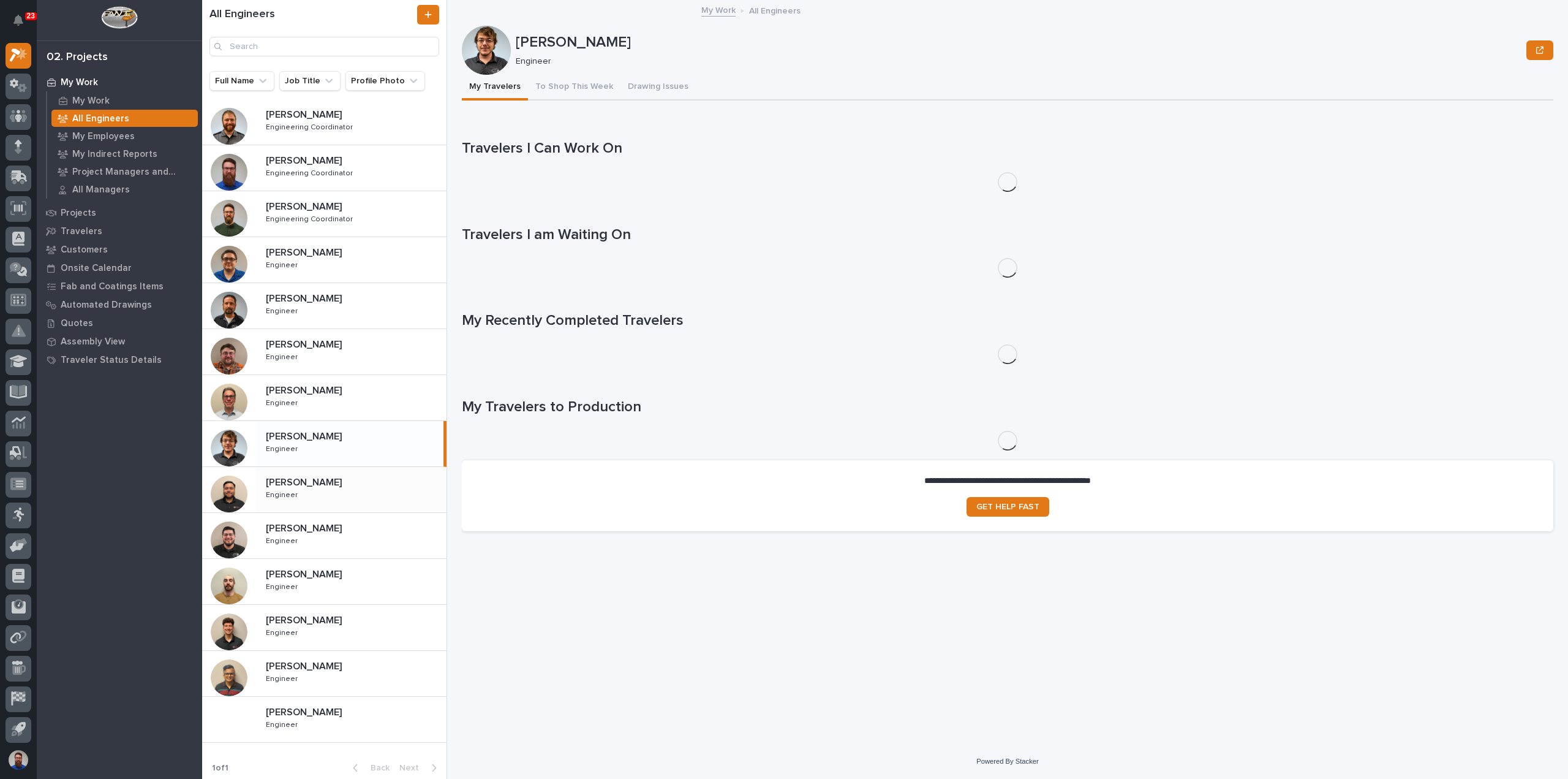
click at [353, 497] on div "Josh Nakasone Josh Nakasone Engineer Engineer" at bounding box center [351, 489] width 190 height 36
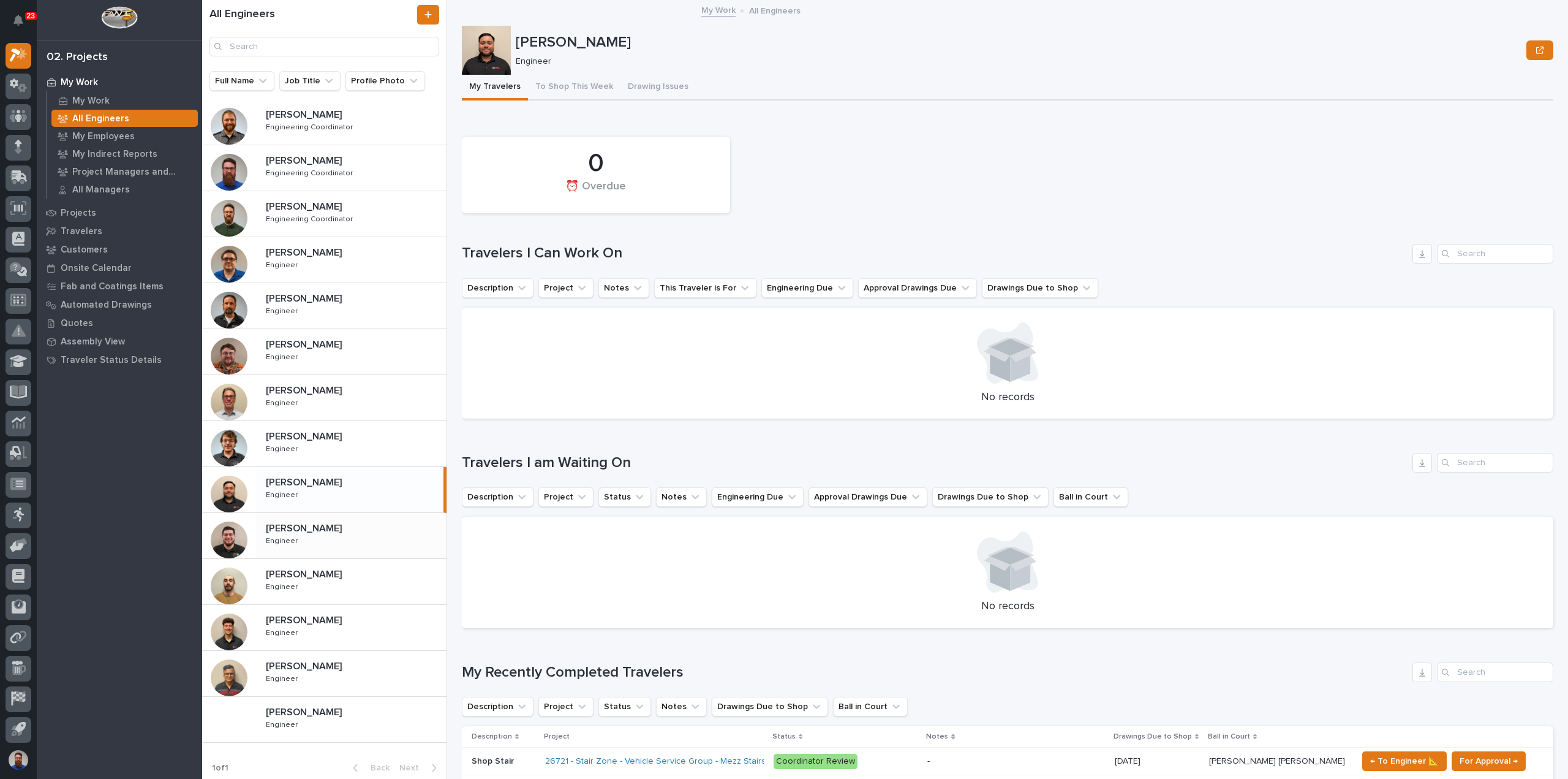
click at [357, 535] on div "Juan Santillan Juan Santillan Engineer Engineer" at bounding box center [351, 535] width 190 height 36
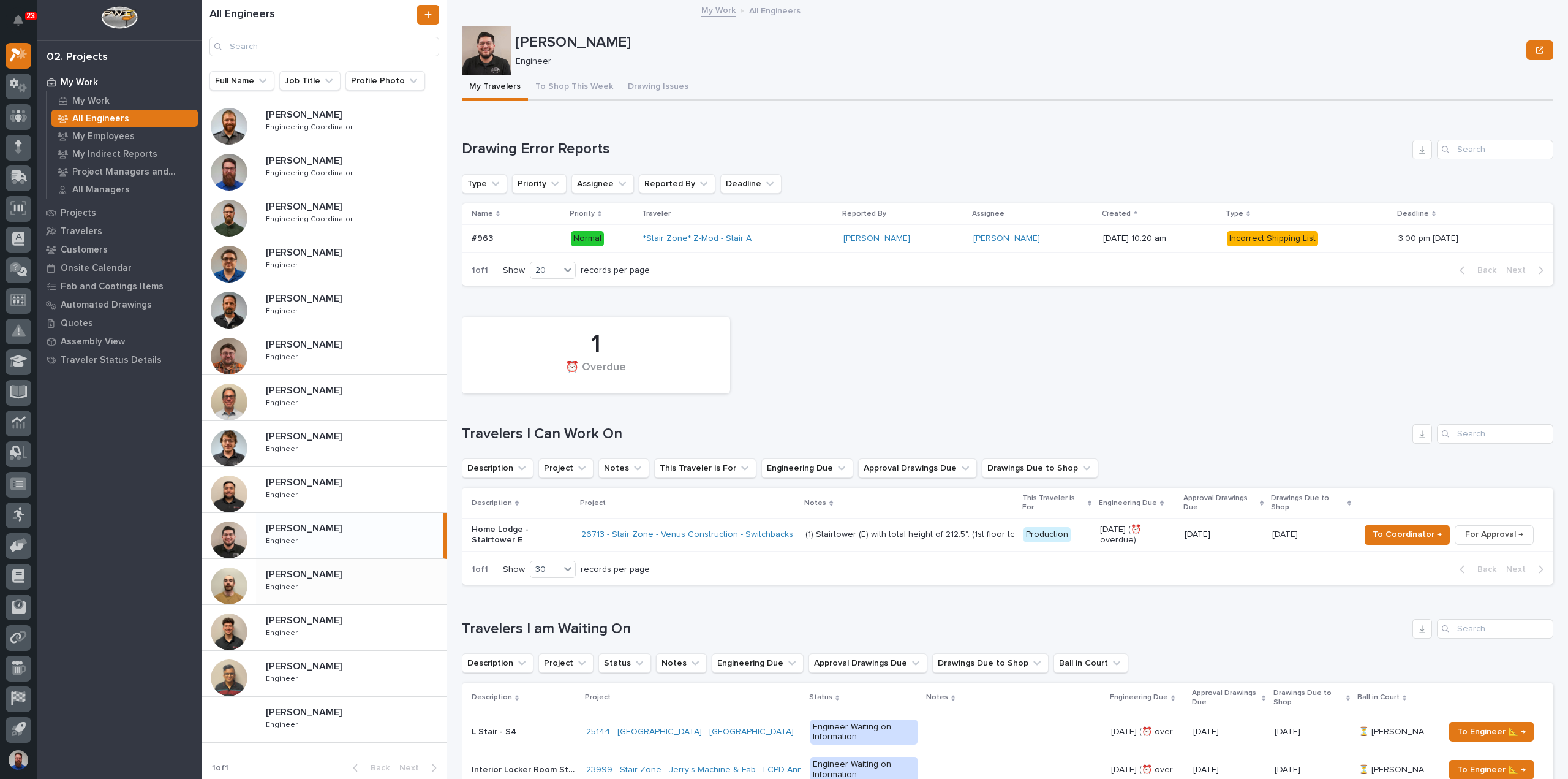
click at [364, 577] on p at bounding box center [354, 575] width 176 height 12
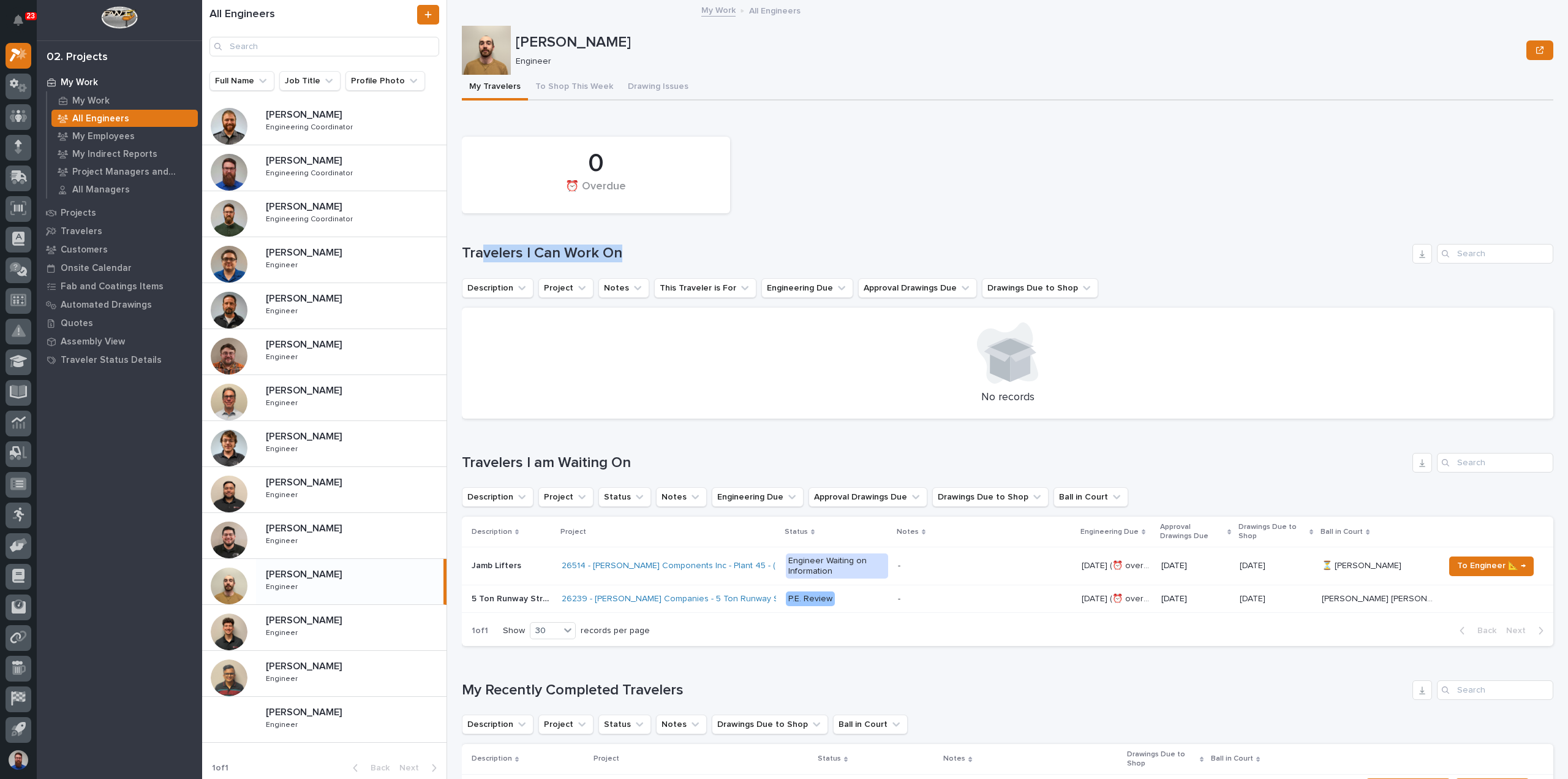
drag, startPoint x: 617, startPoint y: 252, endPoint x: 474, endPoint y: 247, distance: 143.1
click at [478, 247] on h1 "Travelers I Can Work On" at bounding box center [935, 254] width 946 height 17
click at [474, 247] on h1 "Travelers I Can Work On" at bounding box center [935, 254] width 946 height 17
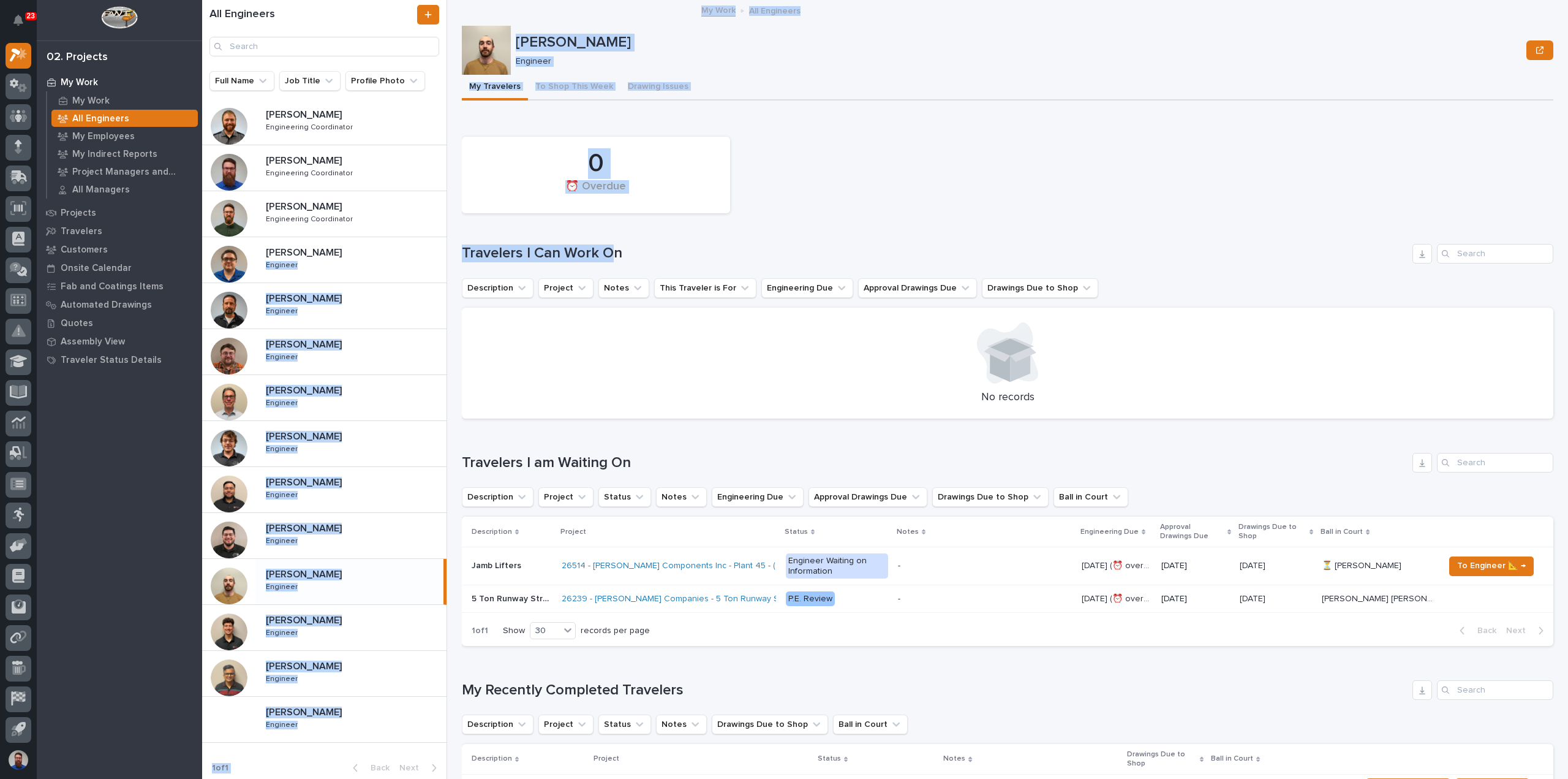
drag, startPoint x: 454, startPoint y: 249, endPoint x: 616, endPoint y: 246, distance: 162.0
click at [616, 246] on div "All Engineers Full Name Job Title Profile Photo Ben Lee Miller Ben Lee Miller E…" at bounding box center [885, 389] width 1366 height 779
click at [616, 246] on h1 "Travelers I Can Work On" at bounding box center [935, 254] width 946 height 17
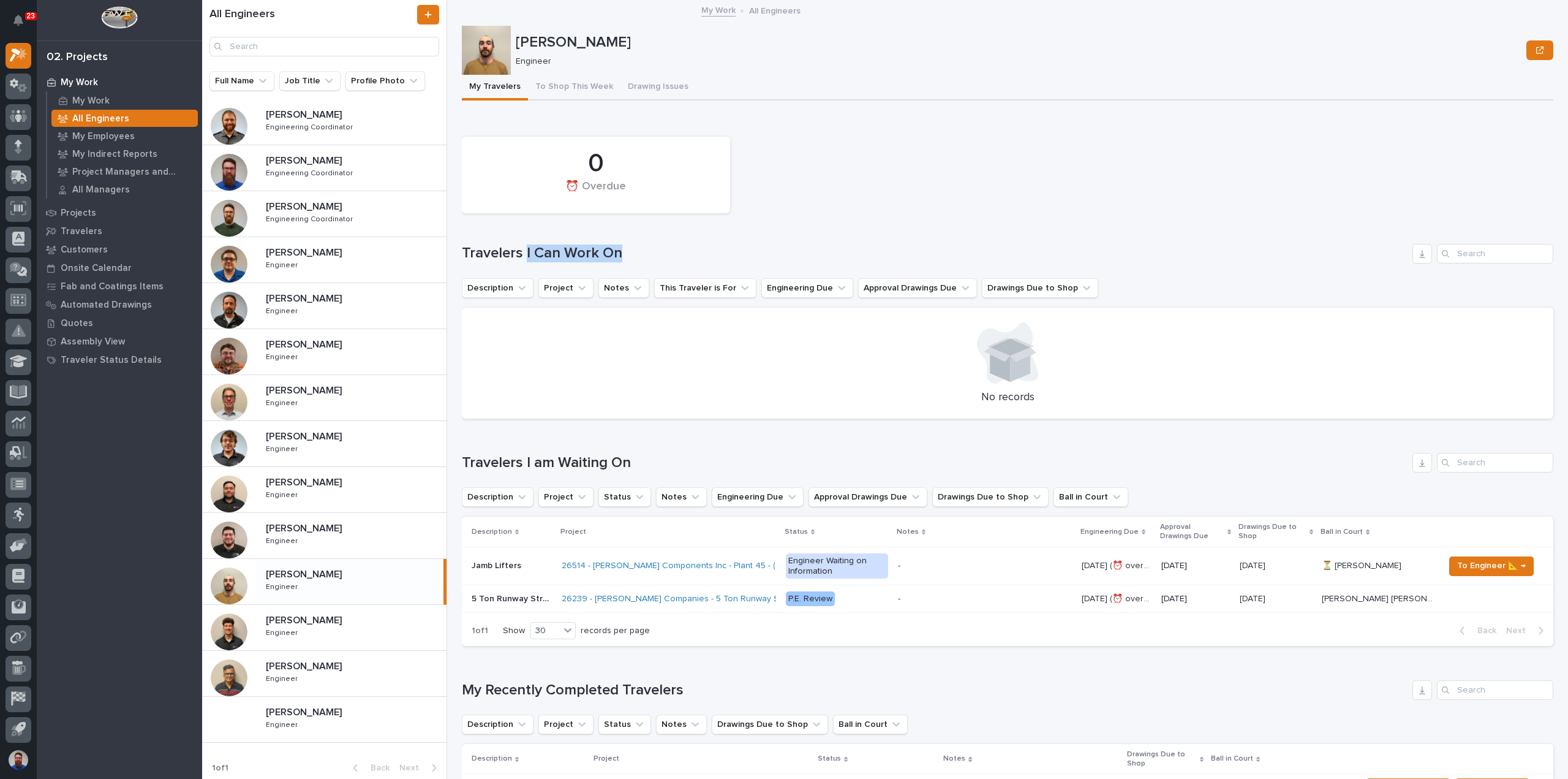
drag, startPoint x: 575, startPoint y: 248, endPoint x: 524, endPoint y: 248, distance: 51.0
click at [524, 248] on h1 "Travelers I Can Work On" at bounding box center [935, 254] width 946 height 17
click at [605, 244] on div "Travelers I Can Work On" at bounding box center [1008, 254] width 1092 height 20
drag, startPoint x: 592, startPoint y: 252, endPoint x: 471, endPoint y: 257, distance: 121.1
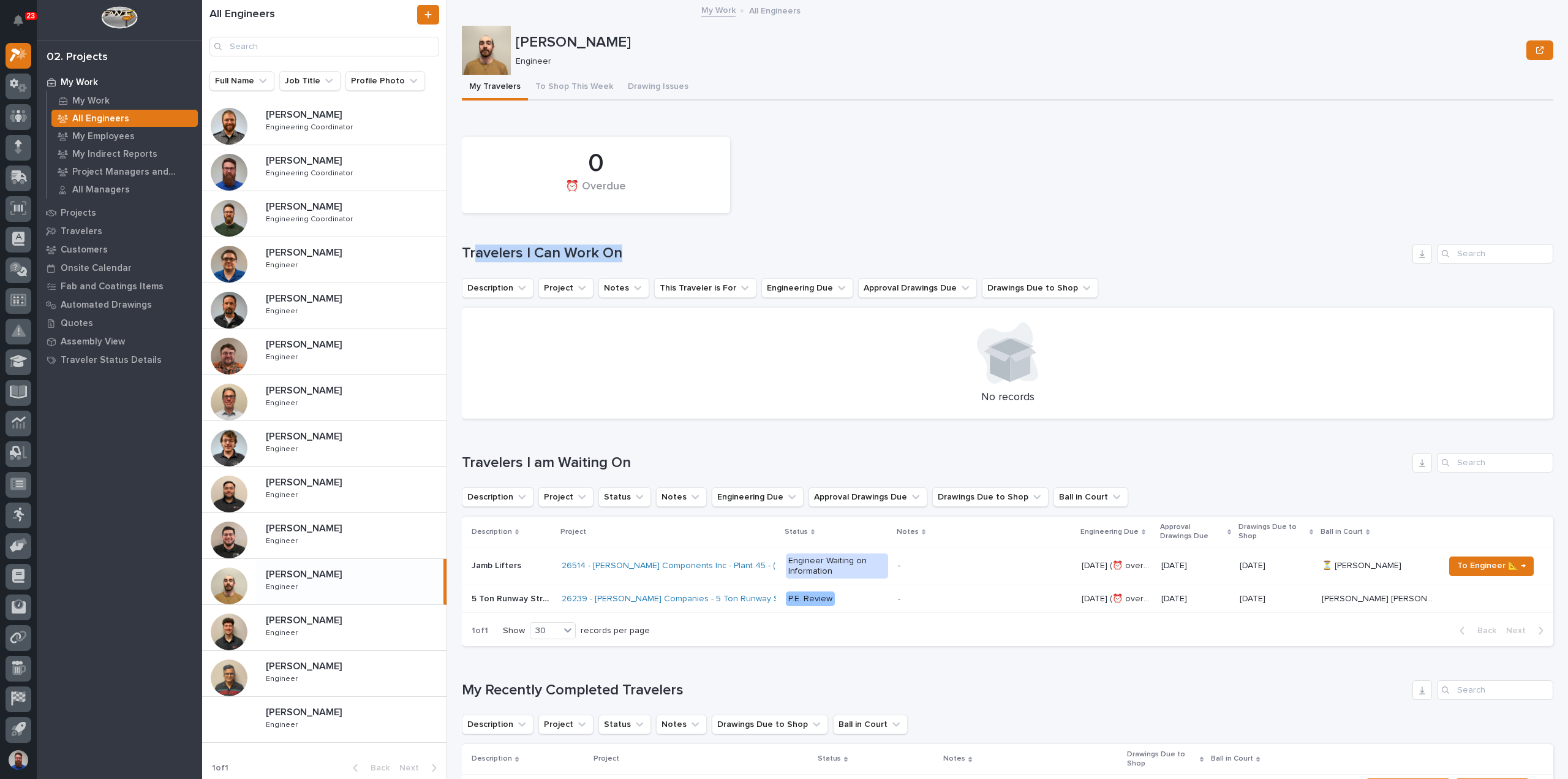
click at [471, 257] on h1 "Travelers I Can Work On" at bounding box center [935, 254] width 946 height 17
drag, startPoint x: 467, startPoint y: 253, endPoint x: 589, endPoint y: 250, distance: 122.0
click at [589, 250] on h1 "Travelers I Can Work On" at bounding box center [935, 254] width 946 height 17
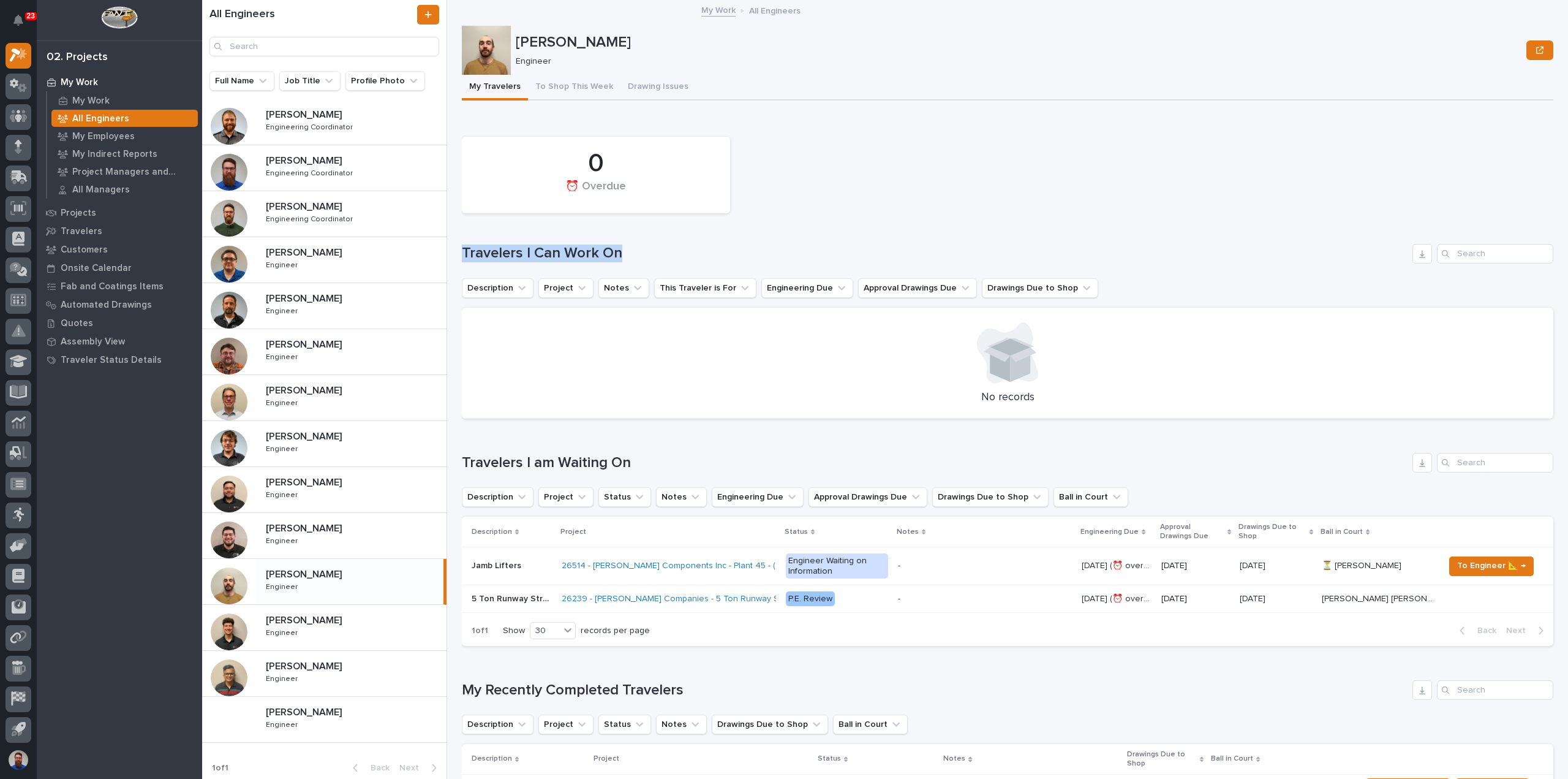
drag, startPoint x: 617, startPoint y: 254, endPoint x: 463, endPoint y: 255, distance: 154.0
click at [464, 255] on h1 "Travelers I Can Work On" at bounding box center [935, 254] width 946 height 17
click at [463, 255] on h1 "Travelers I Can Work On" at bounding box center [935, 254] width 946 height 17
click at [544, 250] on h1 "Travelers I Can Work On" at bounding box center [935, 254] width 946 height 17
click at [639, 239] on div "0 ⏰ Overdue Travelers I Can Work On Description Project Notes This Traveler is …" at bounding box center [1008, 275] width 1092 height 288
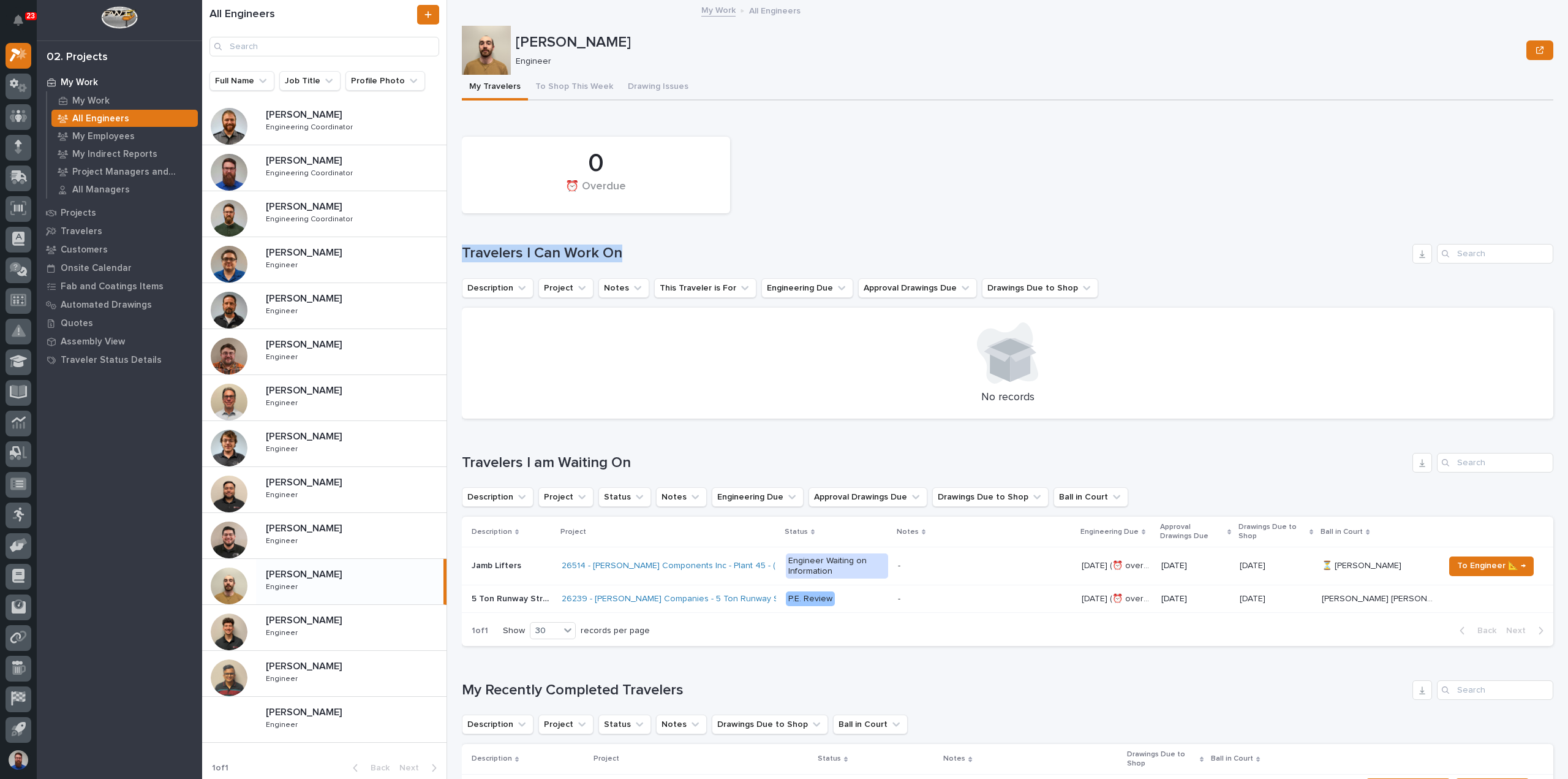
drag, startPoint x: 650, startPoint y: 240, endPoint x: 460, endPoint y: 250, distance: 190.3
click at [460, 250] on div "All Engineers Full Name Job Title Profile Photo Ben Lee Miller Ben Lee Miller E…" at bounding box center [885, 389] width 1366 height 779
click at [597, 249] on h1 "Travelers I Can Work On" at bounding box center [935, 254] width 946 height 17
click at [633, 246] on h1 "Travelers I Can Work On" at bounding box center [935, 254] width 946 height 17
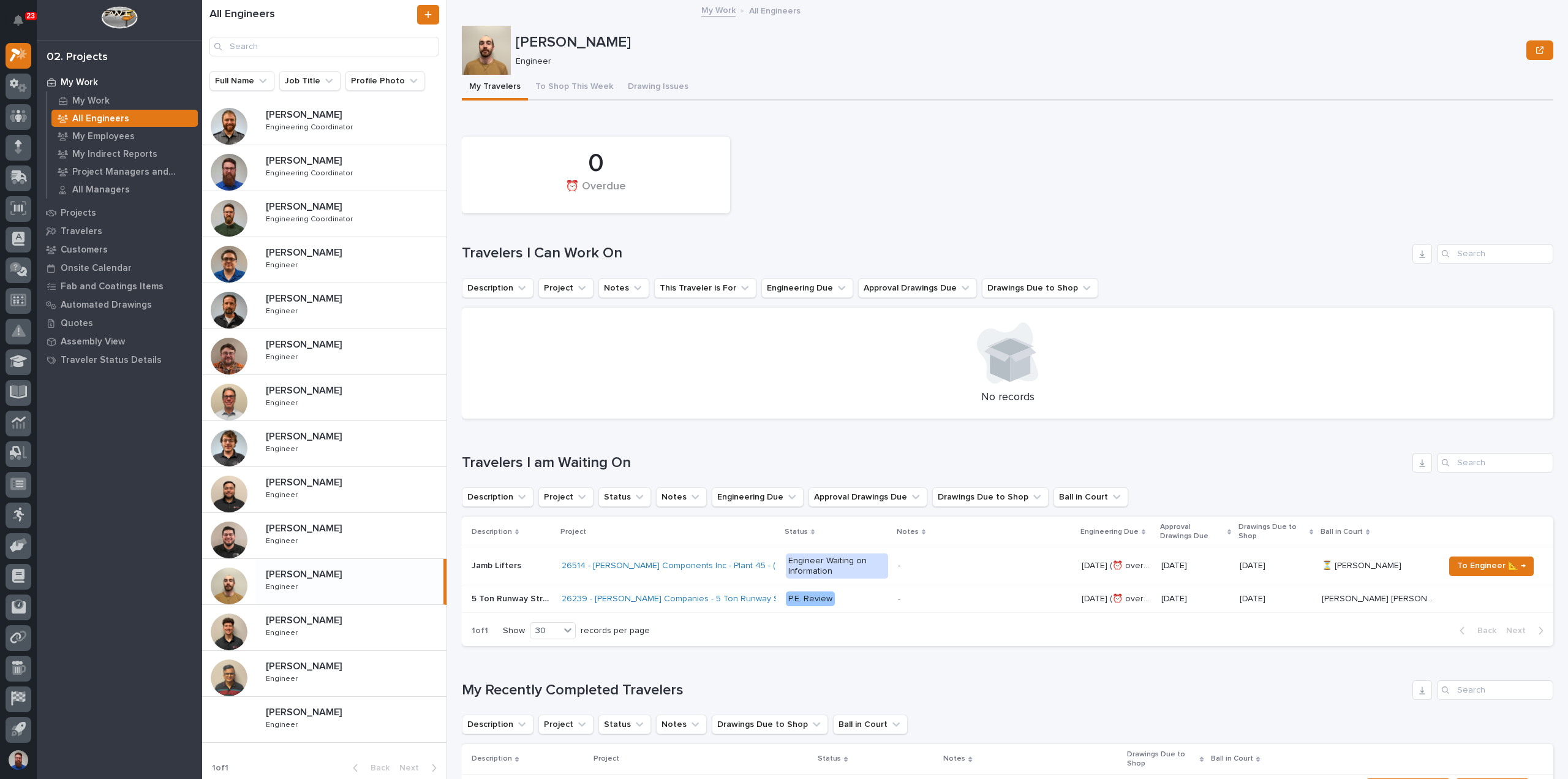
click at [632, 251] on h1 "Travelers I Can Work On" at bounding box center [935, 254] width 946 height 17
click at [677, 256] on h1 "Travelers I Can Work On" at bounding box center [935, 254] width 946 height 17
click at [644, 253] on h1 "Travelers I Can Work On" at bounding box center [935, 254] width 946 height 17
click at [664, 244] on div "Travelers I Can Work On" at bounding box center [1008, 254] width 1092 height 20
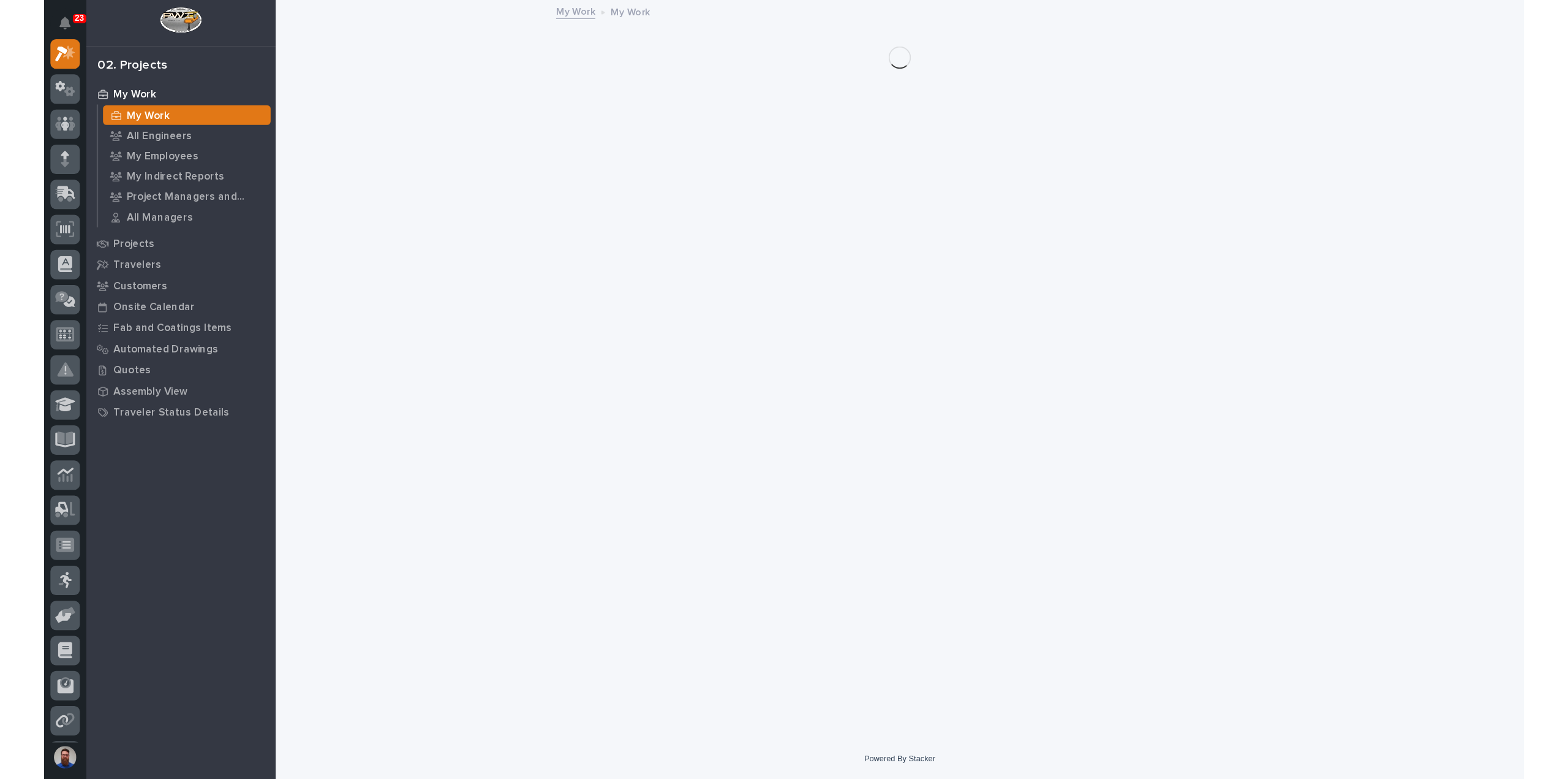
scroll to position [27, 0]
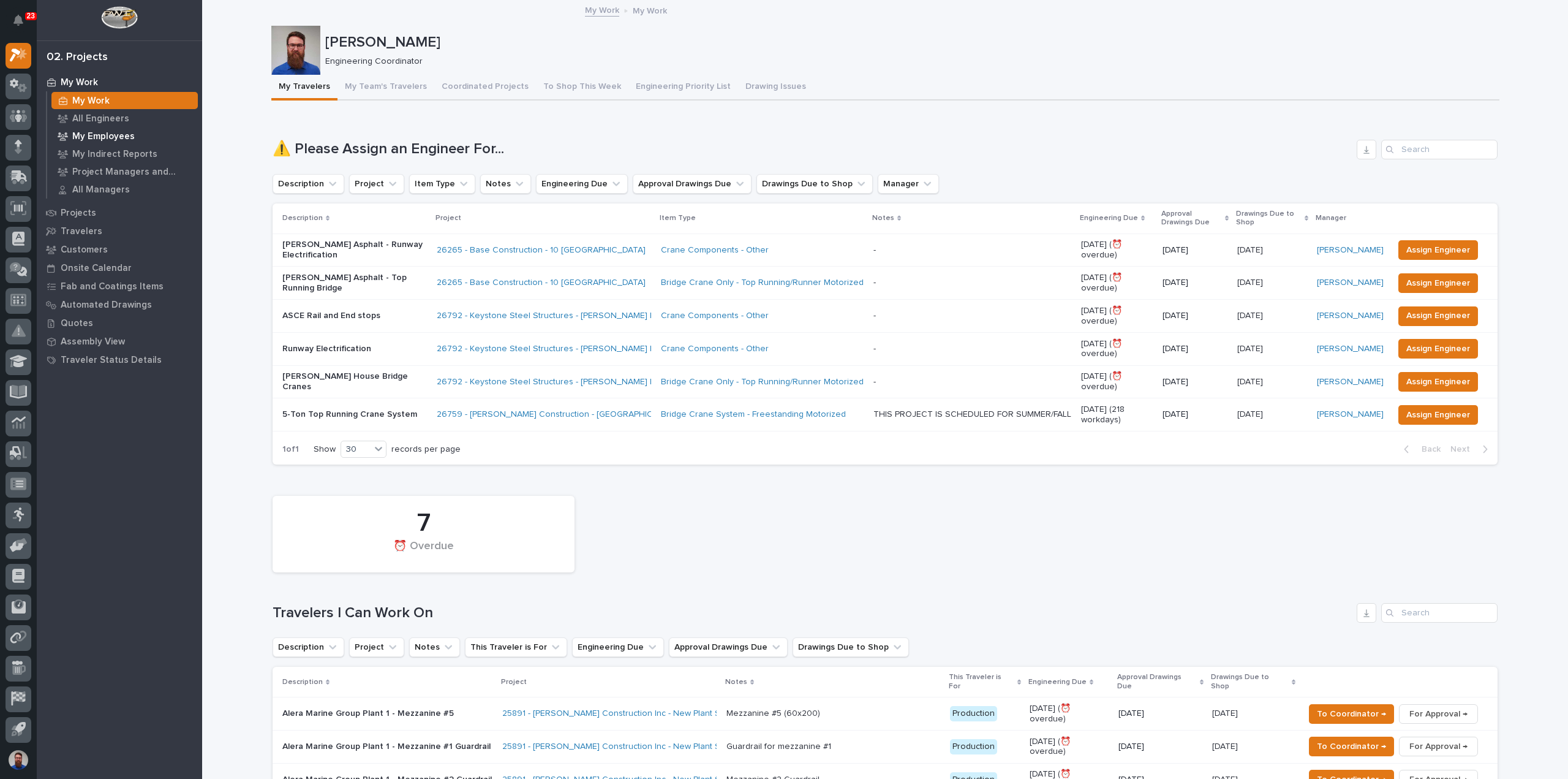
click at [104, 142] on p "My Employees" at bounding box center [103, 136] width 63 height 11
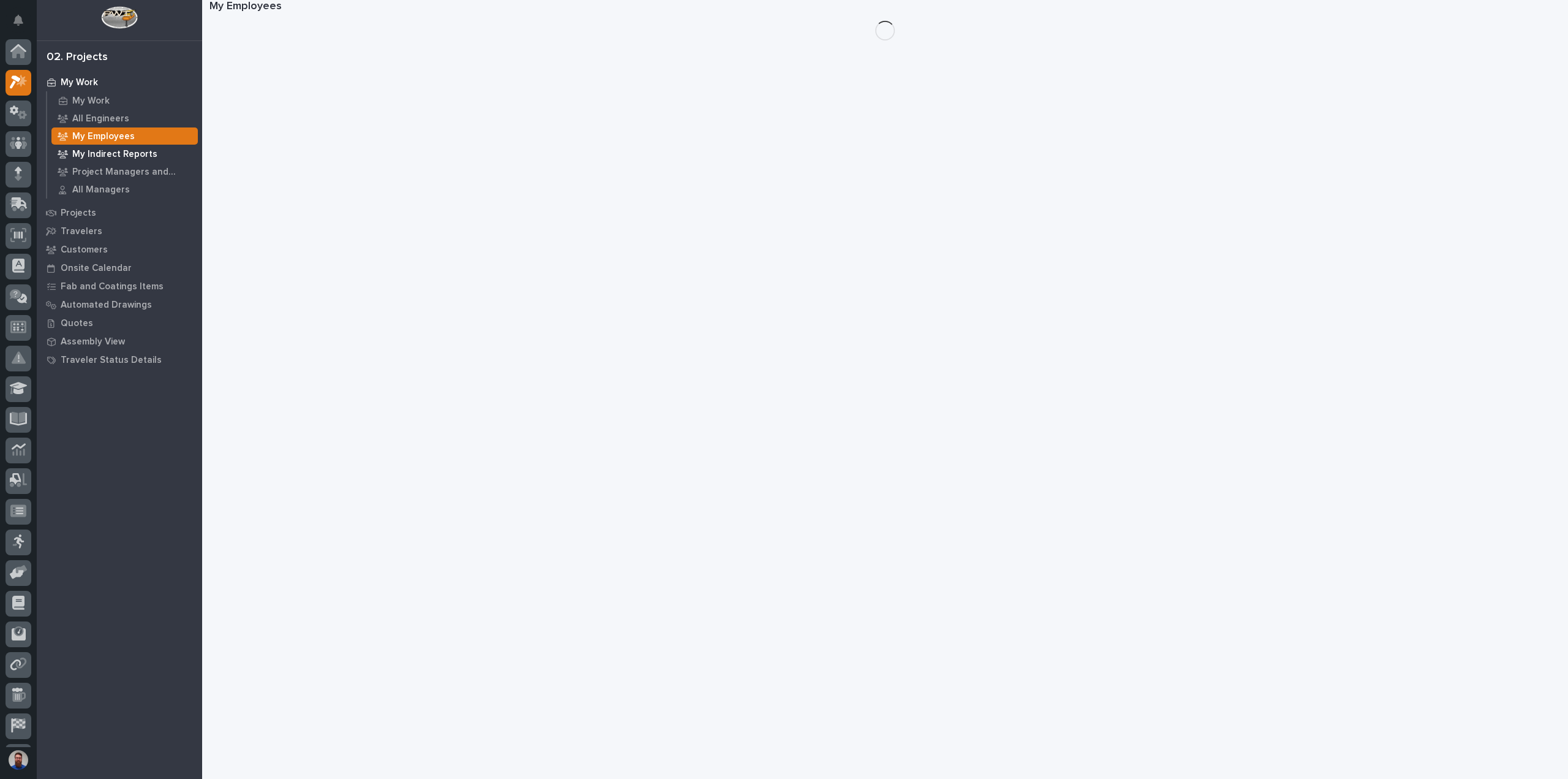
scroll to position [27, 0]
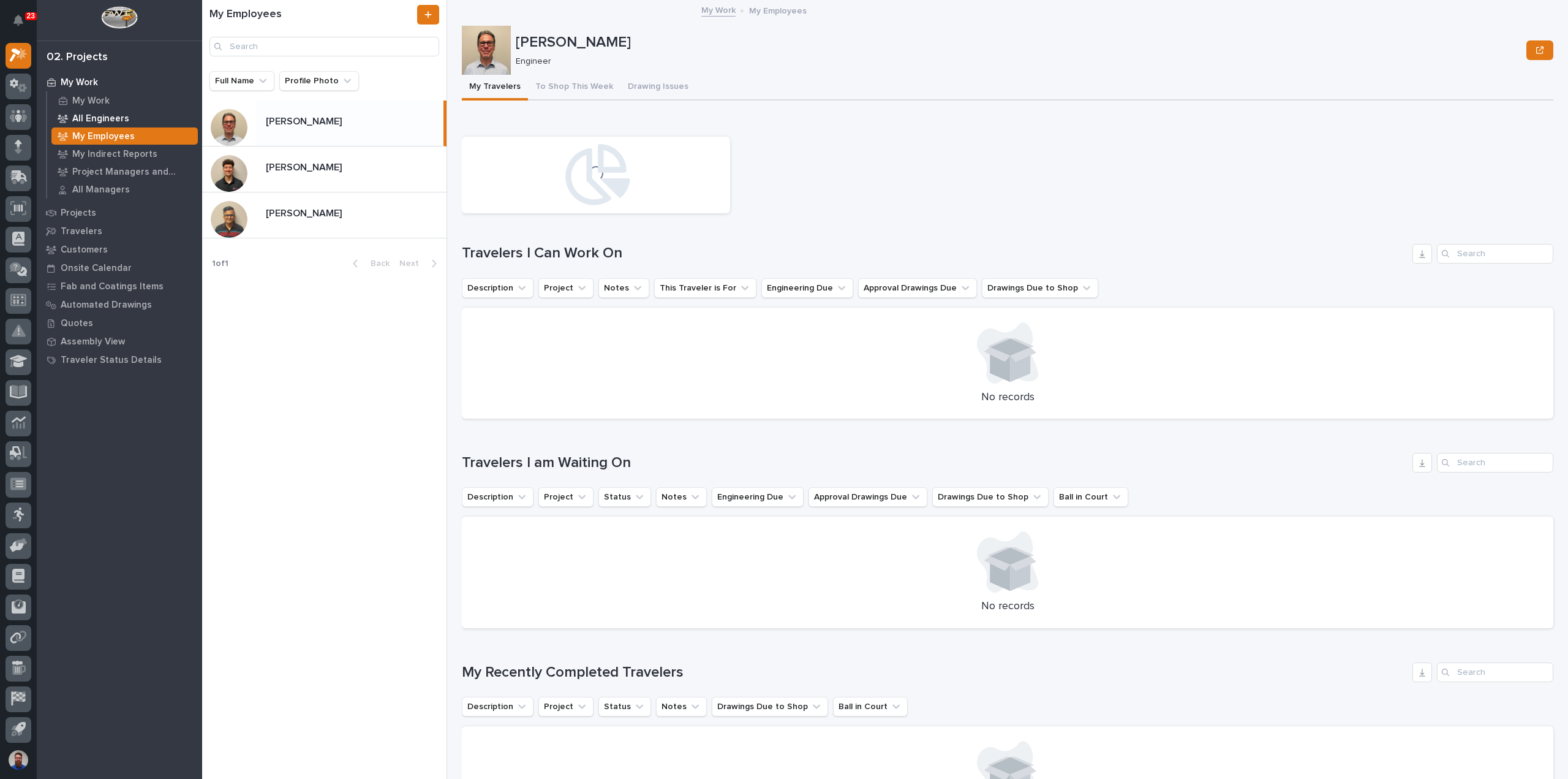
click at [102, 113] on p "All Engineers" at bounding box center [101, 119] width 57 height 11
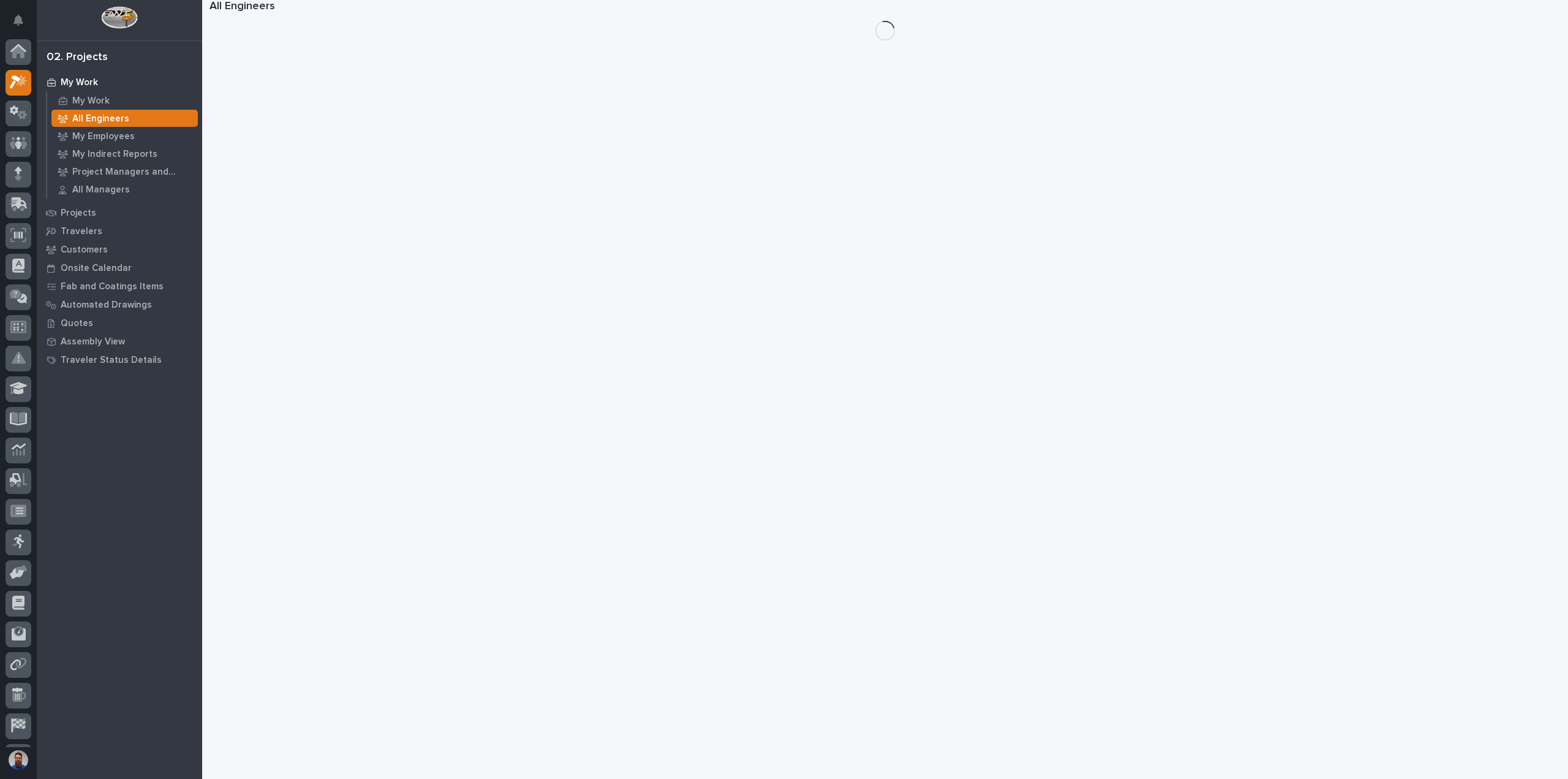
scroll to position [27, 0]
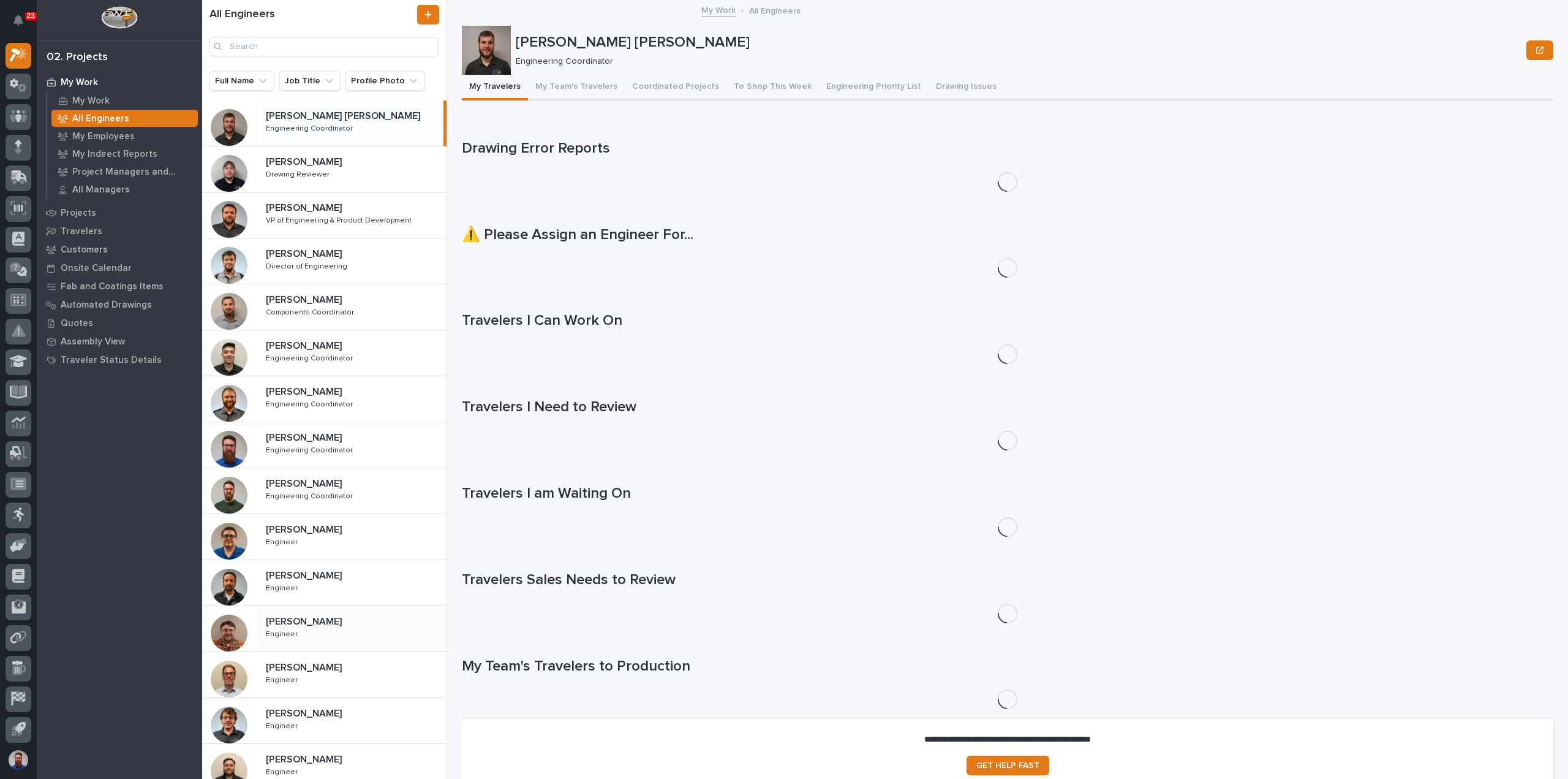
click at [328, 617] on p "[PERSON_NAME]" at bounding box center [305, 621] width 78 height 14
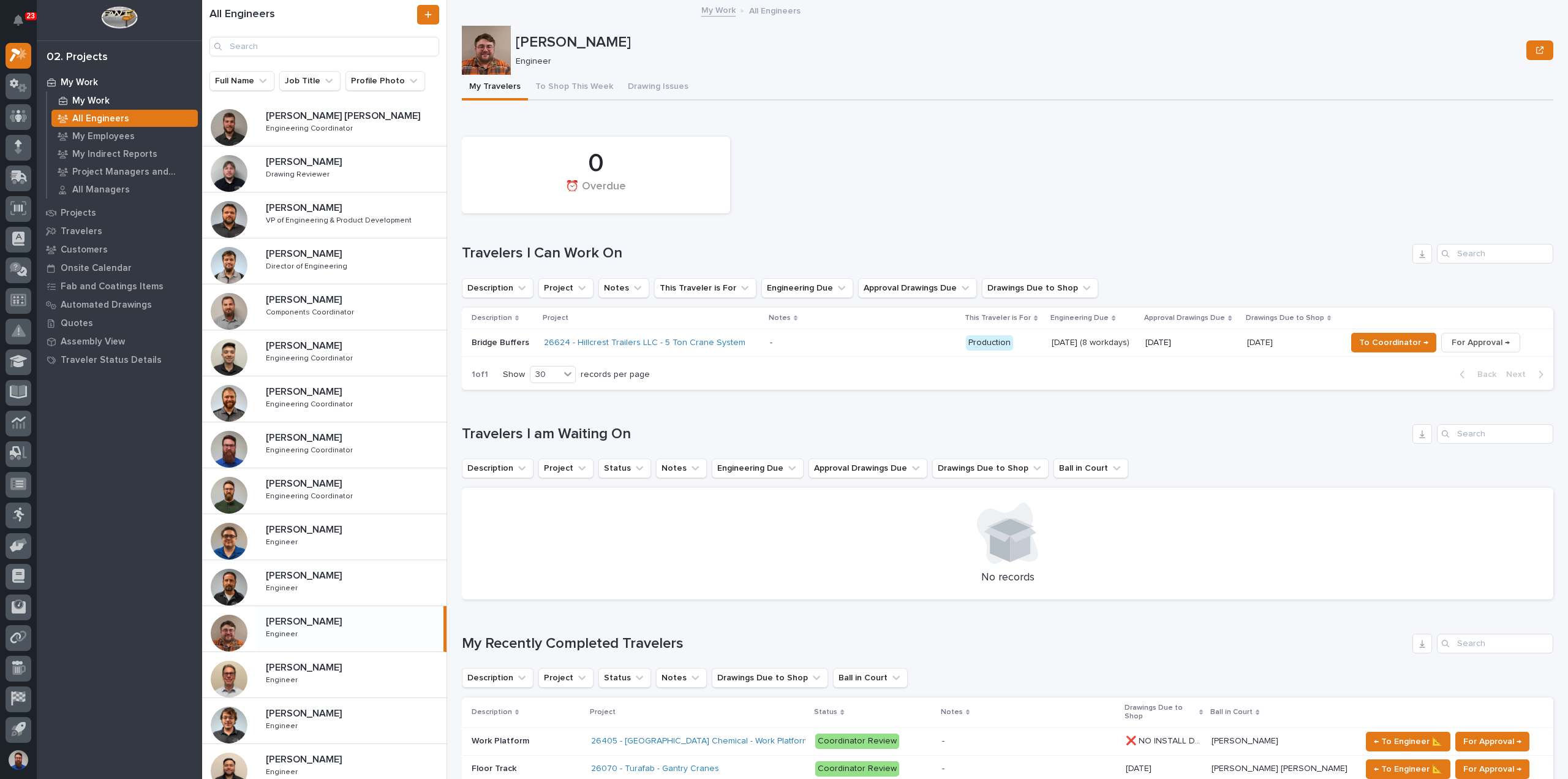
click at [98, 102] on p "My Work" at bounding box center [90, 101] width 37 height 11
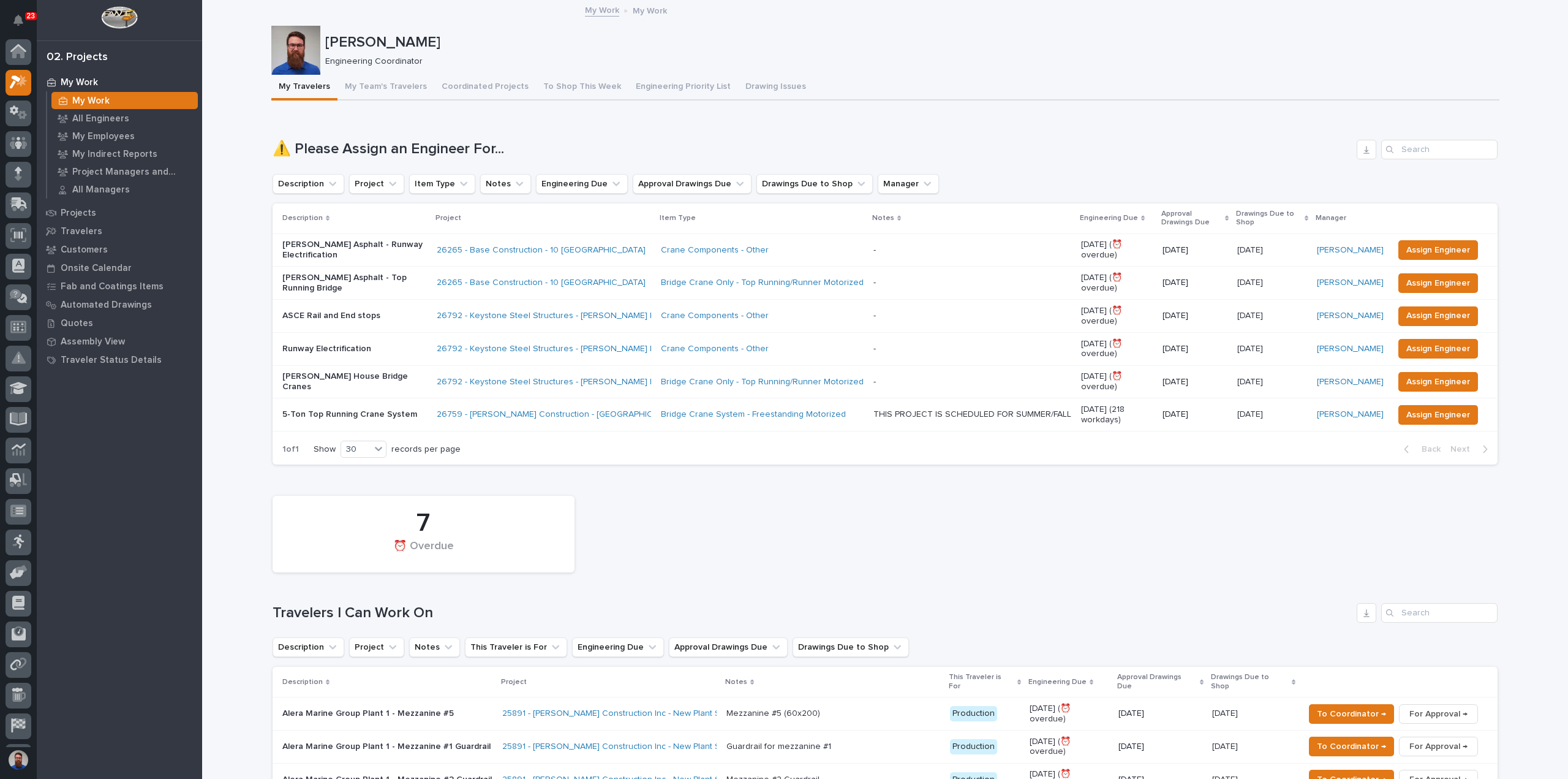
scroll to position [27, 0]
click at [74, 217] on p "Projects" at bounding box center [78, 213] width 36 height 11
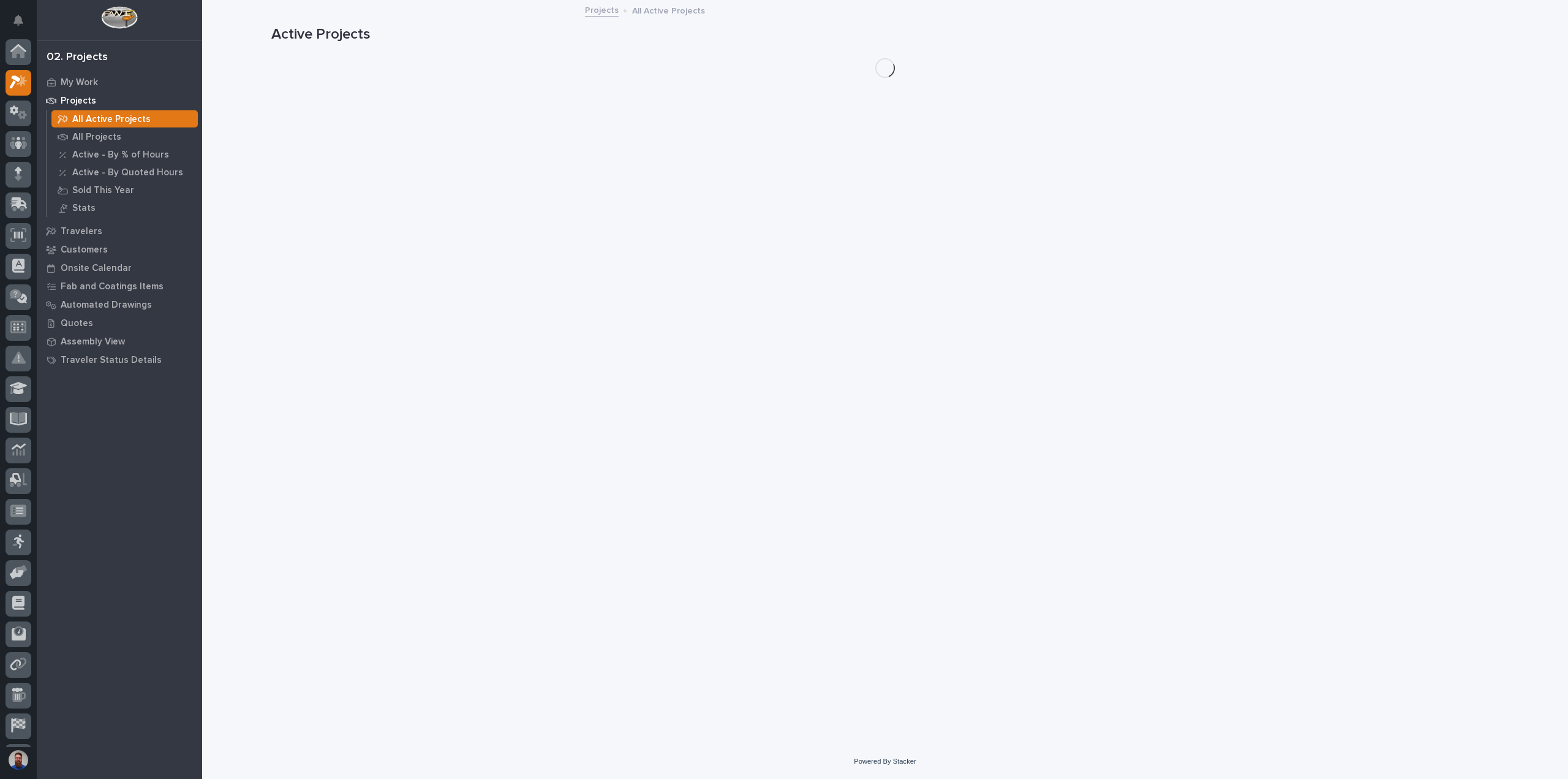
scroll to position [27, 0]
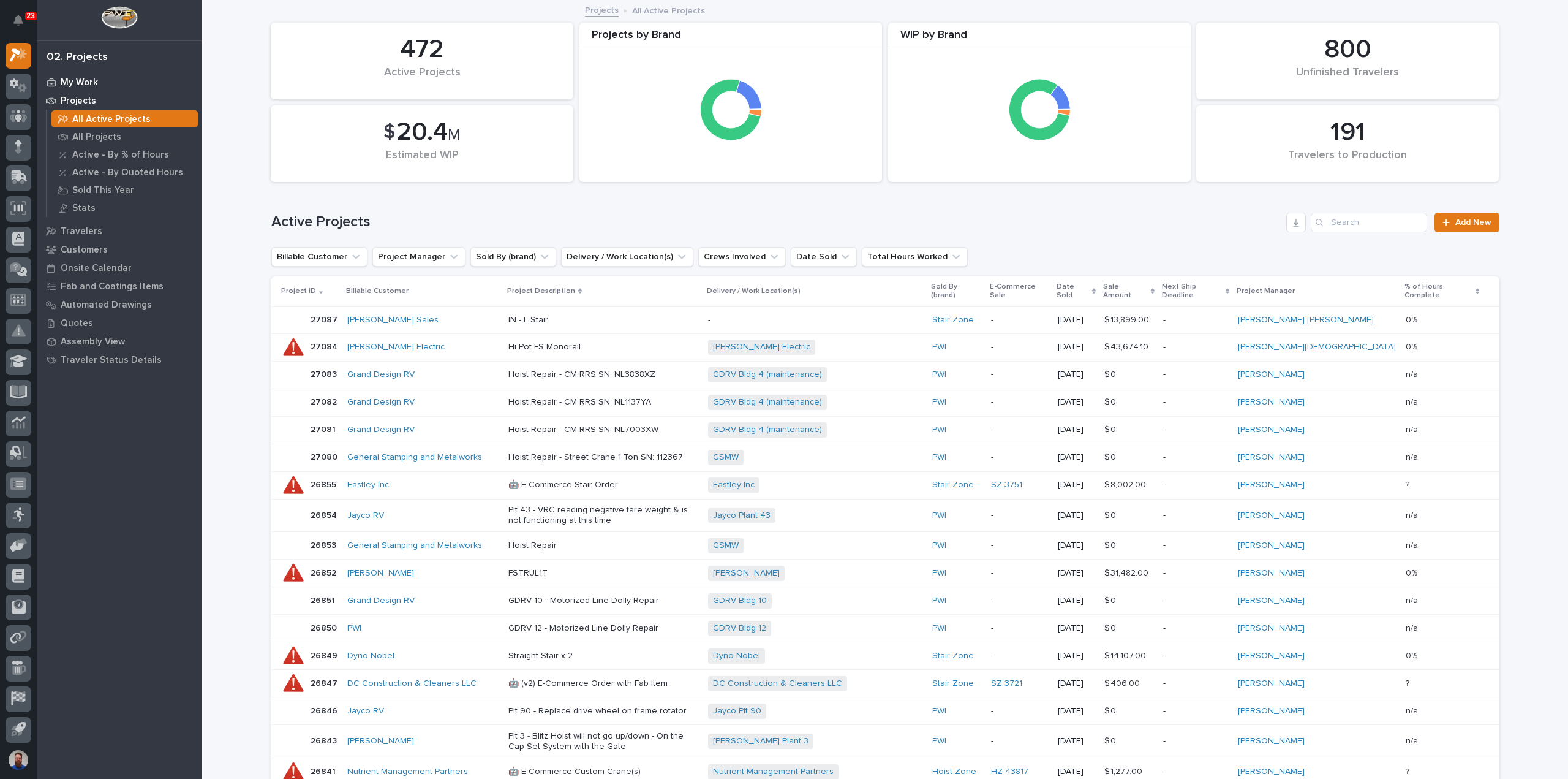
click at [78, 79] on p "My Work" at bounding box center [79, 82] width 37 height 11
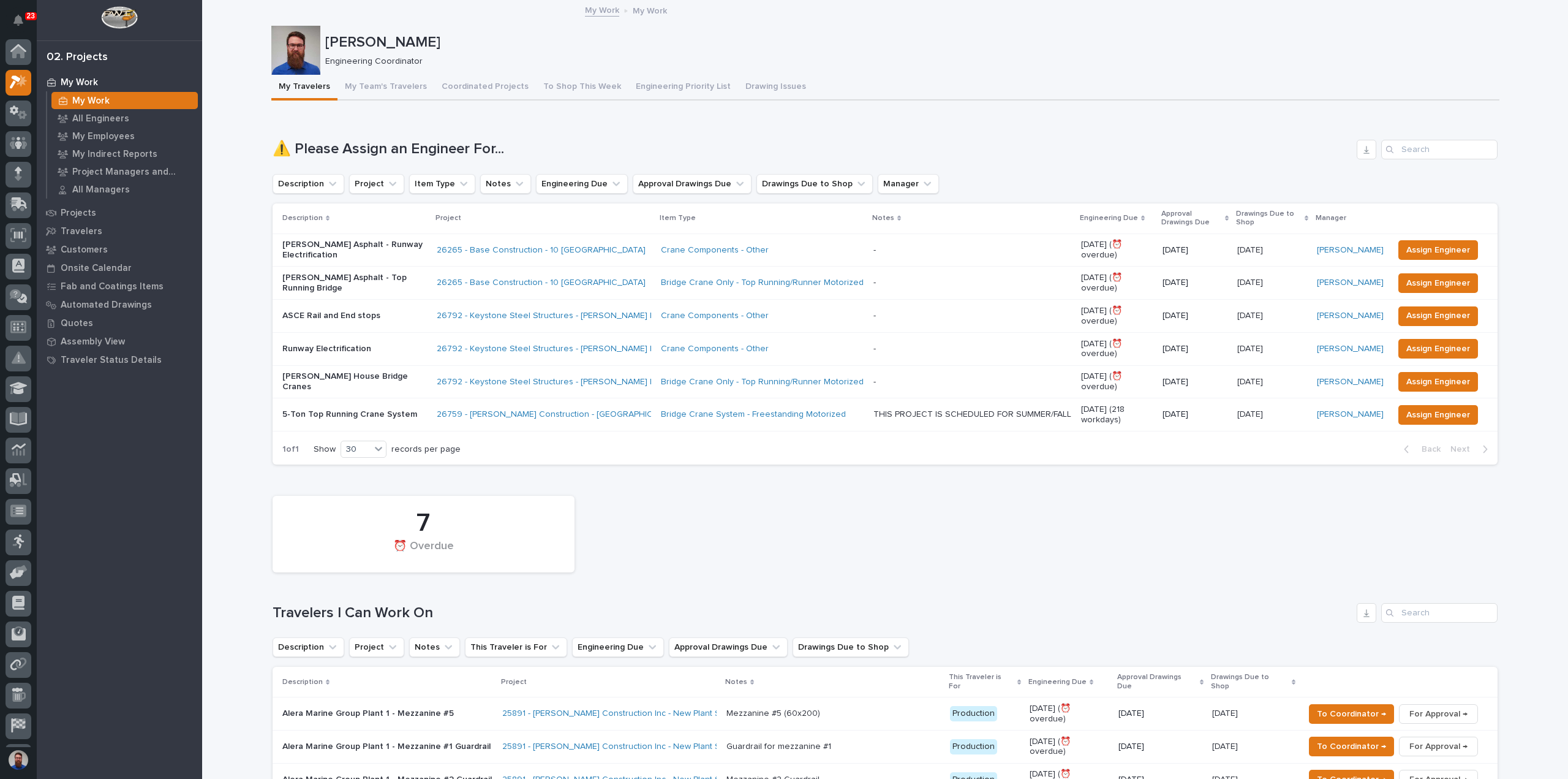
scroll to position [27, 0]
click at [74, 212] on p "Projects" at bounding box center [78, 213] width 36 height 11
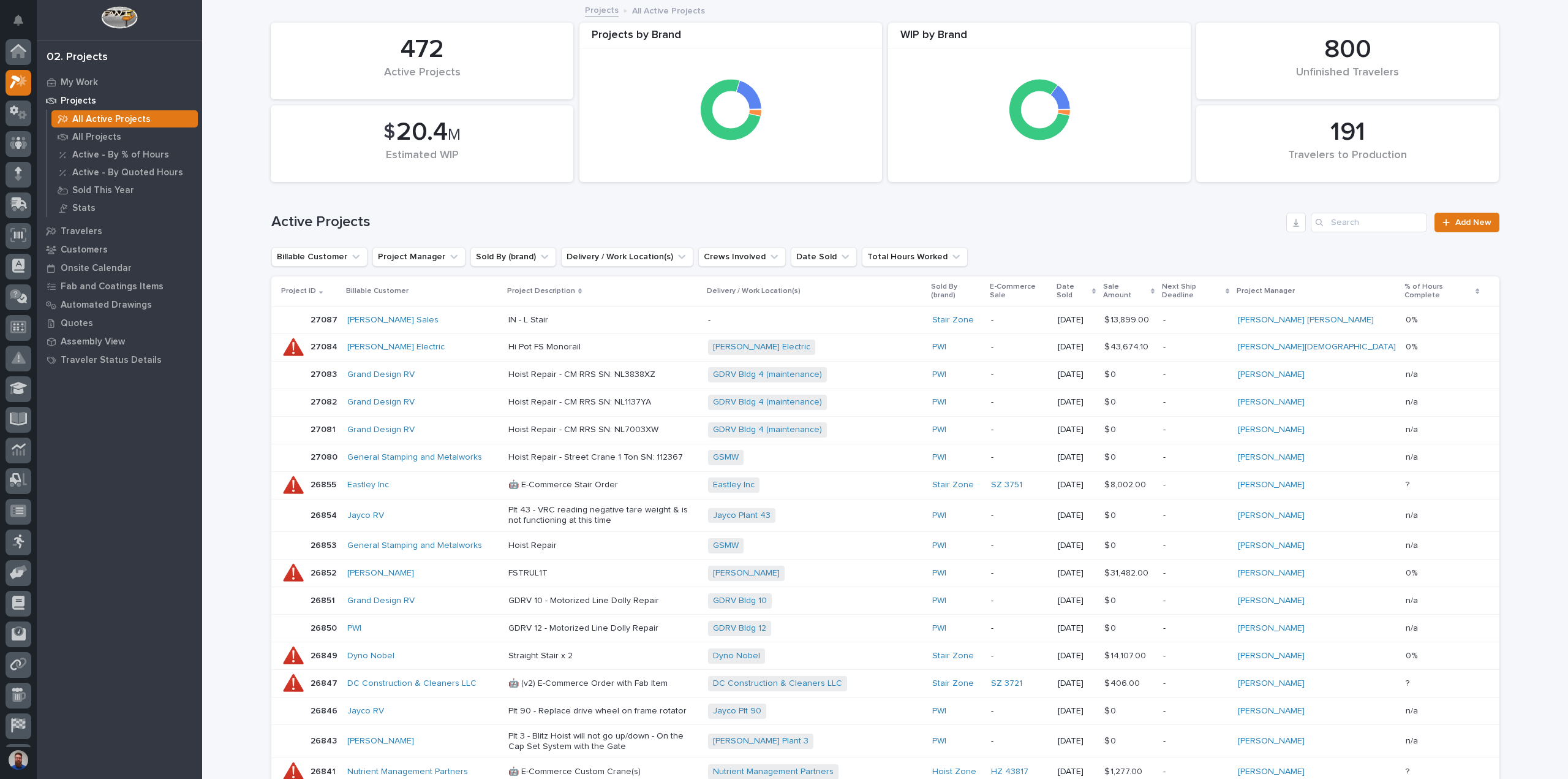
scroll to position [27, 0]
click at [1382, 222] on input "Search" at bounding box center [1369, 222] width 116 height 20
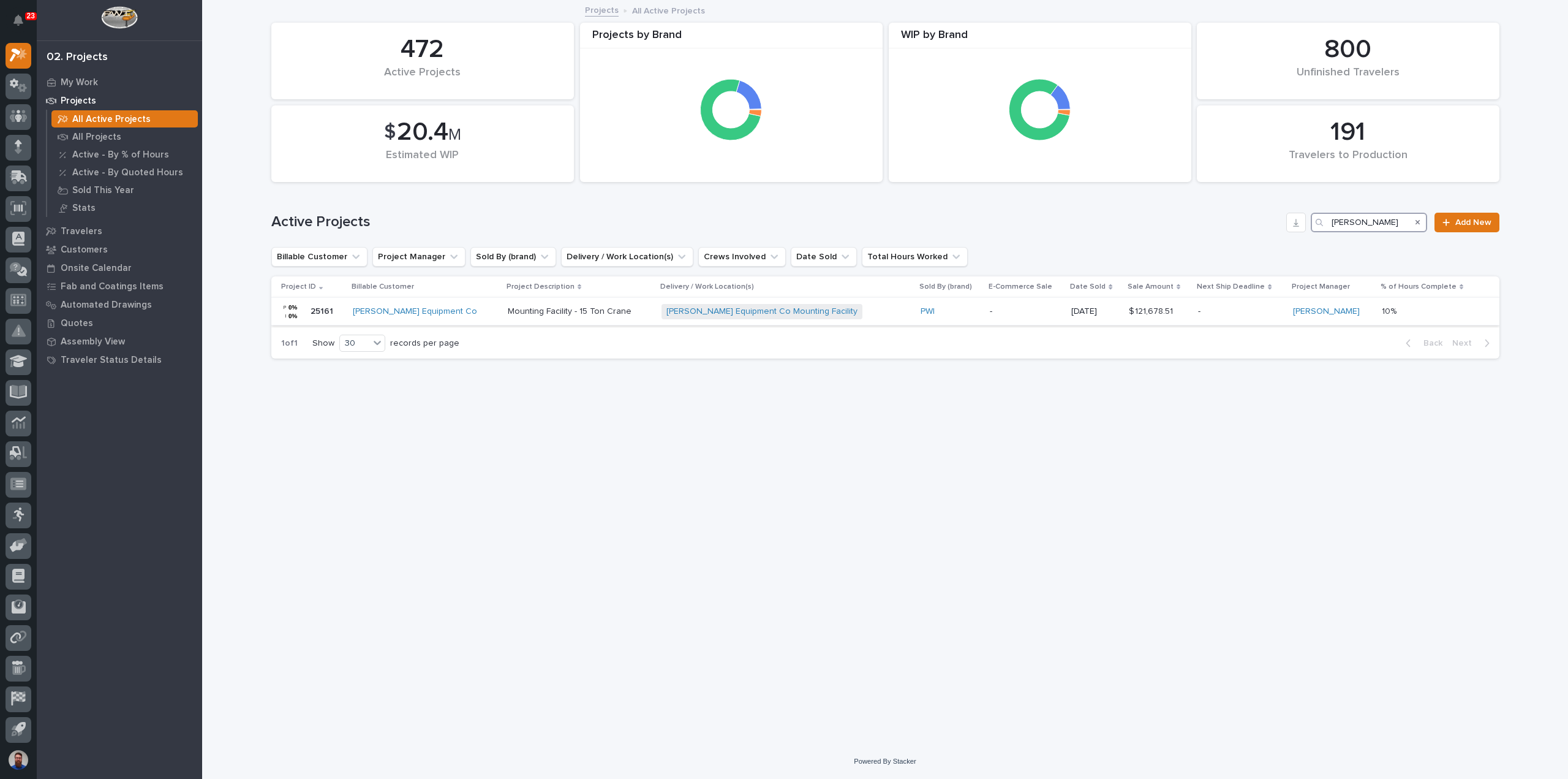
type input "[PERSON_NAME]"
click at [533, 315] on p "Mounting Facility - 15 Ton Crane" at bounding box center [580, 311] width 144 height 10
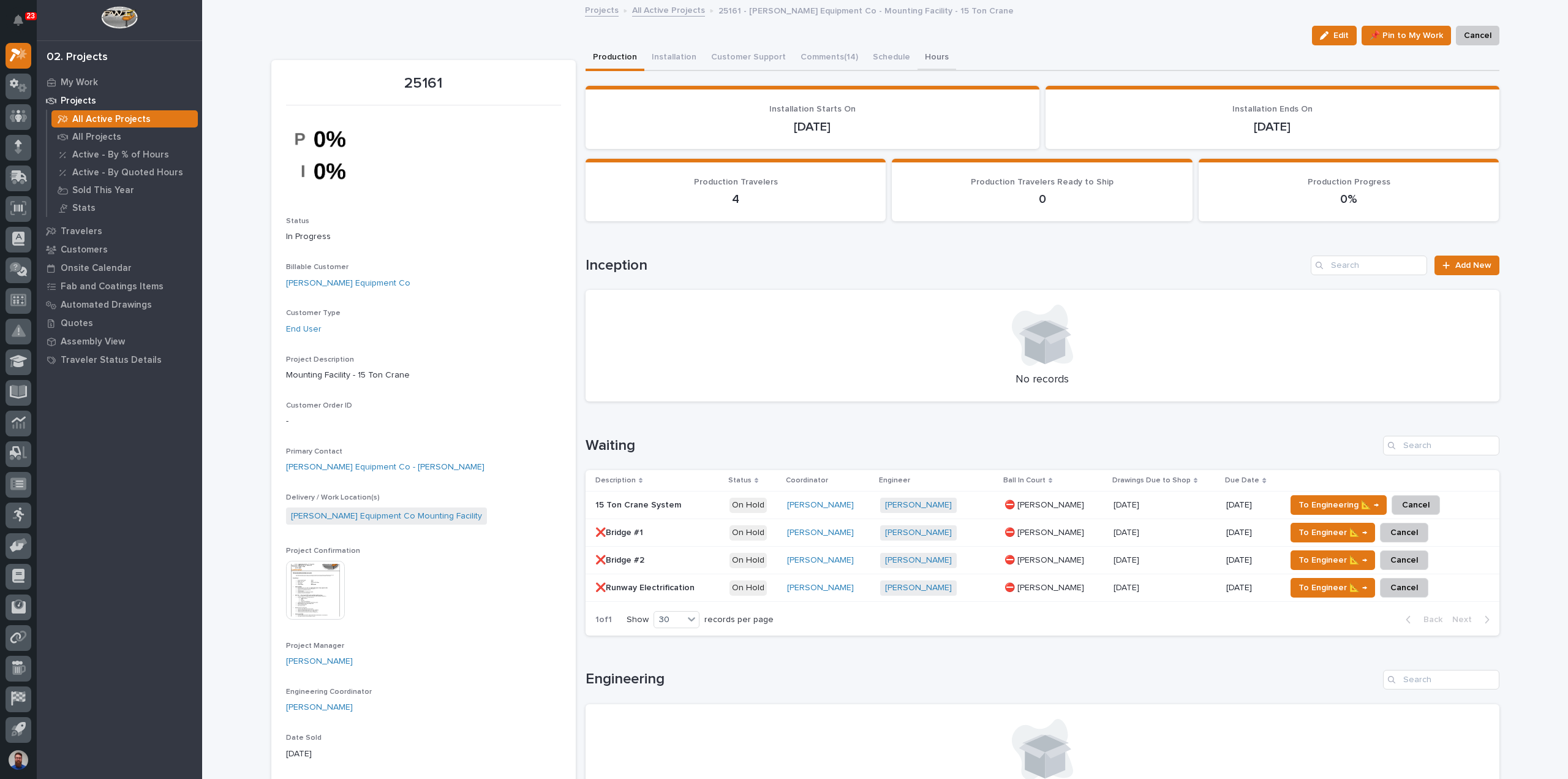
click at [918, 50] on button "Hours" at bounding box center [937, 58] width 39 height 25
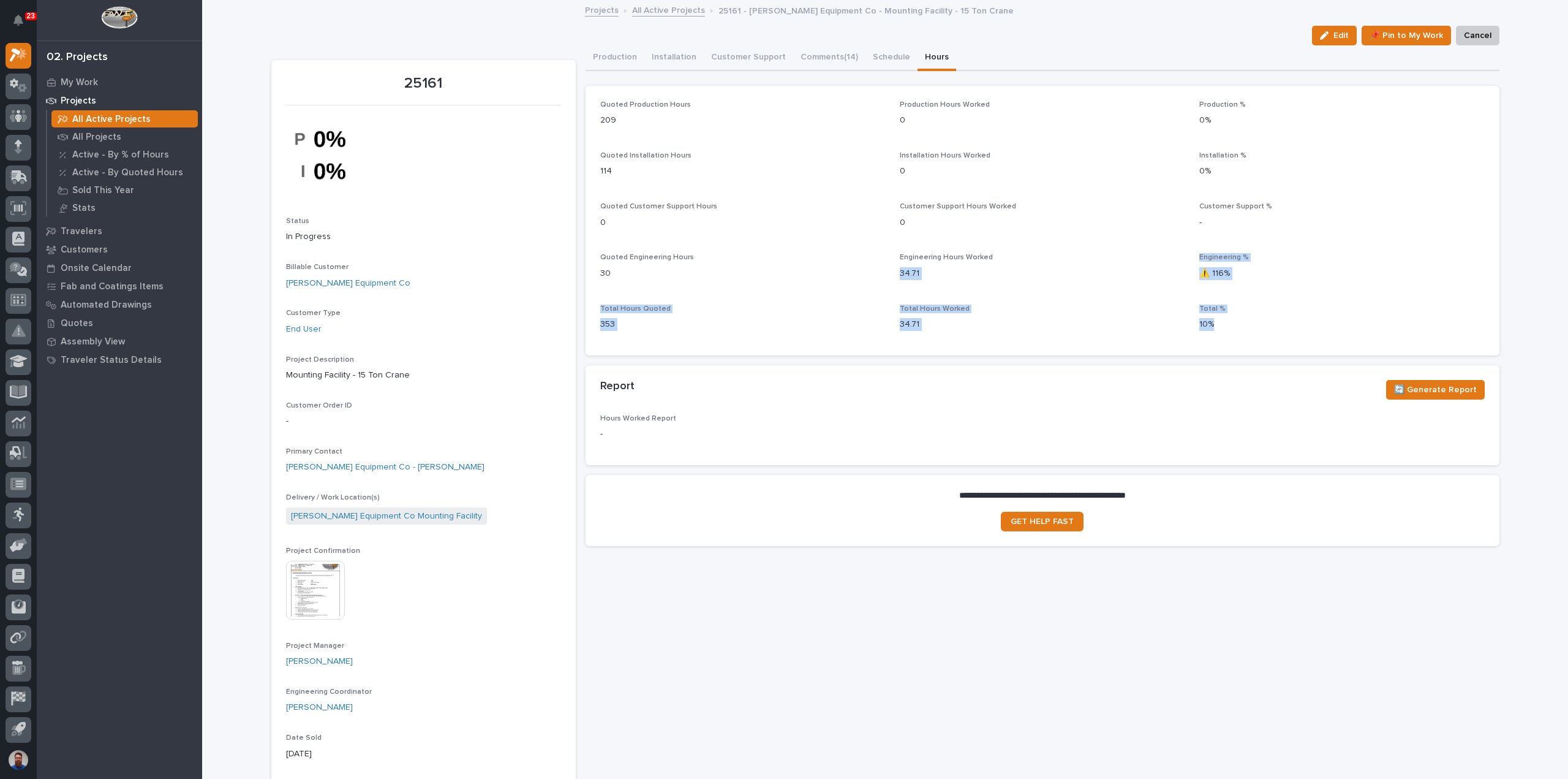
drag, startPoint x: 1192, startPoint y: 313, endPoint x: 1153, endPoint y: 259, distance: 66.6
click at [1153, 259] on div "Quoted Production Hours 209 Production Hours Worked 0 Production % 0% Quoted In…" at bounding box center [1043, 220] width 884 height 240
click at [1153, 259] on p "Engineering Hours Worked" at bounding box center [1043, 257] width 285 height 9
drag, startPoint x: 883, startPoint y: 250, endPoint x: 989, endPoint y: 290, distance: 113.3
click at [989, 290] on div "Quoted Production Hours 209 Production Hours Worked 0 Production % 0% Quoted In…" at bounding box center [1043, 220] width 884 height 240
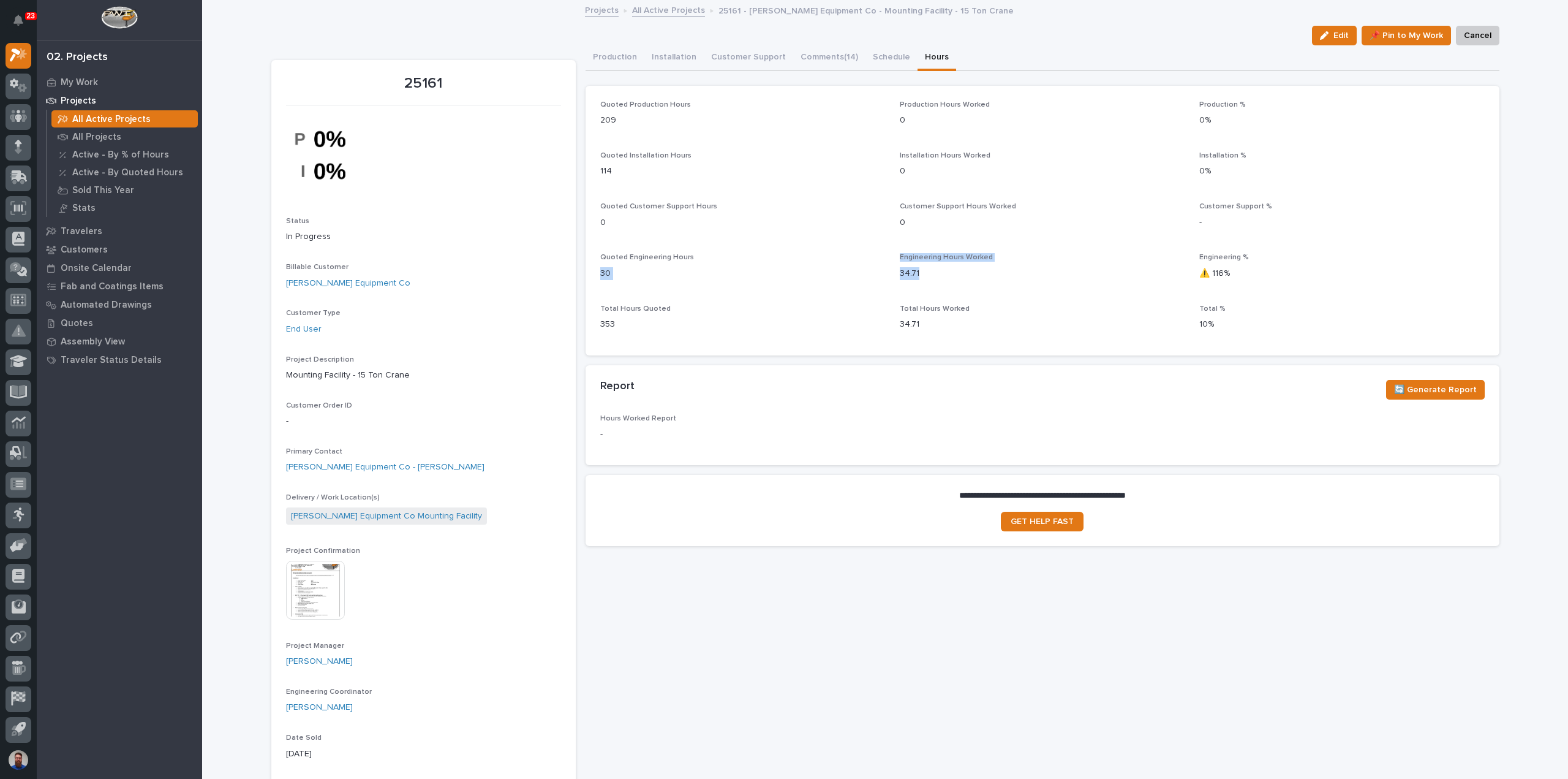
click at [989, 290] on div "Quoted Production Hours 209 Production Hours Worked 0 Production % 0% Quoted In…" at bounding box center [1043, 220] width 884 height 240
click at [940, 315] on div "Total Hours Worked 34.71" at bounding box center [1043, 323] width 285 height 36
drag, startPoint x: 952, startPoint y: 326, endPoint x: 971, endPoint y: 311, distance: 24.2
click at [998, 308] on p "Total Hours Worked" at bounding box center [1043, 308] width 285 height 9
drag, startPoint x: 955, startPoint y: 303, endPoint x: 917, endPoint y: 265, distance: 53.7
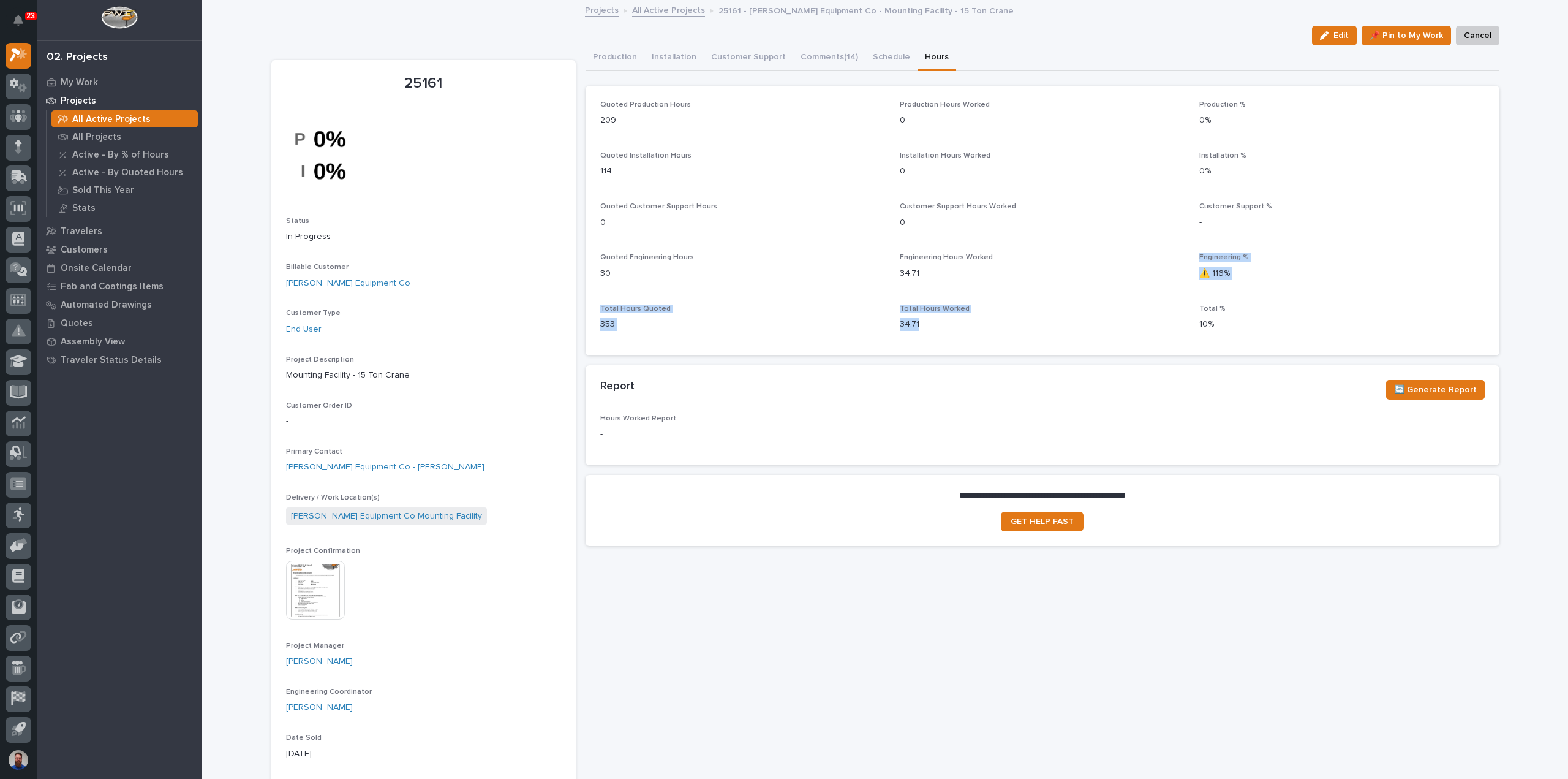
click at [917, 265] on div "Quoted Production Hours 209 Production Hours Worked 0 Production % 0% Quoted In…" at bounding box center [1043, 220] width 884 height 240
click at [995, 284] on div "Engineering Hours Worked 34.71" at bounding box center [1043, 271] width 285 height 36
click at [990, 290] on div "Quoted Production Hours 209 Production Hours Worked 0 Production % 0% Quoted In…" at bounding box center [1043, 220] width 884 height 240
drag, startPoint x: 958, startPoint y: 323, endPoint x: 877, endPoint y: 255, distance: 105.8
click at [877, 255] on div "Quoted Production Hours 209 Production Hours Worked 0 Production % 0% Quoted In…" at bounding box center [1043, 220] width 884 height 240
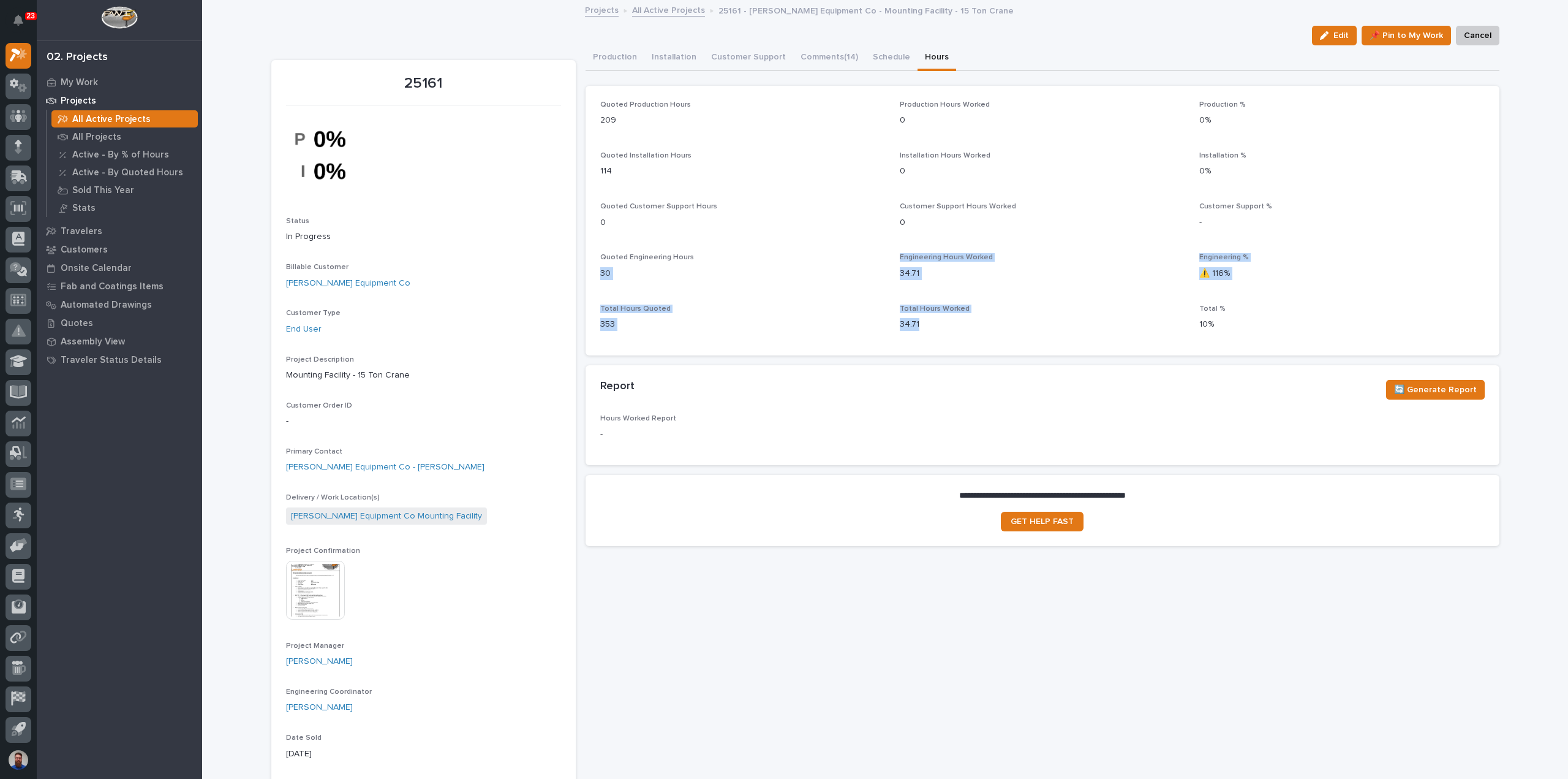
click at [834, 273] on p "30" at bounding box center [743, 273] width 285 height 13
